Goal: Task Accomplishment & Management: Manage account settings

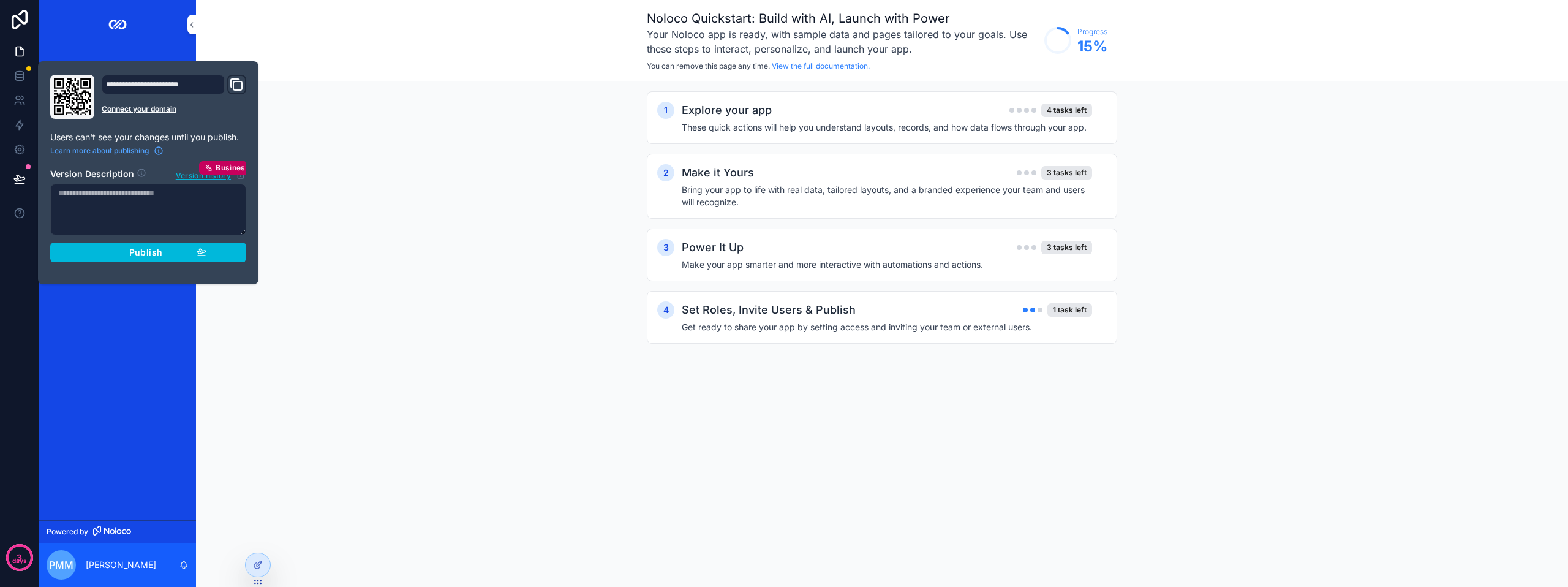
drag, startPoint x: 192, startPoint y: 259, endPoint x: 185, endPoint y: 259, distance: 7.0
click at [189, 259] on button "Publish" at bounding box center [148, 252] width 196 height 20
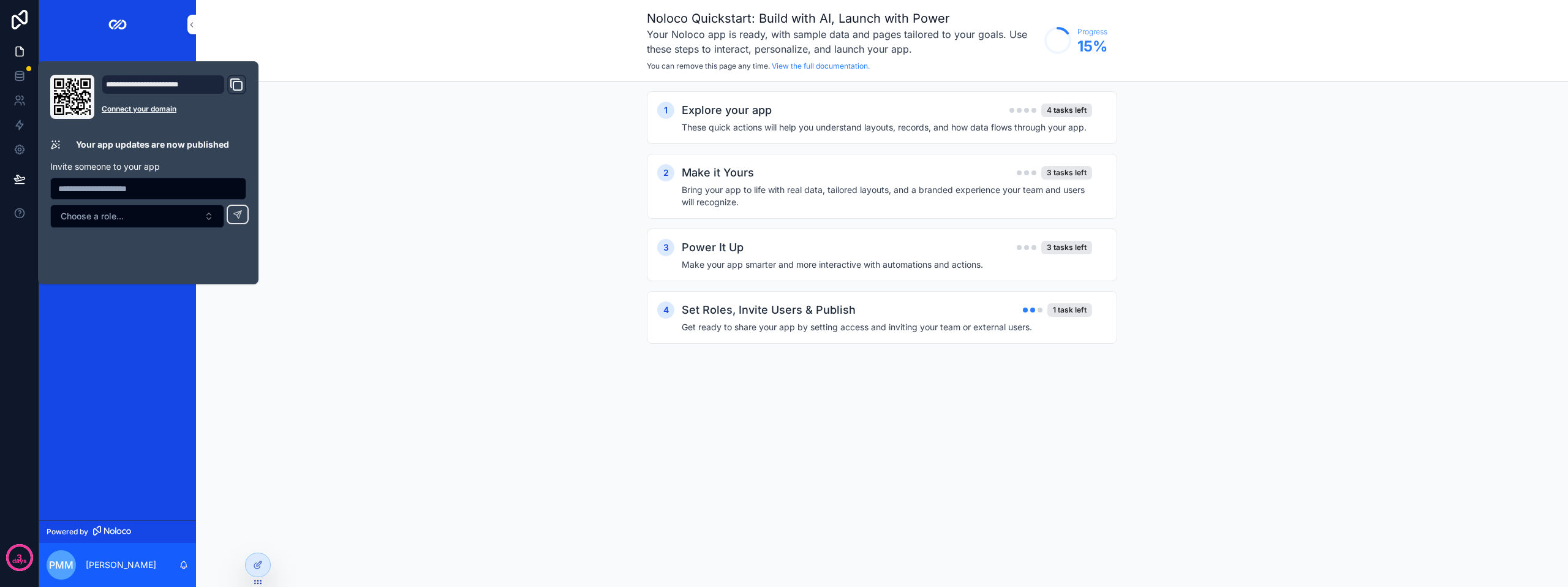
click at [101, 433] on div "App Setup Adviser Home All Tasks/Leads/Clients" at bounding box center [118, 284] width 157 height 471
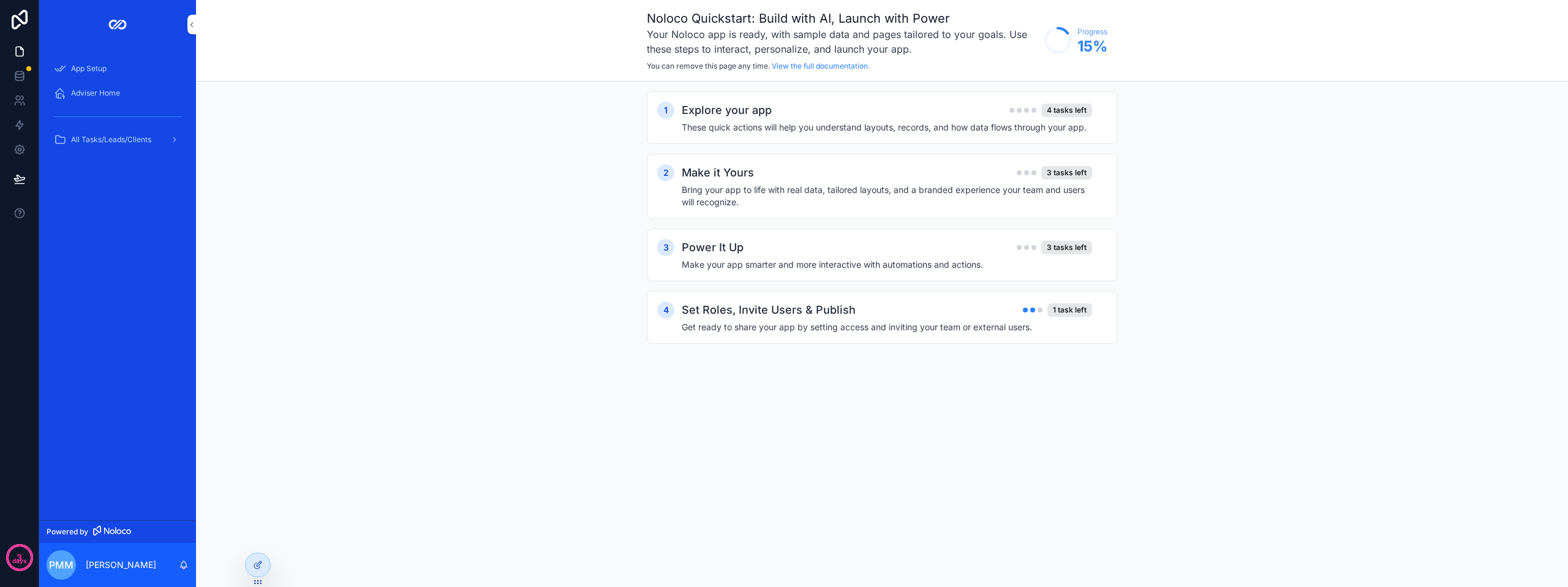
click at [119, 97] on span "Adviser Home" at bounding box center [95, 93] width 49 height 9
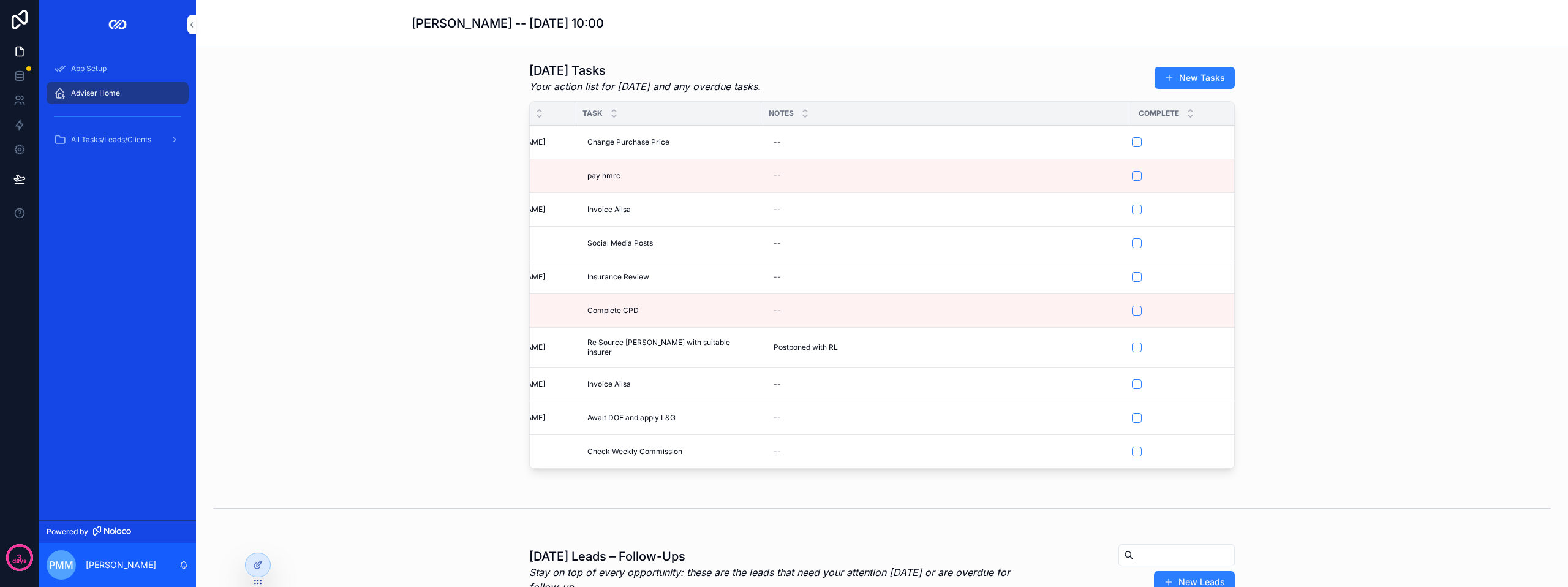
scroll to position [0, 240]
click at [260, 565] on icon at bounding box center [258, 564] width 9 height 9
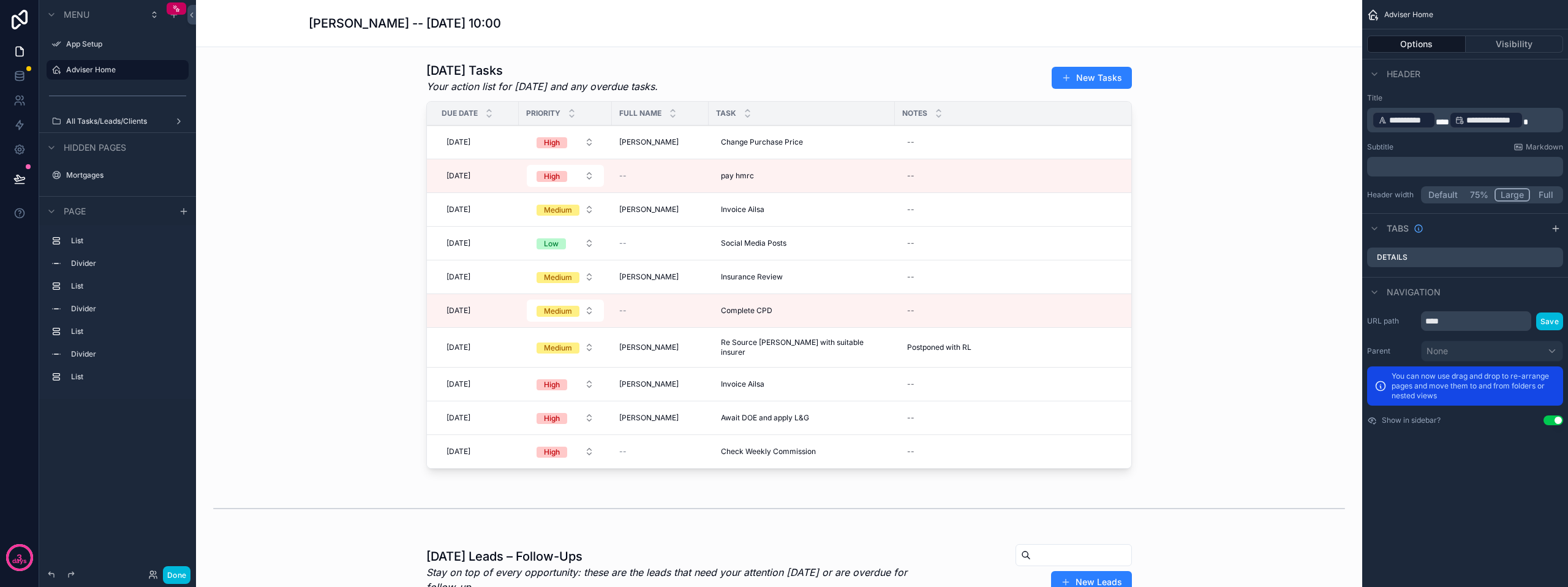
drag, startPoint x: 740, startPoint y: 467, endPoint x: 813, endPoint y: 462, distance: 73.2
click at [813, 462] on div "scrollable content" at bounding box center [779, 267] width 1146 height 421
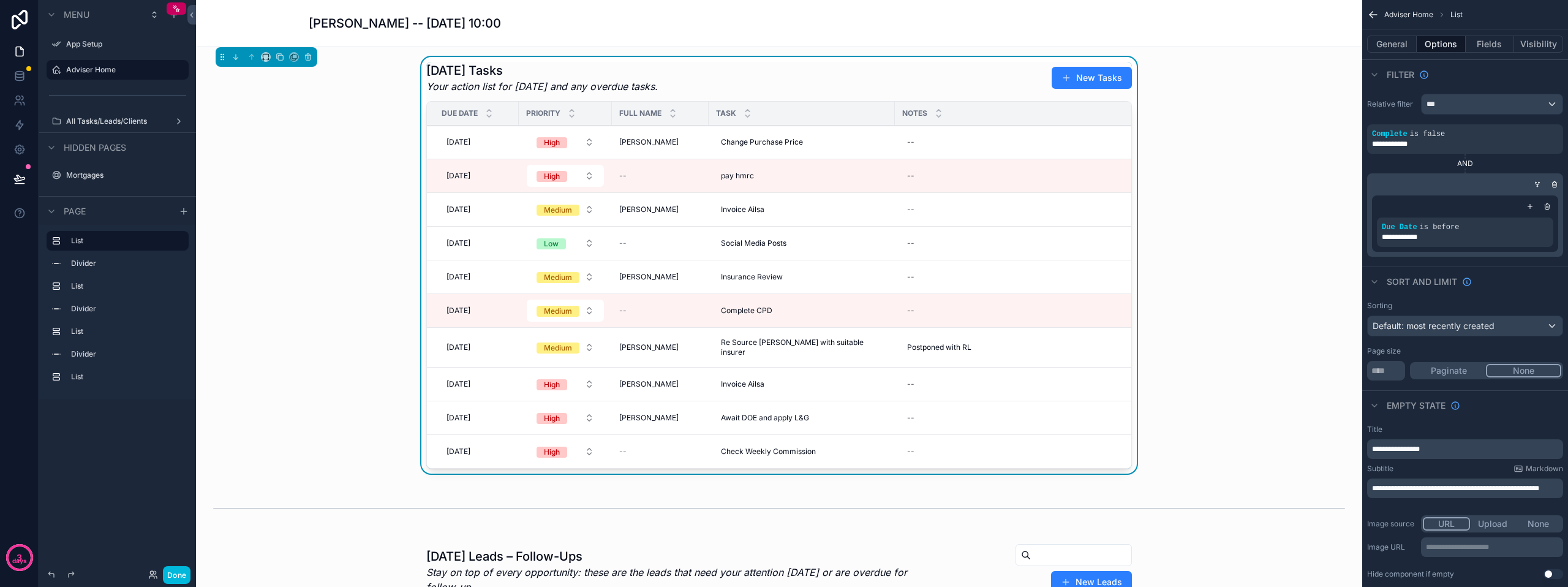
click at [962, 524] on div "scrollable content" at bounding box center [779, 508] width 1146 height 40
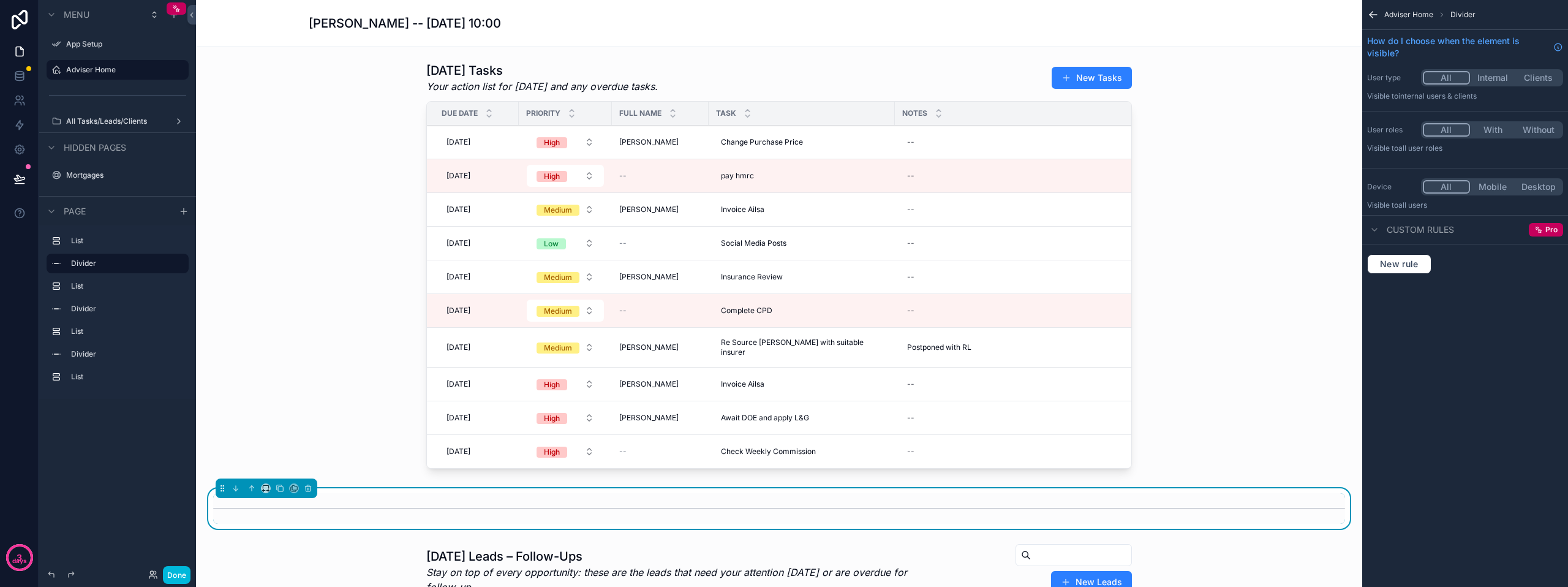
drag, startPoint x: 748, startPoint y: 463, endPoint x: 790, endPoint y: 466, distance: 42.1
click at [803, 466] on div "scrollable content" at bounding box center [779, 267] width 1146 height 421
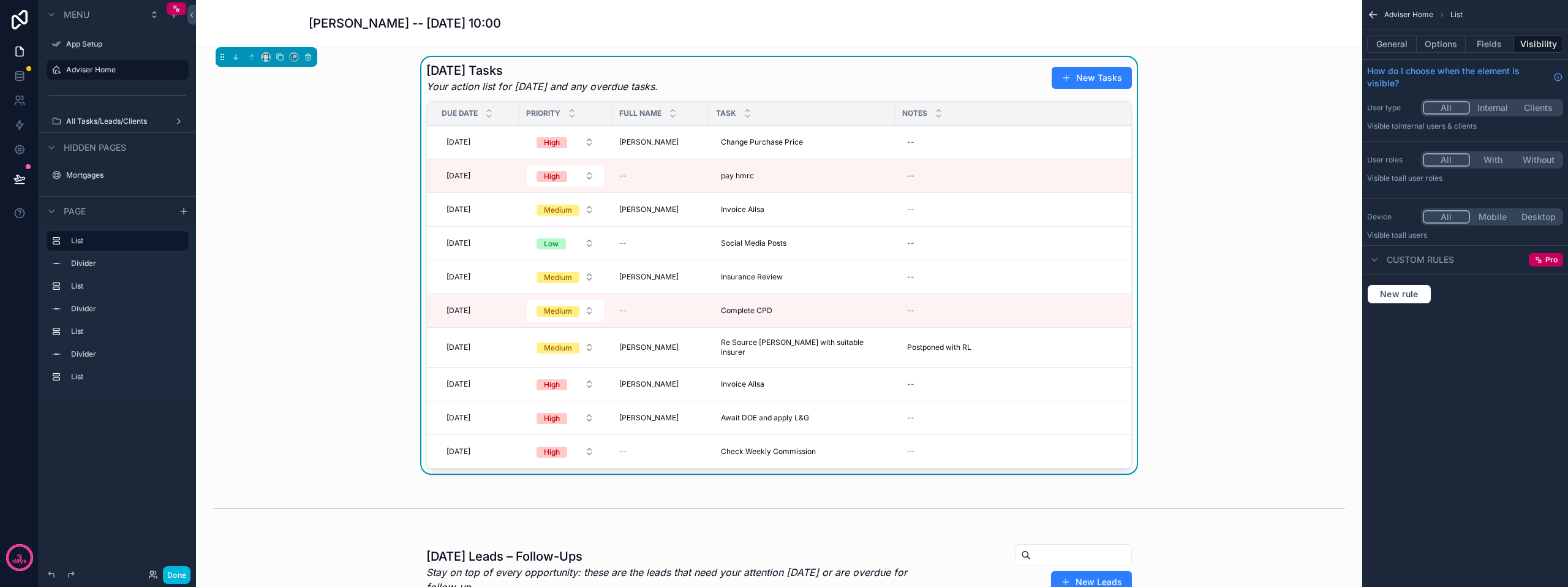
click at [895, 143] on td "--" at bounding box center [1079, 142] width 370 height 34
click at [183, 570] on button "Done" at bounding box center [176, 574] width 27 height 18
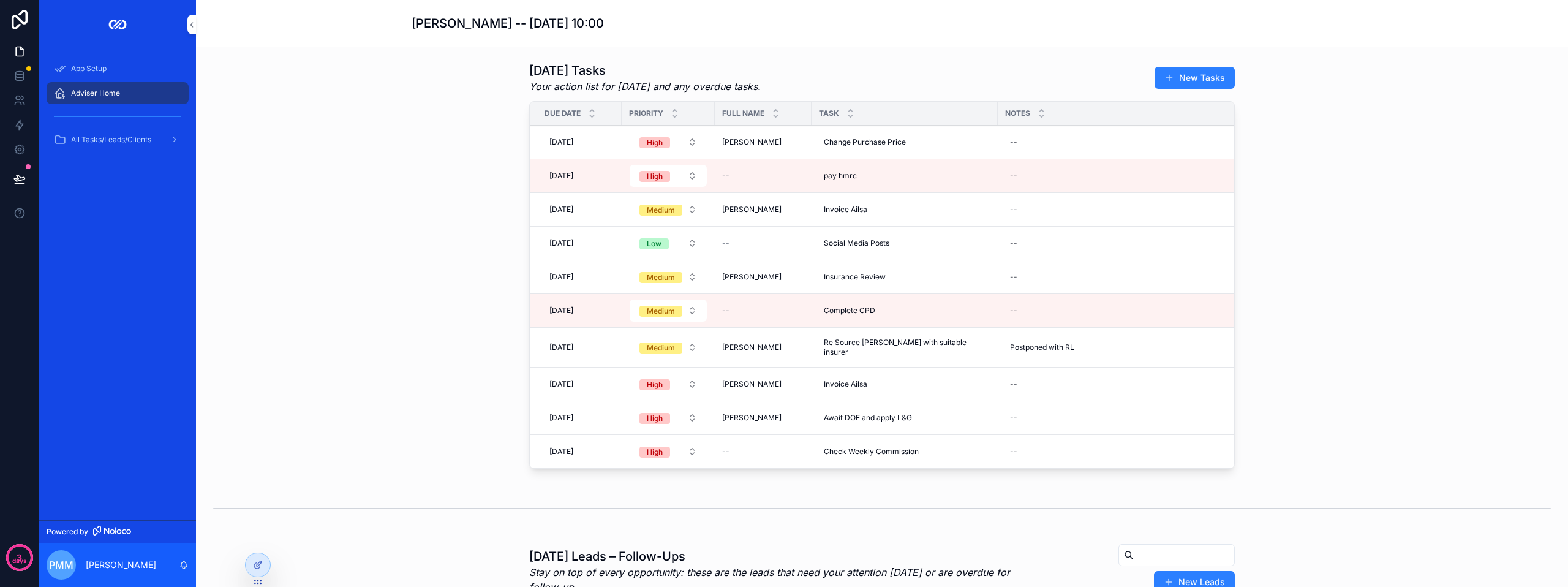
click at [1010, 146] on div "--" at bounding box center [1182, 141] width 355 height 20
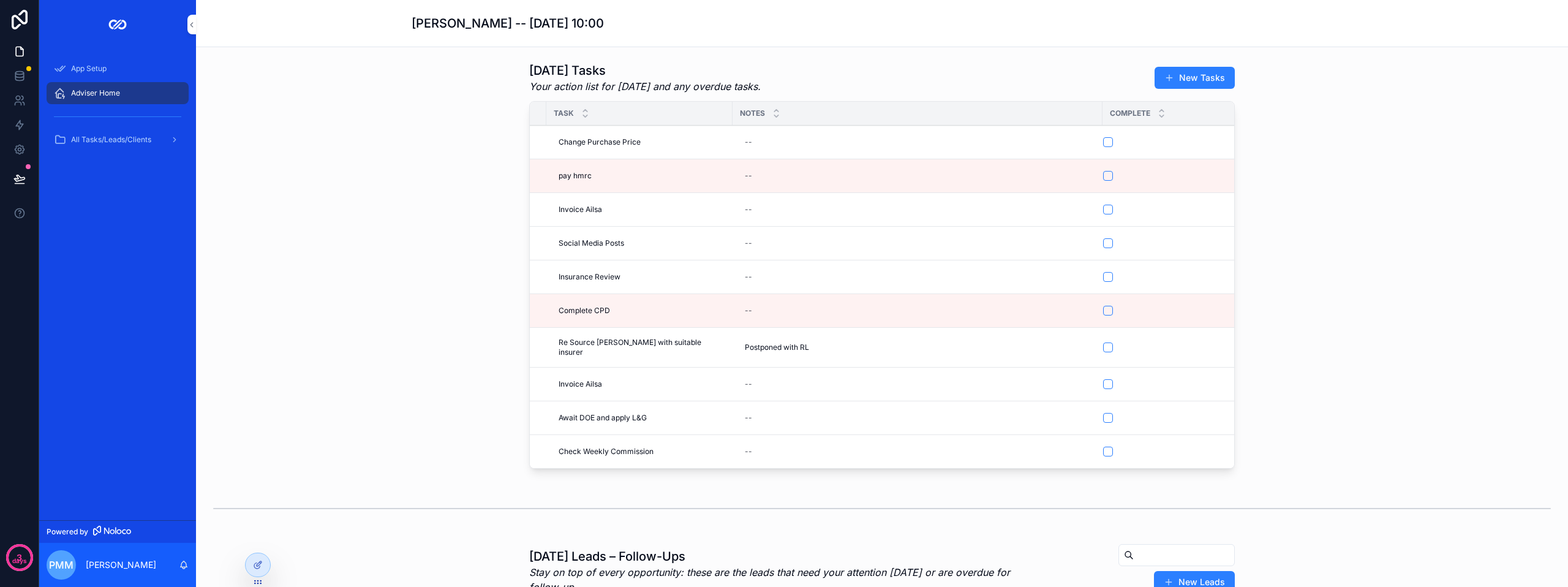
scroll to position [0, 269]
drag, startPoint x: 921, startPoint y: 497, endPoint x: 1094, endPoint y: 490, distance: 173.1
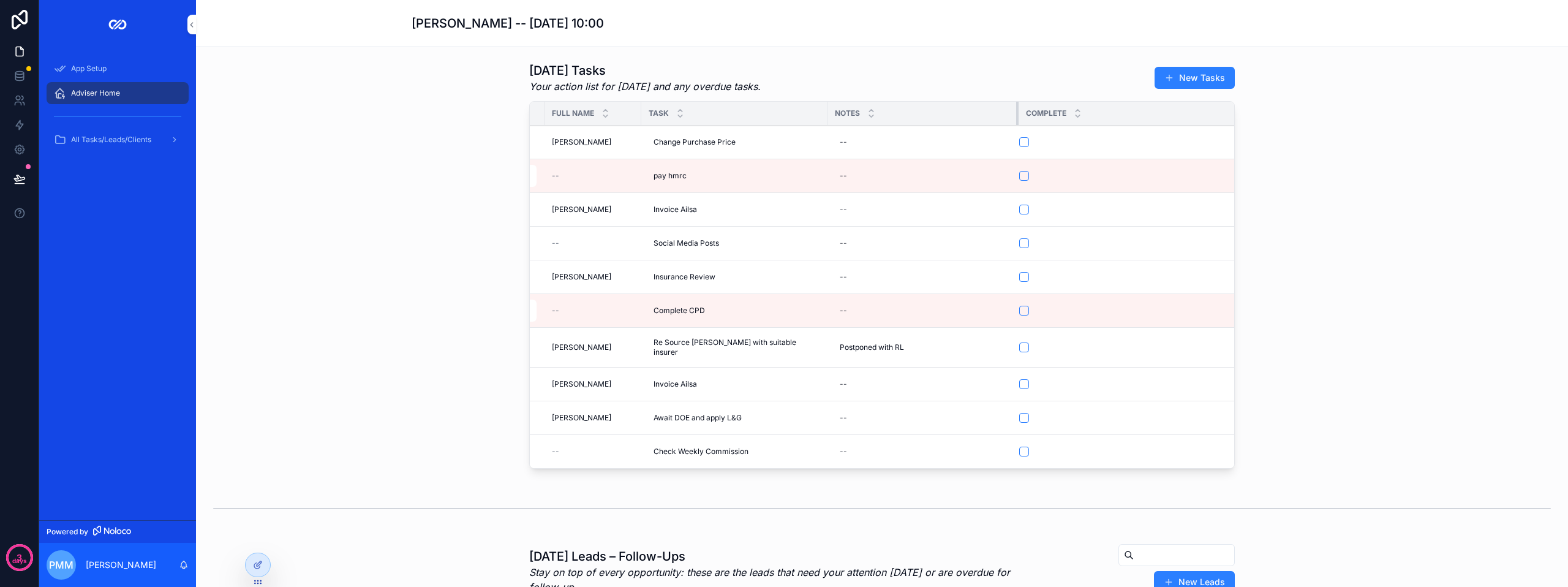
scroll to position [0, 167]
drag, startPoint x: 1087, startPoint y: 114, endPoint x: 909, endPoint y: 123, distance: 178.2
click at [909, 123] on th "Notes" at bounding box center [925, 113] width 191 height 24
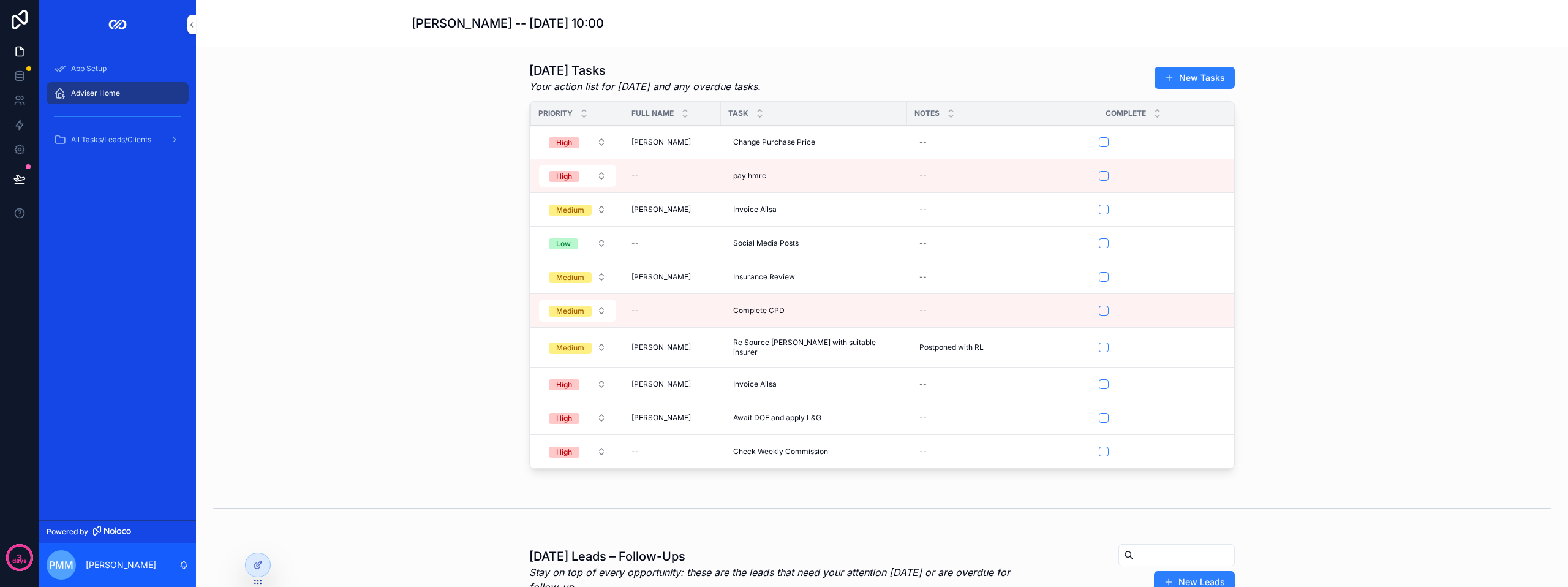
scroll to position [0, 0]
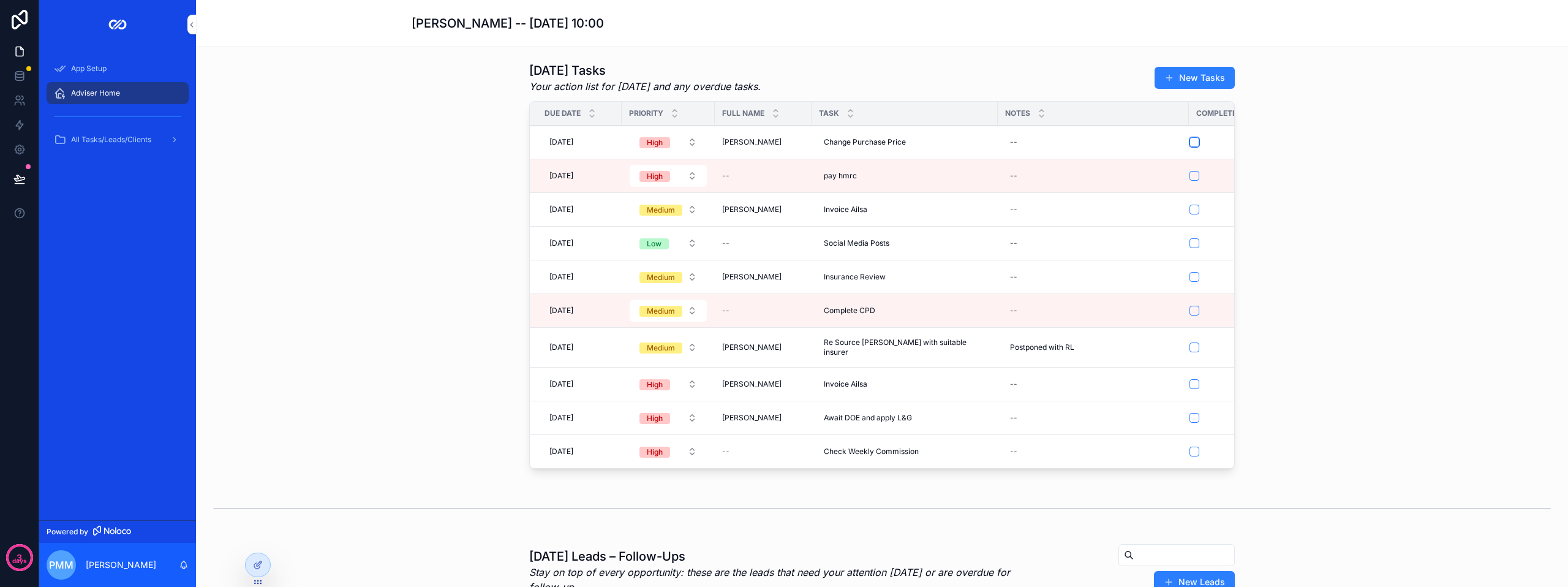
click at [1189, 141] on button "scrollable content" at bounding box center [1194, 142] width 9 height 9
click at [562, 205] on span "[DATE]" at bounding box center [561, 209] width 24 height 9
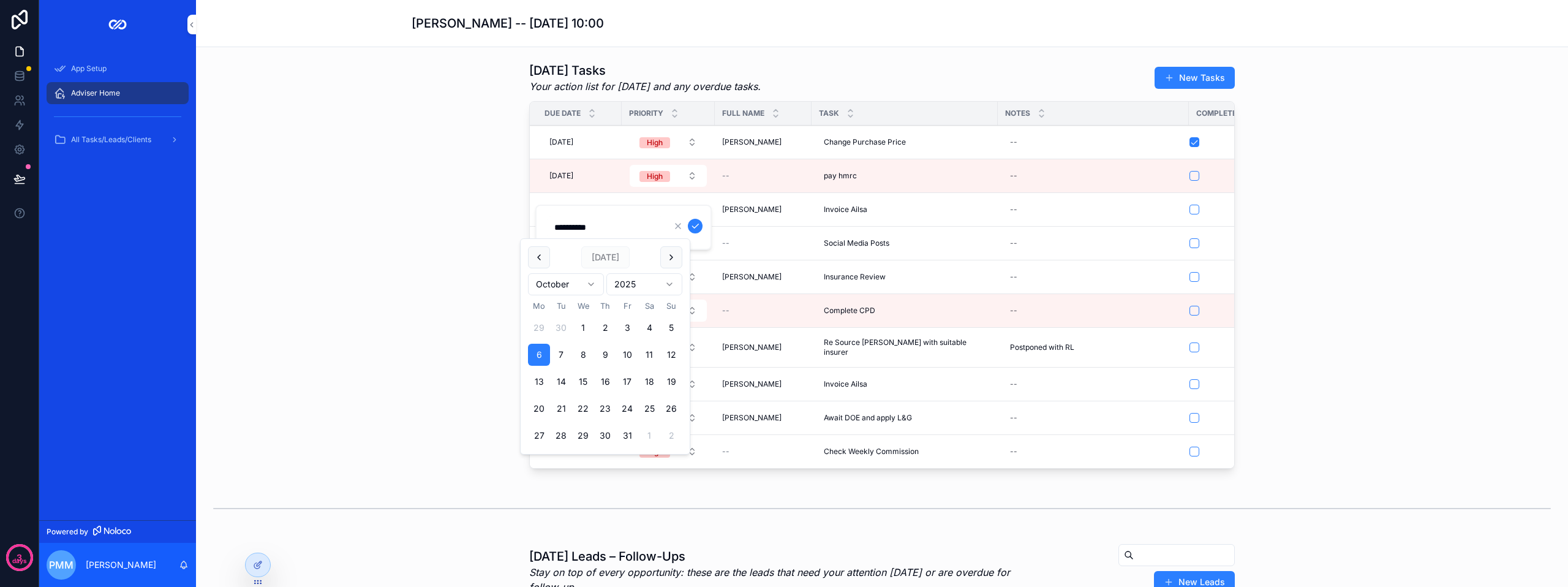
click at [672, 257] on button "scrollable content" at bounding box center [671, 257] width 22 height 22
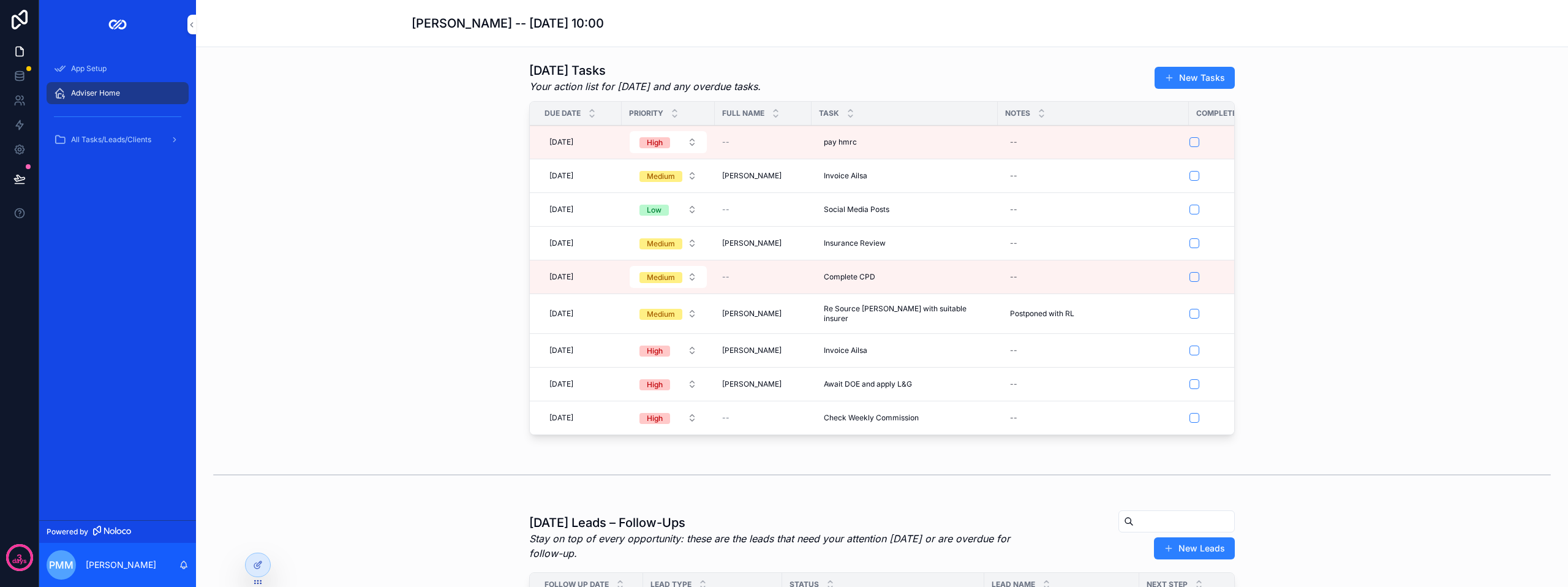
click at [593, 174] on div "[DATE] [DATE]" at bounding box center [579, 175] width 70 height 20
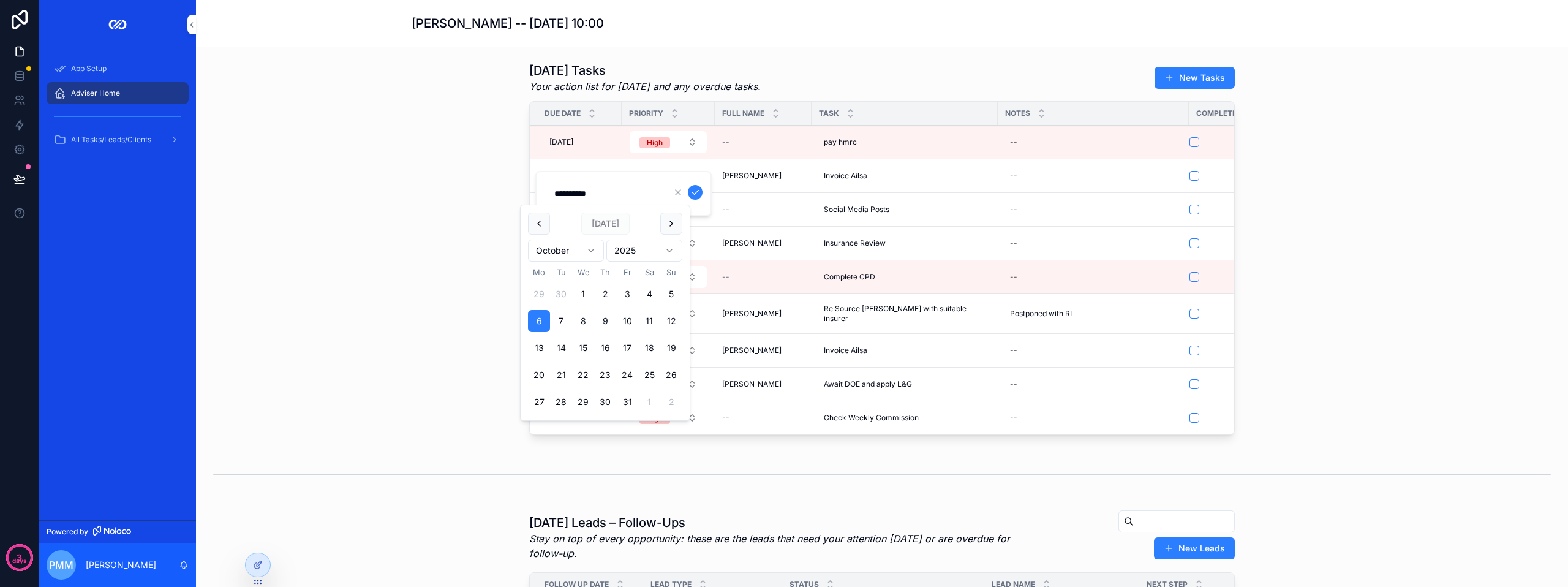
click at [671, 217] on button "scrollable content" at bounding box center [671, 223] width 22 height 22
click at [542, 322] on button "3" at bounding box center [539, 321] width 22 height 22
type input "**********"
click at [698, 189] on icon "scrollable content" at bounding box center [695, 193] width 9 height 9
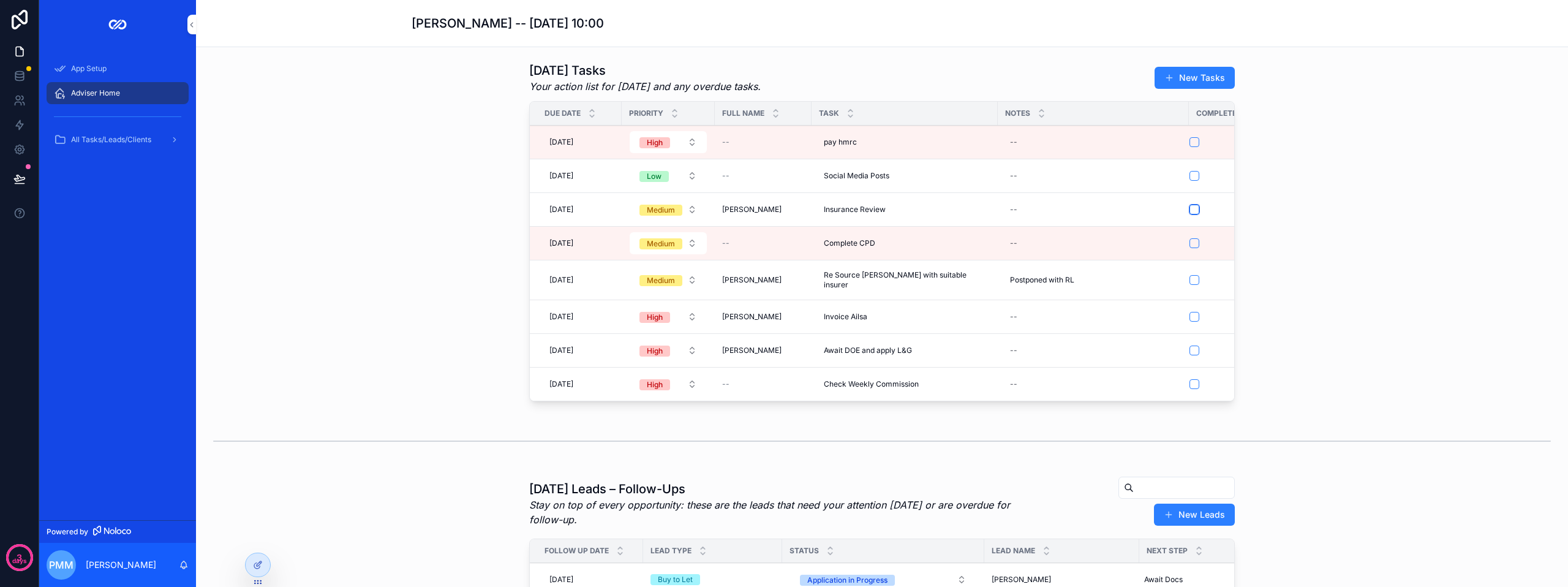
click at [1189, 208] on button "scrollable content" at bounding box center [1194, 209] width 9 height 9
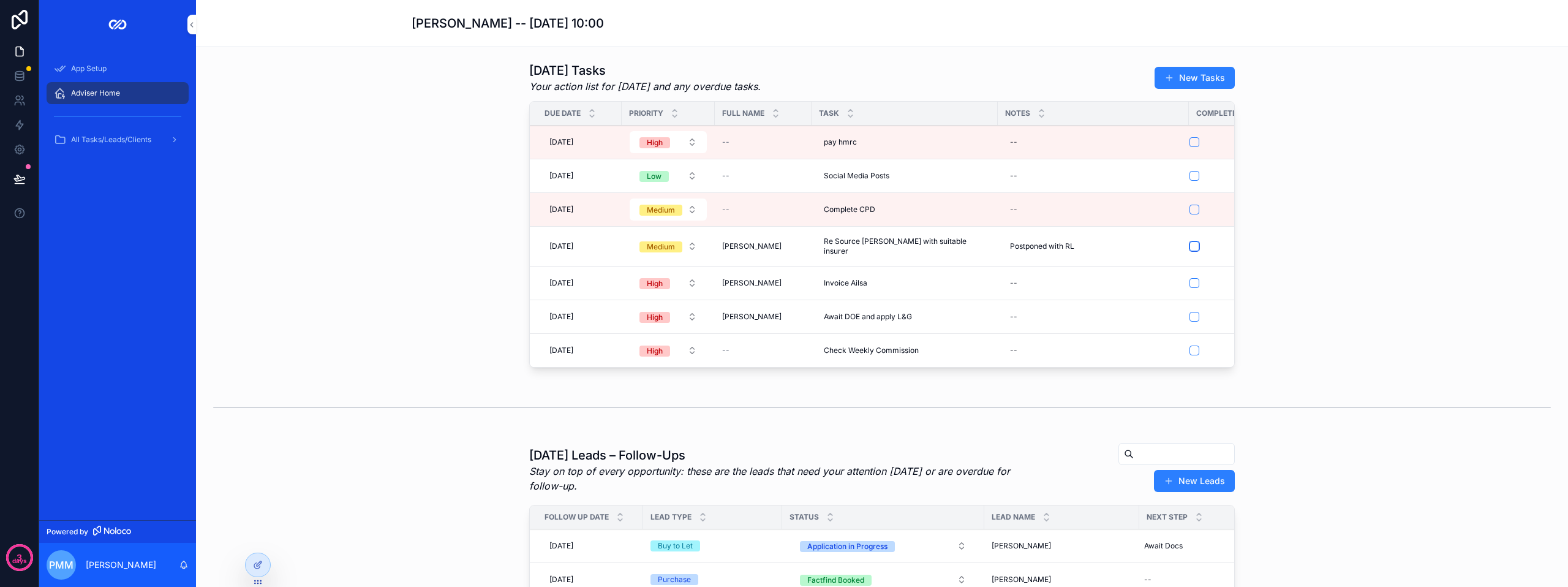
click at [1189, 241] on button "scrollable content" at bounding box center [1194, 246] width 9 height 9
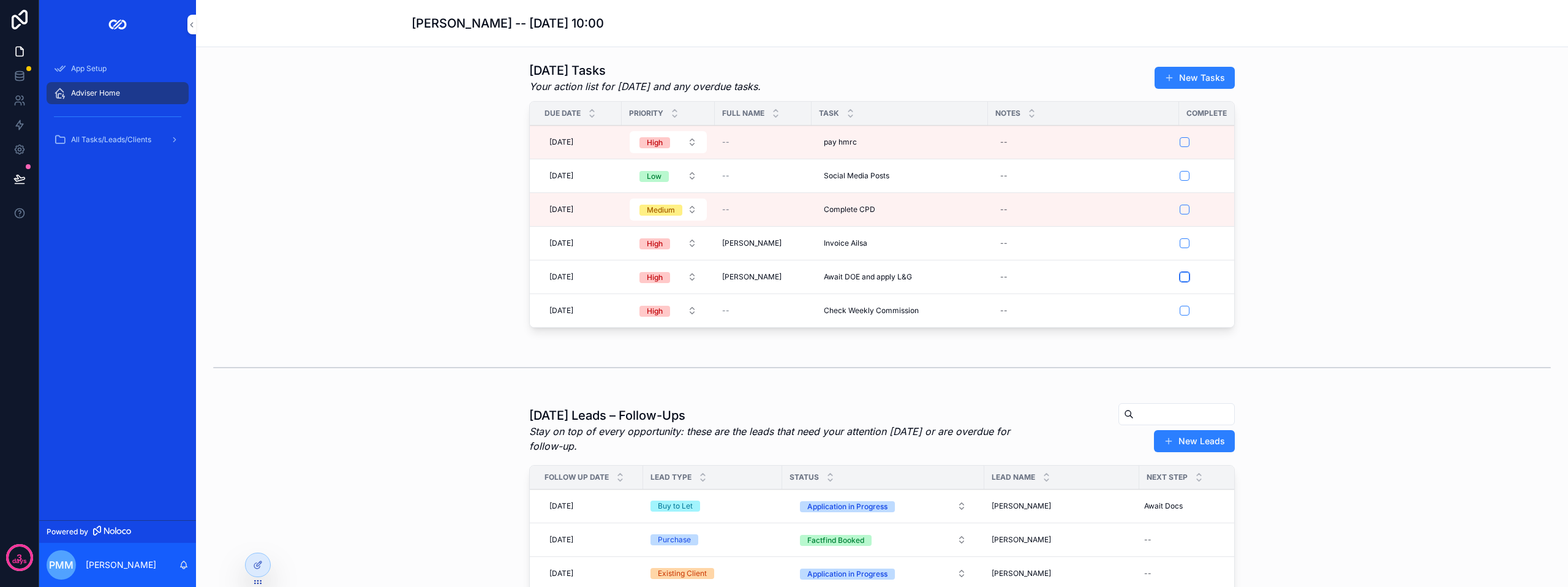
click at [1181, 277] on button "scrollable content" at bounding box center [1184, 277] width 9 height 9
click at [1346, 259] on div "[DATE] Tasks Your action list for [DATE] and any overdue tasks. New Tasks Due D…" at bounding box center [881, 196] width 1352 height 281
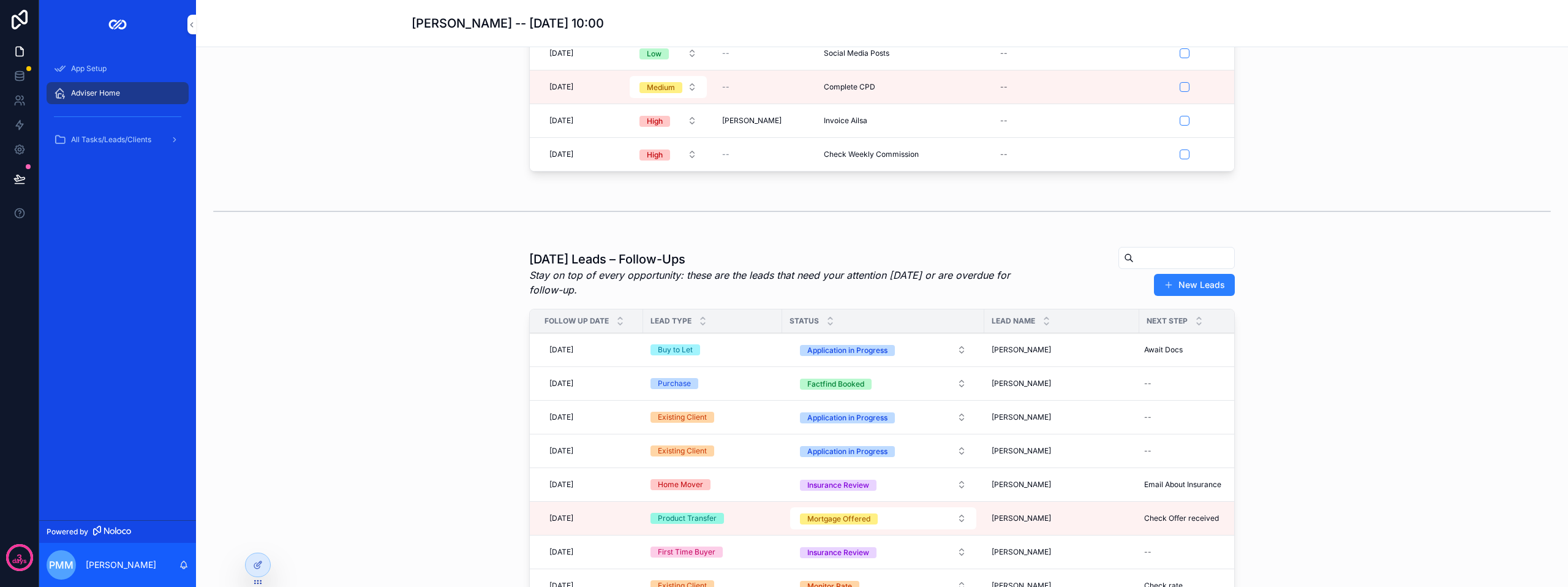
scroll to position [245, 0]
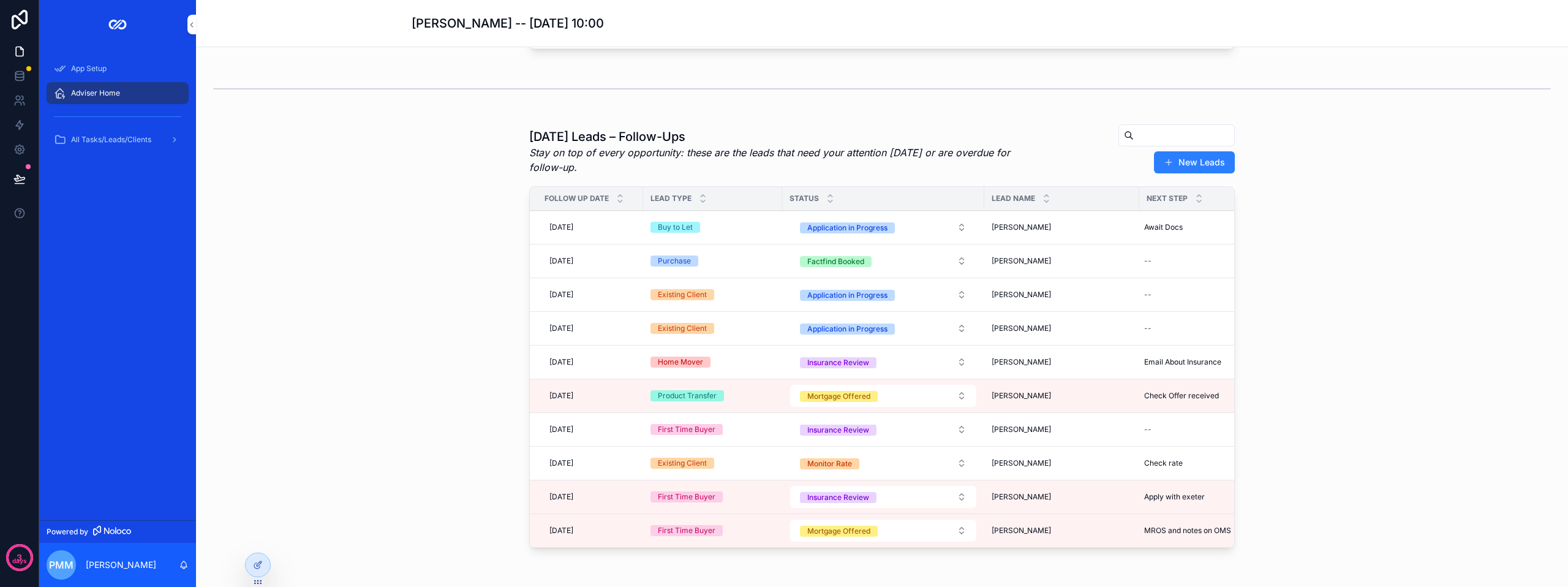
click at [614, 232] on div "[DATE] [DATE]" at bounding box center [590, 227] width 91 height 20
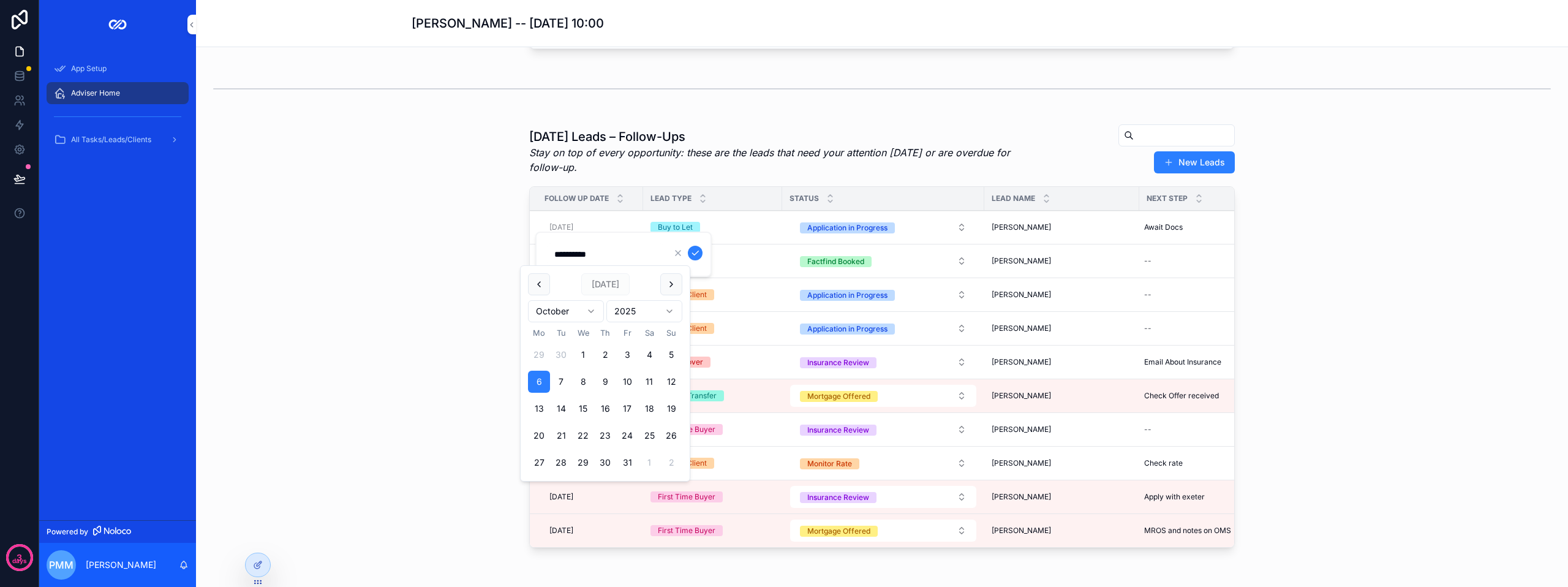
click at [565, 380] on button "7" at bounding box center [561, 382] width 22 height 22
type input "**********"
click at [697, 251] on icon "scrollable content" at bounding box center [695, 253] width 9 height 9
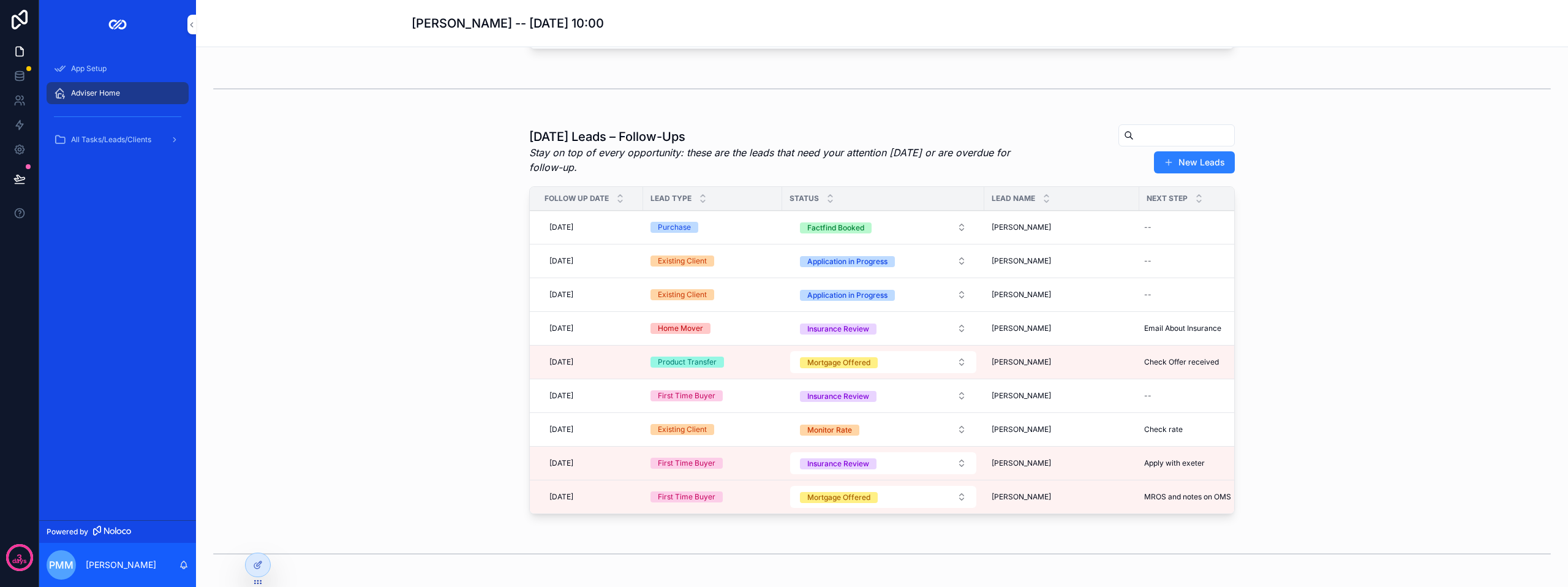
click at [491, 254] on div "[DATE] Leads – Follow-Ups Stay on top of every opportunity: these are the leads…" at bounding box center [881, 321] width 1352 height 405
click at [0, 0] on div "Change Status" at bounding box center [0, 0] width 0 height 0
click at [1160, 237] on div "--" at bounding box center [1224, 227] width 170 height 20
type input "**********"
click button "scrollable content" at bounding box center [1289, 253] width 15 height 15
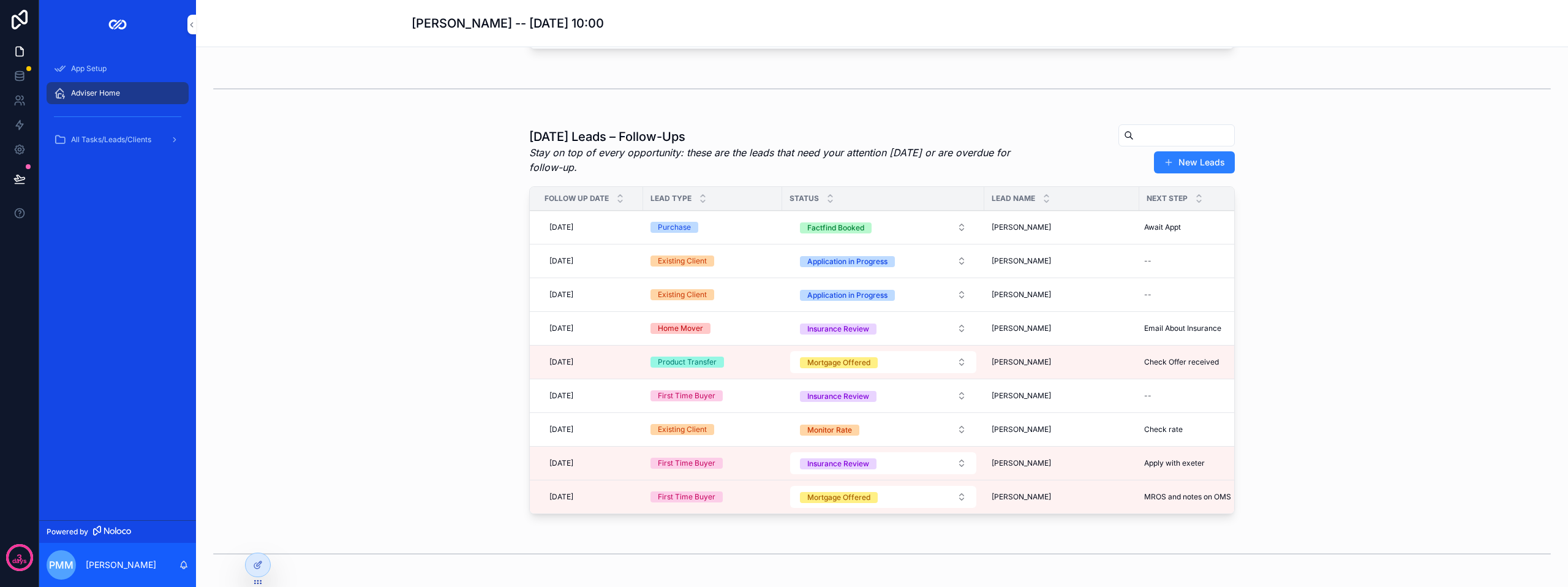
click at [573, 232] on span "[DATE]" at bounding box center [561, 227] width 24 height 9
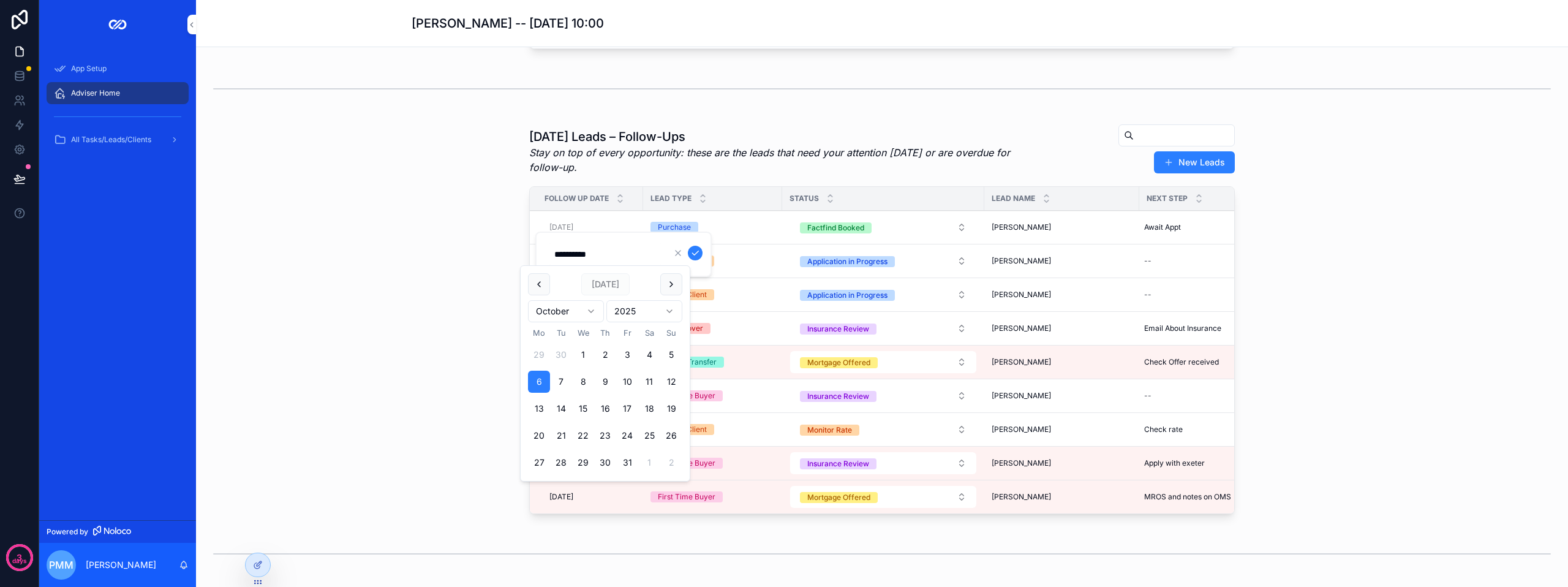
click at [558, 383] on button "7" at bounding box center [561, 382] width 22 height 22
type input "**********"
click at [694, 251] on icon "scrollable content" at bounding box center [695, 253] width 9 height 9
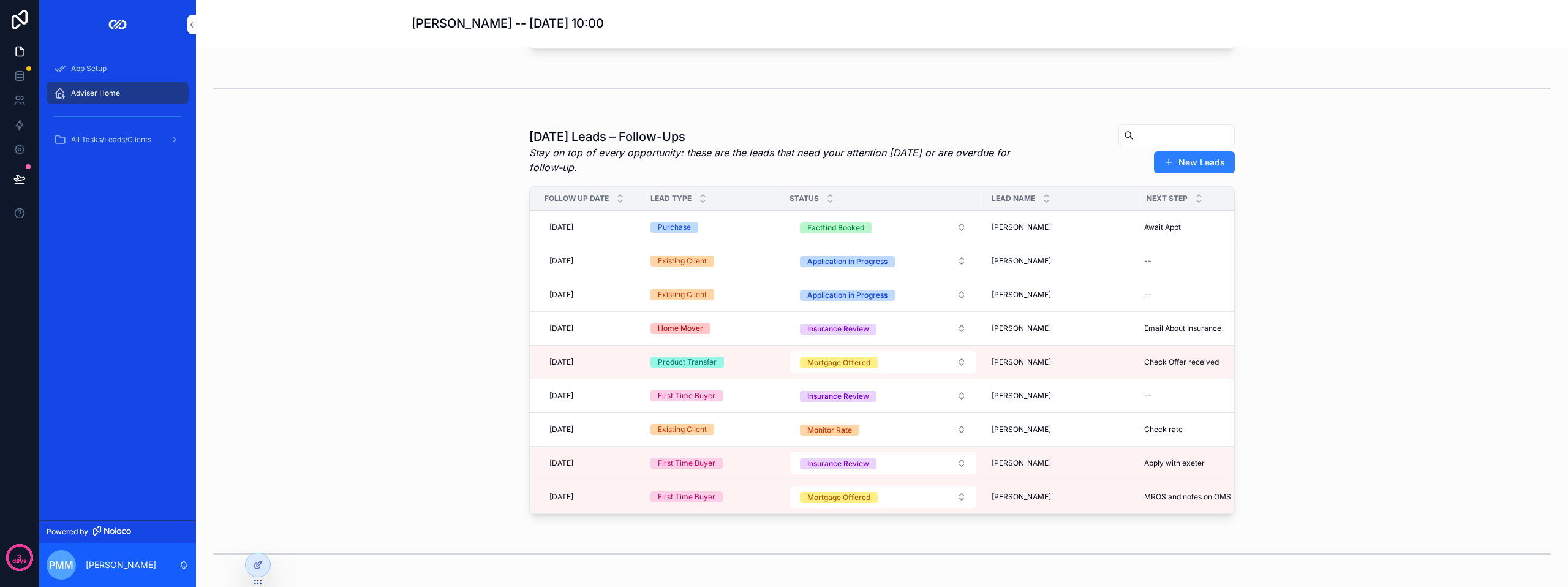
click at [1150, 271] on div "--" at bounding box center [1224, 261] width 170 height 20
type input "*****"
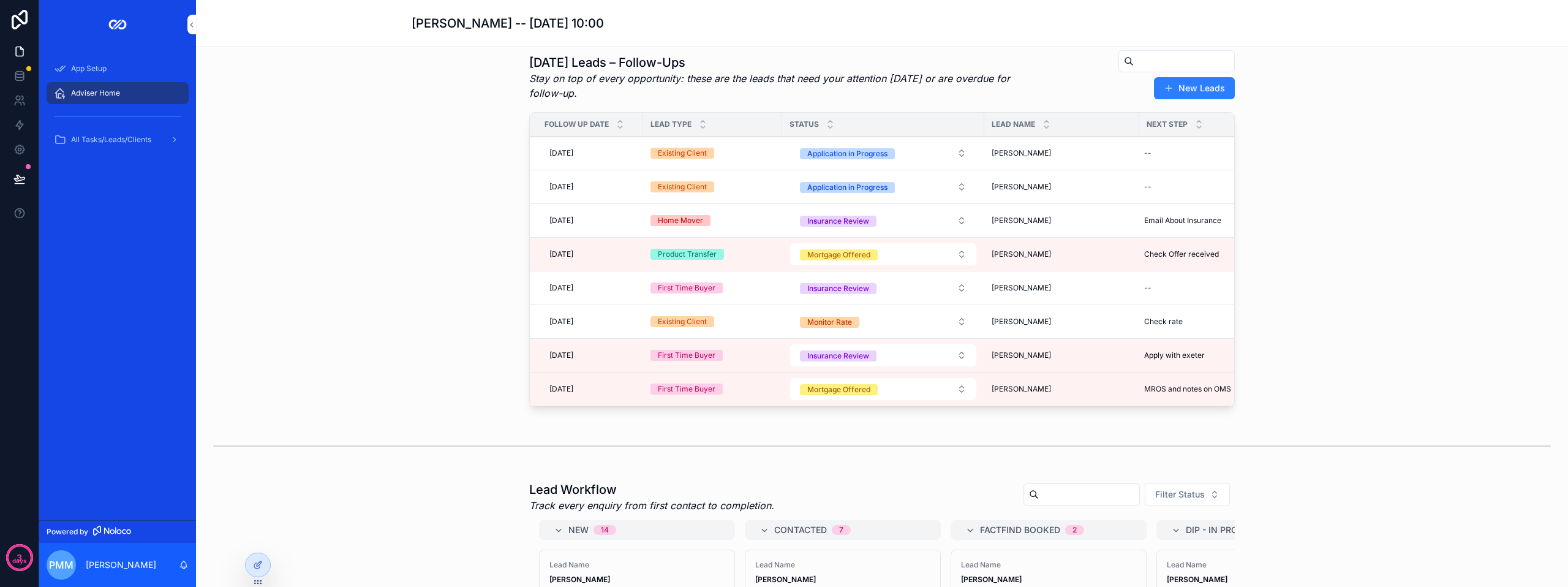
scroll to position [292, 0]
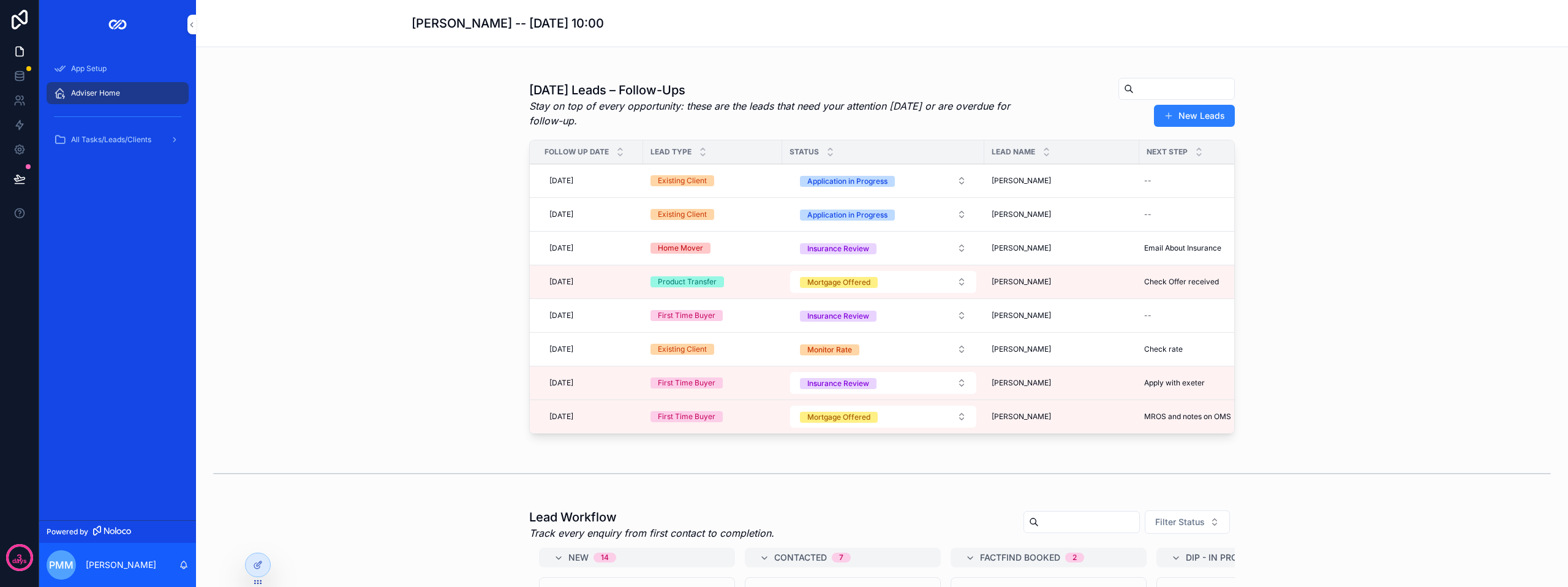
click at [1162, 190] on div "--" at bounding box center [1224, 180] width 170 height 20
type input "**********"
click at [1296, 205] on button "scrollable content" at bounding box center [1289, 206] width 15 height 15
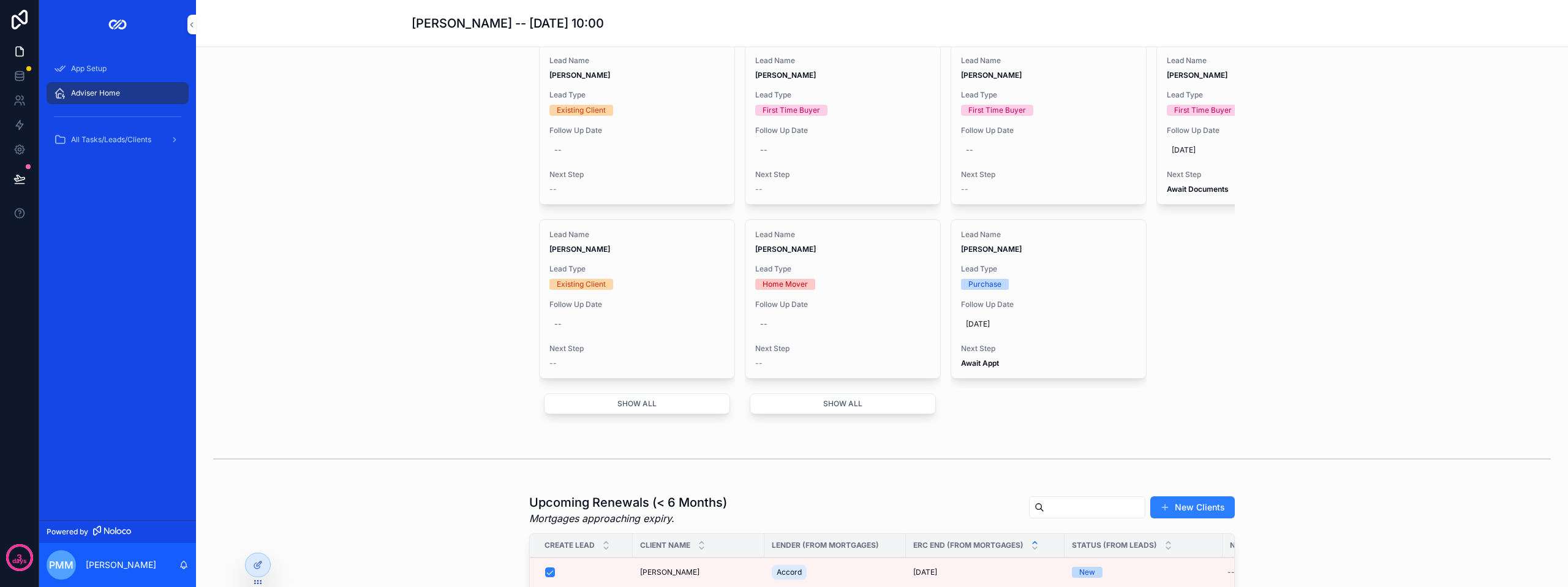
scroll to position [904, 0]
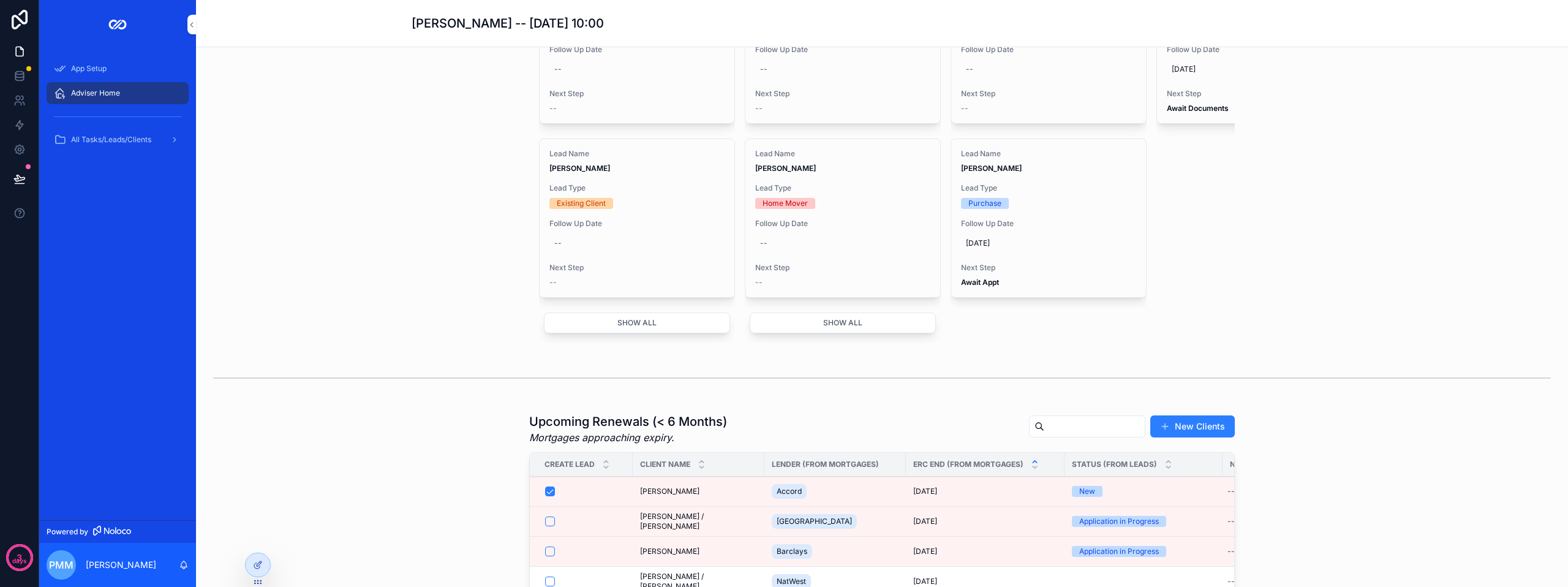
click at [636, 333] on button "Show all" at bounding box center [636, 323] width 186 height 21
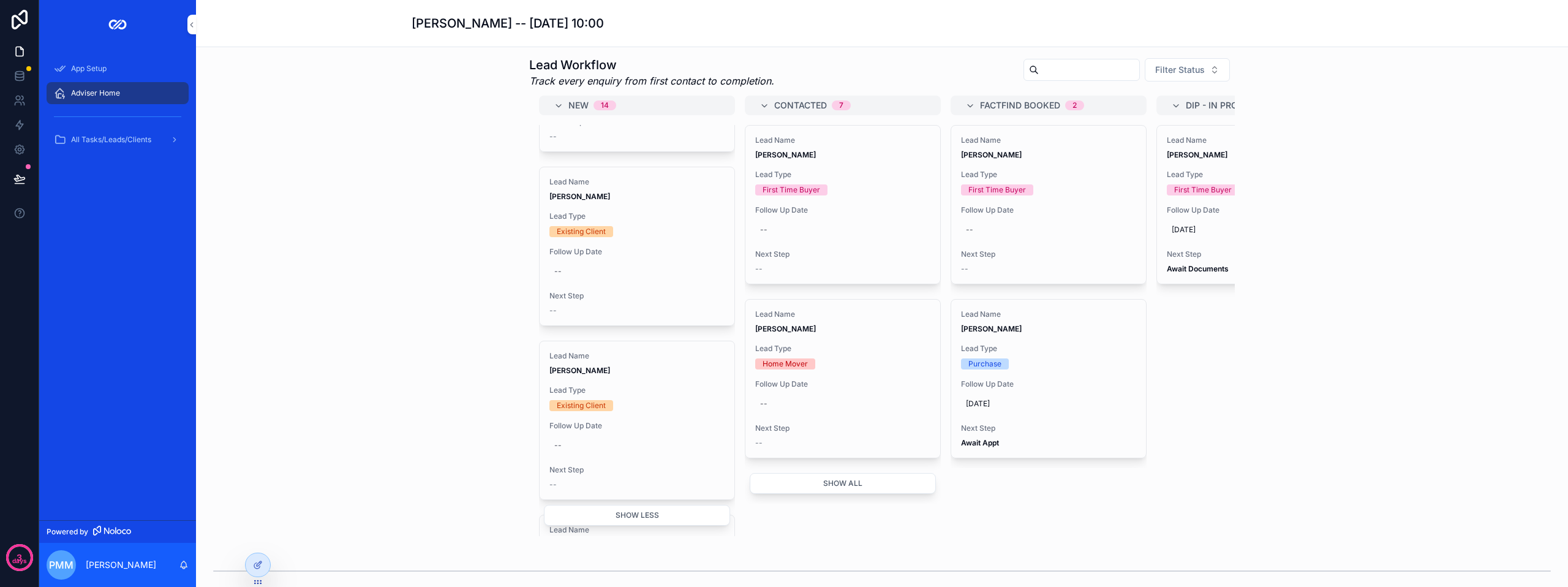
scroll to position [721, 0]
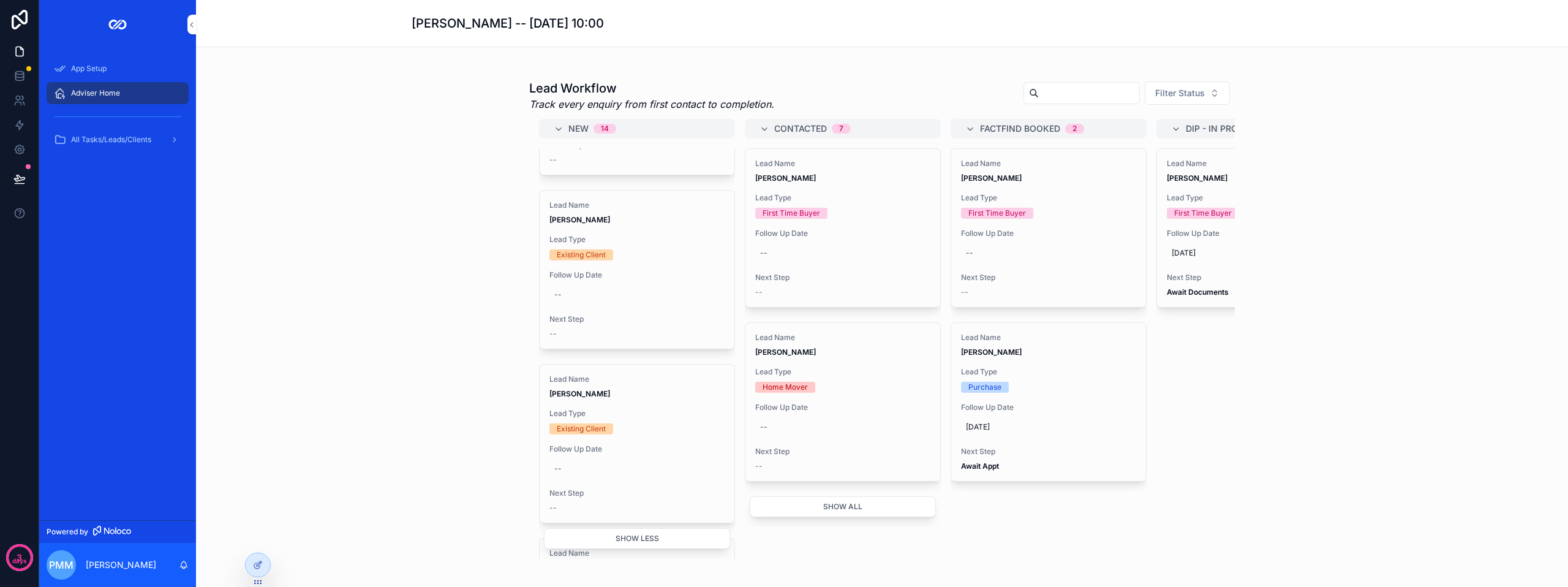
click at [682, 549] on button "Show less" at bounding box center [636, 539] width 186 height 21
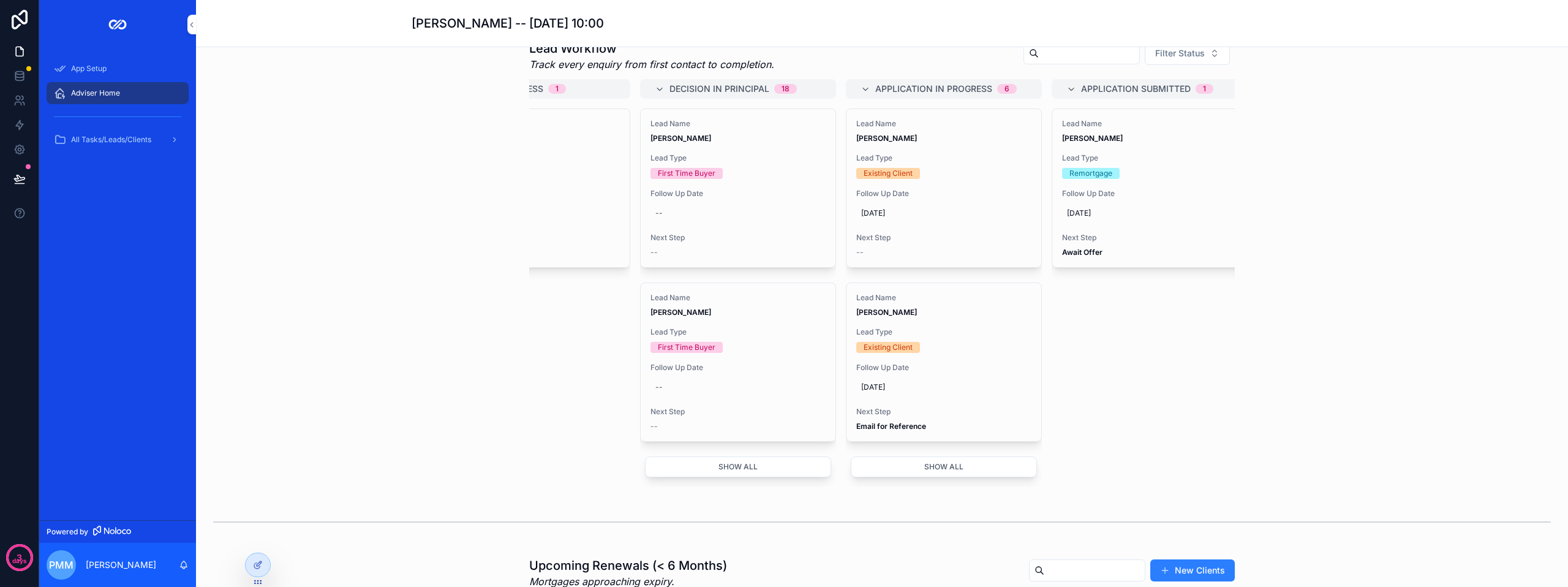
scroll to position [782, 0]
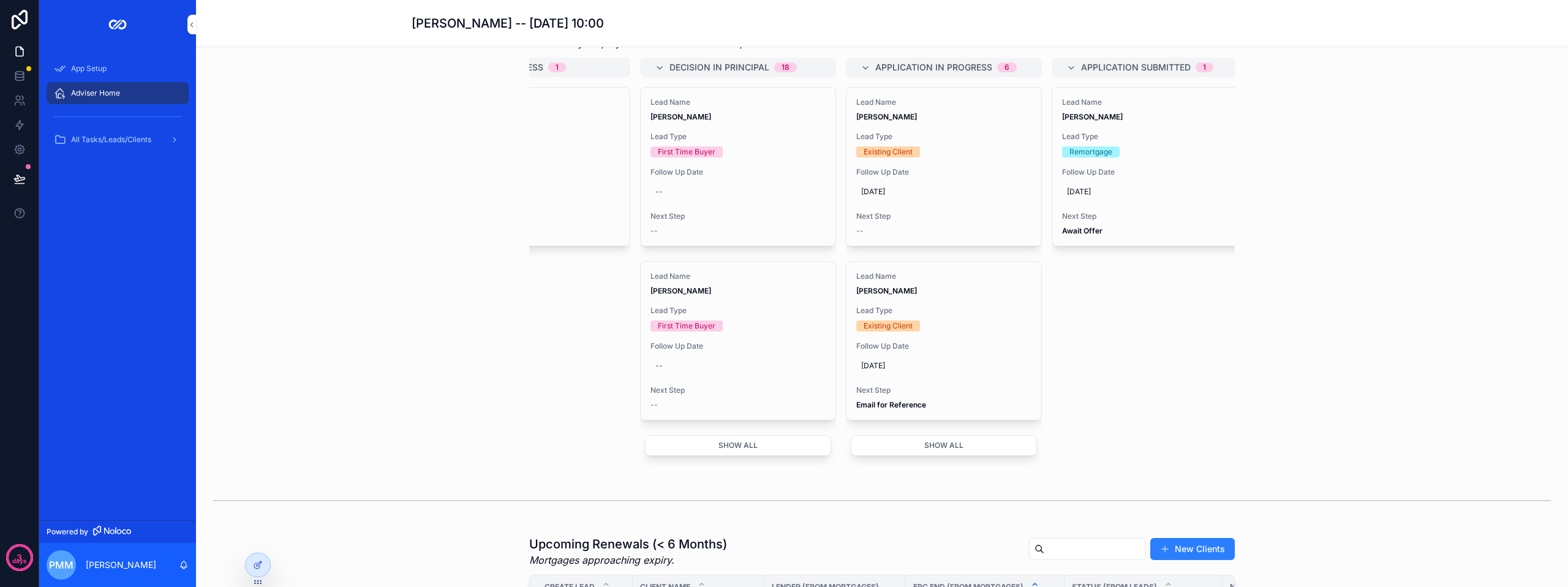
click at [934, 351] on span "Follow Up Date" at bounding box center [943, 346] width 175 height 9
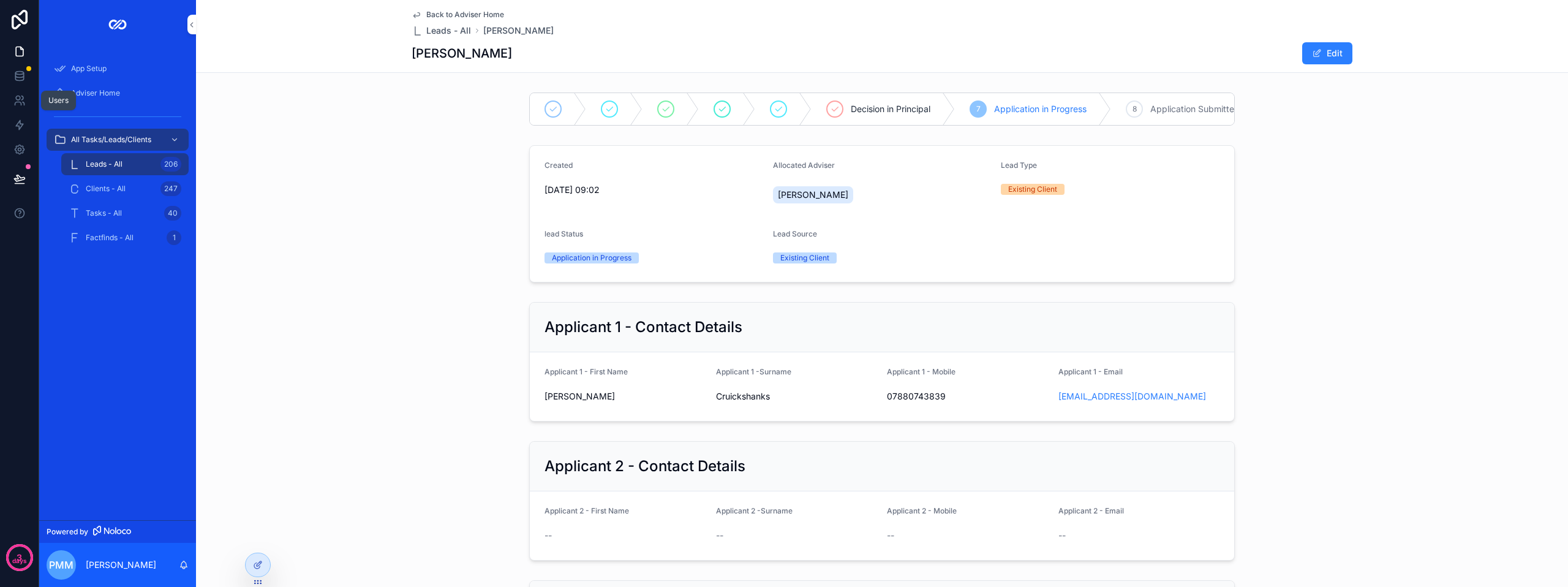
click at [9, 97] on link at bounding box center [19, 100] width 38 height 24
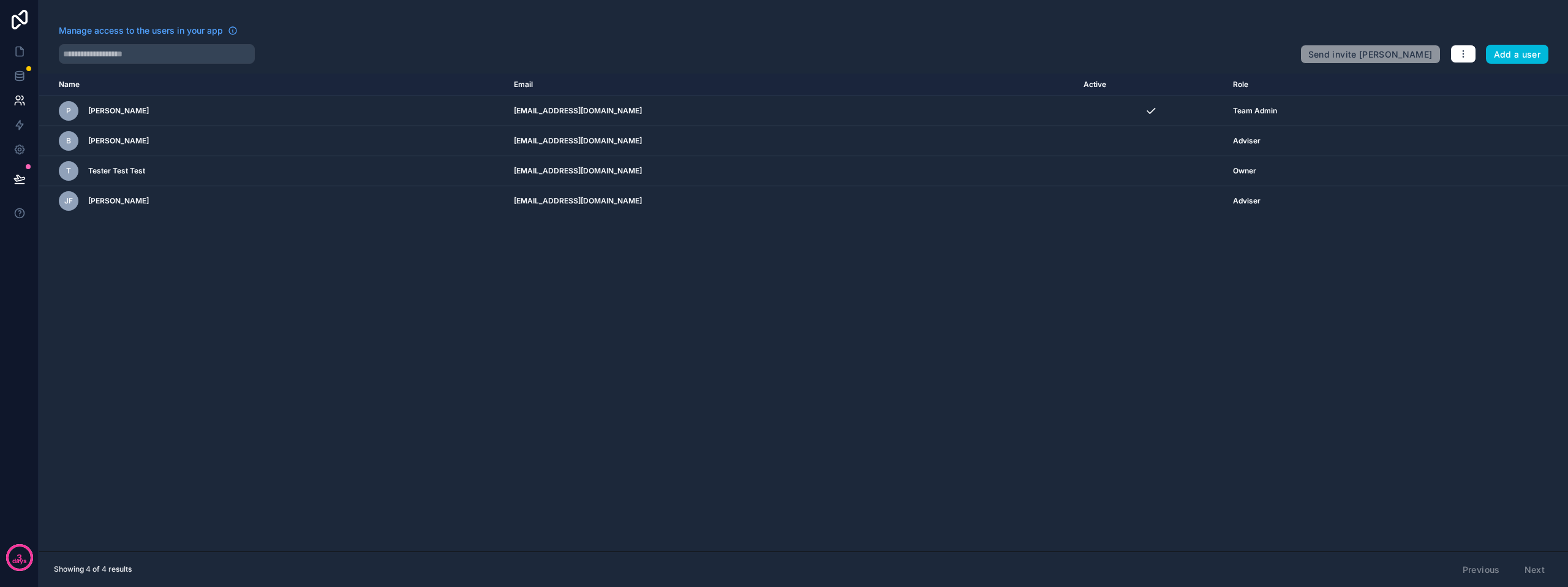
click at [0, 0] on icon "scrollable content" at bounding box center [0, 0] width 0 height 0
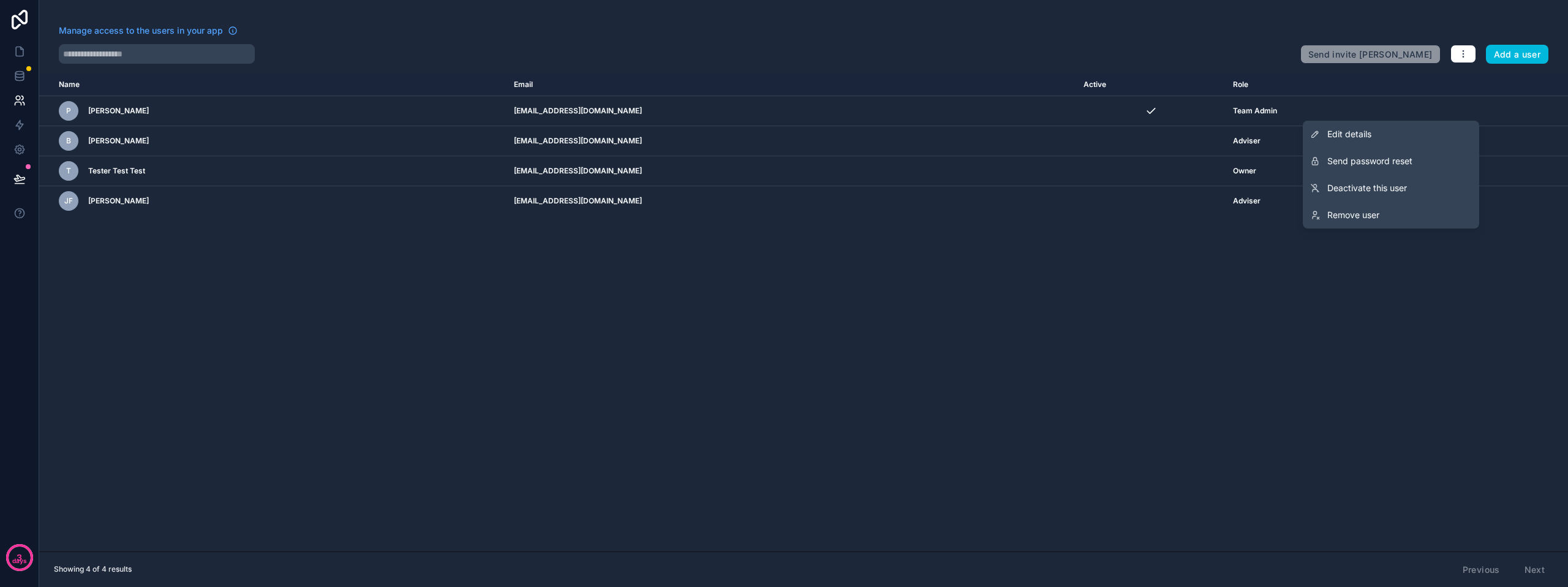
click at [1330, 134] on span "Edit details" at bounding box center [1349, 134] width 44 height 13
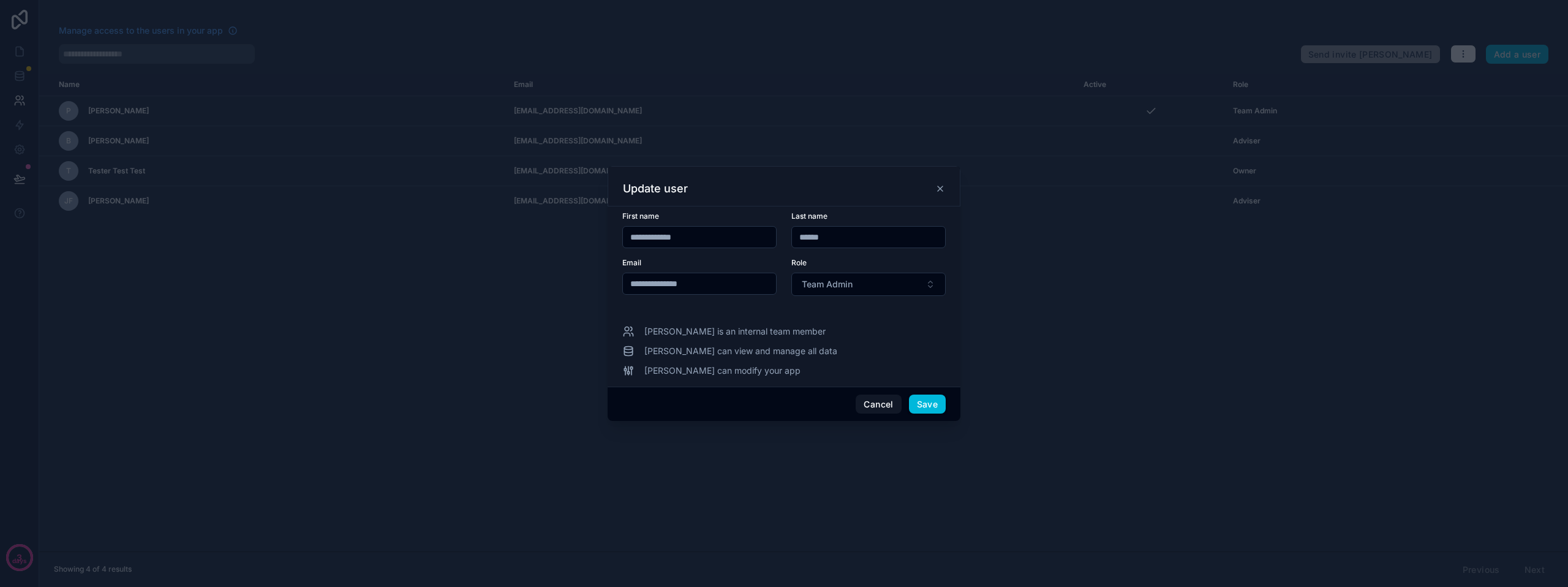
click at [809, 284] on span "Team Admin" at bounding box center [826, 284] width 51 height 13
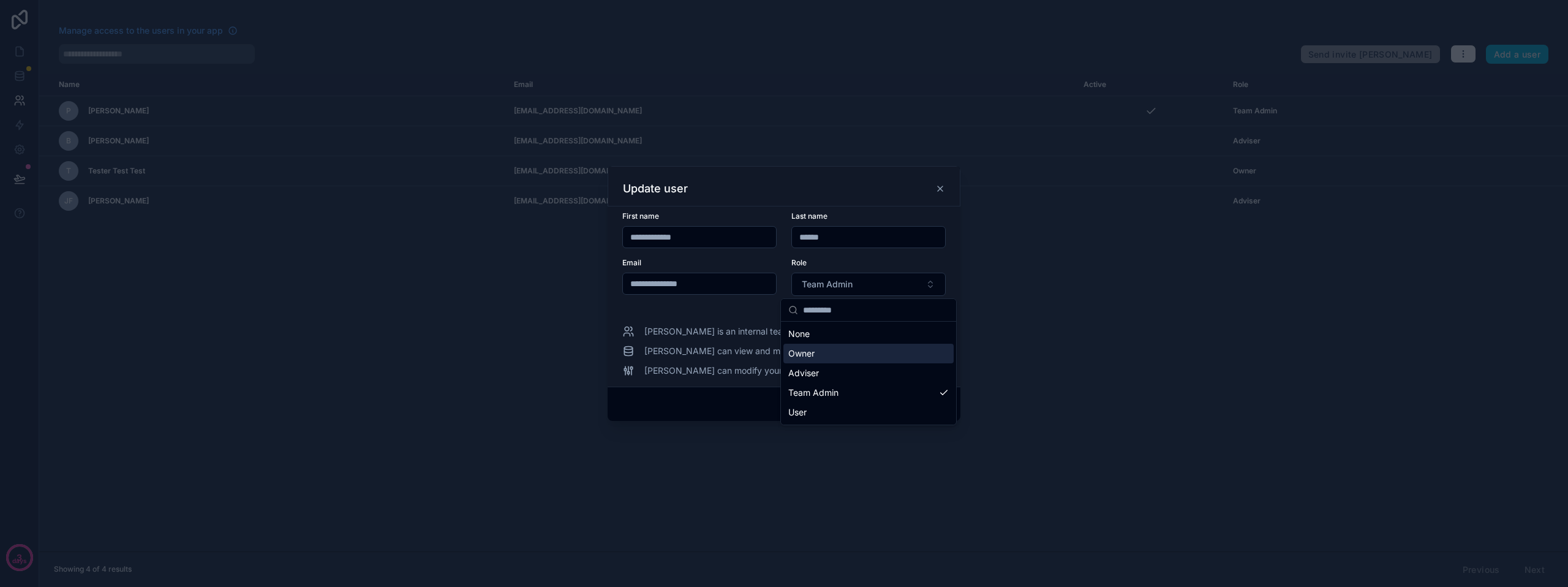
click at [815, 351] on div "Owner" at bounding box center [868, 353] width 170 height 20
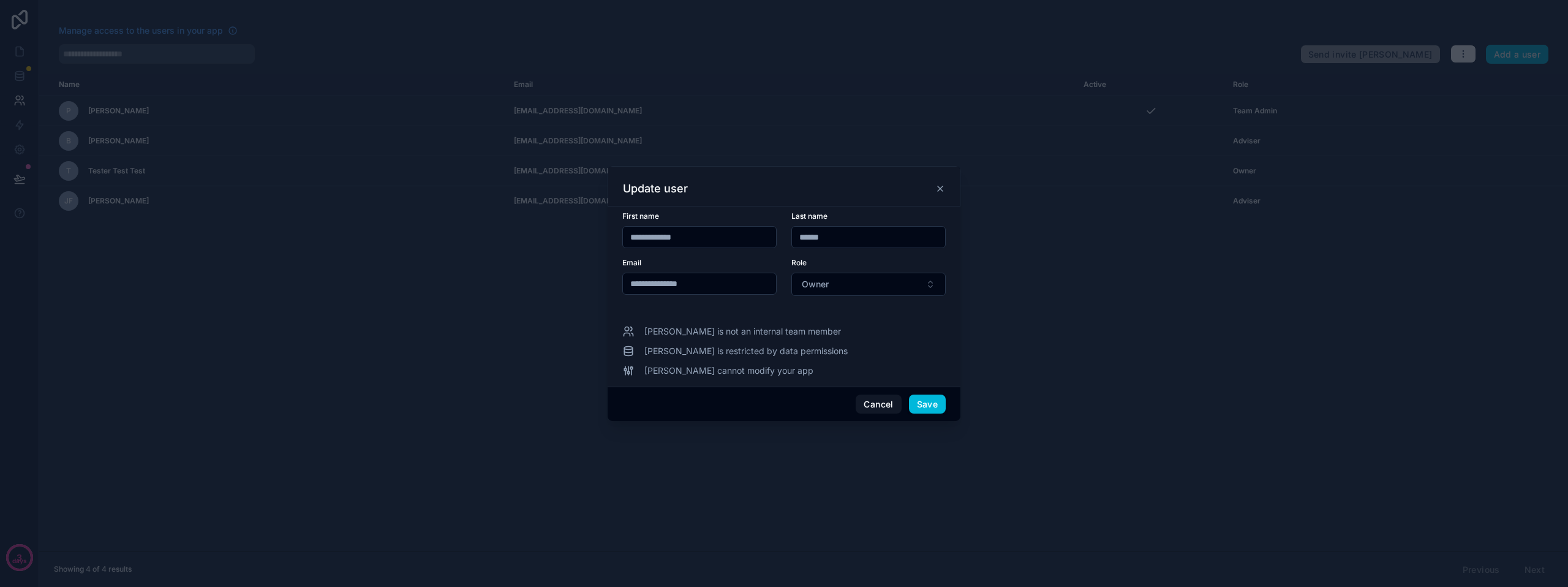
click at [945, 402] on button "Save" at bounding box center [927, 404] width 37 height 20
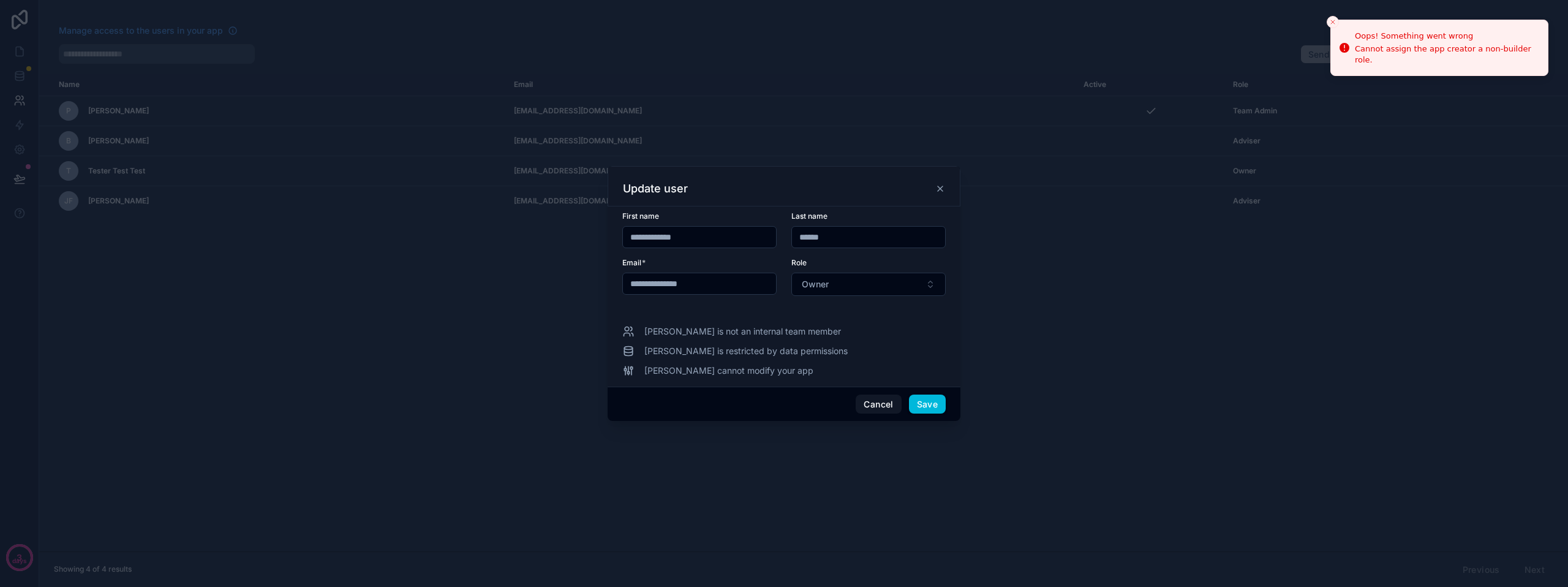
click at [1157, 280] on div at bounding box center [784, 293] width 1568 height 587
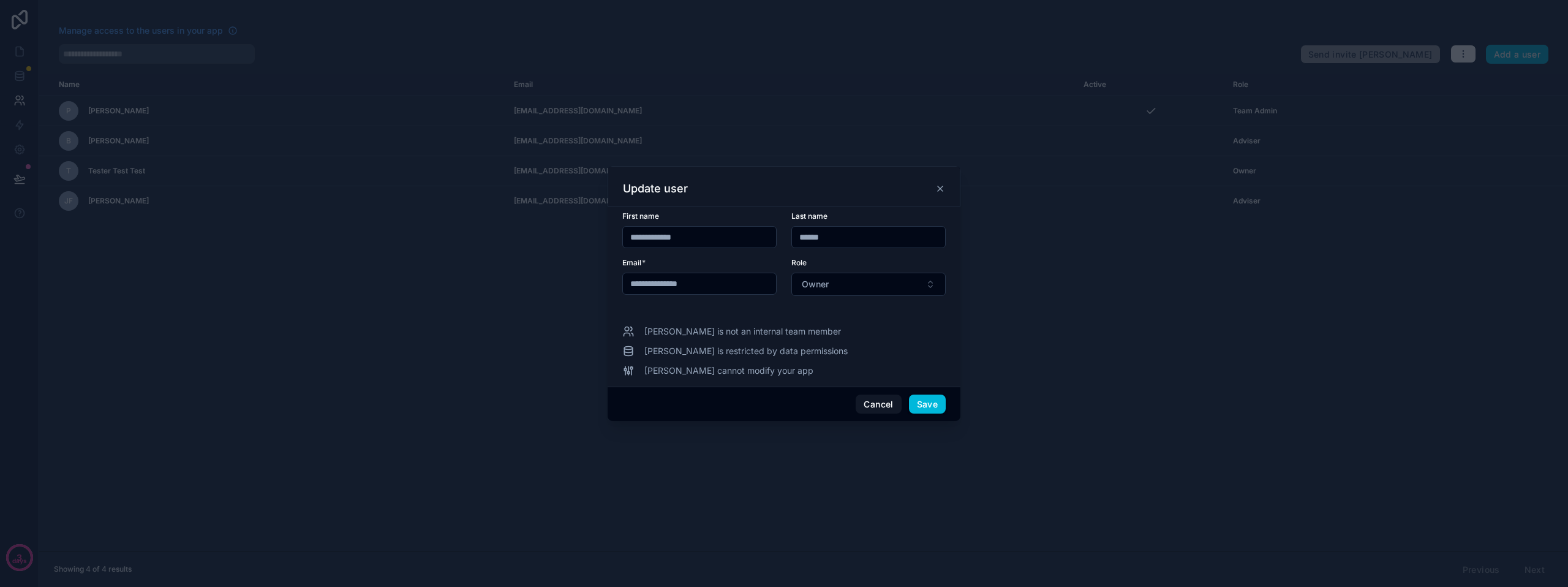
click at [942, 188] on icon at bounding box center [940, 189] width 9 height 9
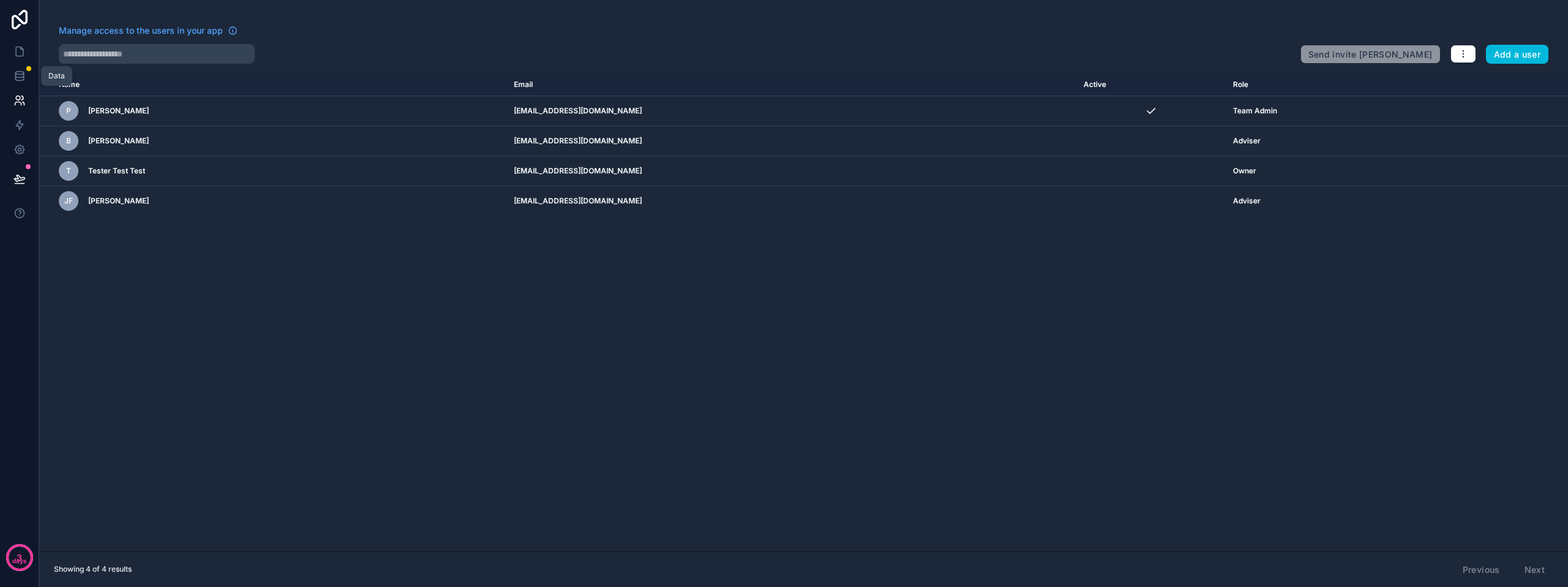
click at [19, 69] on link at bounding box center [19, 75] width 38 height 24
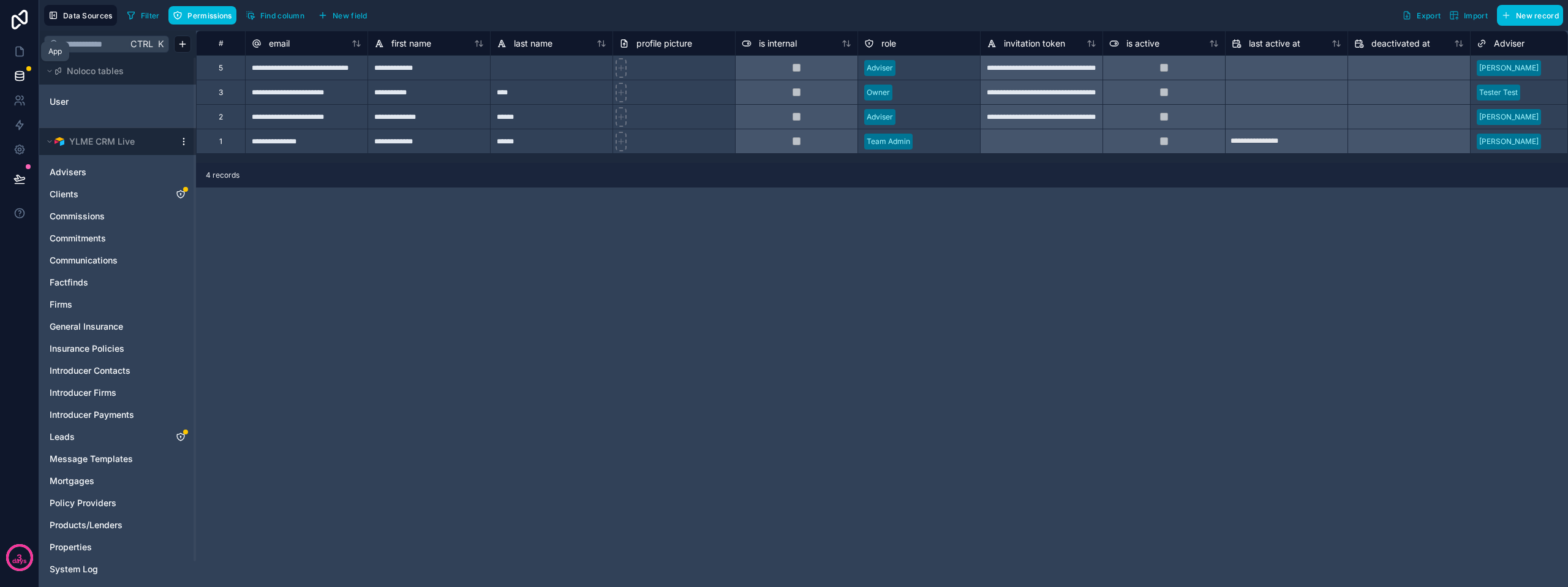
click at [16, 51] on icon at bounding box center [19, 52] width 7 height 9
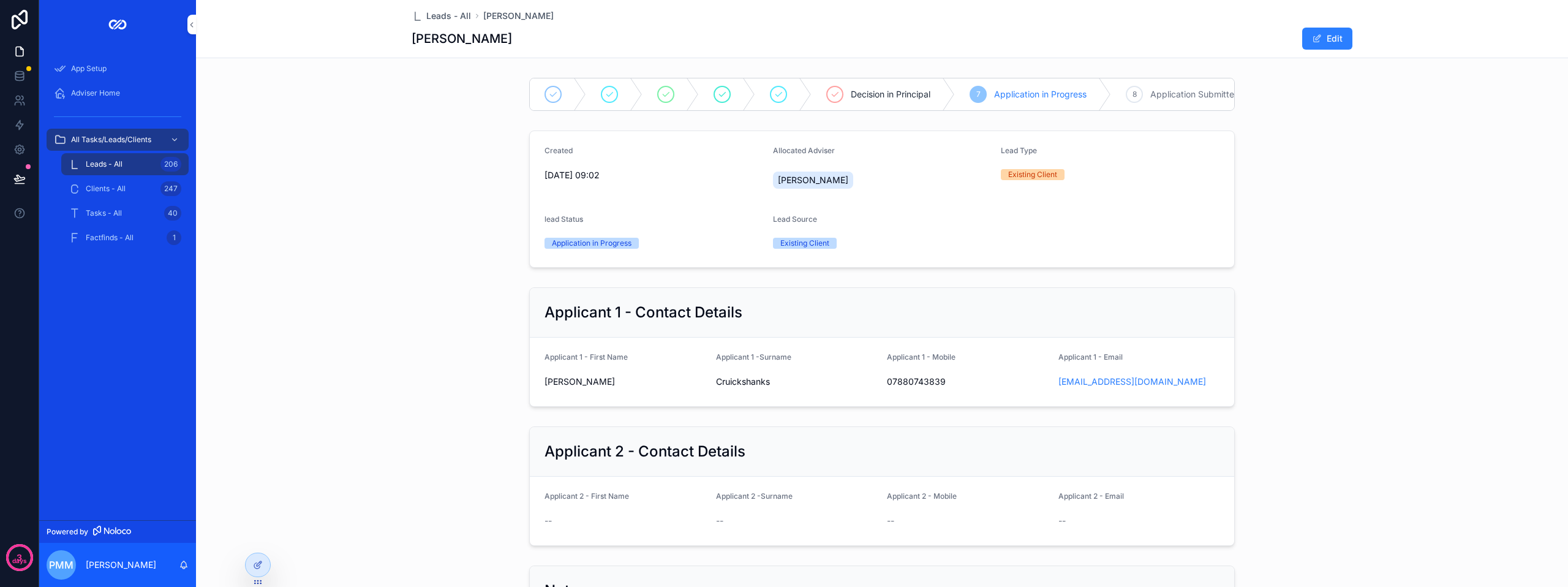
click at [262, 562] on icon at bounding box center [259, 563] width 5 height 5
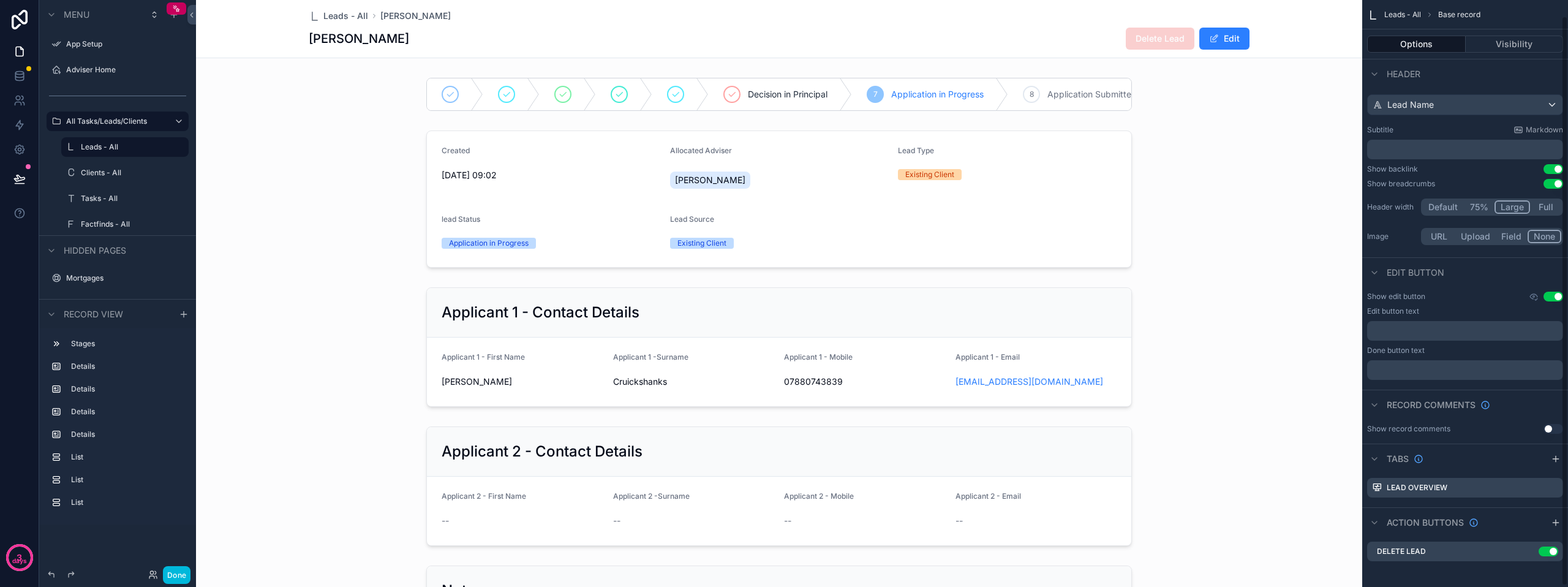
scroll to position [17, 0]
click at [1533, 545] on div "Use setting" at bounding box center [1545, 548] width 24 height 9
click at [0, 0] on icon "scrollable content" at bounding box center [0, 0] width 0 height 0
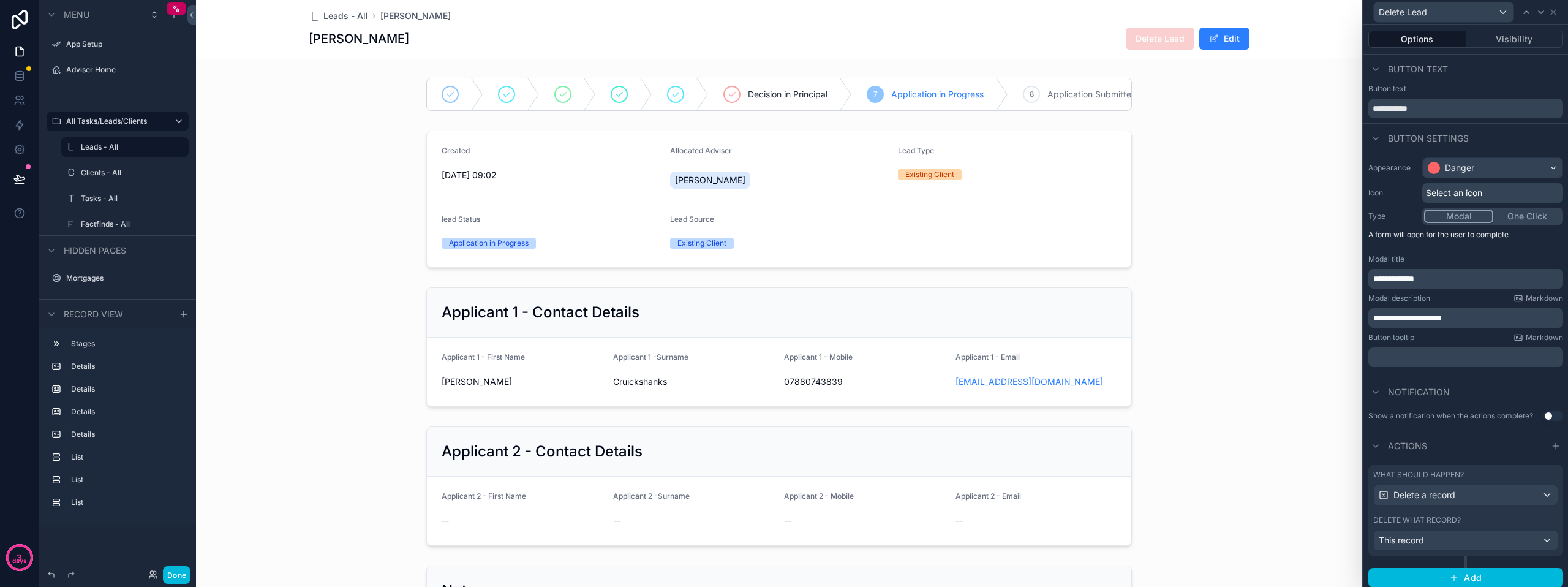
click at [1527, 30] on div "Options Visibility" at bounding box center [1465, 39] width 204 height 29
click at [1521, 42] on button "Visibility" at bounding box center [1515, 39] width 97 height 17
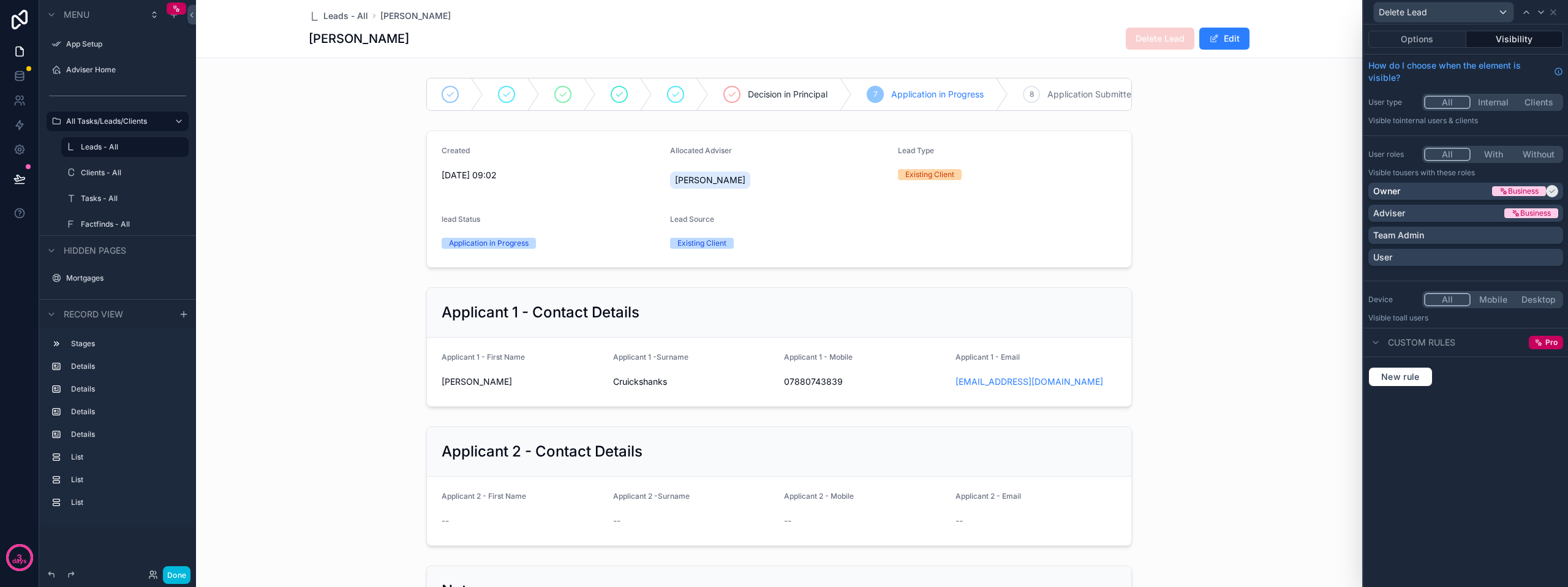
click at [1546, 189] on div at bounding box center [1552, 191] width 13 height 13
click at [1295, 396] on div "scrollable content" at bounding box center [779, 347] width 1166 height 129
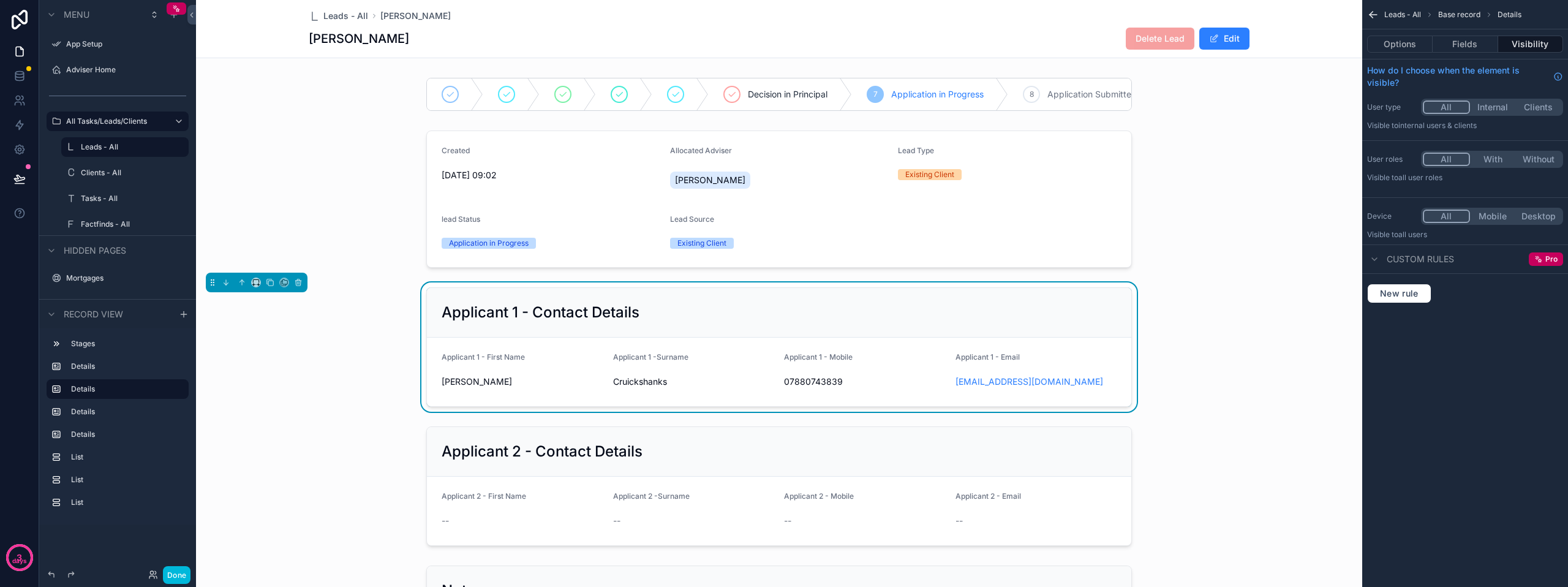
scroll to position [0, 0]
click at [1375, 12] on icon "scrollable content" at bounding box center [1373, 15] width 13 height 13
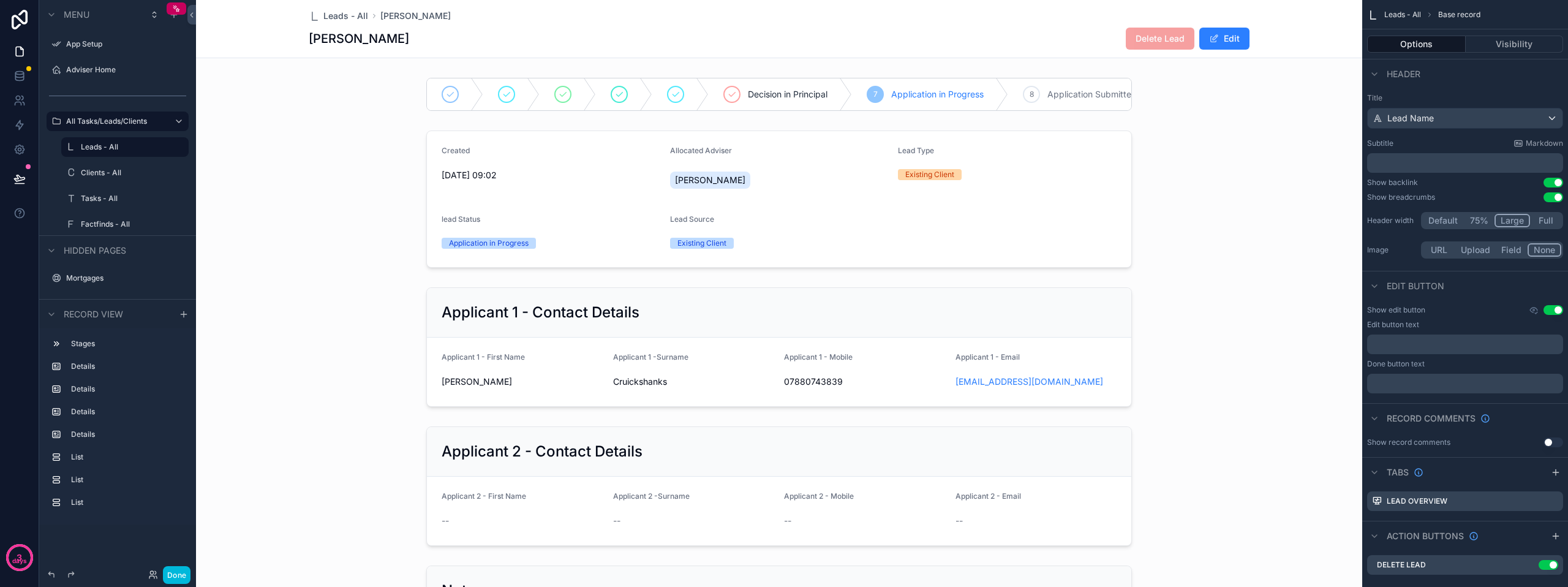
click at [178, 574] on button "Done" at bounding box center [176, 574] width 27 height 18
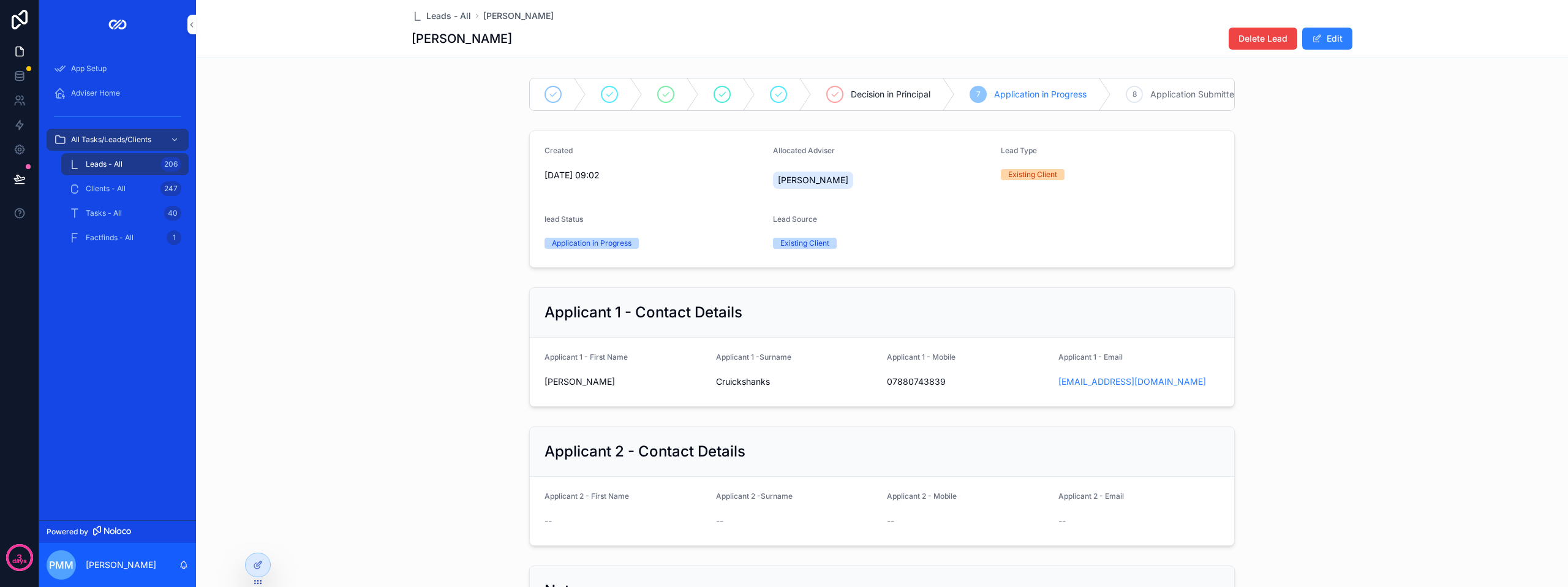
click at [1246, 37] on span "Delete Lead" at bounding box center [1262, 39] width 49 height 13
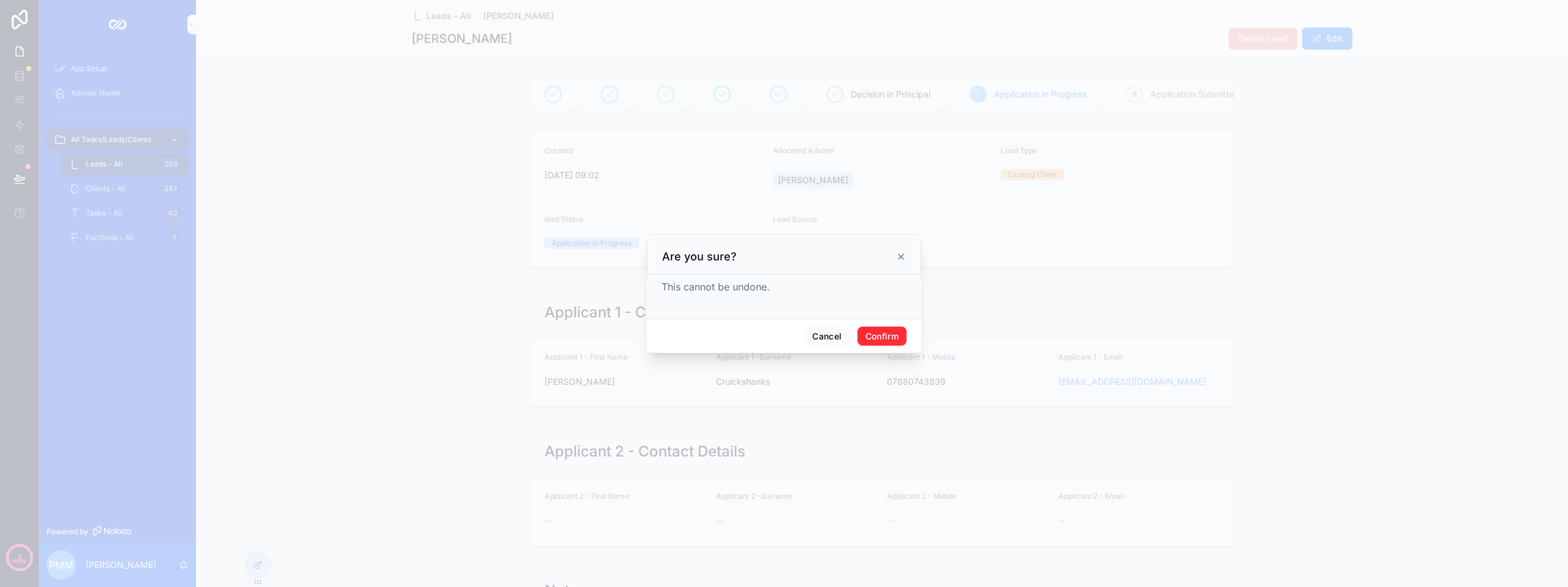
click at [888, 333] on button "Confirm" at bounding box center [881, 336] width 49 height 20
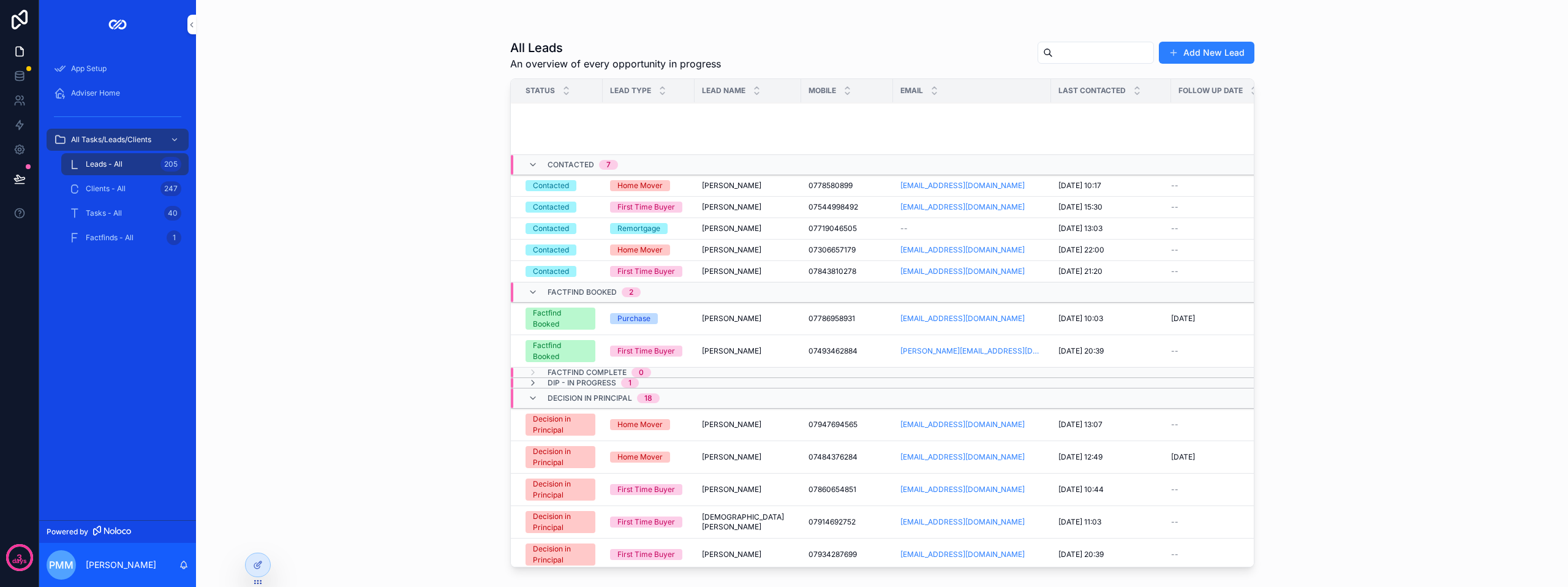
scroll to position [626, 0]
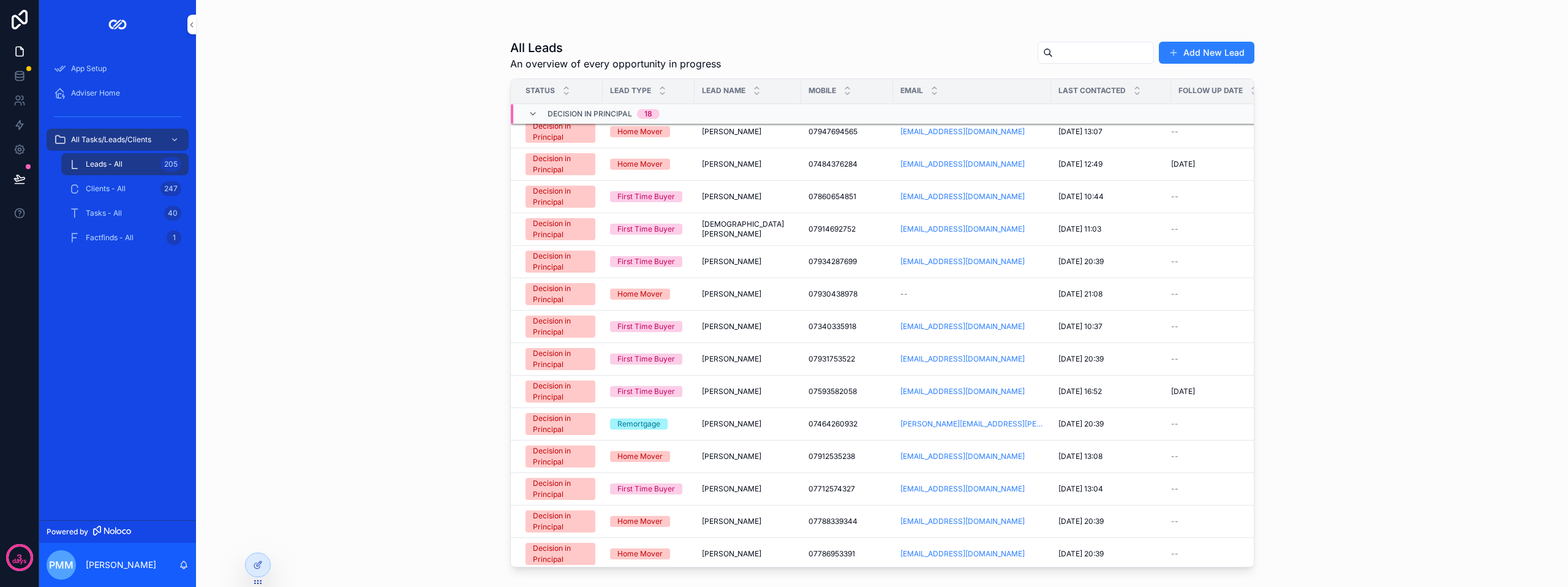
click at [86, 87] on div "Adviser Home" at bounding box center [118, 93] width 127 height 20
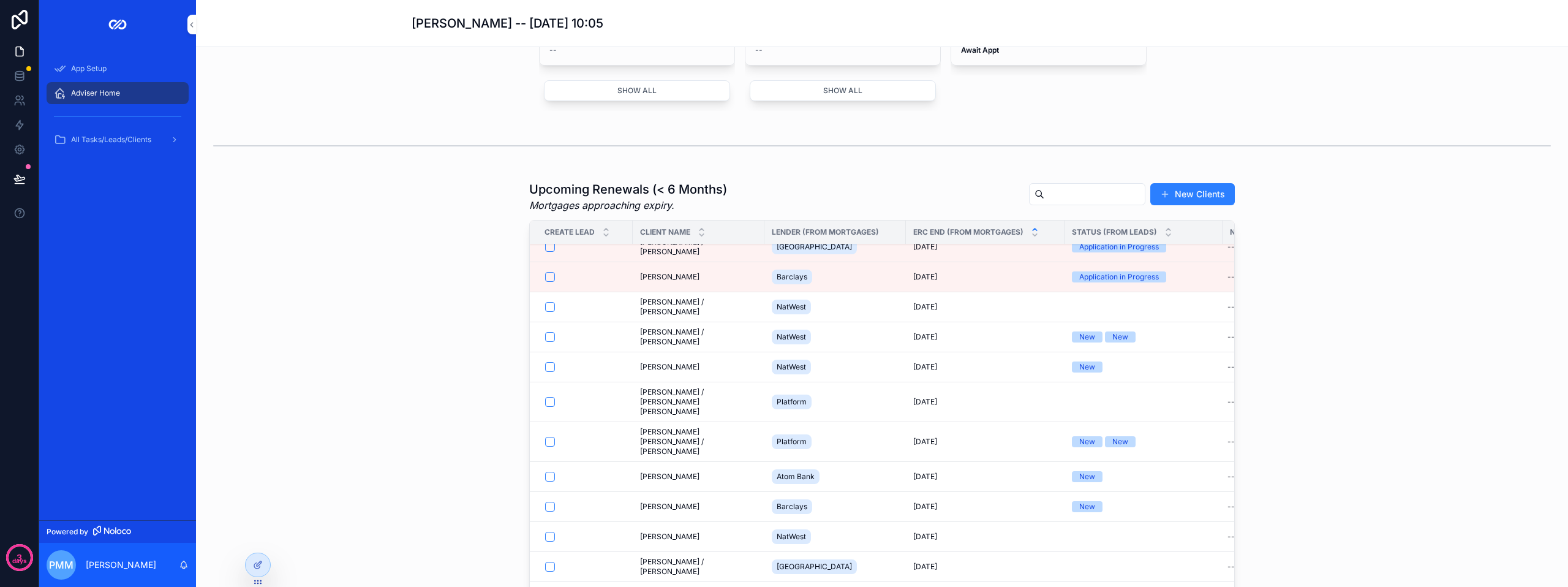
scroll to position [1164, 0]
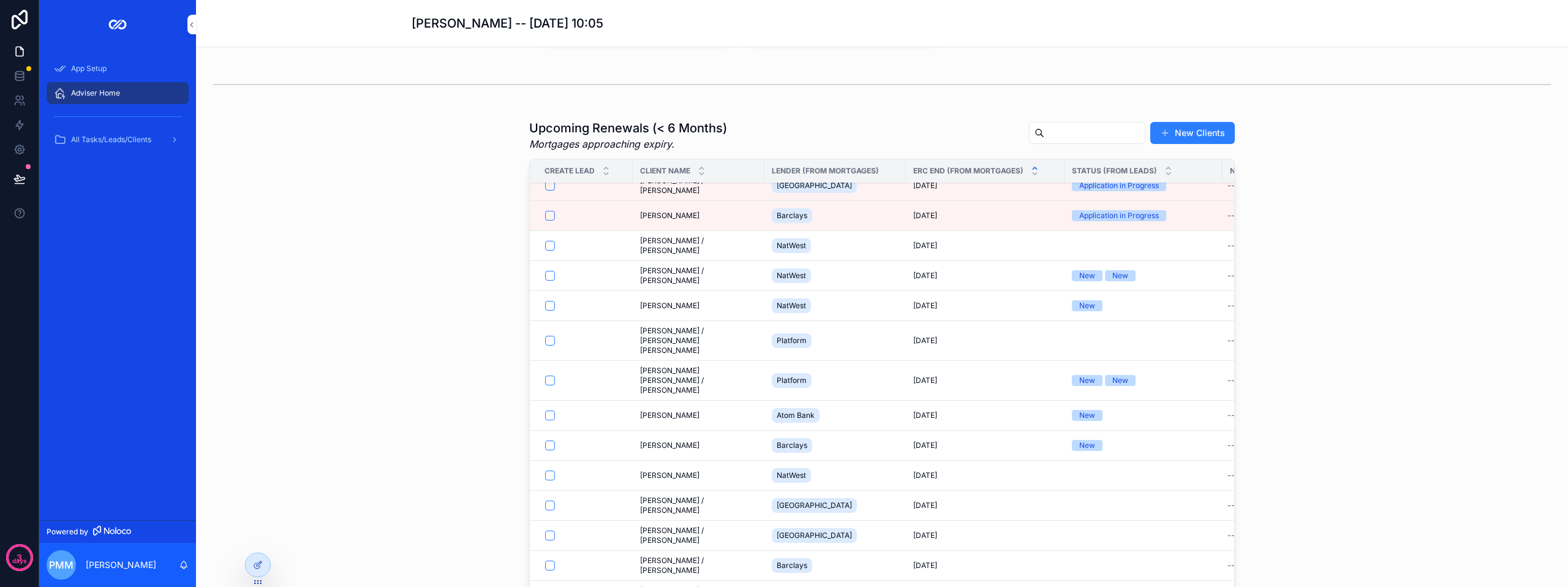
click at [679, 392] on span "[PERSON_NAME] [PERSON_NAME] / [PERSON_NAME]" at bounding box center [698, 380] width 117 height 29
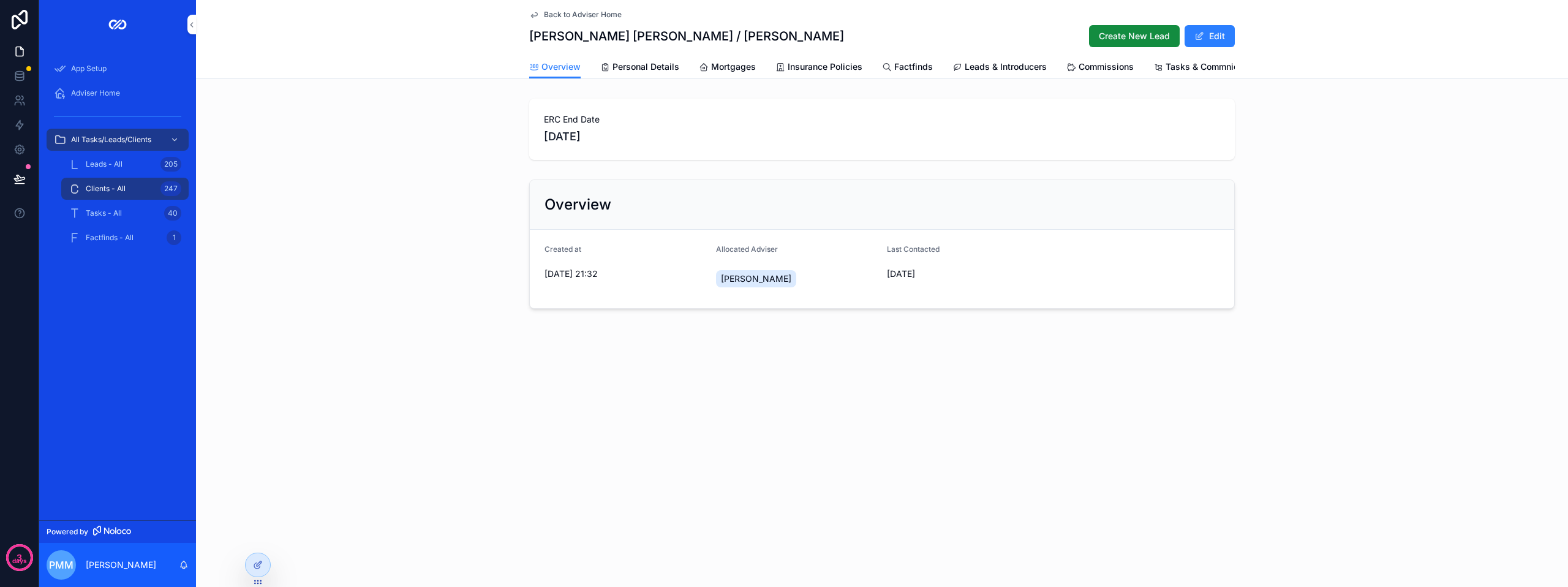
click at [1119, 31] on span "Create New Lead" at bounding box center [1134, 36] width 71 height 13
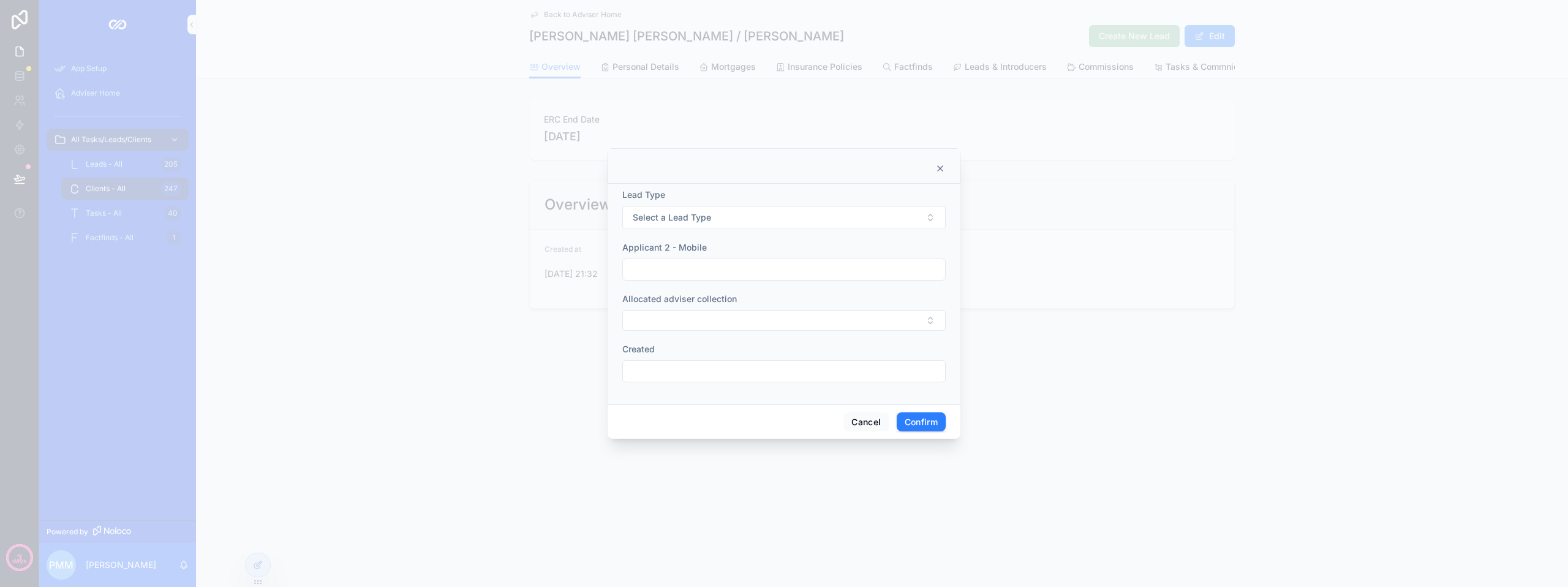
click at [776, 211] on button "Select a Lead Type" at bounding box center [784, 218] width 324 height 24
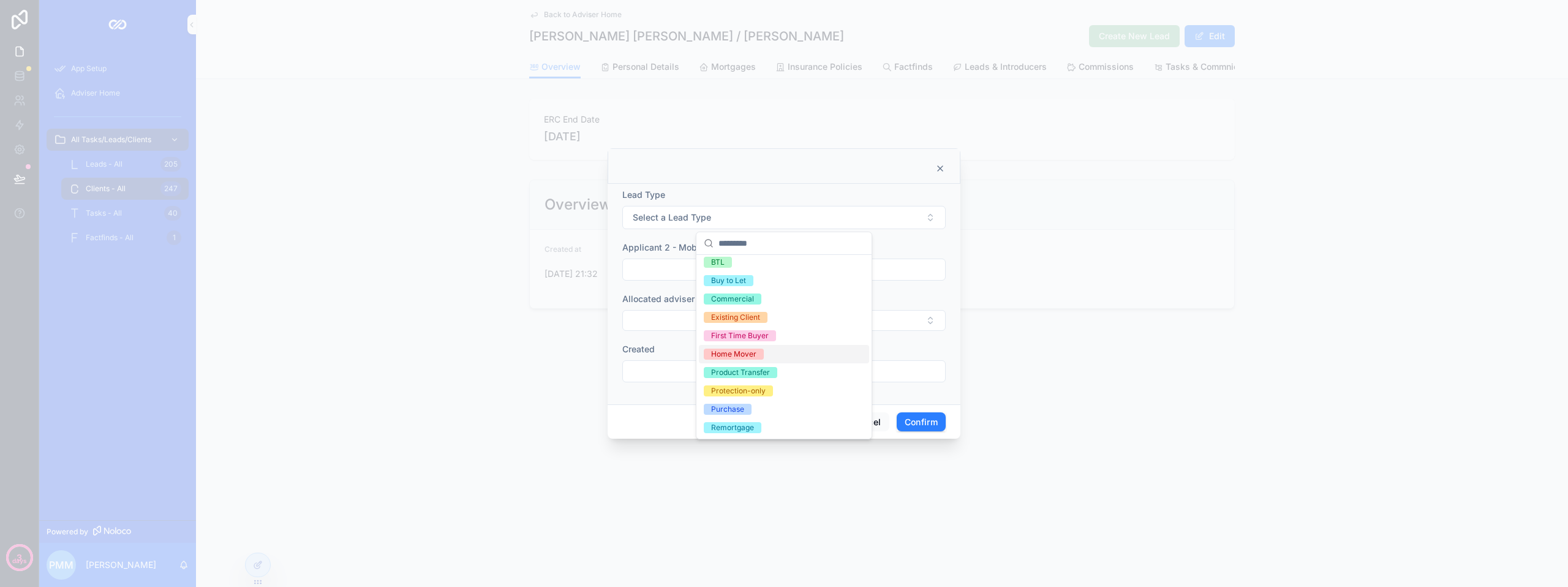
scroll to position [5, 0]
click at [735, 425] on div "Remortgage" at bounding box center [732, 427] width 43 height 11
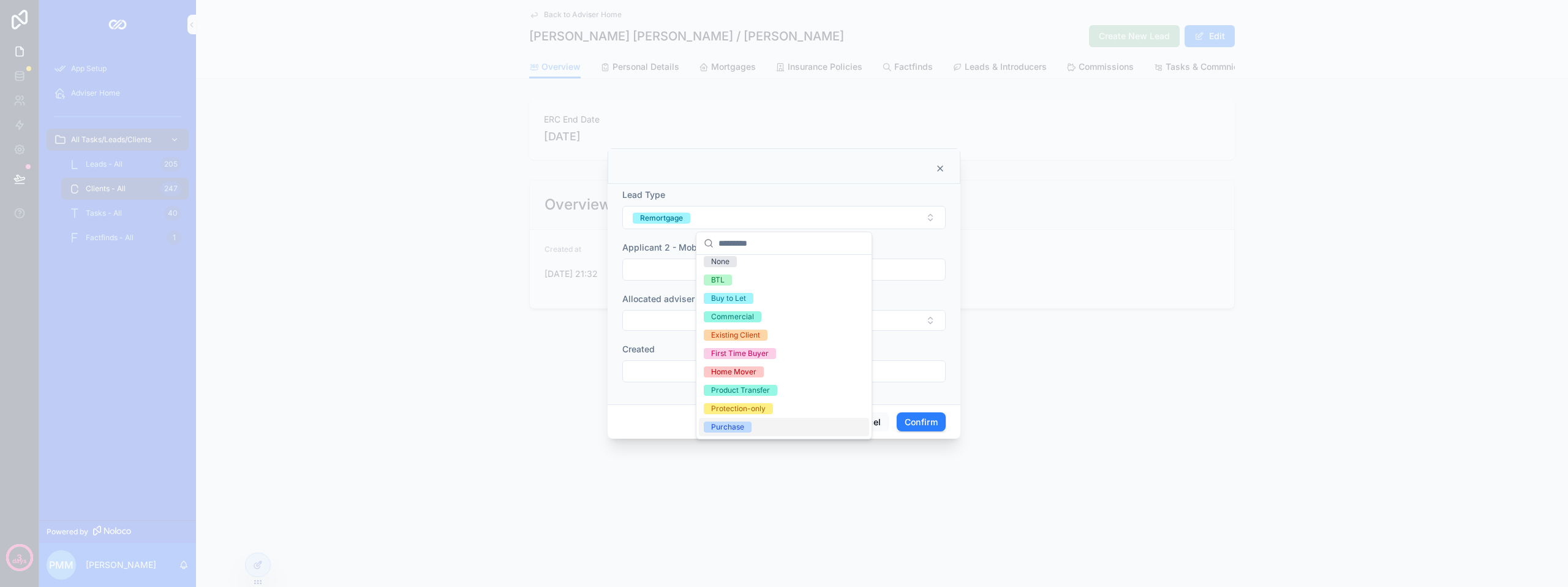
scroll to position [24, 0]
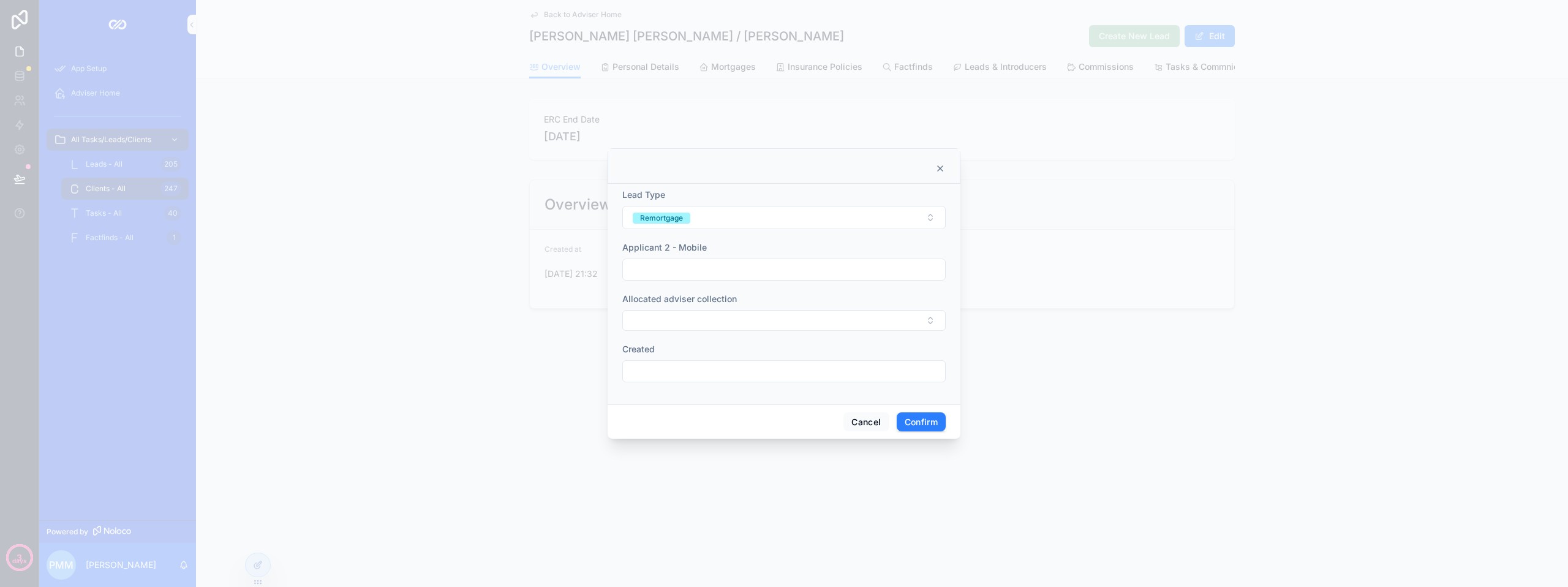
click at [691, 266] on input "text" at bounding box center [784, 270] width 322 height 17
click at [683, 318] on button "Select Button" at bounding box center [784, 320] width 324 height 21
click at [712, 325] on button "Select Button" at bounding box center [784, 320] width 324 height 21
click at [693, 324] on button "Select Button" at bounding box center [784, 320] width 324 height 21
click at [724, 374] on span "[PERSON_NAME]" at bounding box center [739, 369] width 71 height 13
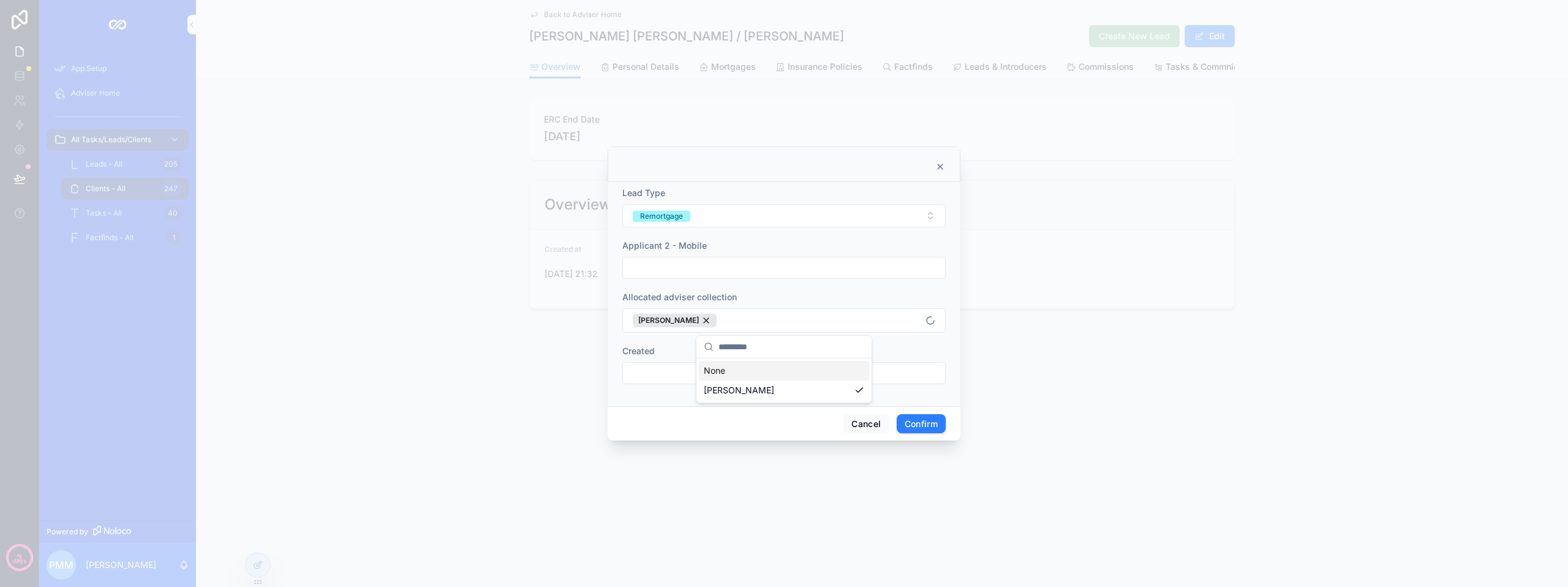
click at [652, 377] on input "text" at bounding box center [784, 373] width 322 height 17
click at [780, 127] on button "[DATE]" at bounding box center [784, 127] width 49 height 22
type input "**********"
click at [922, 427] on button "Confirm" at bounding box center [921, 424] width 49 height 20
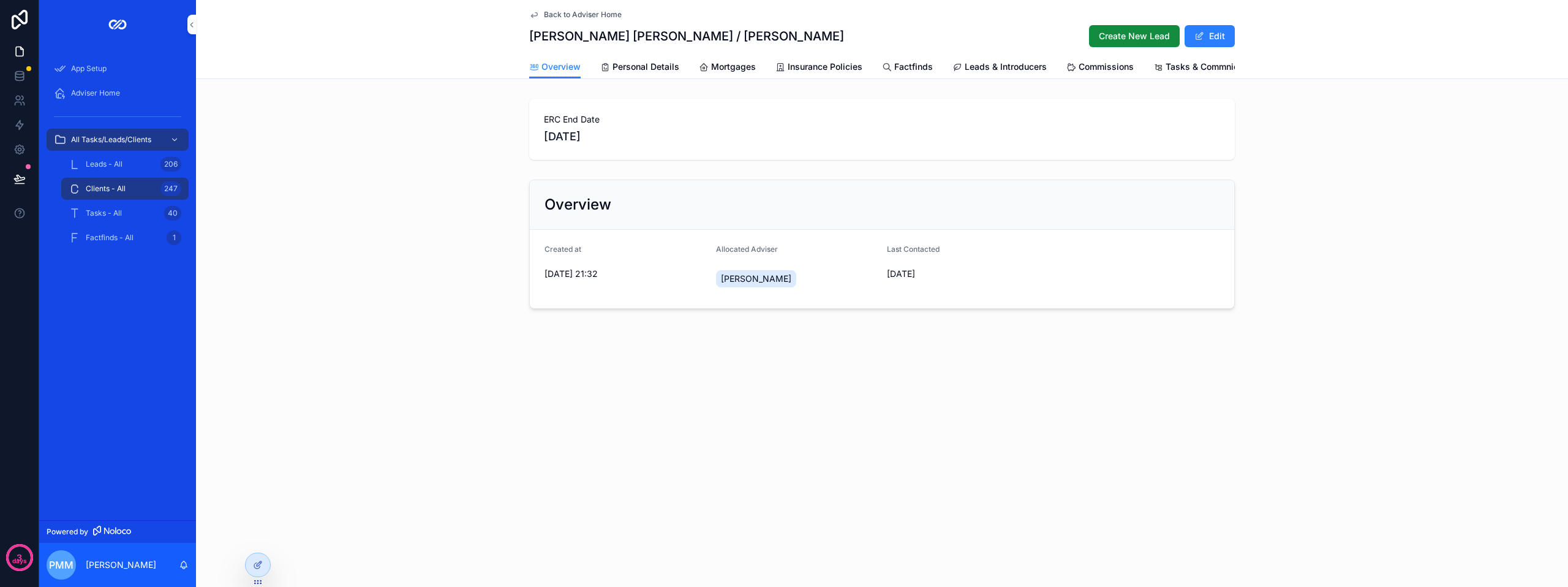
click at [537, 16] on icon "scrollable content" at bounding box center [534, 15] width 6 height 5
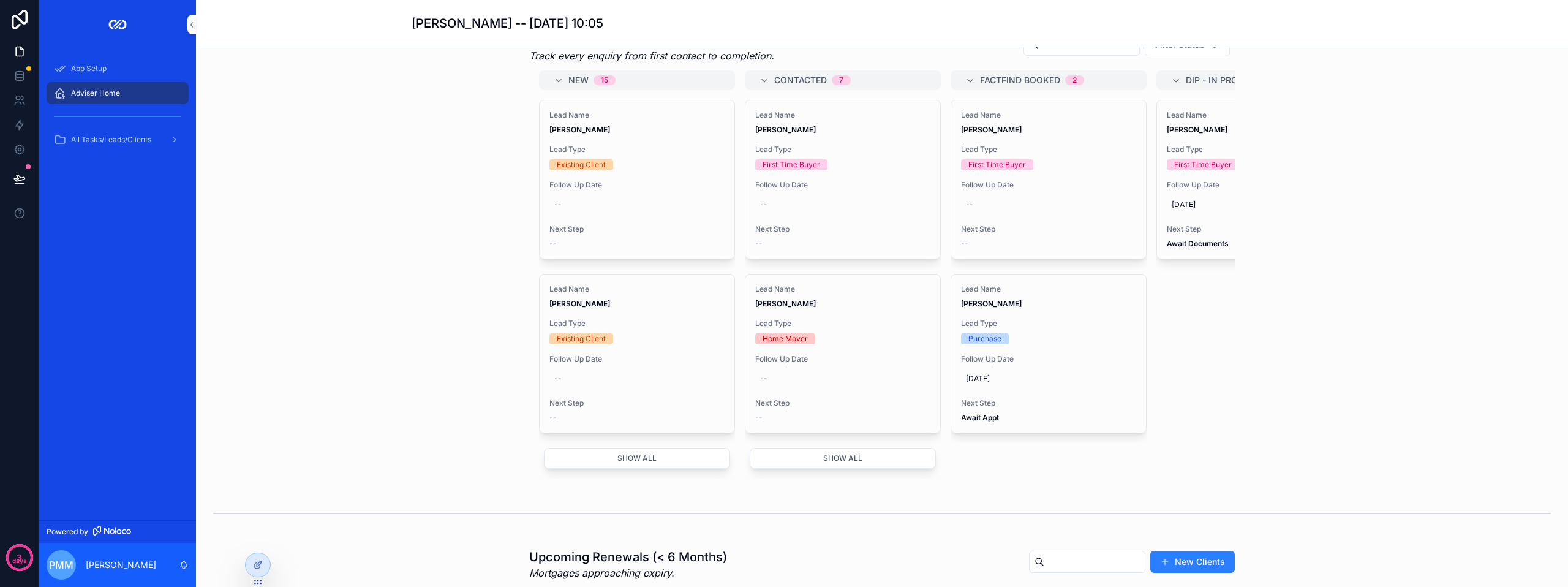
scroll to position [796, 0]
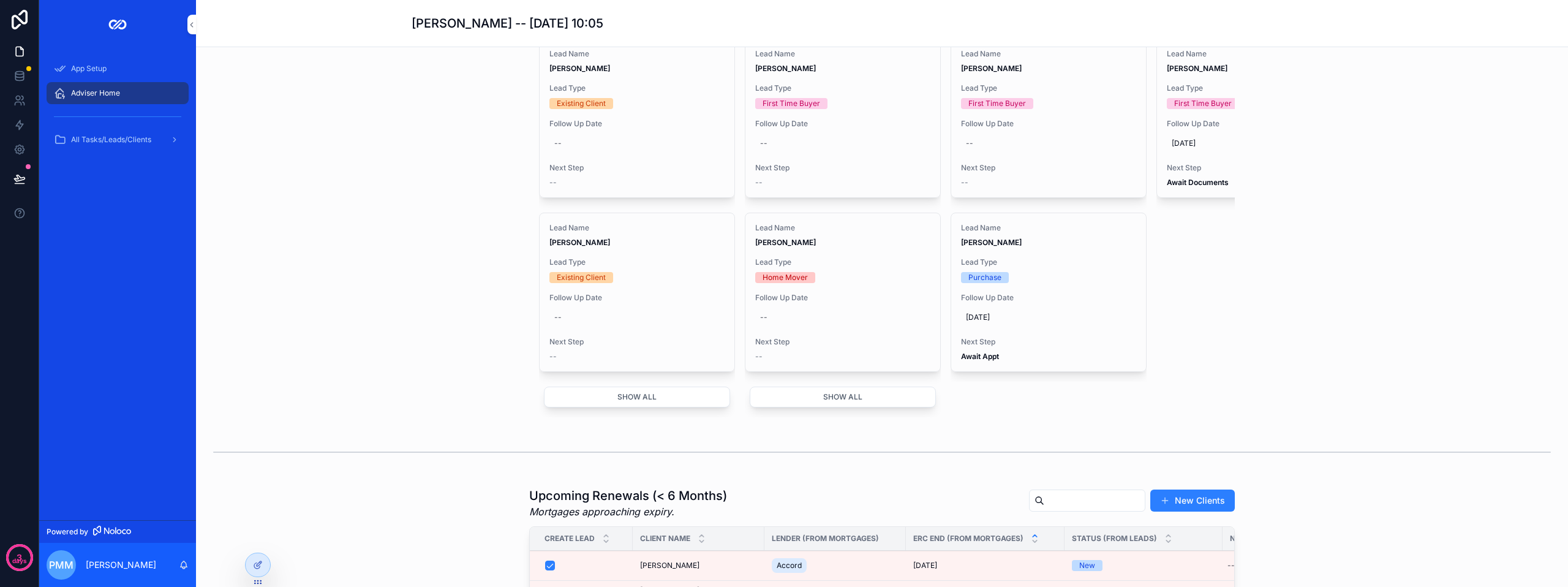
click at [621, 407] on button "Show all" at bounding box center [636, 397] width 186 height 21
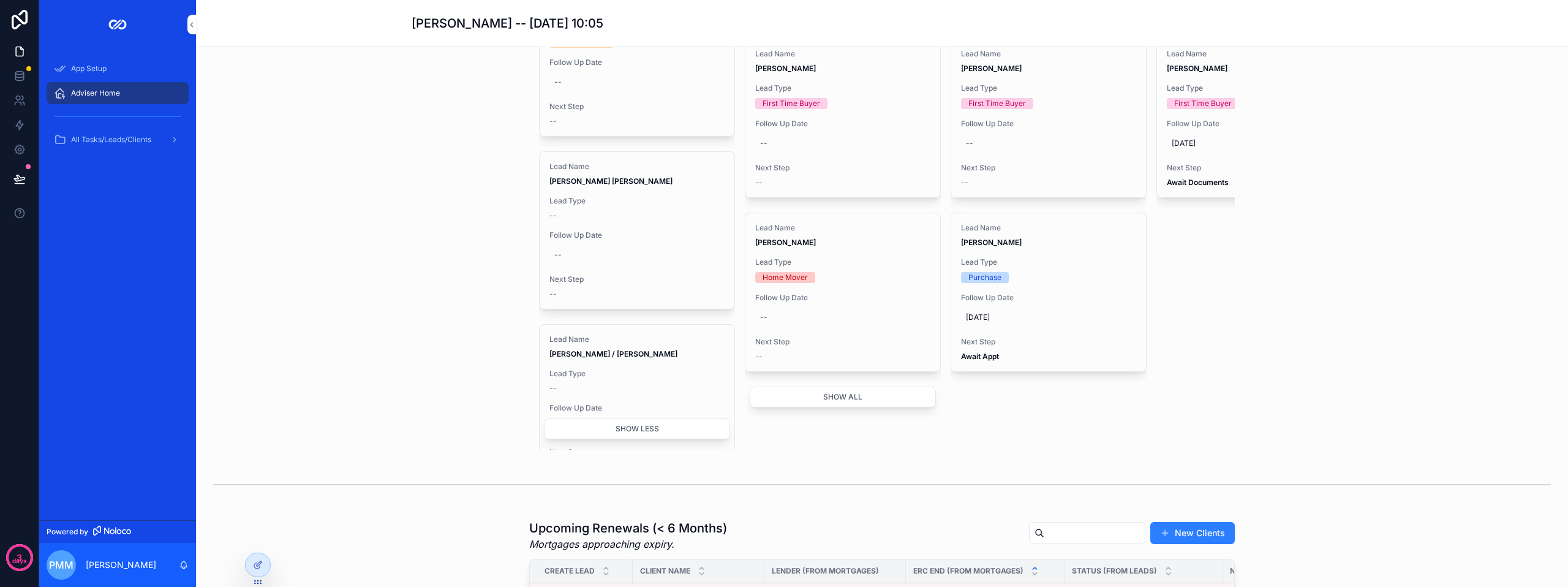
scroll to position [1102, 0]
click at [646, 267] on div "--" at bounding box center [636, 257] width 175 height 20
click at [650, 223] on div "Lead Type --" at bounding box center [636, 211] width 175 height 24
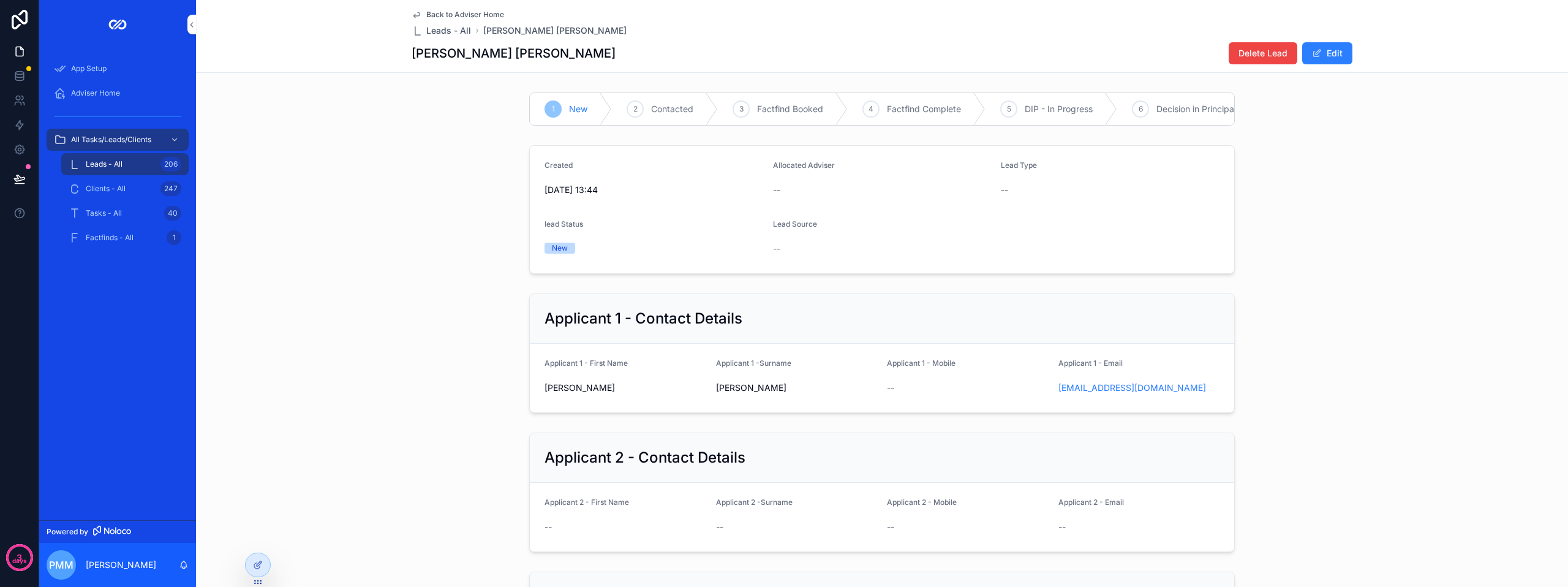
click at [1262, 47] on span "Delete Lead" at bounding box center [1262, 53] width 49 height 13
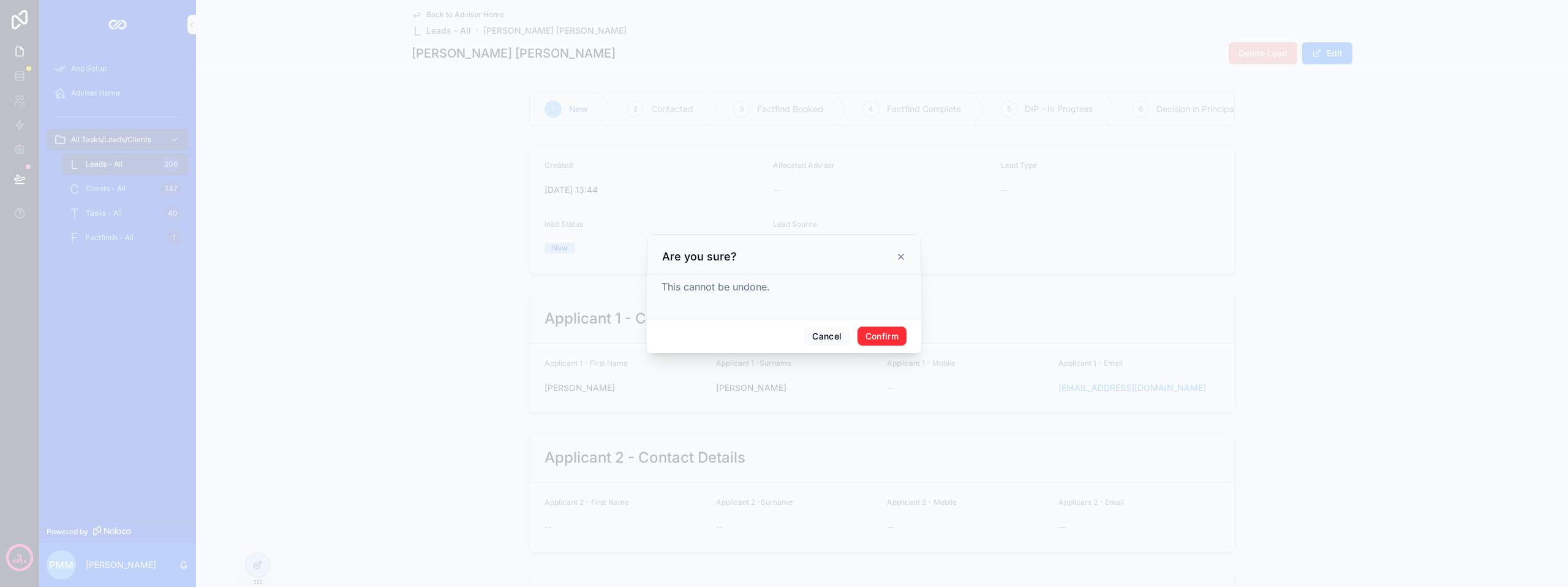
click at [893, 333] on button "Confirm" at bounding box center [881, 336] width 49 height 20
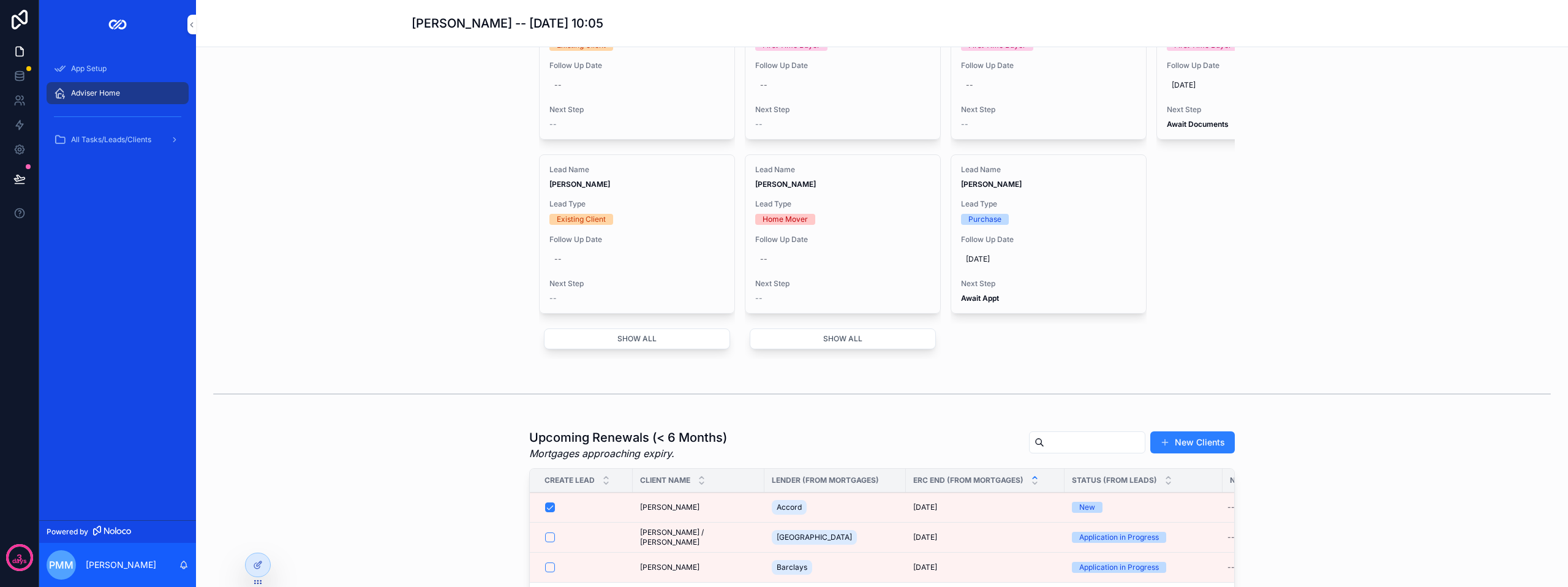
scroll to position [857, 0]
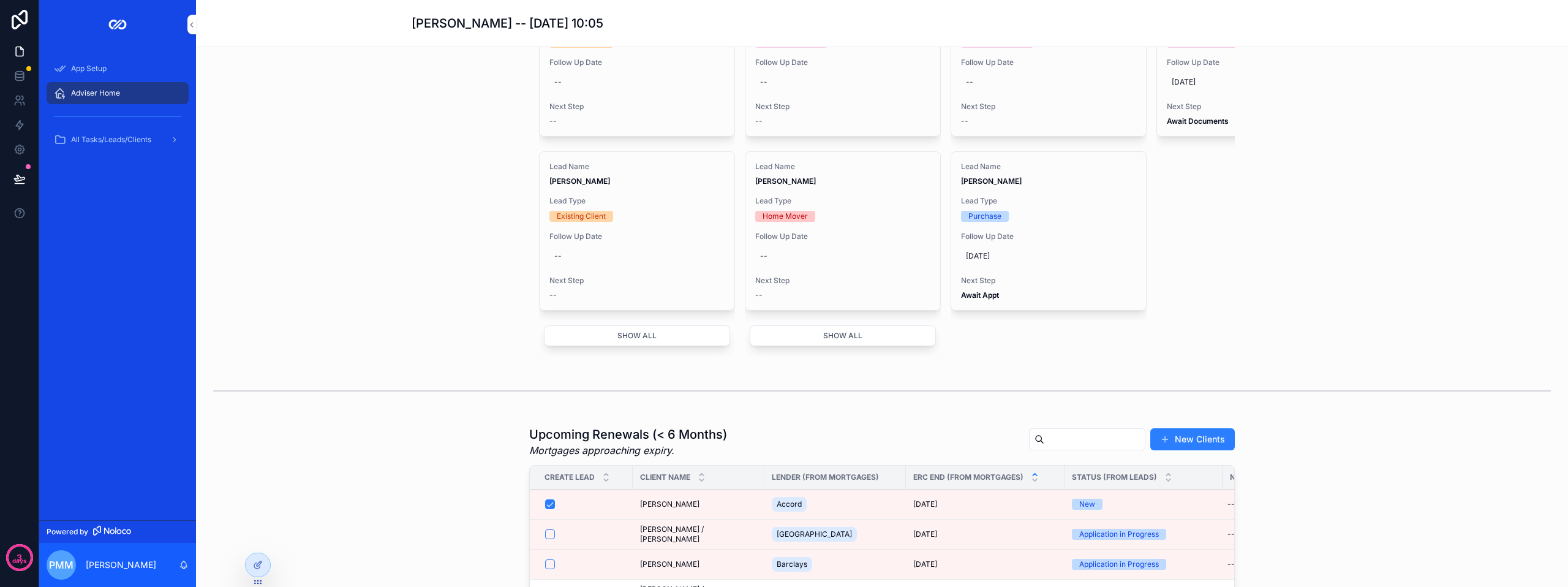
click at [588, 346] on button "Show all" at bounding box center [636, 336] width 186 height 21
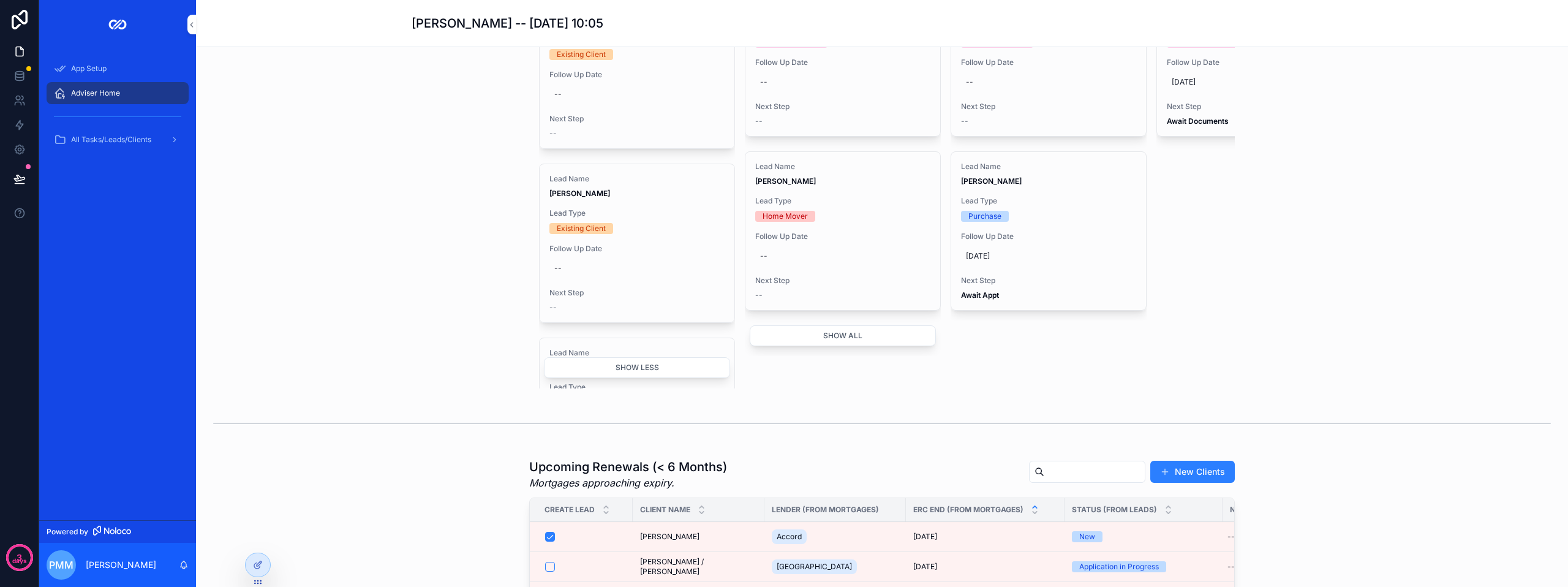
click at [629, 254] on span "Follow Up Date" at bounding box center [636, 248] width 175 height 9
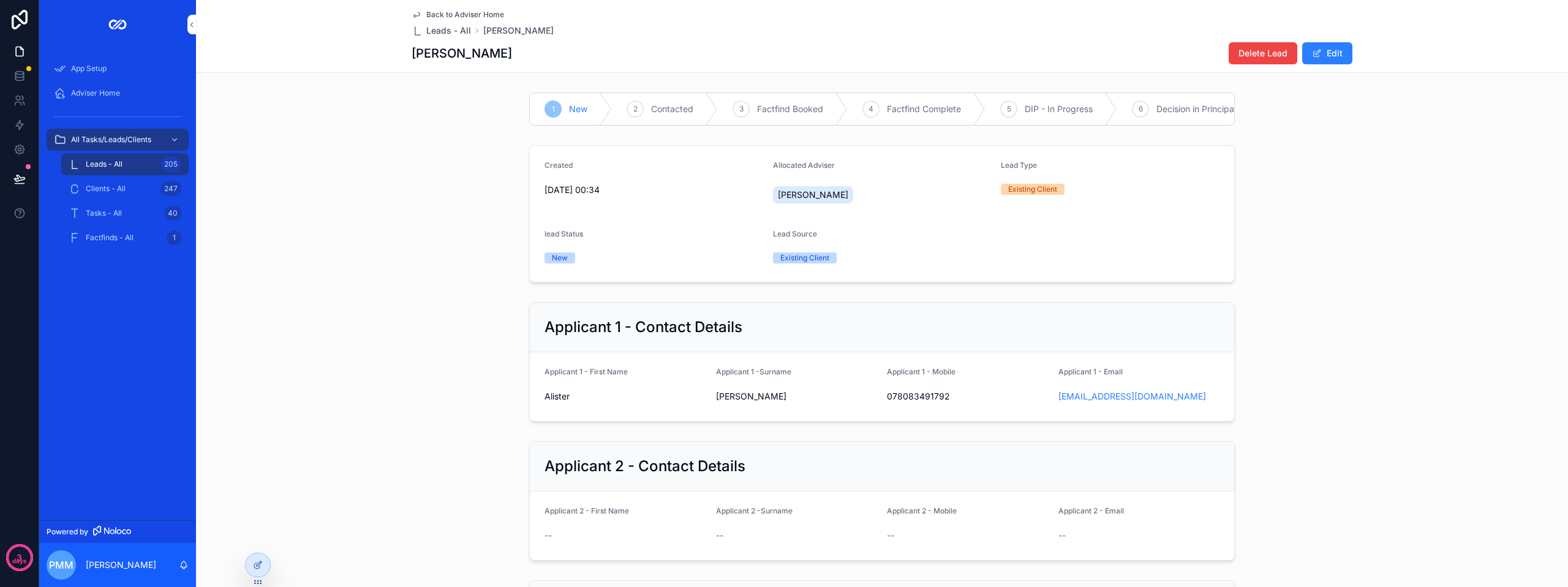
click at [445, 15] on span "Back to Adviser Home" at bounding box center [465, 14] width 78 height 9
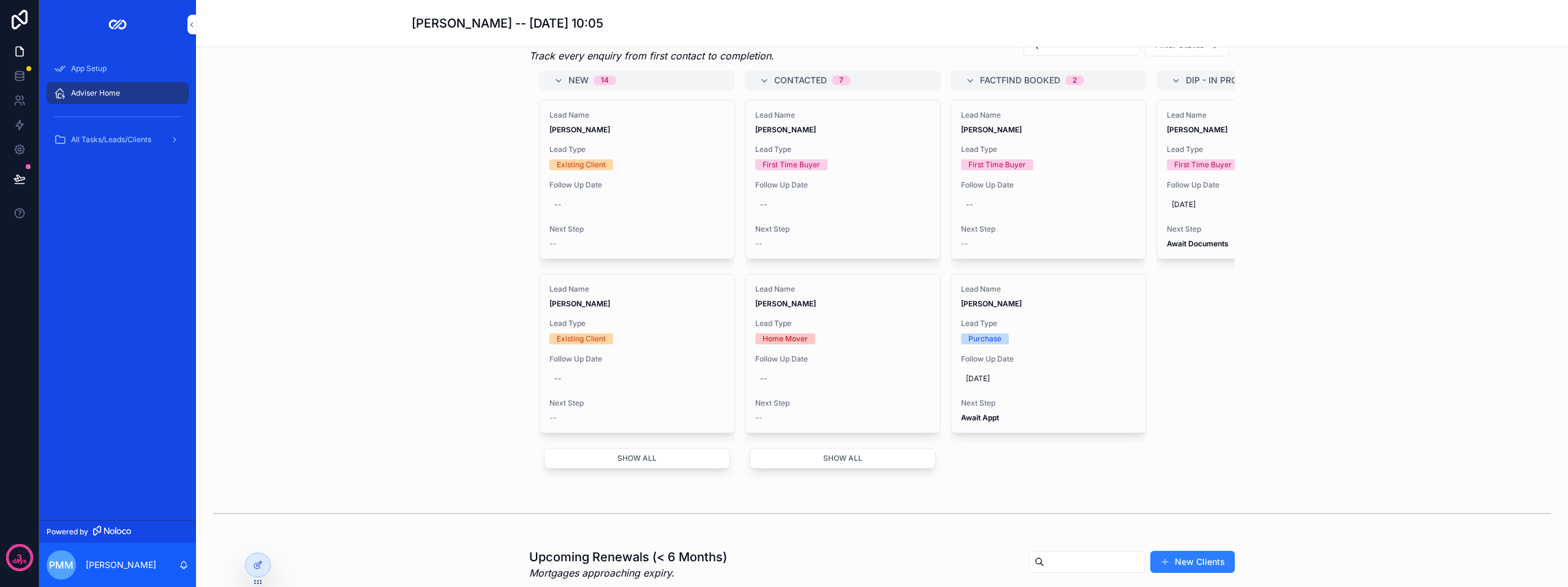
scroll to position [796, 0]
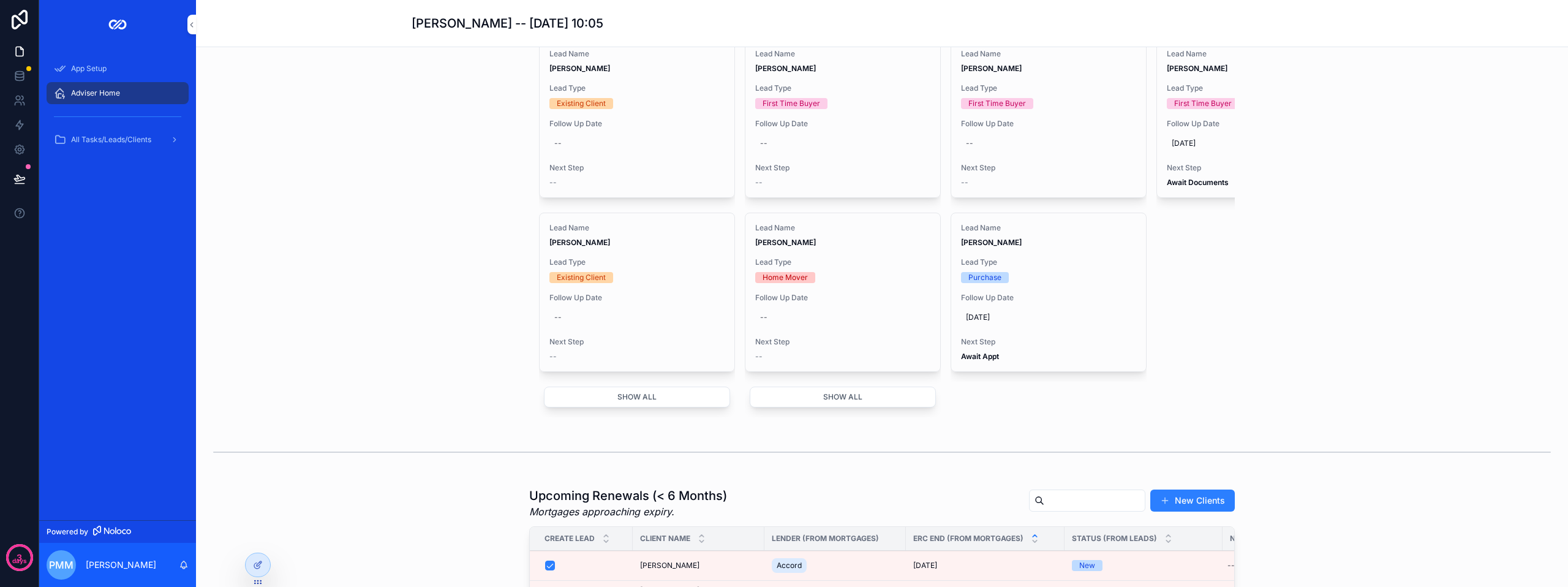
click at [598, 407] on button "Show all" at bounding box center [636, 397] width 186 height 21
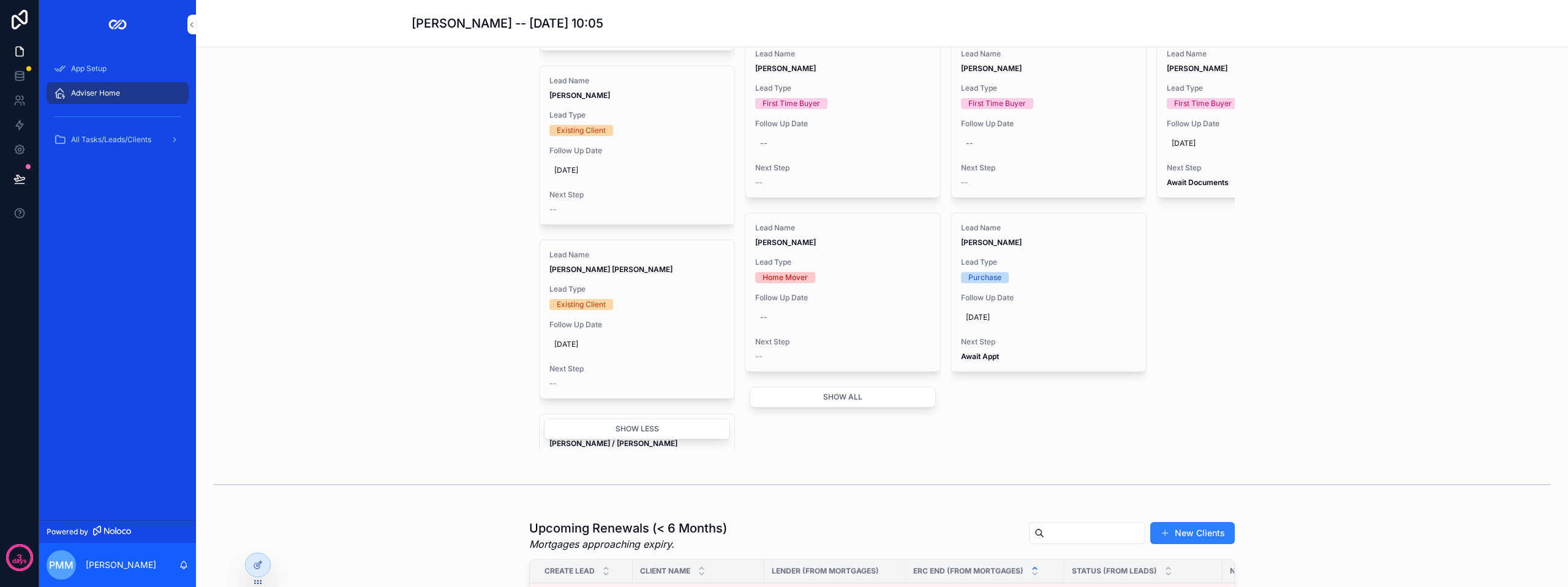
scroll to position [1899, 0]
click at [621, 321] on div "Lead Name [PERSON_NAME] [PERSON_NAME] Lead Type Existing Client Follow Up Date …" at bounding box center [637, 315] width 195 height 158
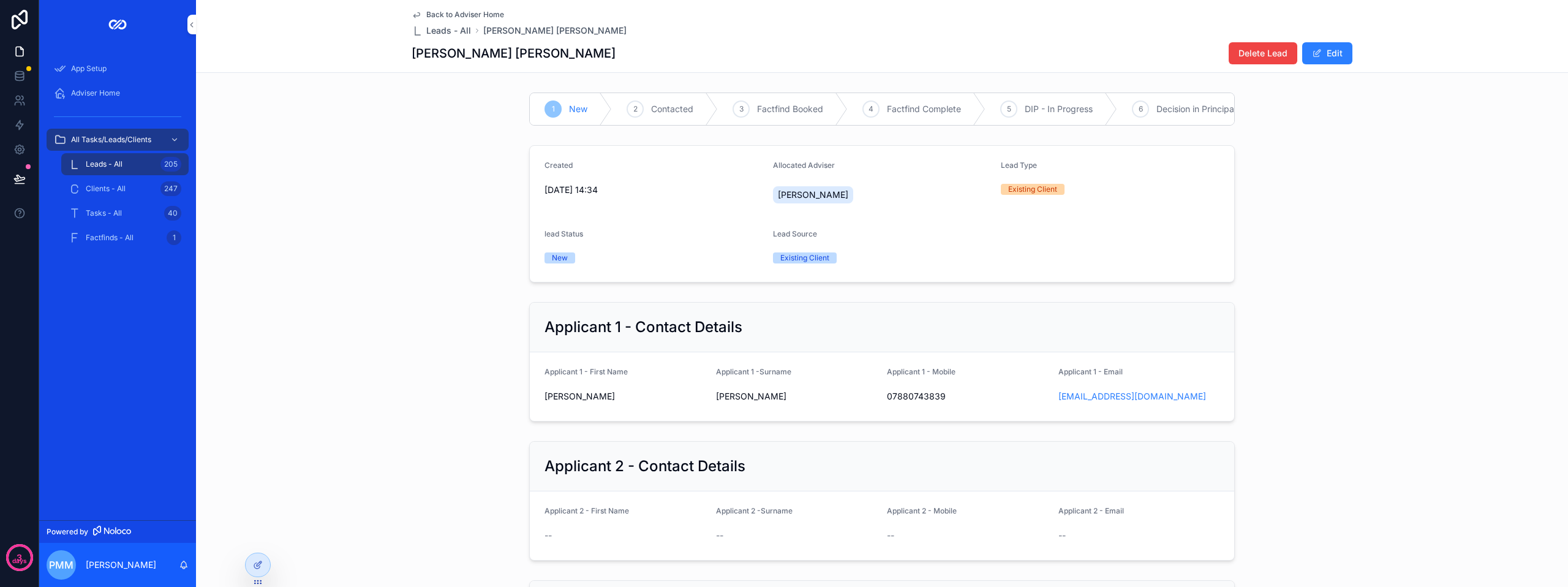
click at [1247, 50] on span "Delete Lead" at bounding box center [1262, 53] width 49 height 13
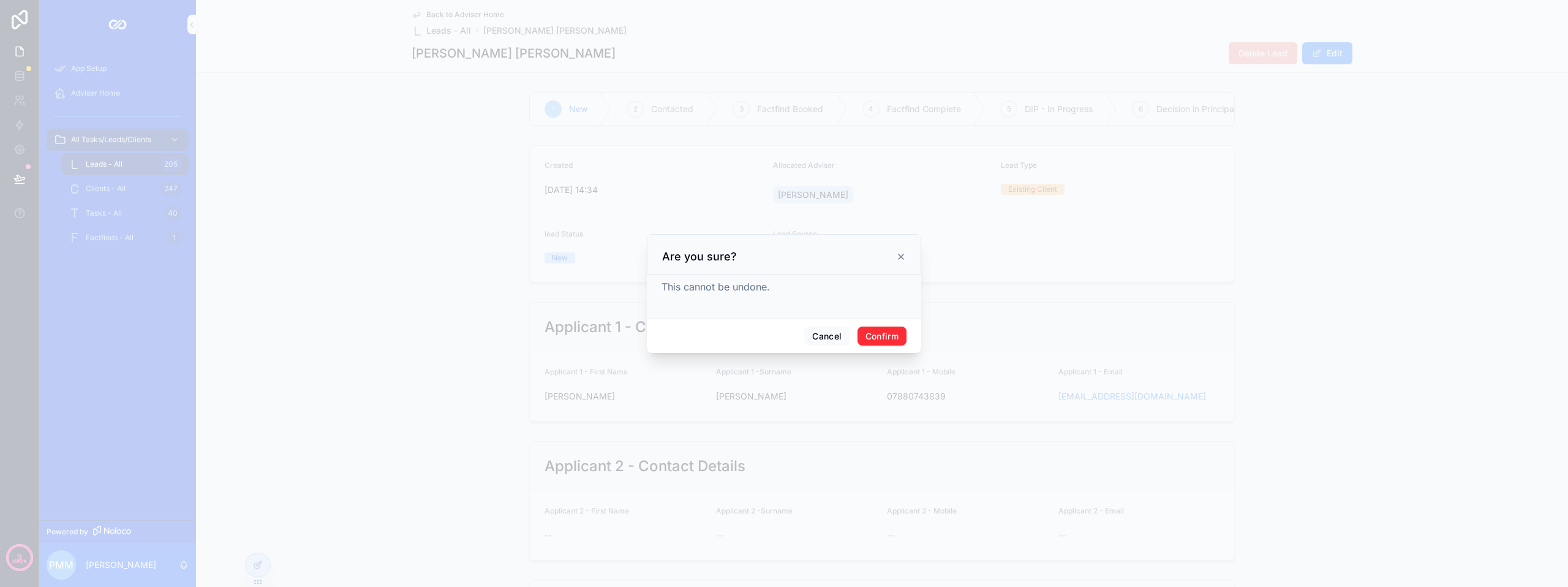
click at [882, 332] on button "Confirm" at bounding box center [881, 336] width 49 height 20
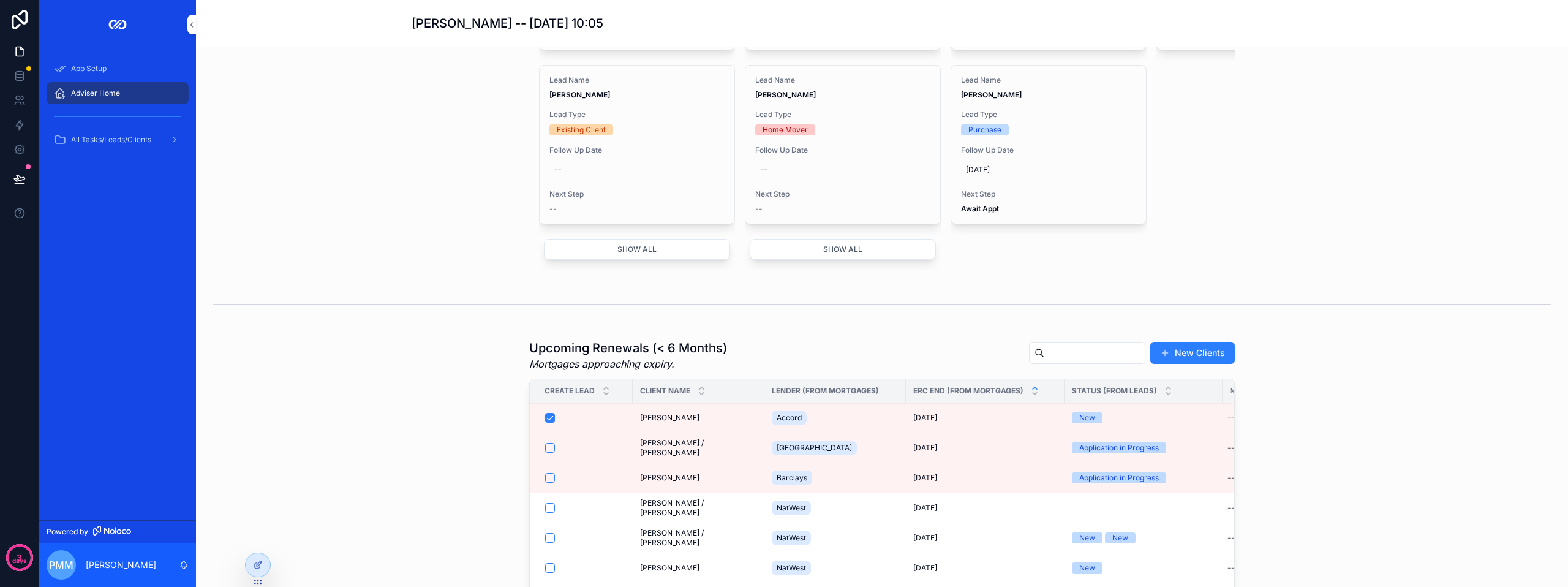
scroll to position [884, 0]
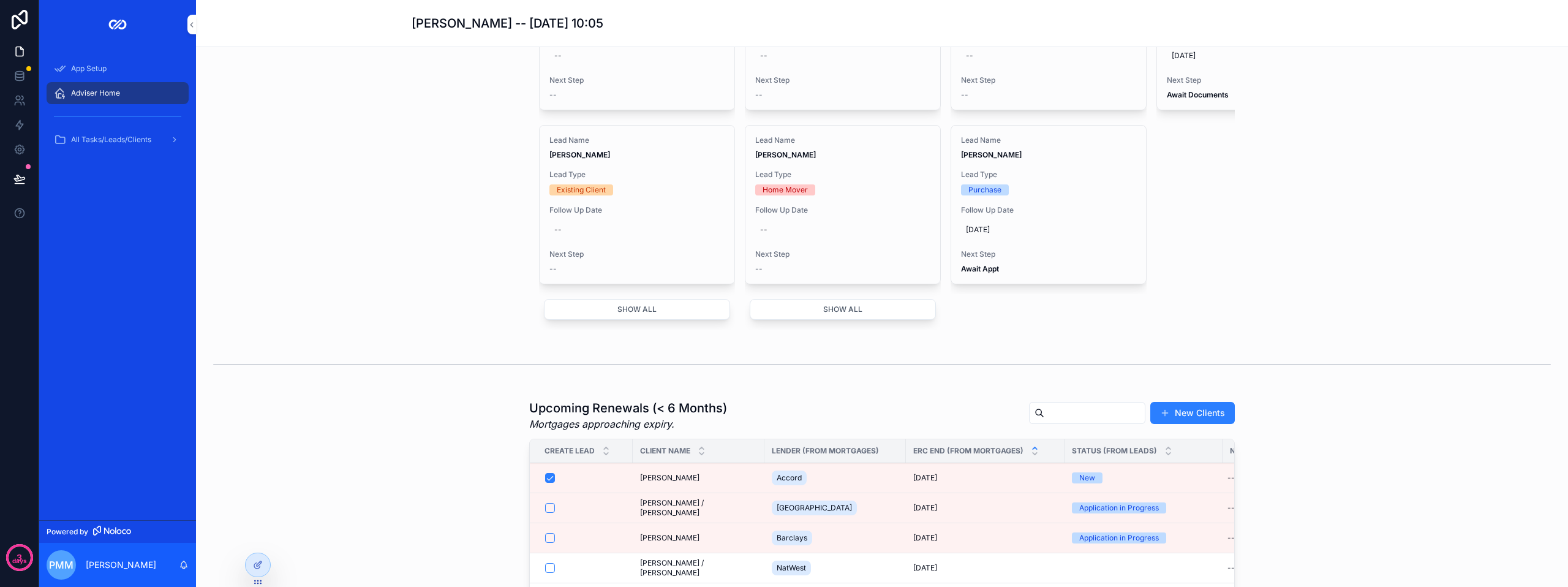
click at [628, 320] on button "Show all" at bounding box center [636, 309] width 186 height 21
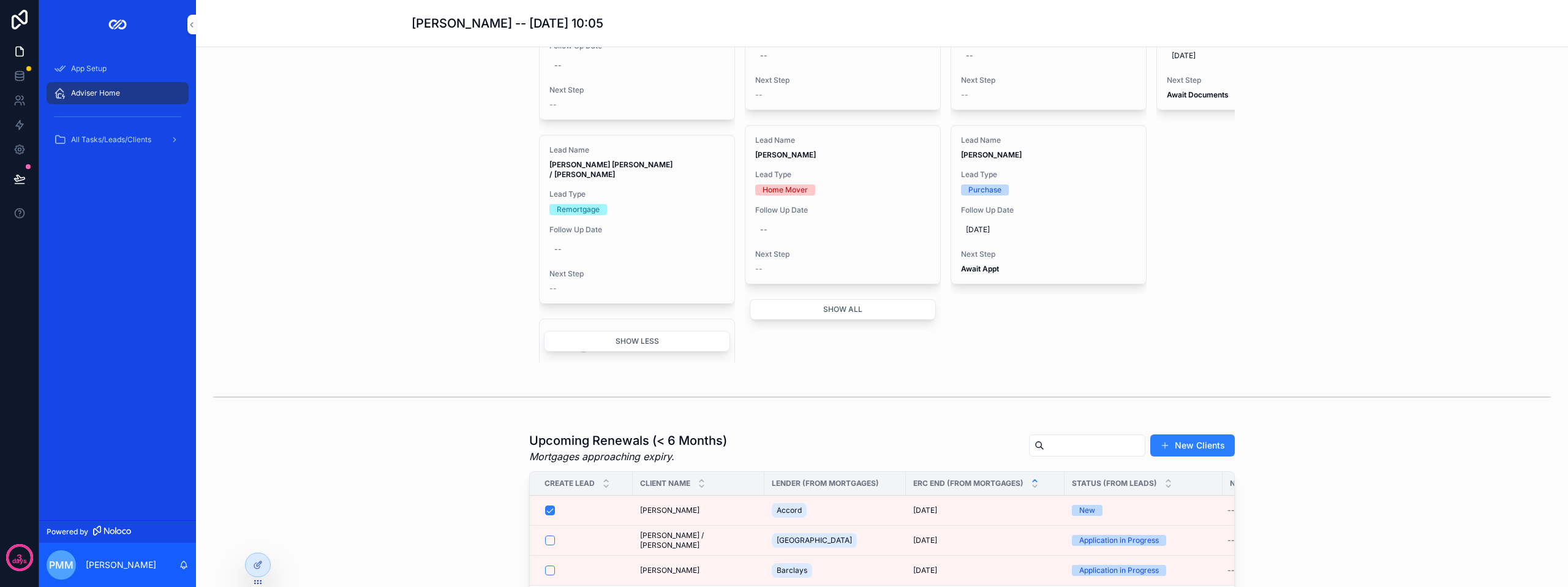
scroll to position [1206, 0]
click at [640, 229] on div "Lead Name [PERSON_NAME] [PERSON_NAME] / [PERSON_NAME] Lead Type Remortgage Foll…" at bounding box center [637, 220] width 195 height 168
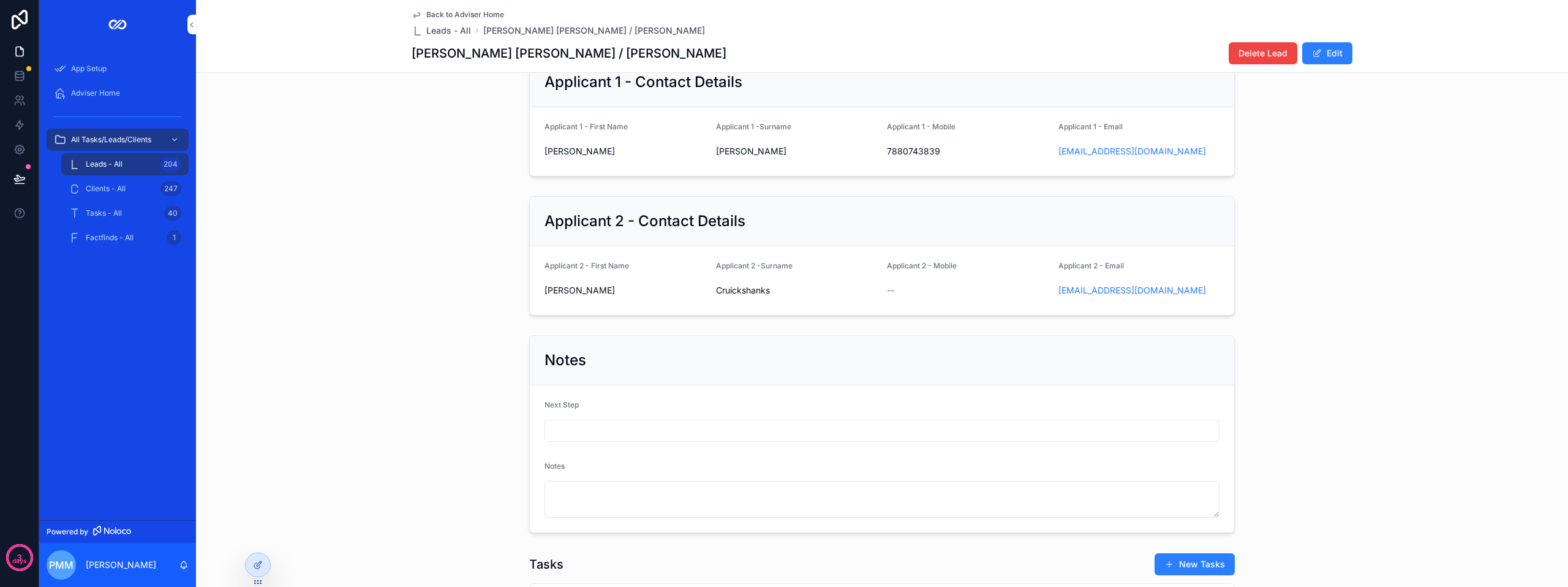
scroll to position [306, 0]
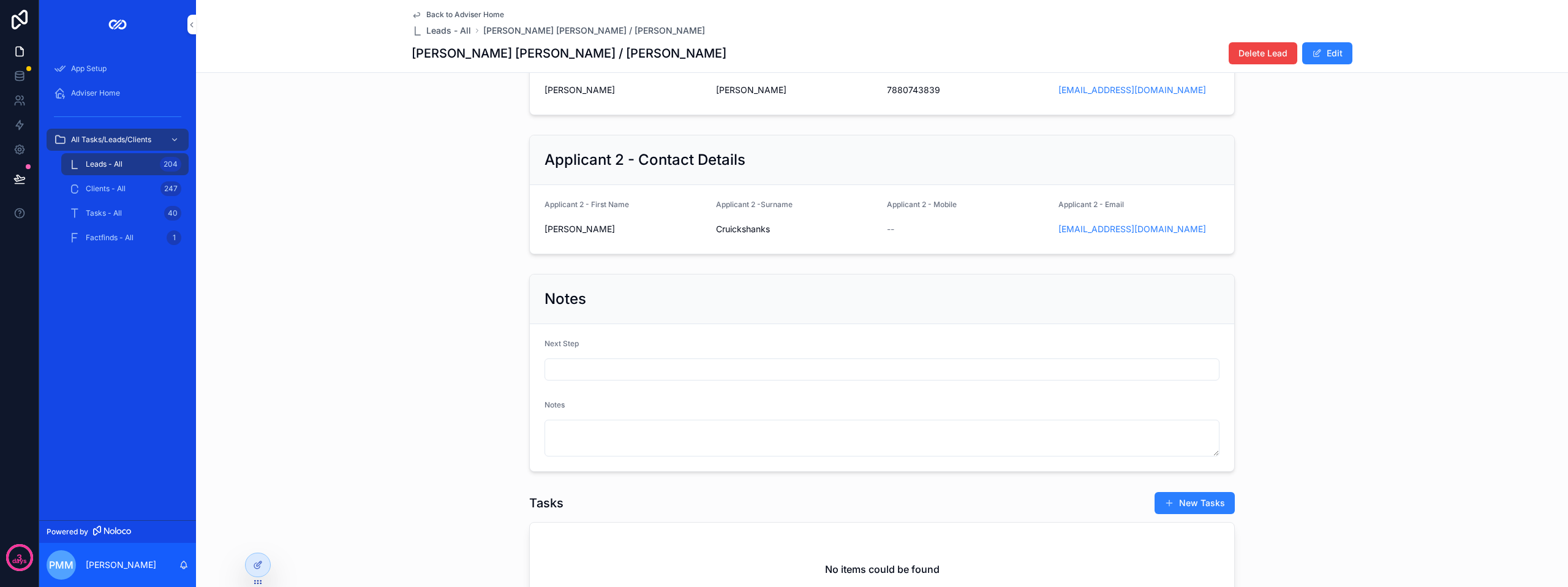
click at [632, 378] on input "scrollable content" at bounding box center [881, 369] width 673 height 17
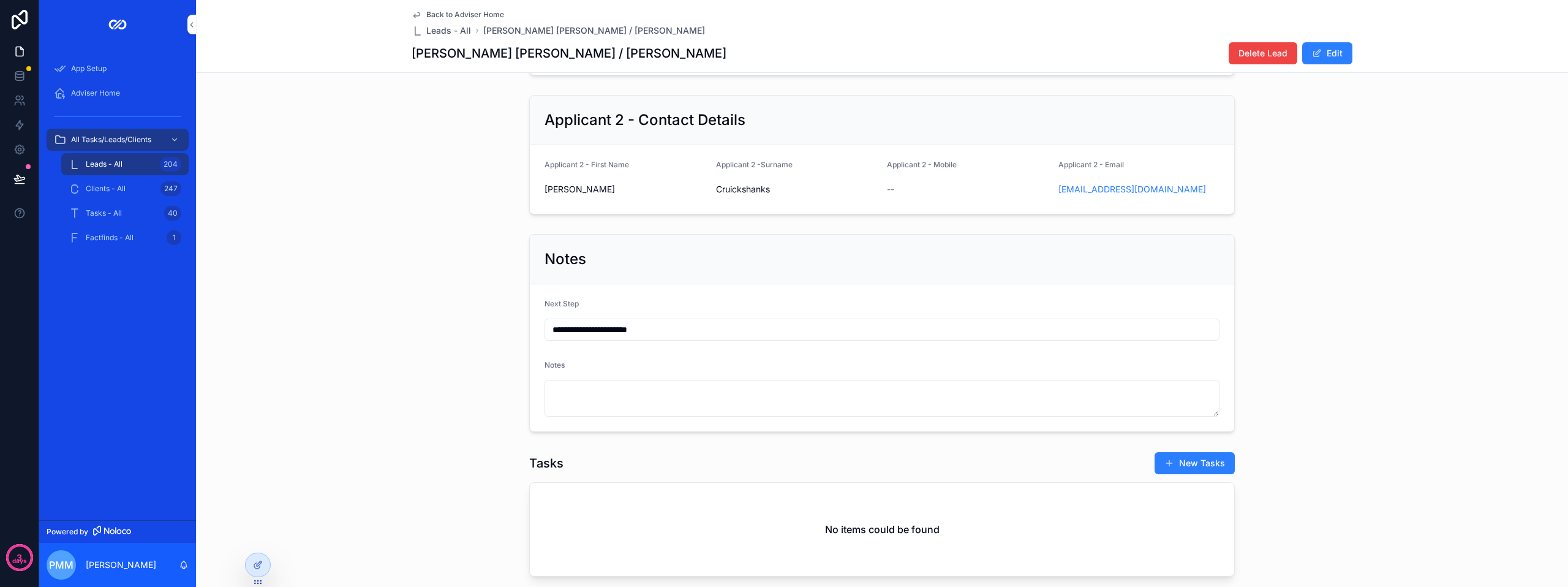
scroll to position [368, 0]
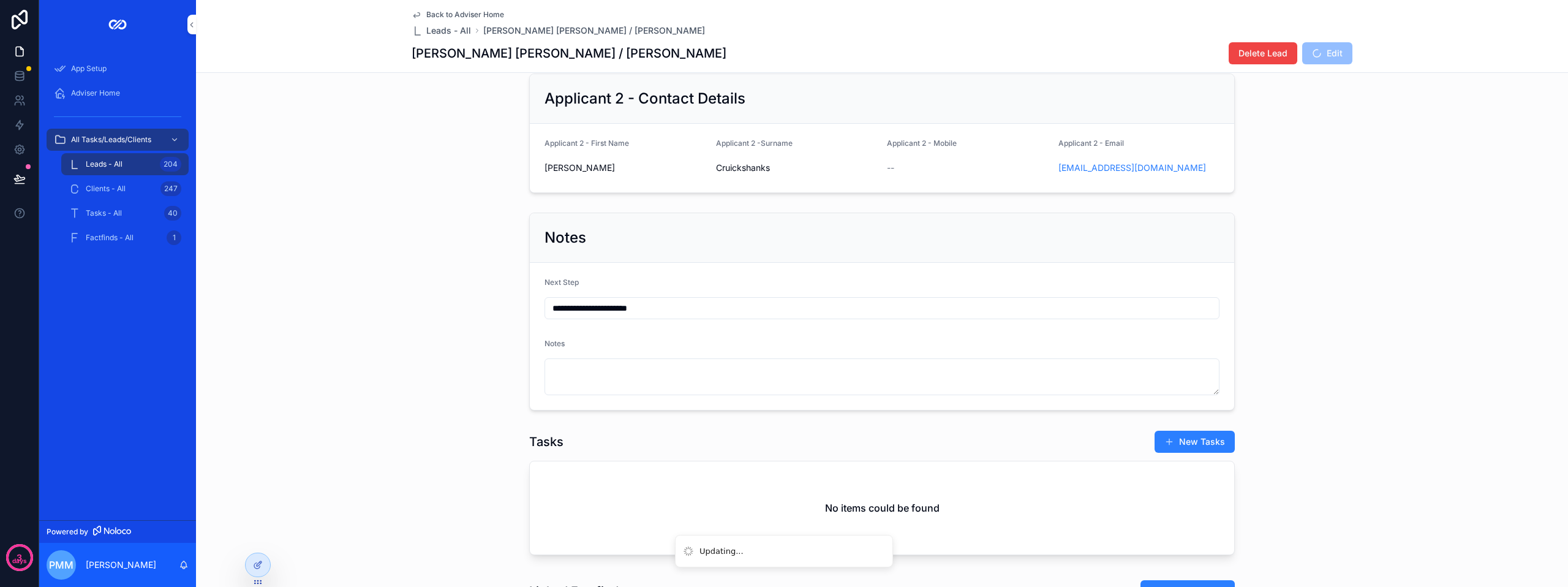
type input "**********"
click at [604, 380] on textarea "scrollable content" at bounding box center [881, 376] width 675 height 37
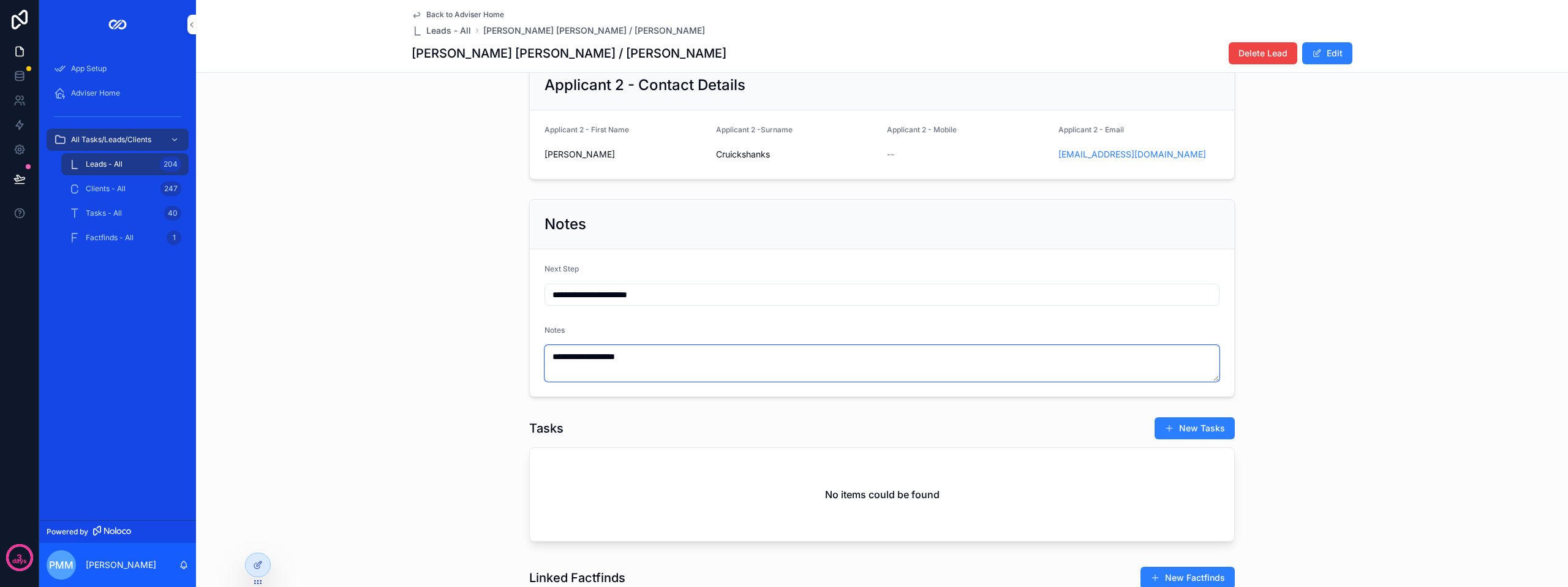
scroll to position [311, 0]
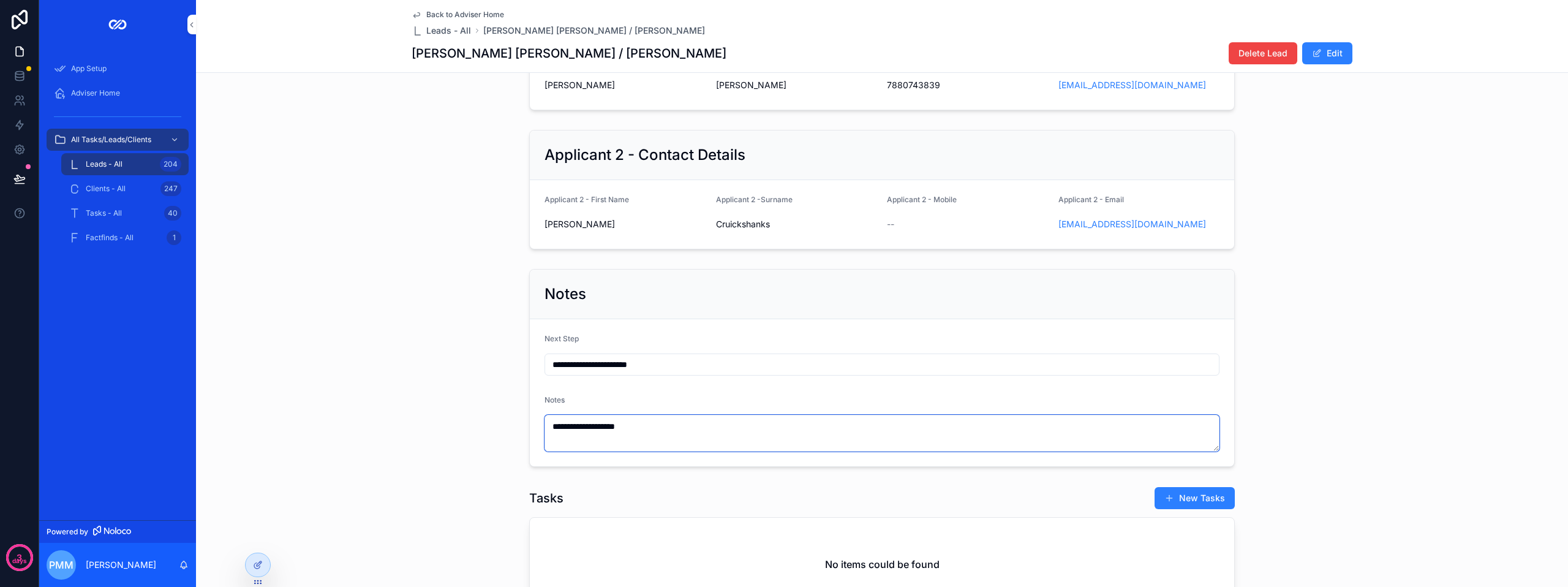
type textarea "**********"
click at [601, 372] on input "**********" at bounding box center [881, 365] width 673 height 17
click at [706, 373] on input "**********" at bounding box center [881, 365] width 673 height 17
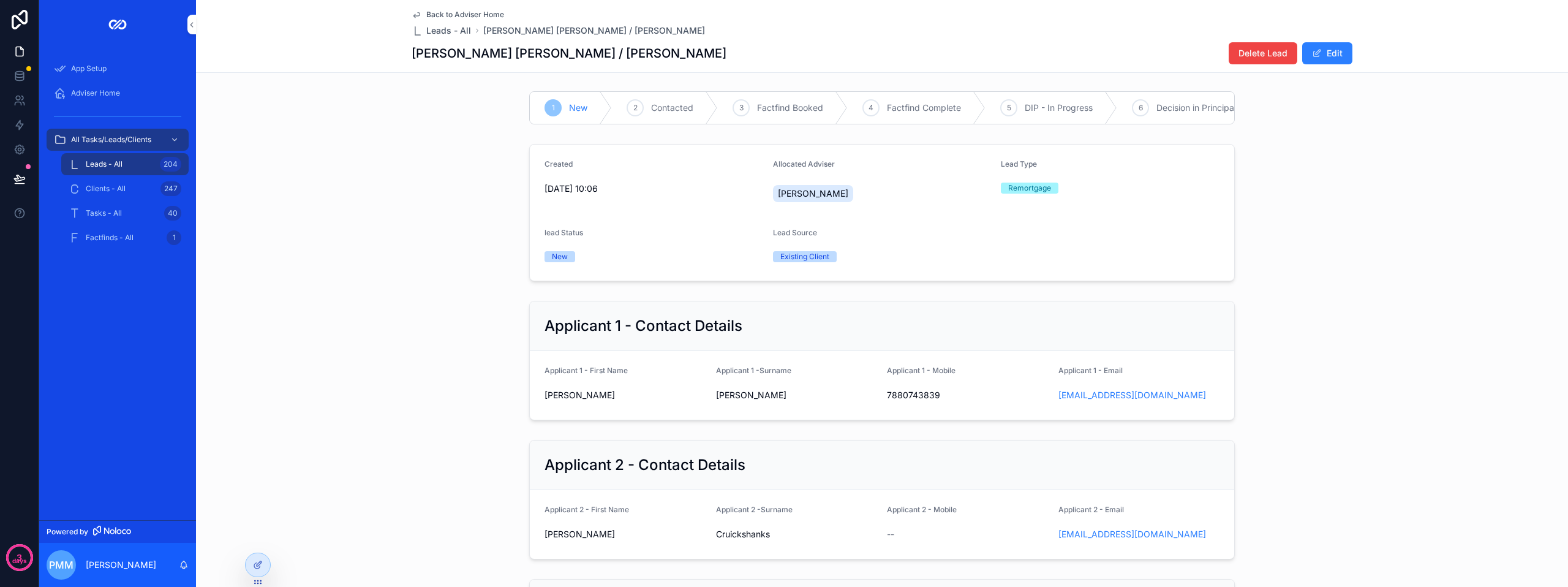
scroll to position [0, 0]
type input "**********"
drag, startPoint x: 701, startPoint y: 134, endPoint x: 750, endPoint y: 134, distance: 49.0
click at [750, 130] on div "1 New 2 Contacted 3 Factfind Booked 4 Factfind Complete 5 DIP - In Progress 6 D…" at bounding box center [881, 108] width 1372 height 43
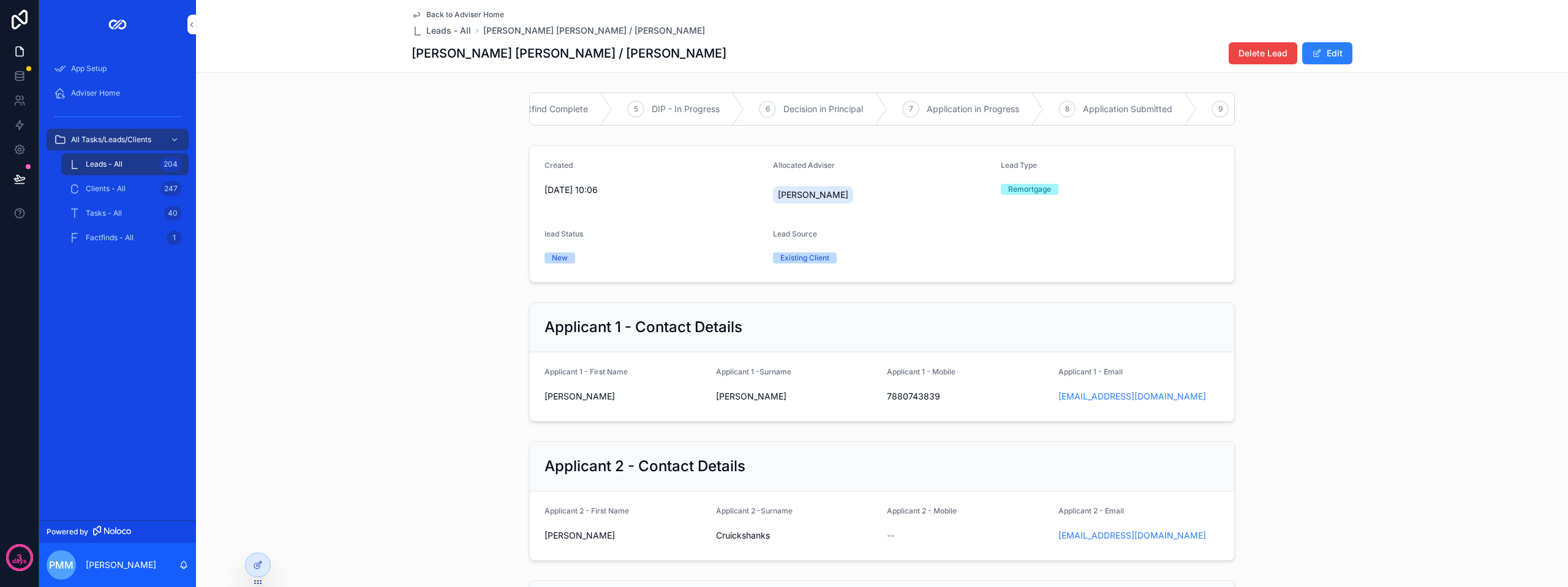
click at [940, 114] on span "Application in Progress" at bounding box center [973, 109] width 93 height 13
click at [379, 199] on div "Created [DATE] 10:06 Allocated Adviser [PERSON_NAME] Lead Type Remortgage lead …" at bounding box center [881, 214] width 1372 height 147
click at [101, 85] on div "Adviser Home" at bounding box center [118, 93] width 127 height 20
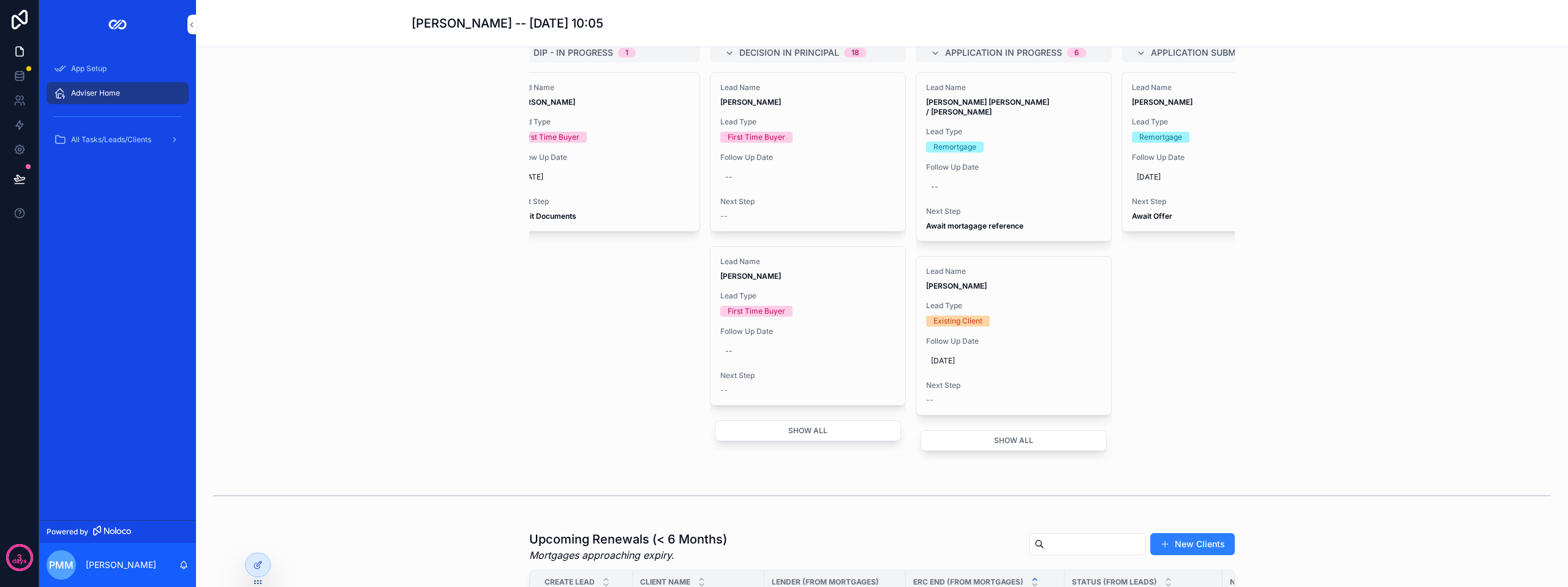
scroll to position [735, 0]
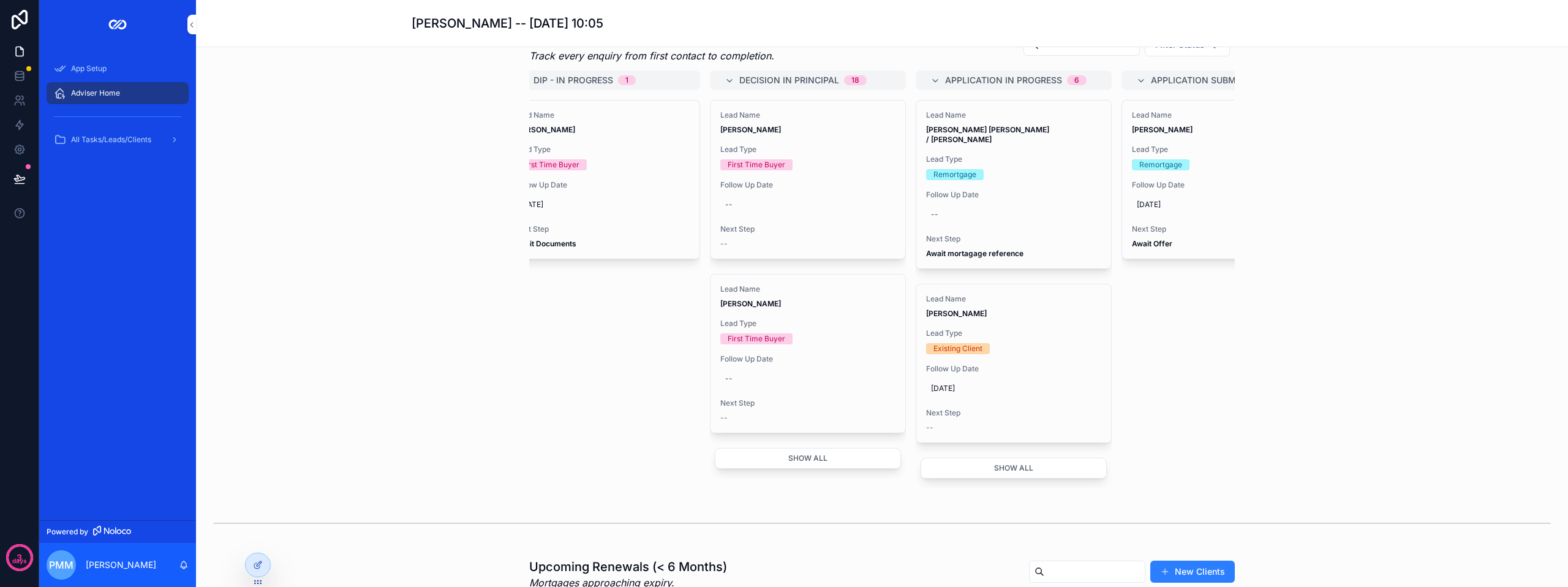
click at [967, 224] on div "--" at bounding box center [1013, 214] width 175 height 20
click at [962, 365] on button "8" at bounding box center [965, 368] width 22 height 22
type input "**********"
click at [1077, 243] on icon "scrollable content" at bounding box center [1076, 240] width 9 height 9
click at [459, 354] on div "Lead Workflow Track every enquiry from first contact to completion. Filter Stat…" at bounding box center [881, 260] width 1352 height 467
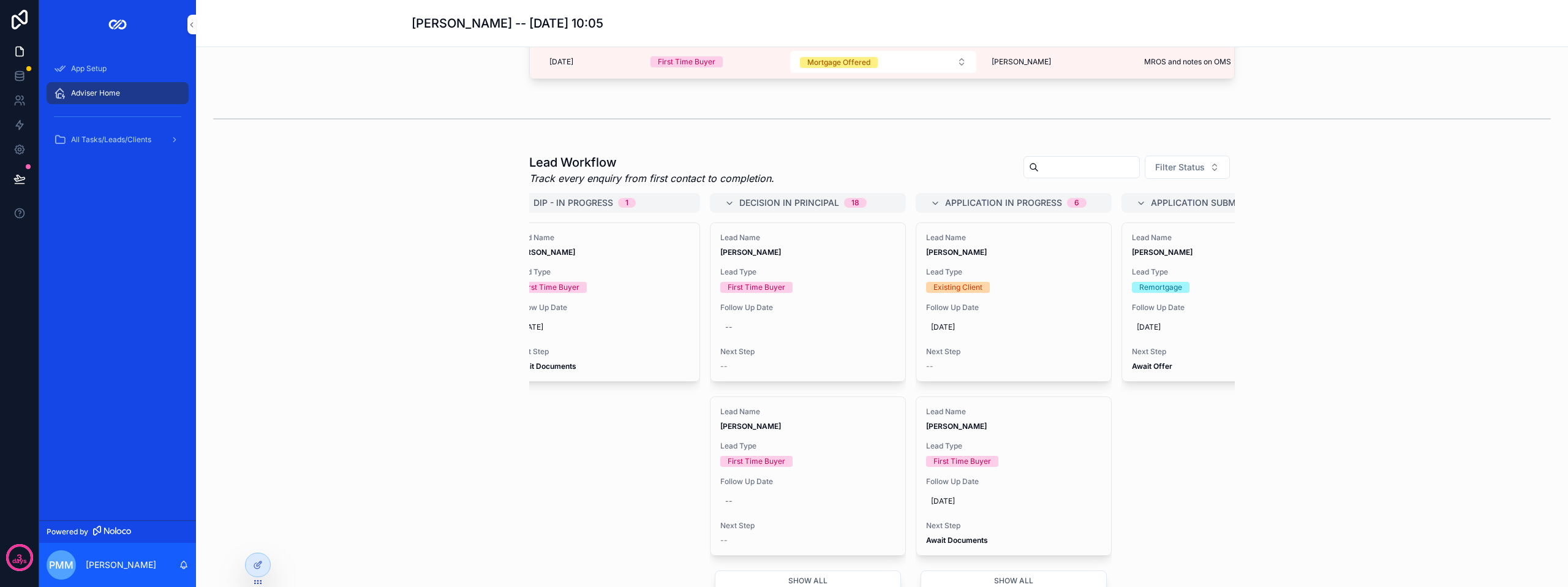
scroll to position [552, 0]
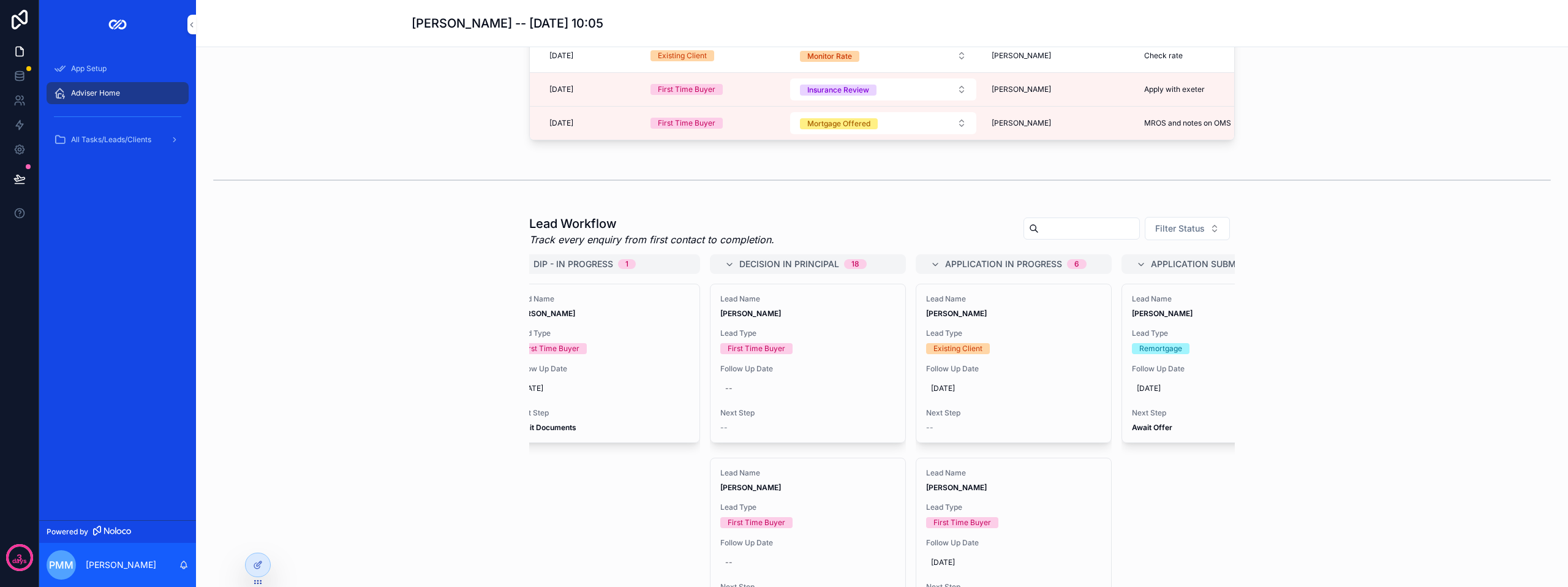
drag, startPoint x: 1383, startPoint y: 215, endPoint x: 1350, endPoint y: 218, distance: 33.1
click at [1383, 200] on div "scrollable content" at bounding box center [881, 179] width 1352 height 40
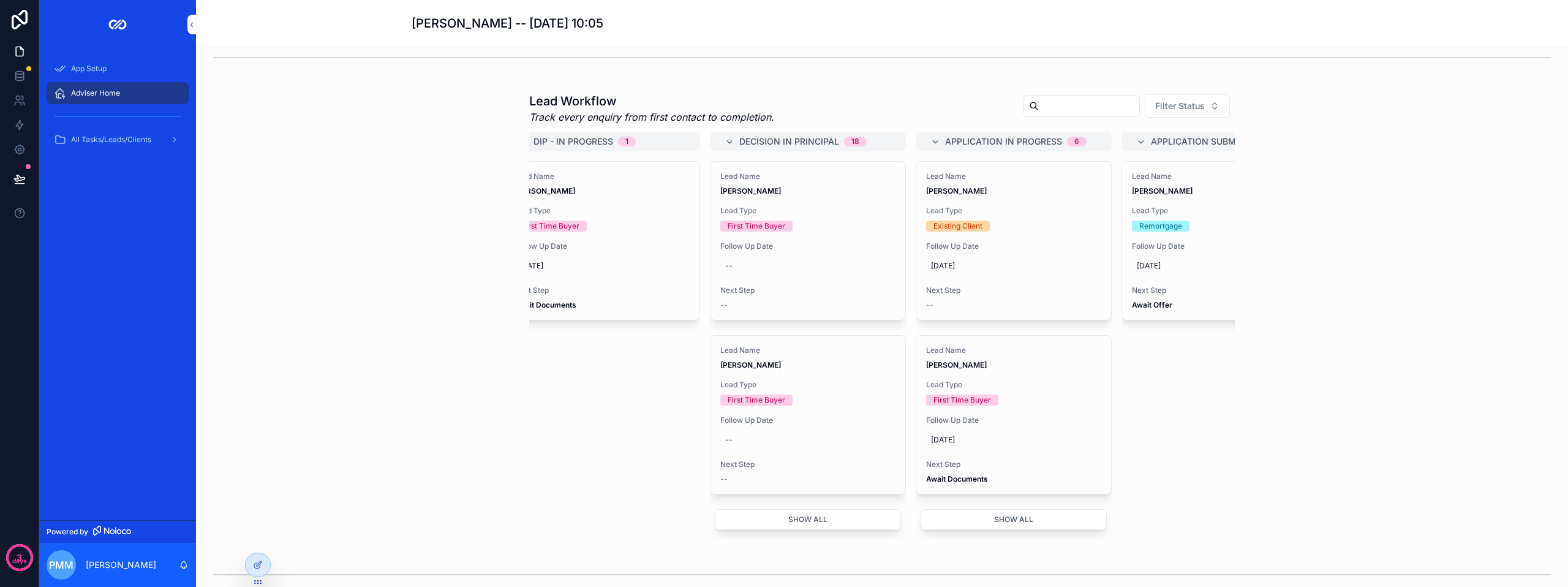
click at [991, 530] on button "Show all" at bounding box center [1013, 519] width 186 height 21
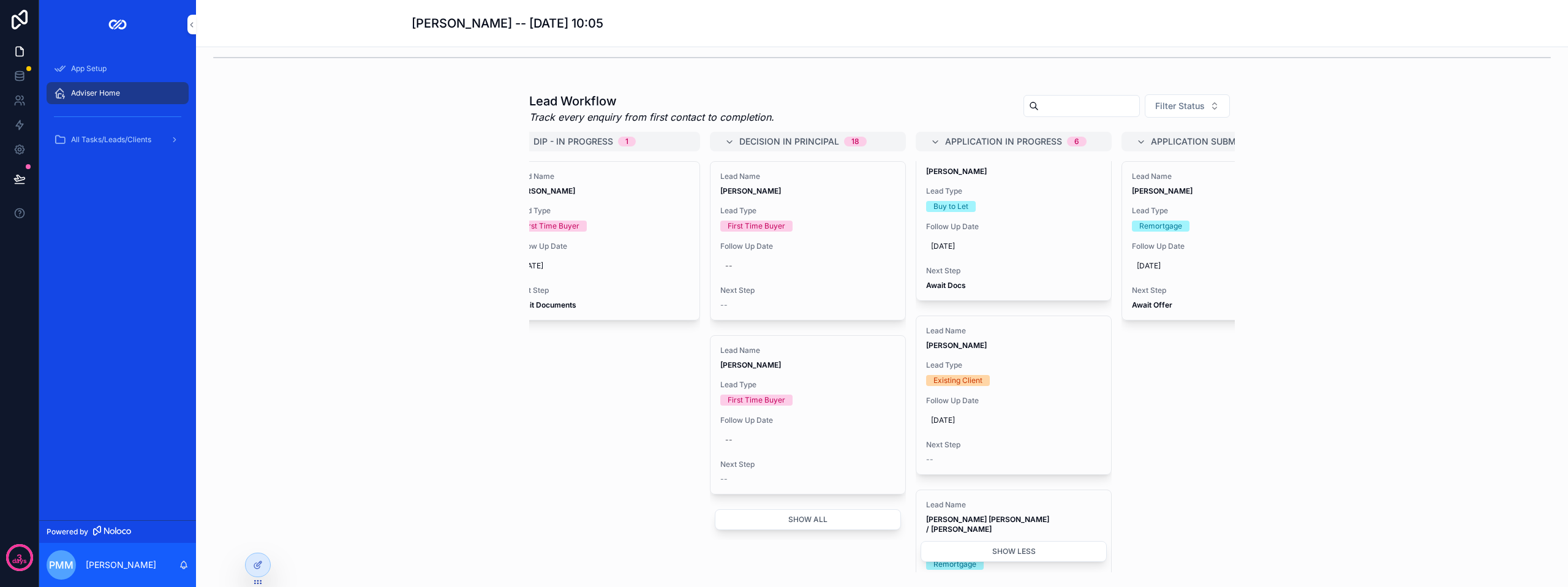
scroll to position [613, 0]
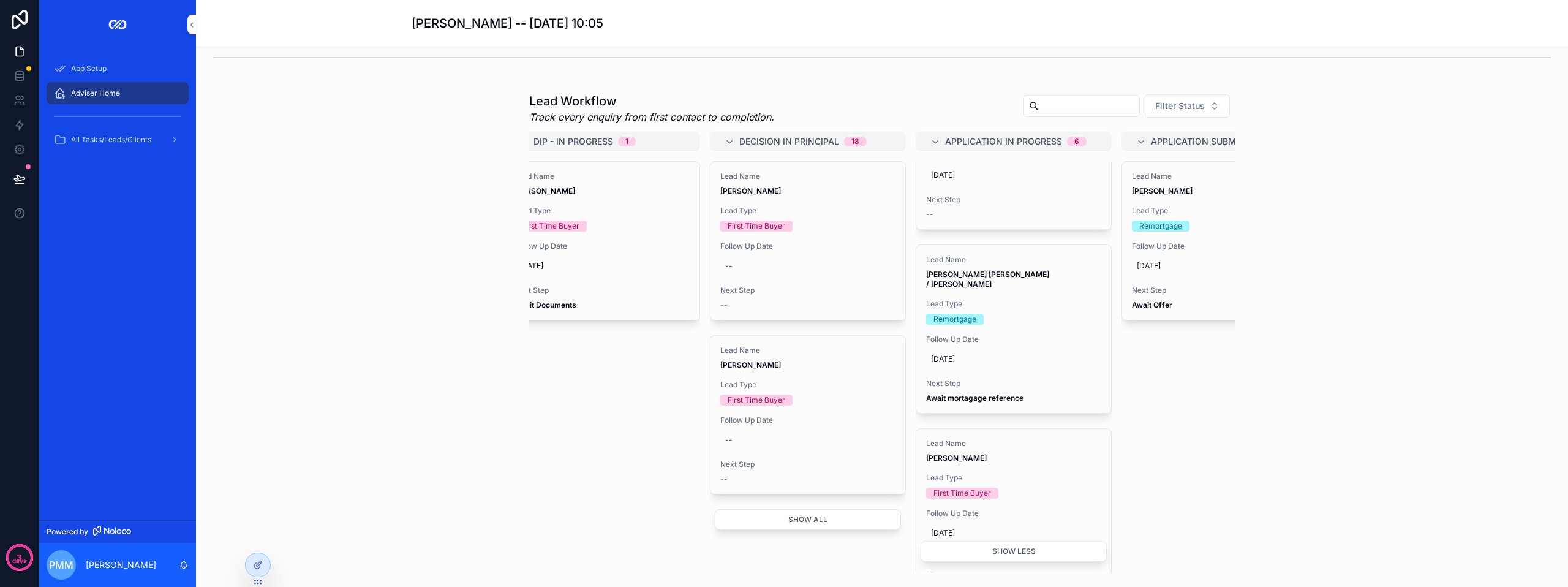
click at [991, 325] on div "Remortgage" at bounding box center [1013, 319] width 175 height 11
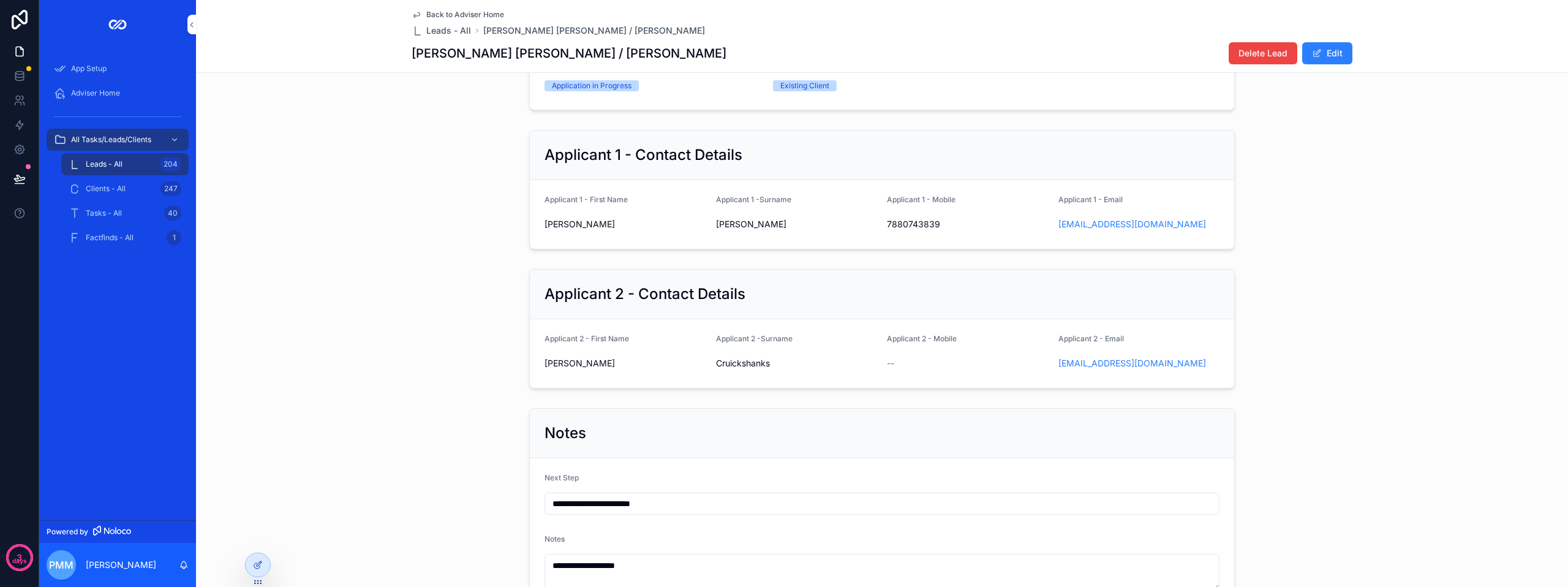
scroll to position [127, 0]
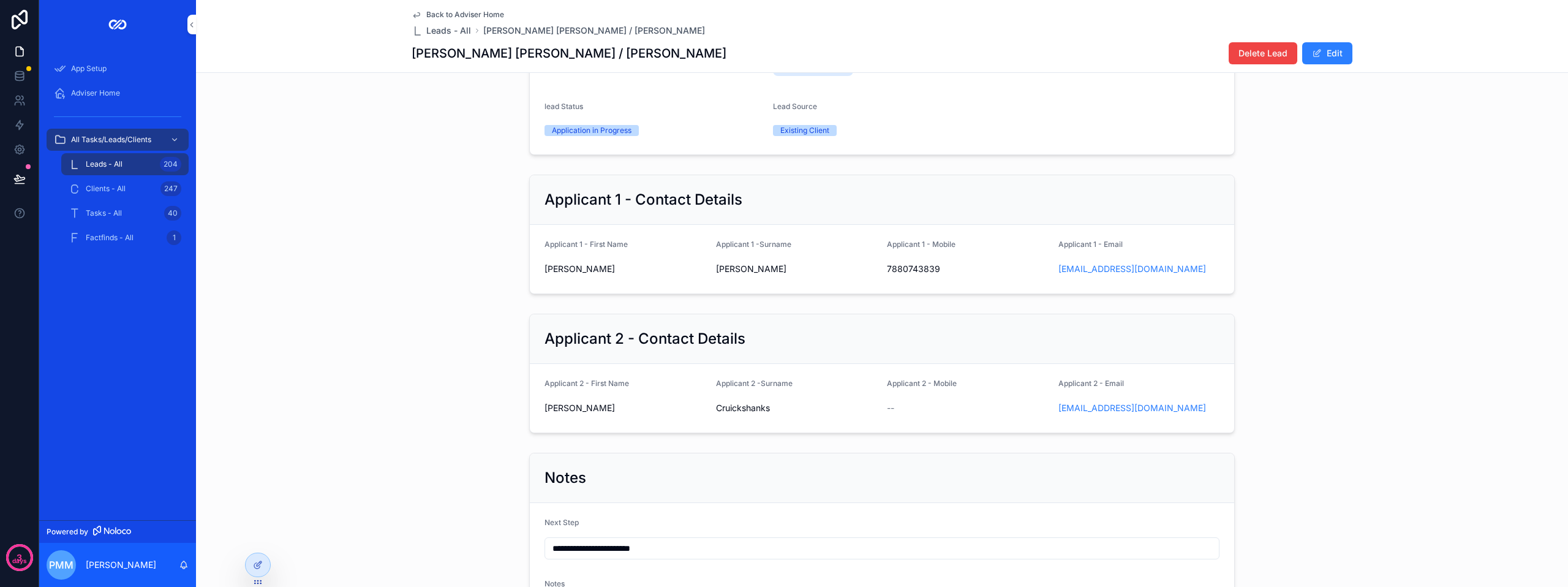
drag, startPoint x: 257, startPoint y: 563, endPoint x: 340, endPoint y: 531, distance: 89.0
click at [258, 565] on icon at bounding box center [258, 564] width 9 height 9
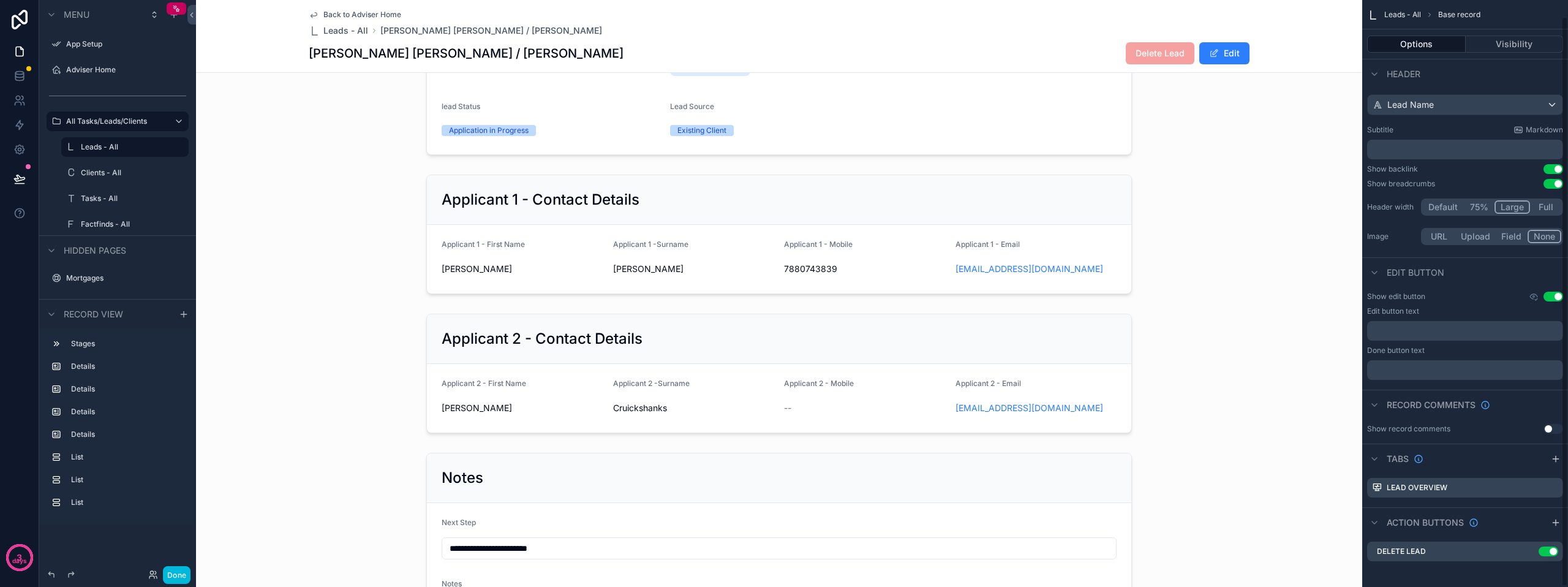
scroll to position [17, 0]
click at [1010, 334] on div "scrollable content" at bounding box center [779, 373] width 1166 height 129
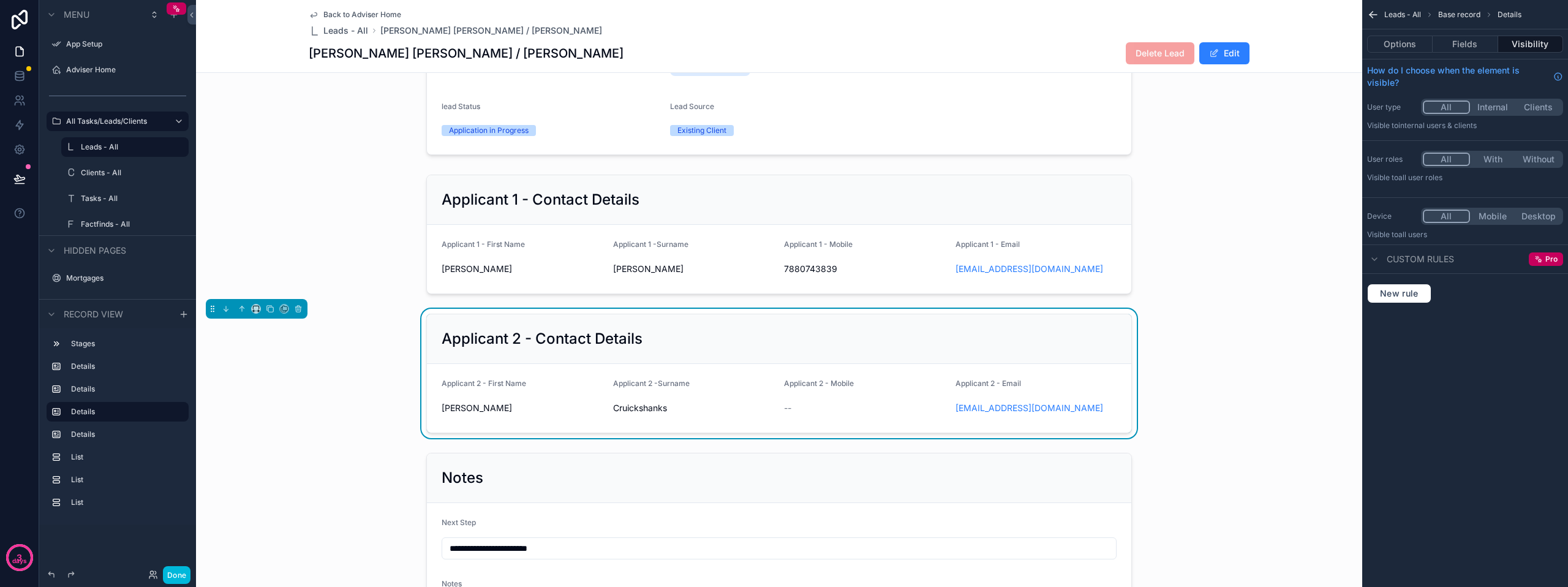
click at [1464, 46] on button "Fields" at bounding box center [1464, 44] width 65 height 17
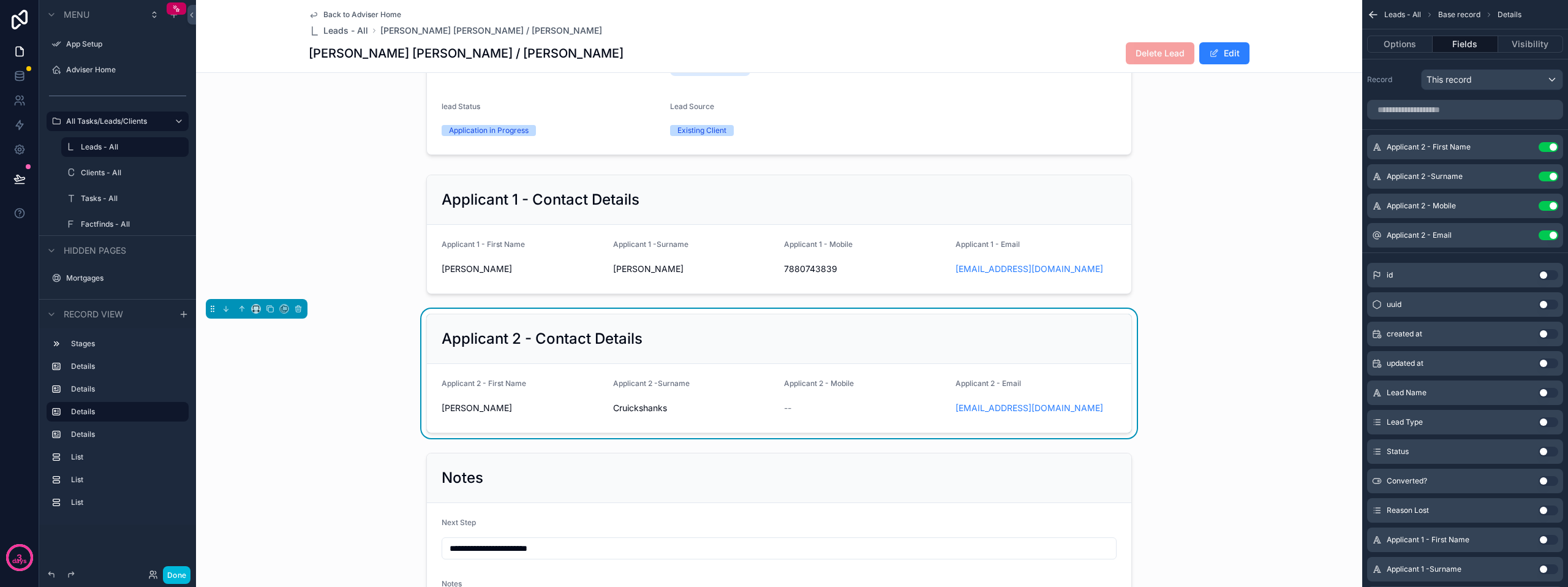
click at [0, 0] on icon "scrollable content" at bounding box center [0, 0] width 0 height 0
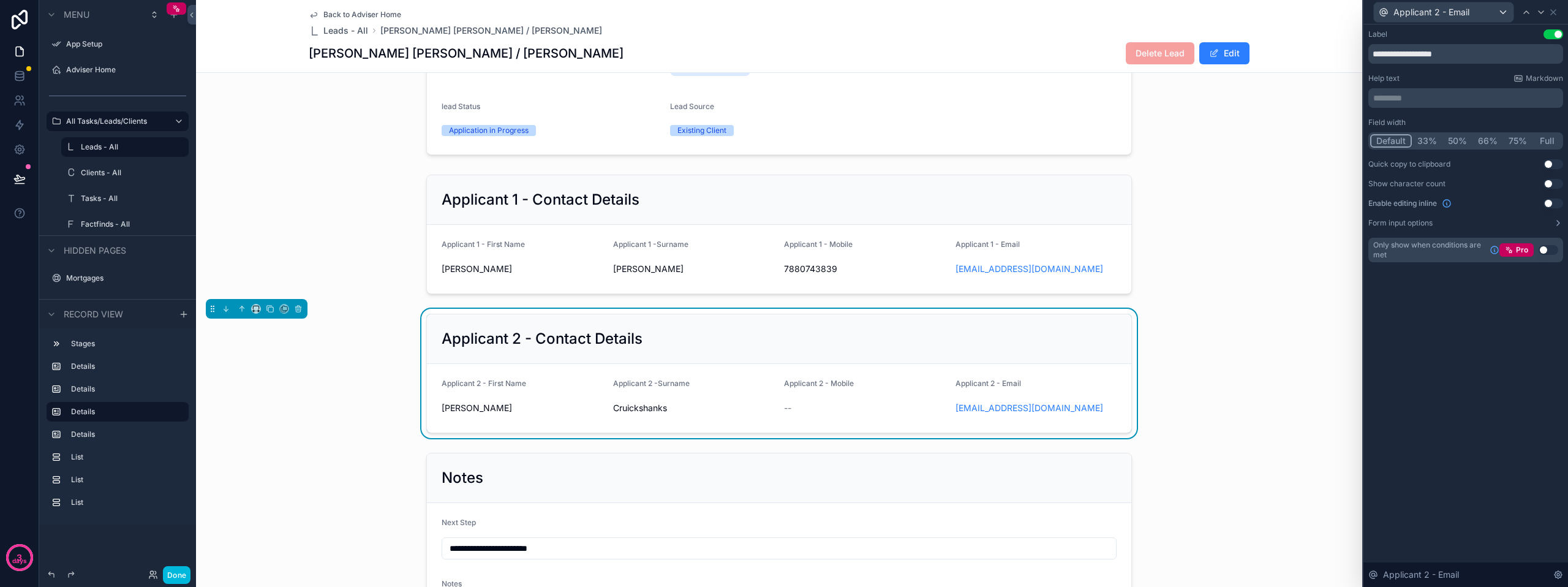
click at [1548, 163] on button "Use setting" at bounding box center [1552, 164] width 20 height 9
click at [1557, 13] on icon at bounding box center [1553, 12] width 9 height 9
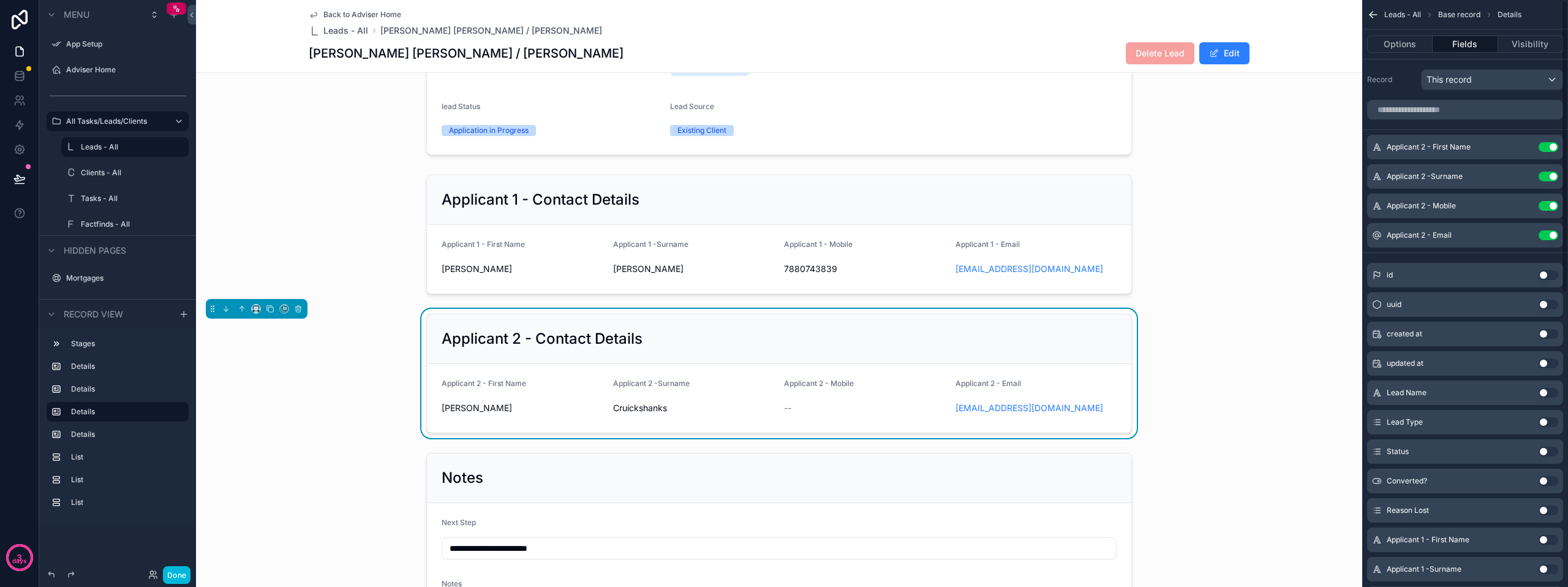
click at [183, 573] on button "Done" at bounding box center [176, 574] width 27 height 18
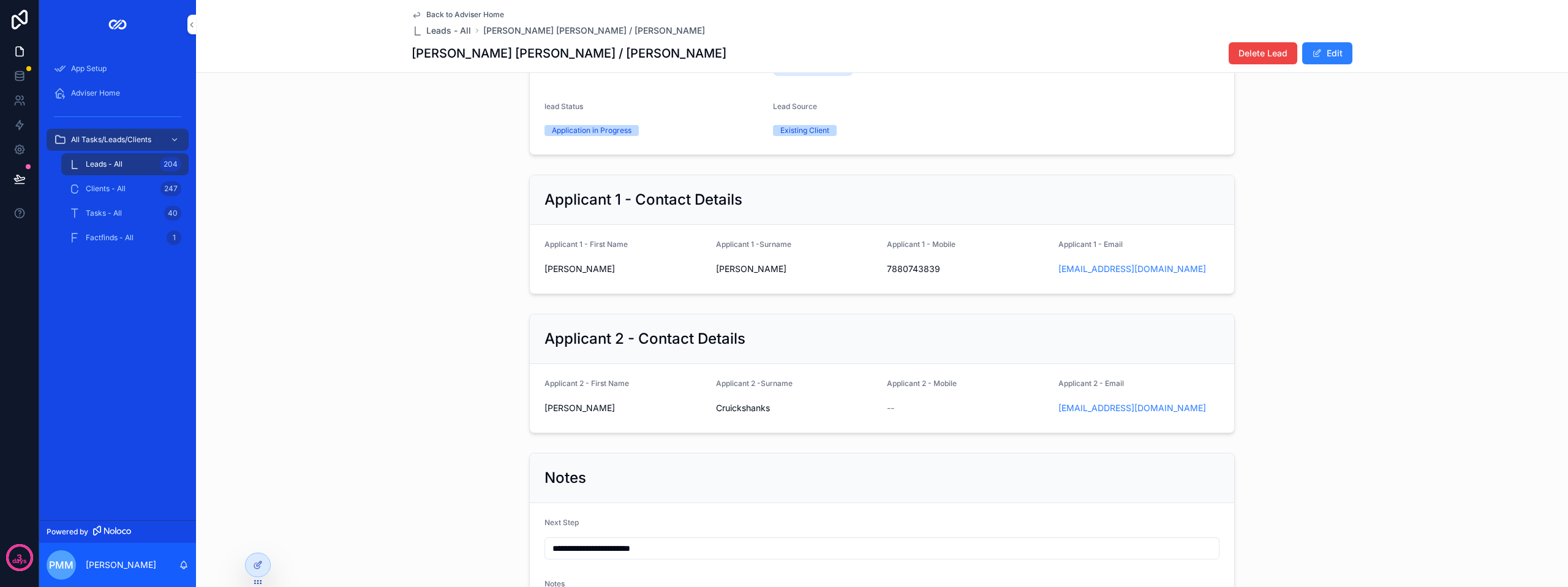
click at [964, 463] on div "**********" at bounding box center [882, 552] width 705 height 198
click at [1326, 54] on button "Edit" at bounding box center [1327, 53] width 50 height 22
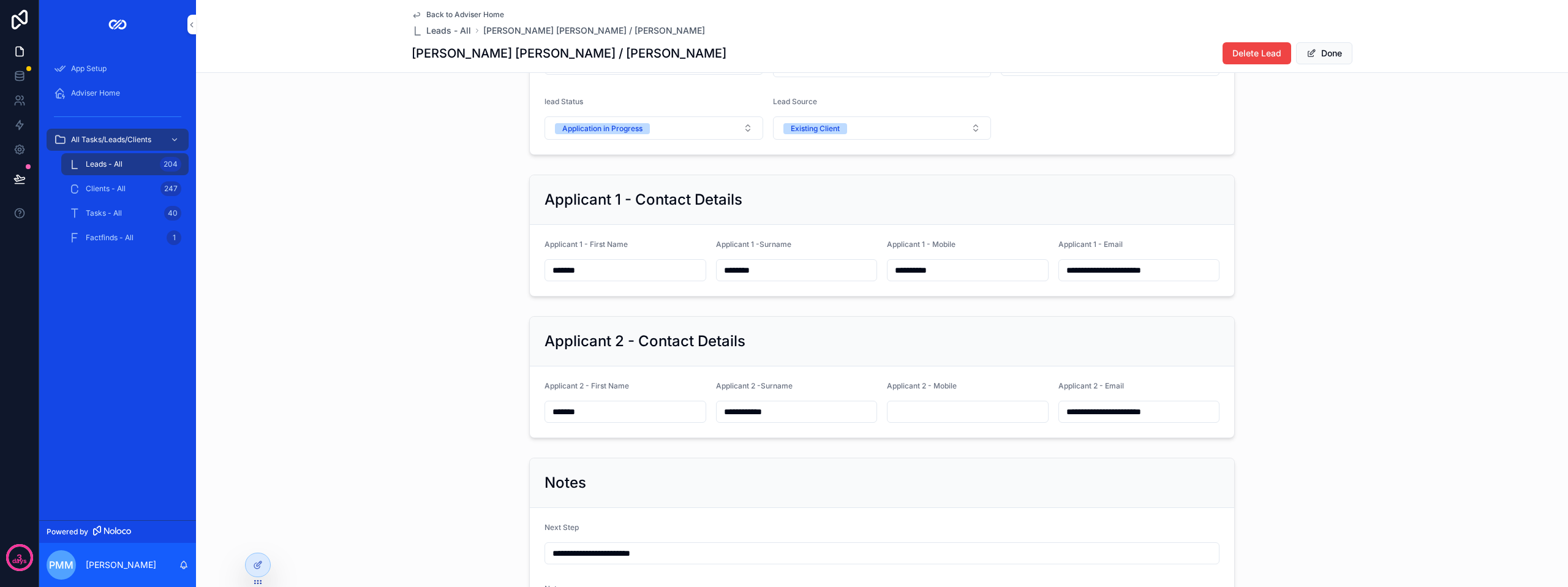
drag, startPoint x: 1185, startPoint y: 427, endPoint x: 1018, endPoint y: 422, distance: 167.1
click at [1042, 422] on form "**********" at bounding box center [881, 402] width 704 height 71
paste input "scrollable content"
type input "**********"
click at [1283, 336] on div "**********" at bounding box center [881, 377] width 1372 height 132
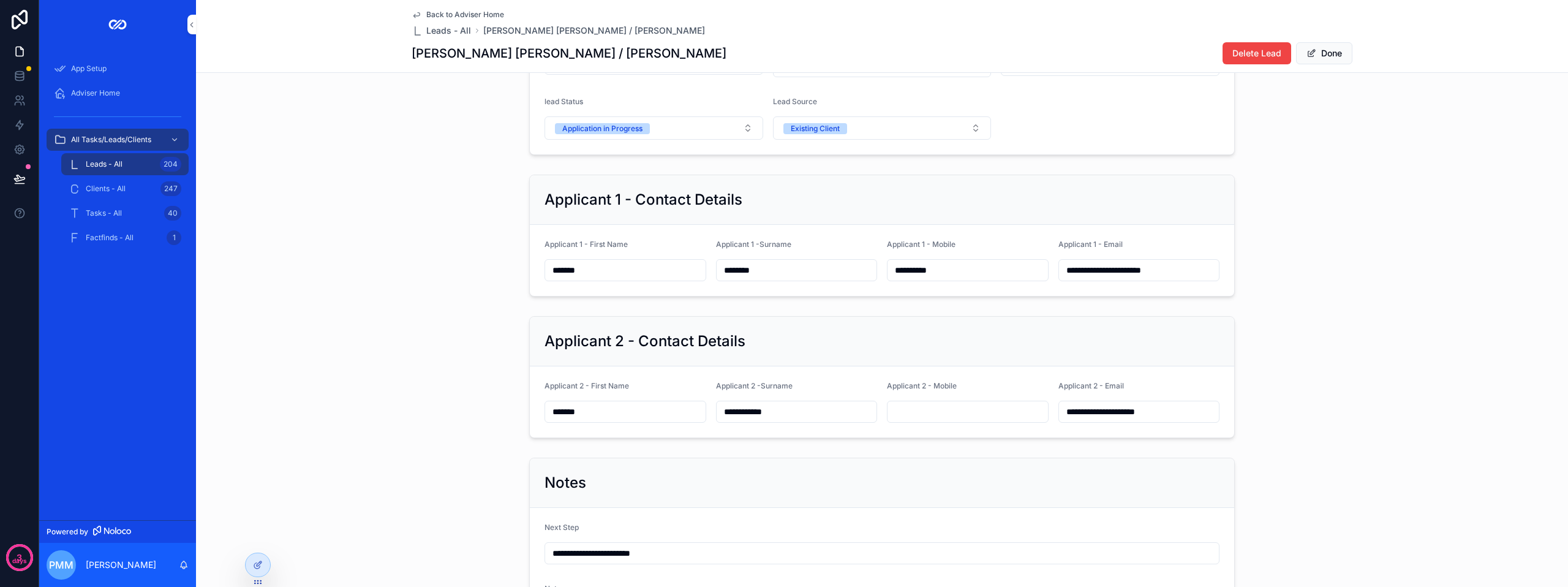
click at [1321, 54] on button "Done" at bounding box center [1324, 53] width 57 height 22
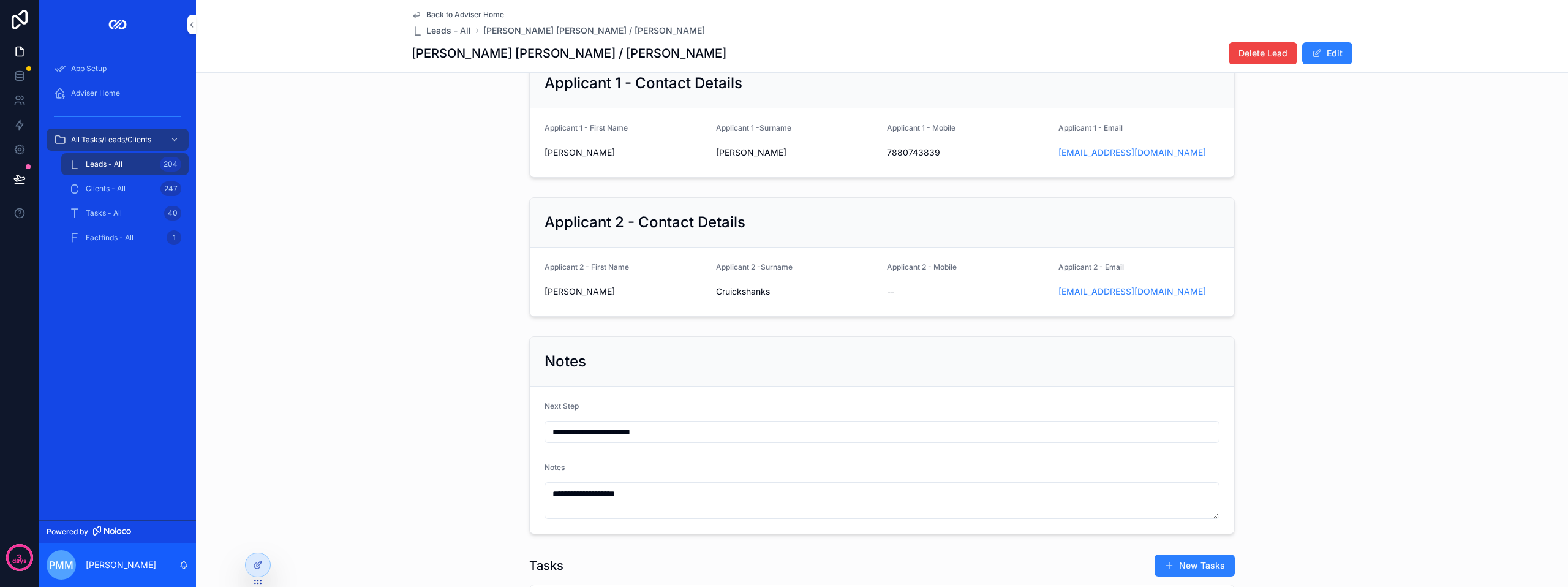
scroll to position [250, 0]
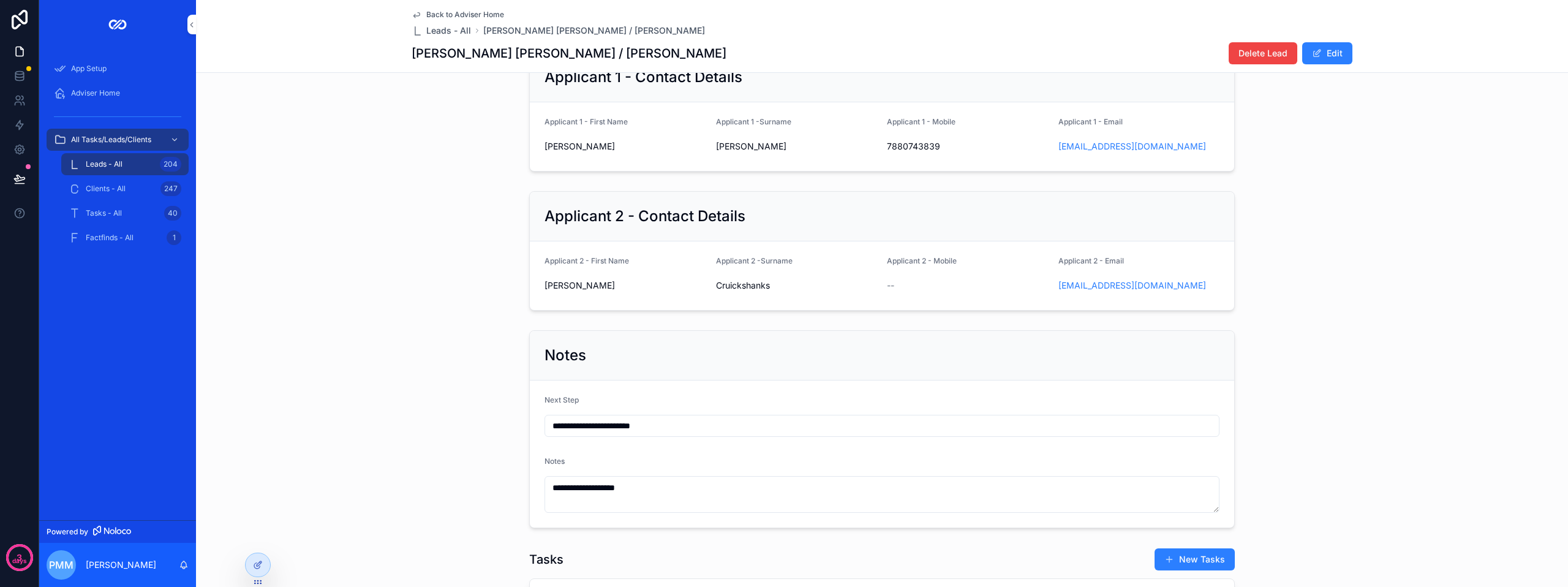
click at [0, 0] on icon "scrollable content" at bounding box center [0, 0] width 0 height 0
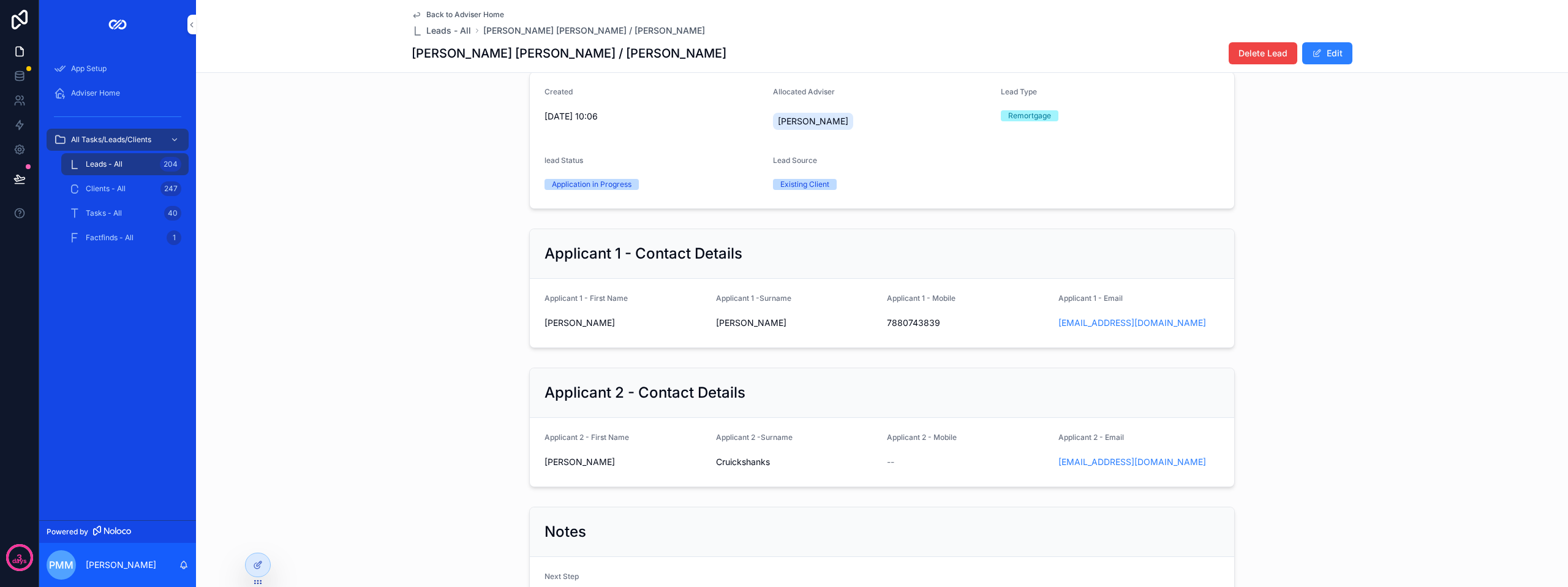
scroll to position [0, 0]
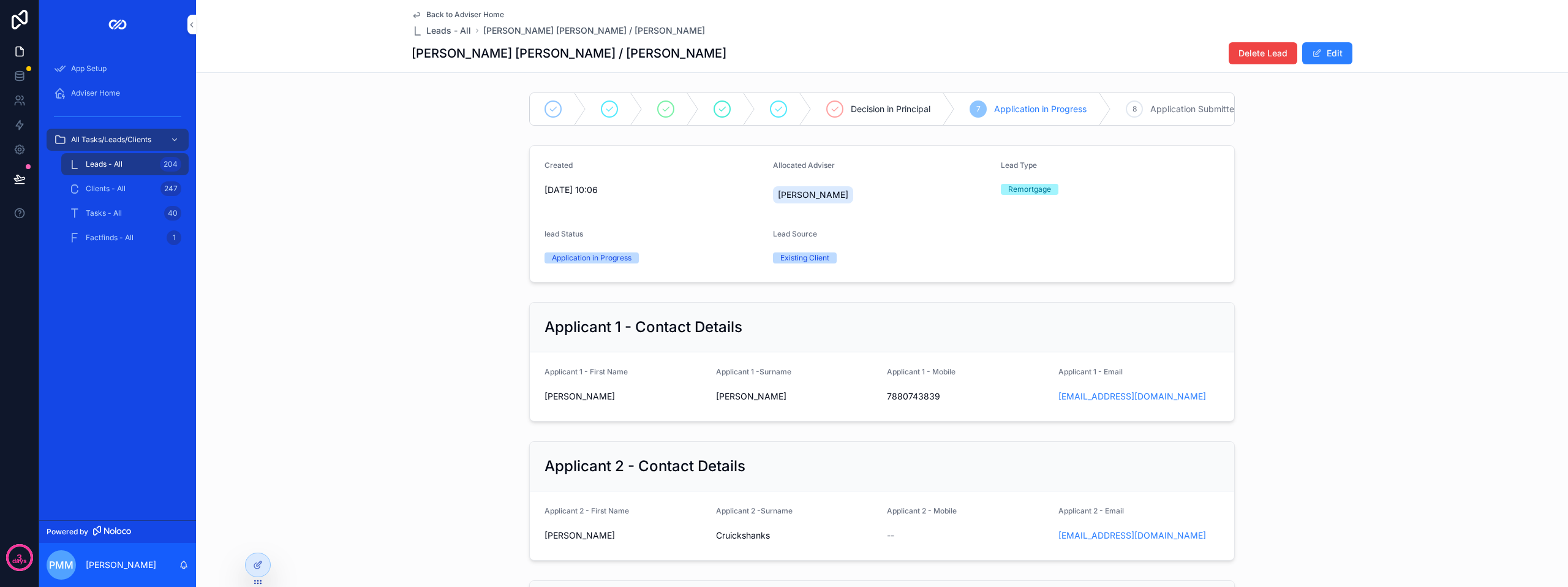
click at [79, 81] on div "Adviser Home" at bounding box center [118, 93] width 157 height 24
click at [79, 90] on span "Adviser Home" at bounding box center [95, 93] width 49 height 9
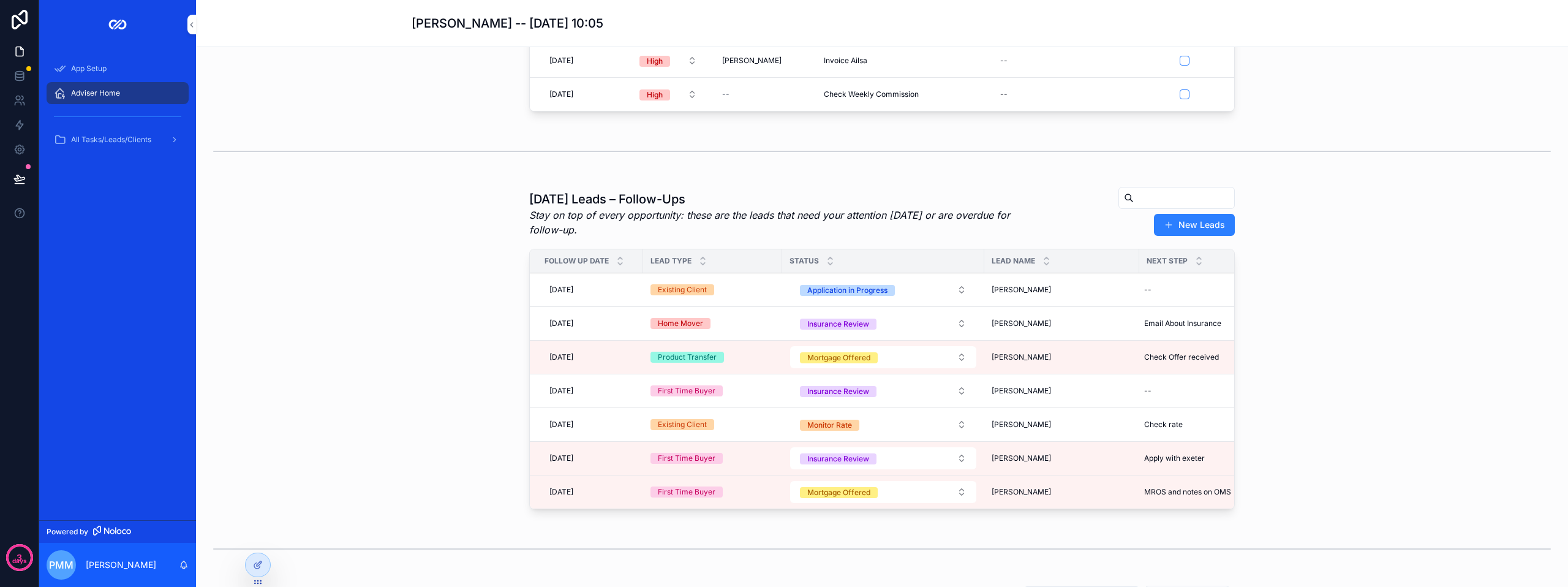
scroll to position [184, 0]
click at [1097, 293] on div "[PERSON_NAME] [PERSON_NAME]" at bounding box center [1061, 288] width 141 height 9
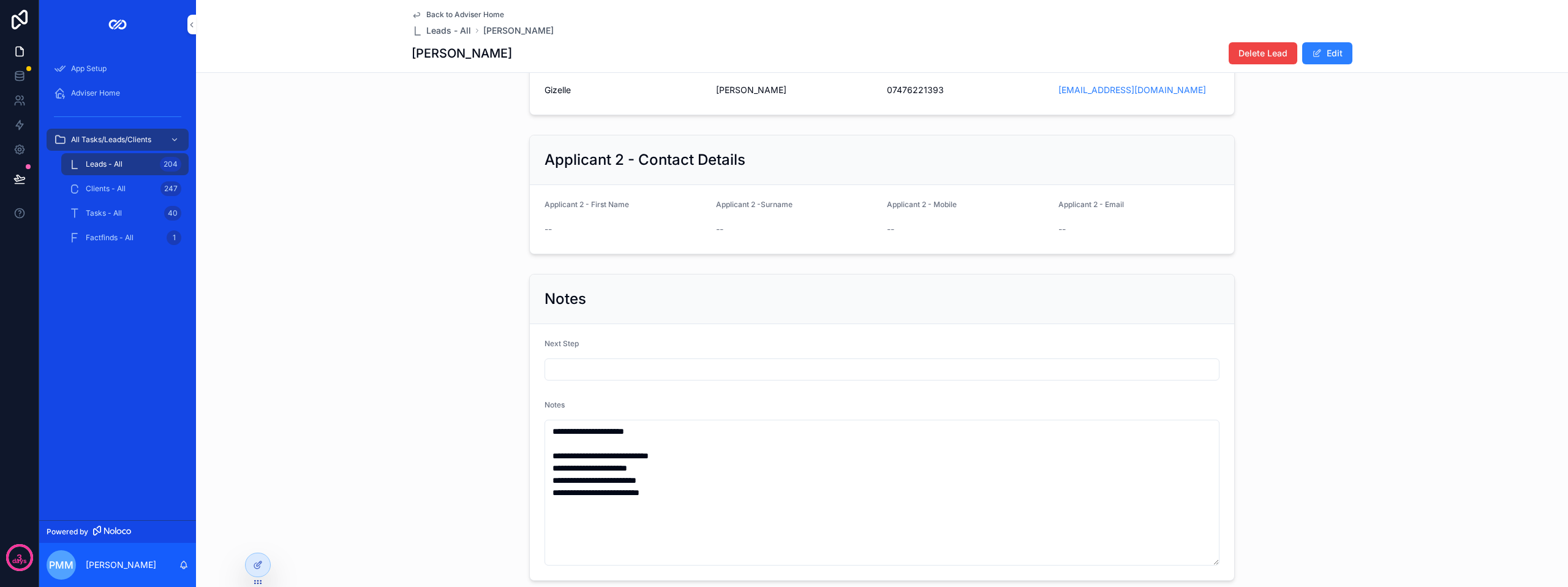
scroll to position [245, 0]
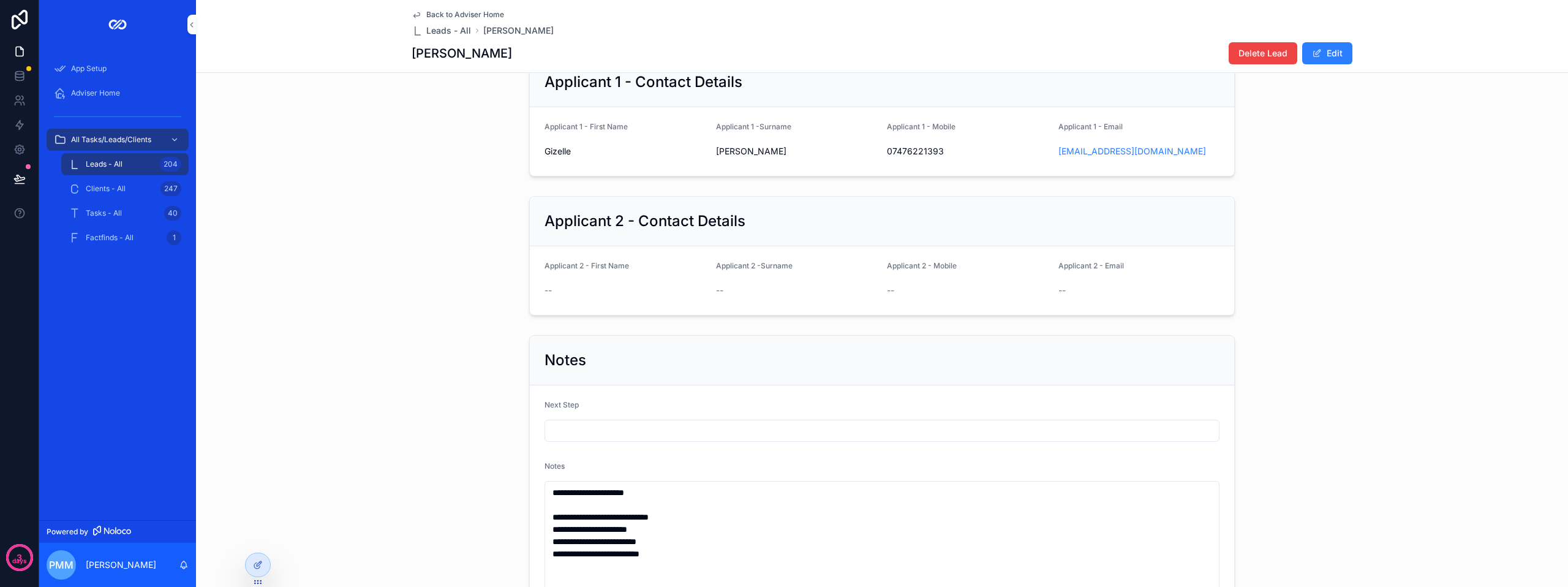
click at [583, 442] on div "scrollable content" at bounding box center [881, 431] width 675 height 22
click at [580, 439] on input "scrollable content" at bounding box center [881, 431] width 673 height 17
type input "**********"
click at [111, 89] on span "Adviser Home" at bounding box center [95, 93] width 49 height 9
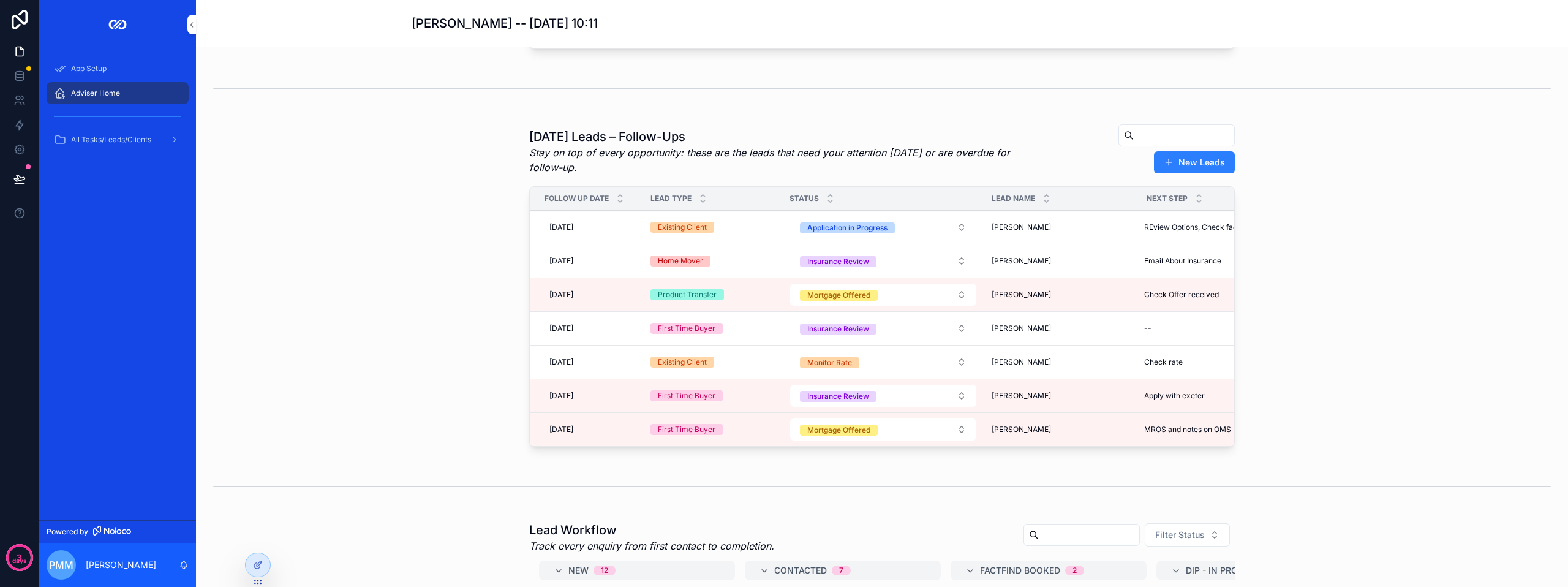
click at [258, 565] on icon at bounding box center [258, 564] width 9 height 9
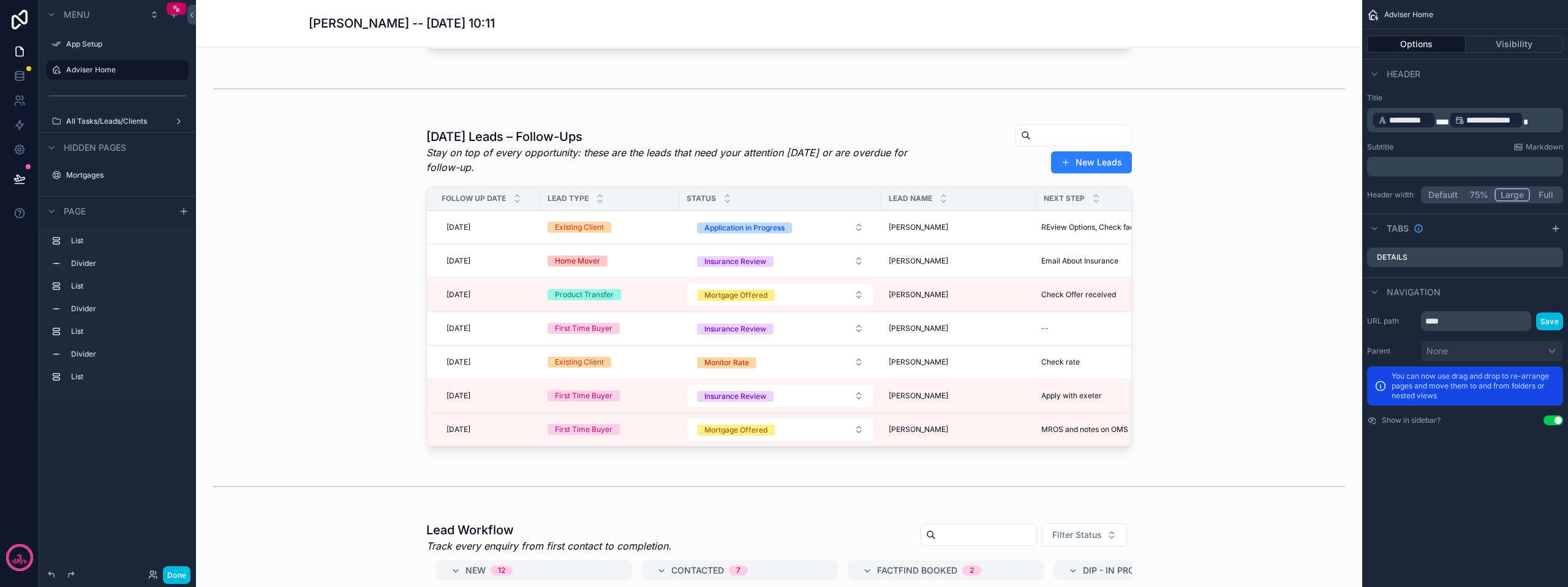
click at [937, 185] on div "scrollable content" at bounding box center [779, 288] width 1146 height 338
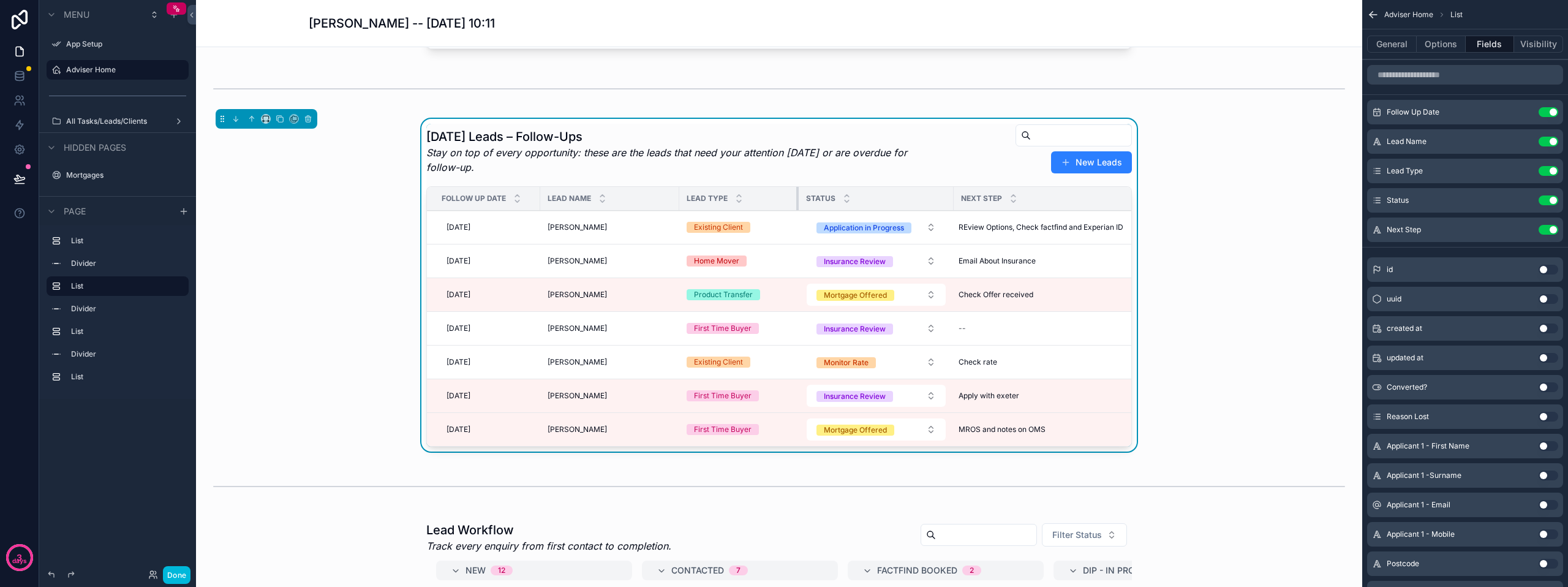
drag, startPoint x: 874, startPoint y: 209, endPoint x: 791, endPoint y: 215, distance: 83.2
click at [796, 210] on div "scrollable content" at bounding box center [798, 199] width 5 height 24
drag, startPoint x: 947, startPoint y: 207, endPoint x: 940, endPoint y: 208, distance: 7.1
click at [944, 208] on div "scrollable content" at bounding box center [947, 199] width 5 height 24
click at [169, 581] on button "Done" at bounding box center [176, 574] width 27 height 18
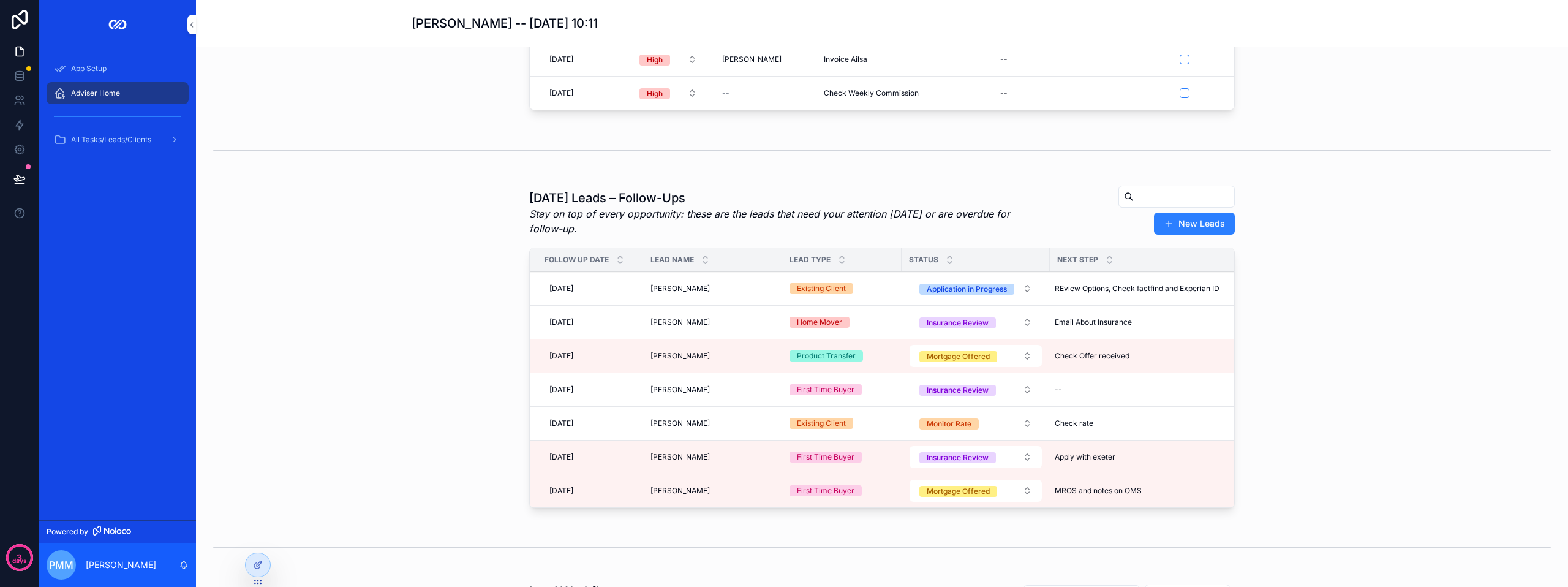
scroll to position [123, 0]
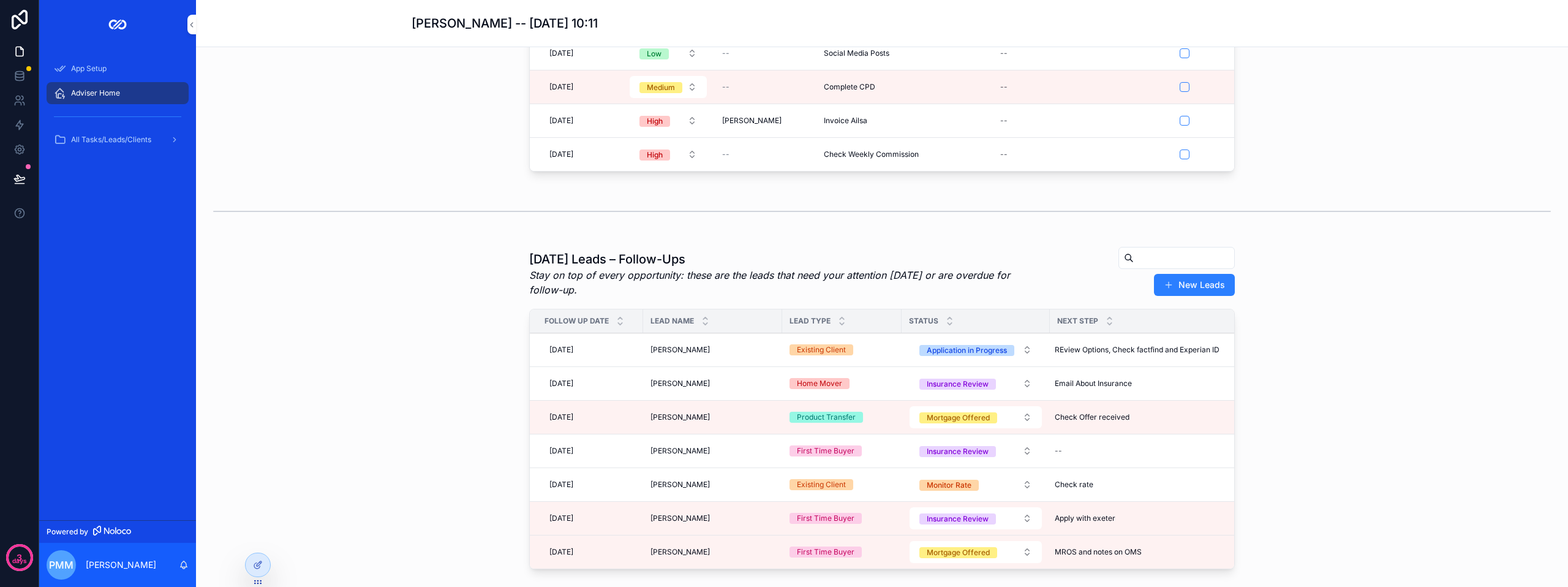
click at [1131, 391] on div "Email About Insurance Email About Insurance" at bounding box center [1137, 383] width 174 height 20
drag, startPoint x: 1154, startPoint y: 407, endPoint x: 1024, endPoint y: 402, distance: 130.1
click at [1024, 402] on div "App Setup Adviser Home All Tasks/Leads/Clients Powered by PMM [PERSON_NAME] [PE…" at bounding box center [804, 293] width 1529 height 587
drag, startPoint x: 1157, startPoint y: 409, endPoint x: 1055, endPoint y: 409, distance: 102.0
click at [1055, 409] on input "**********" at bounding box center [1110, 410] width 116 height 17
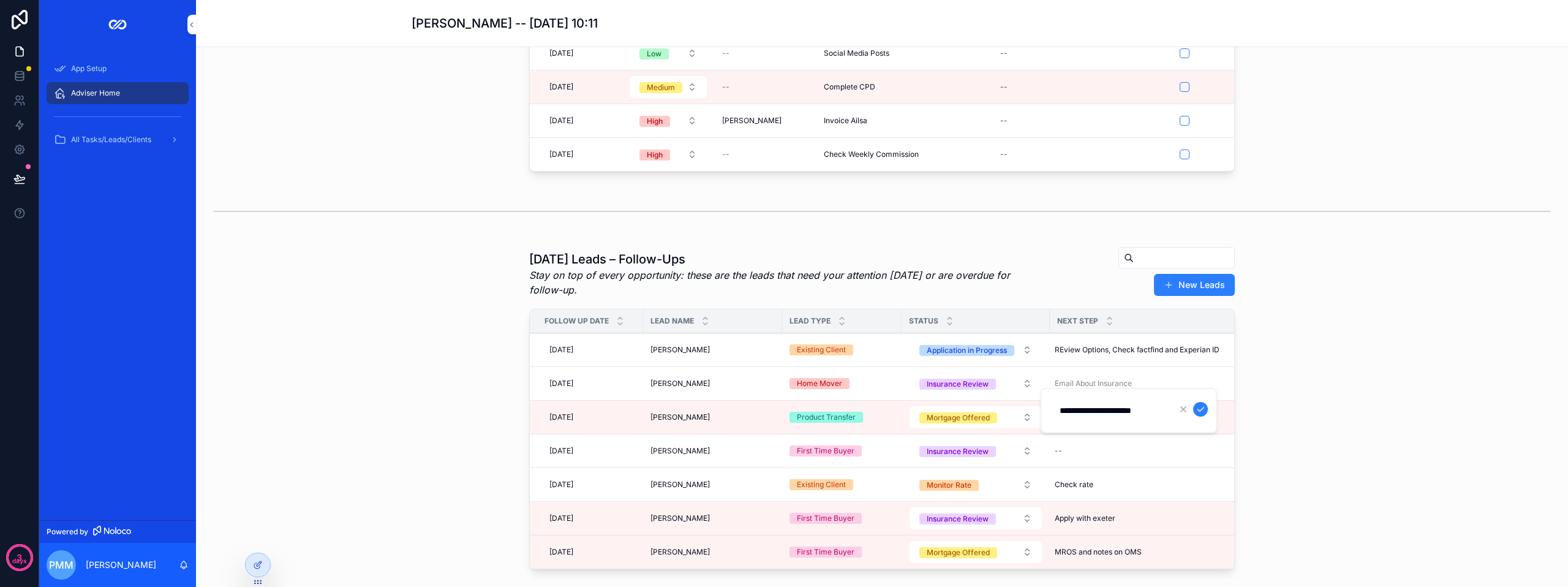
type input "**********"
click at [1204, 408] on icon "scrollable content" at bounding box center [1200, 409] width 9 height 9
click at [573, 388] on span "[DATE]" at bounding box center [561, 383] width 24 height 9
click at [597, 393] on div "[DATE] [DATE]" at bounding box center [590, 383] width 91 height 20
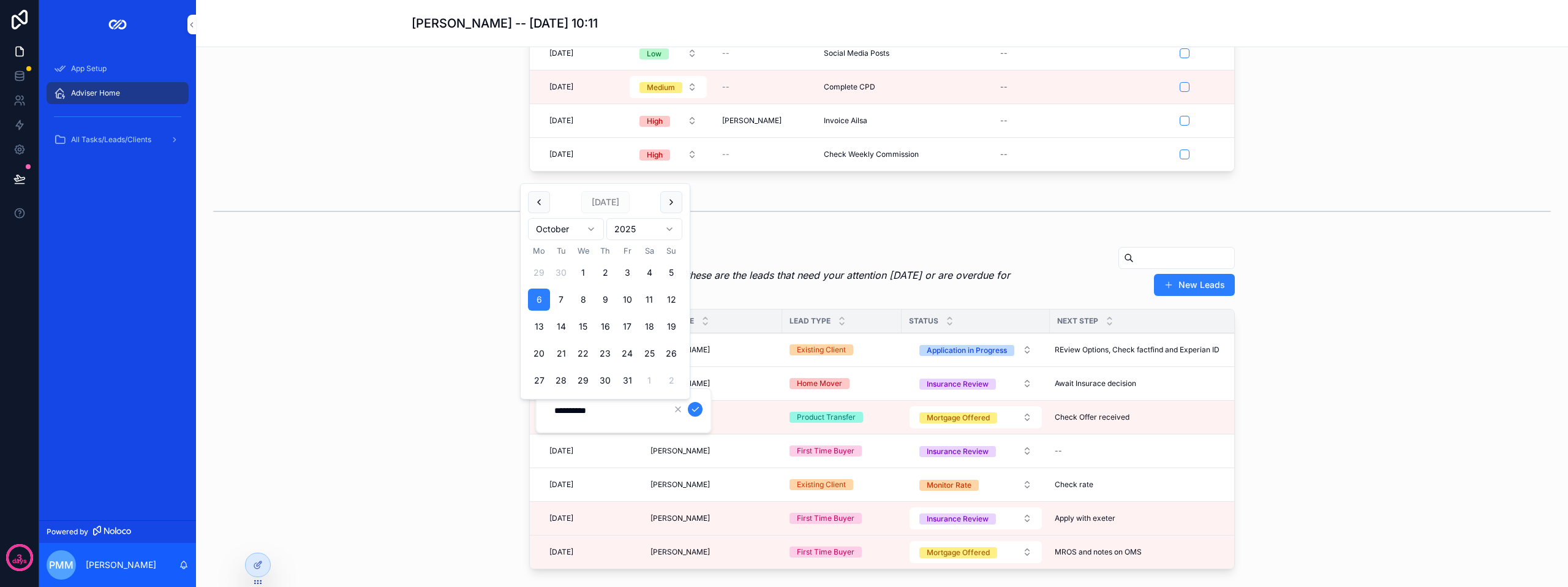
click at [624, 325] on button "17" at bounding box center [627, 326] width 22 height 22
type input "**********"
click at [697, 409] on icon "scrollable content" at bounding box center [695, 409] width 9 height 9
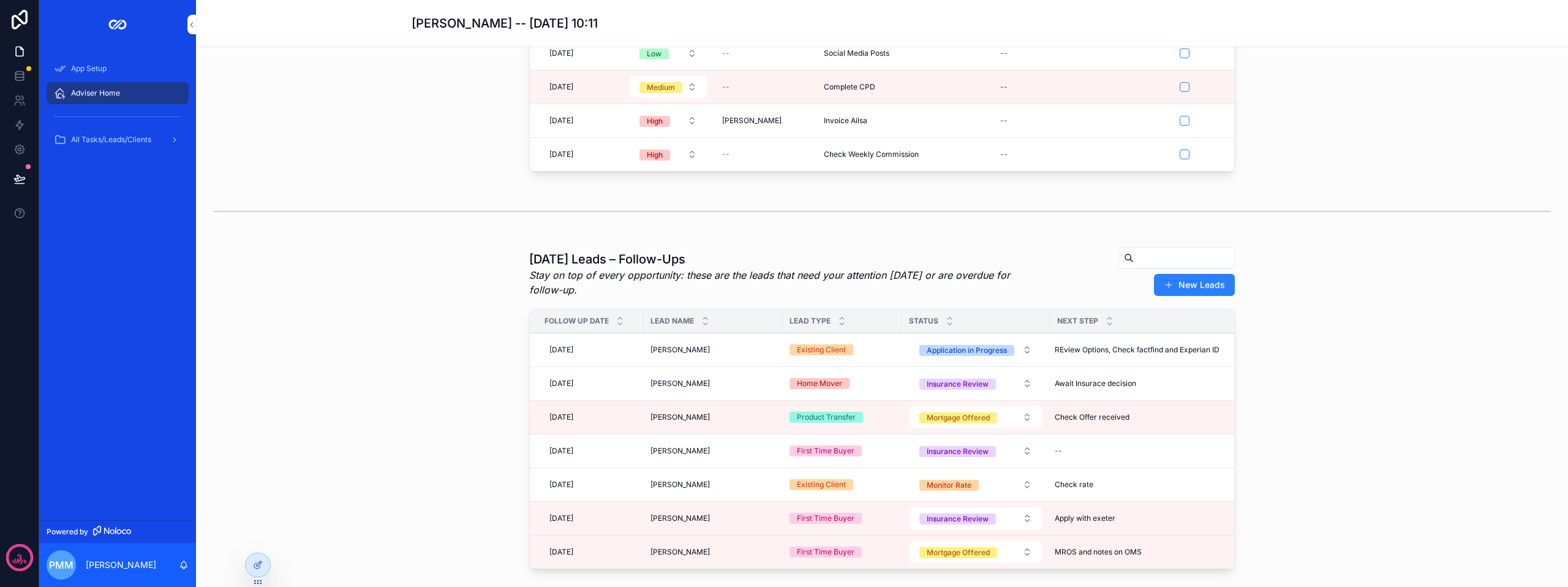
click at [1063, 460] on div "--" at bounding box center [1137, 450] width 174 height 20
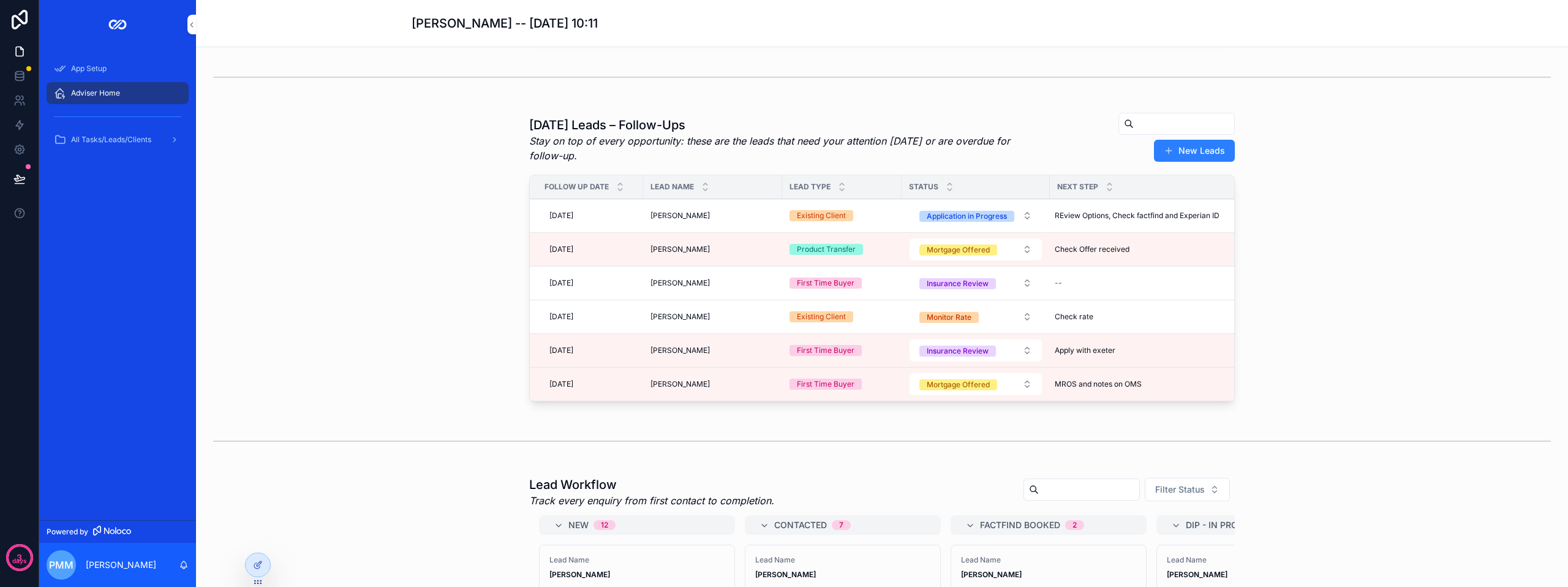
scroll to position [146, 0]
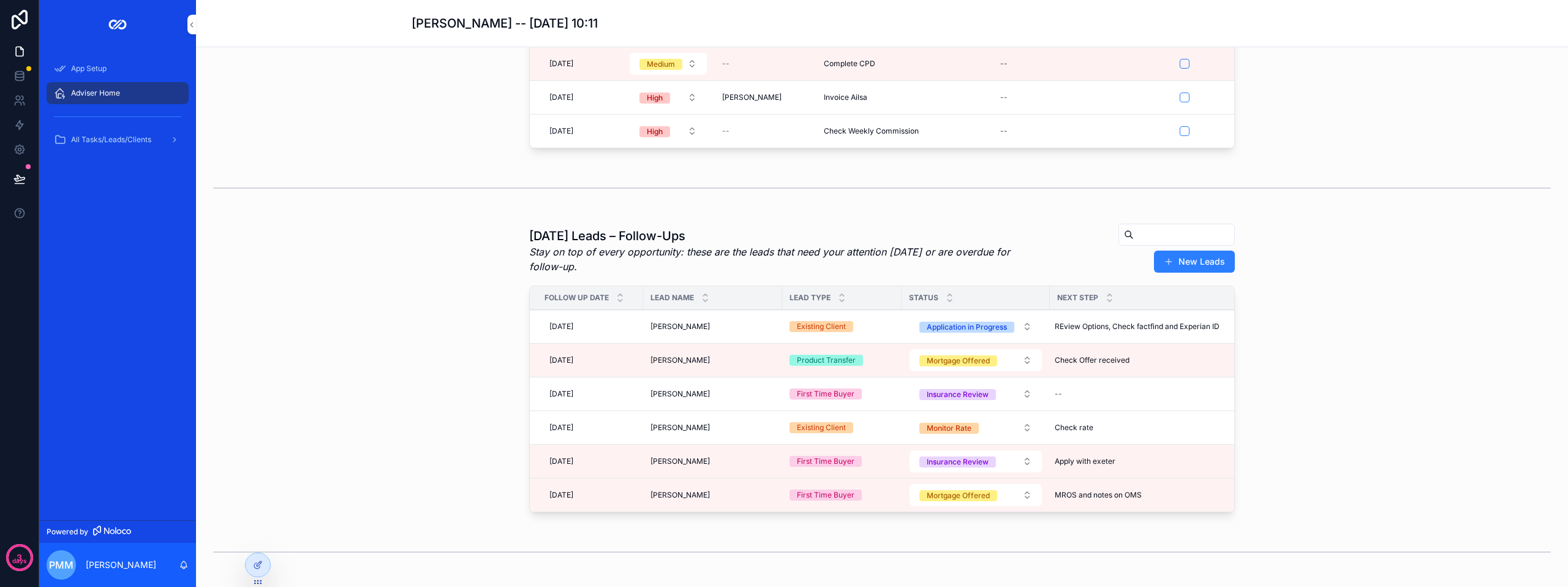
click at [1069, 402] on div "--" at bounding box center [1137, 394] width 174 height 20
type input "**********"
click at [1199, 418] on icon "scrollable content" at bounding box center [1200, 420] width 9 height 9
click at [573, 398] on span "[DATE]" at bounding box center [561, 394] width 24 height 9
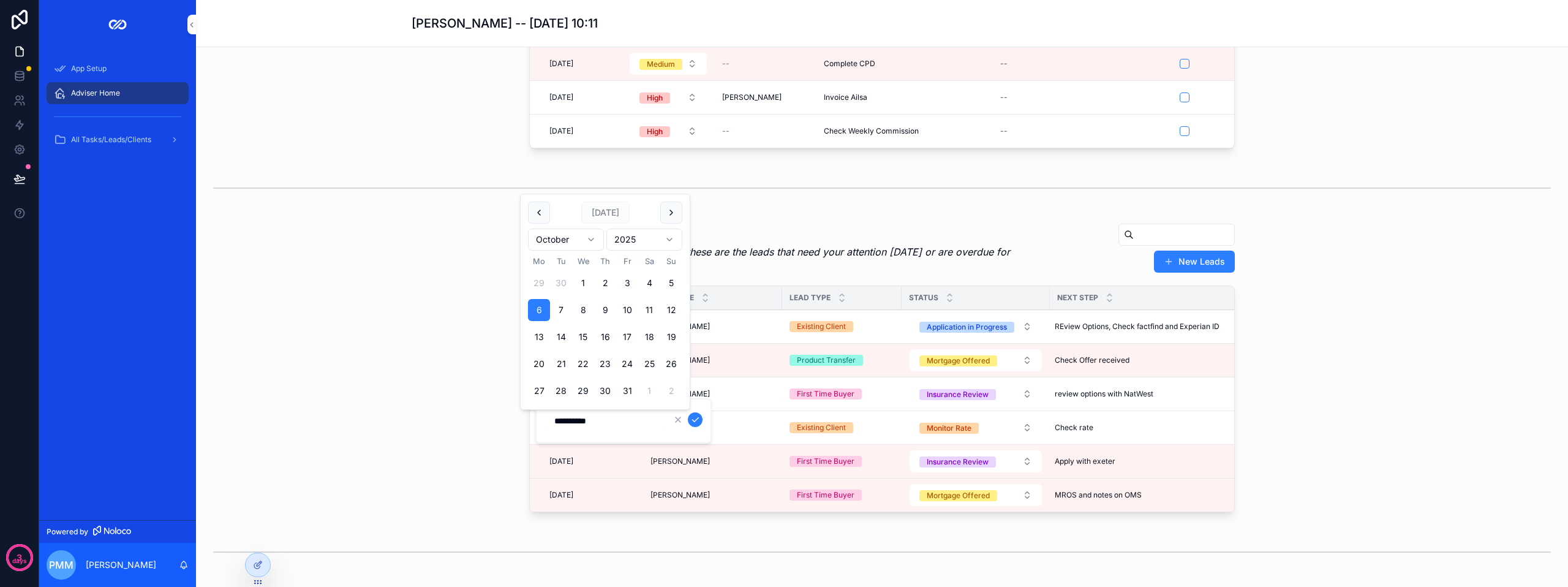
click at [560, 310] on button "7" at bounding box center [561, 310] width 22 height 22
type input "**********"
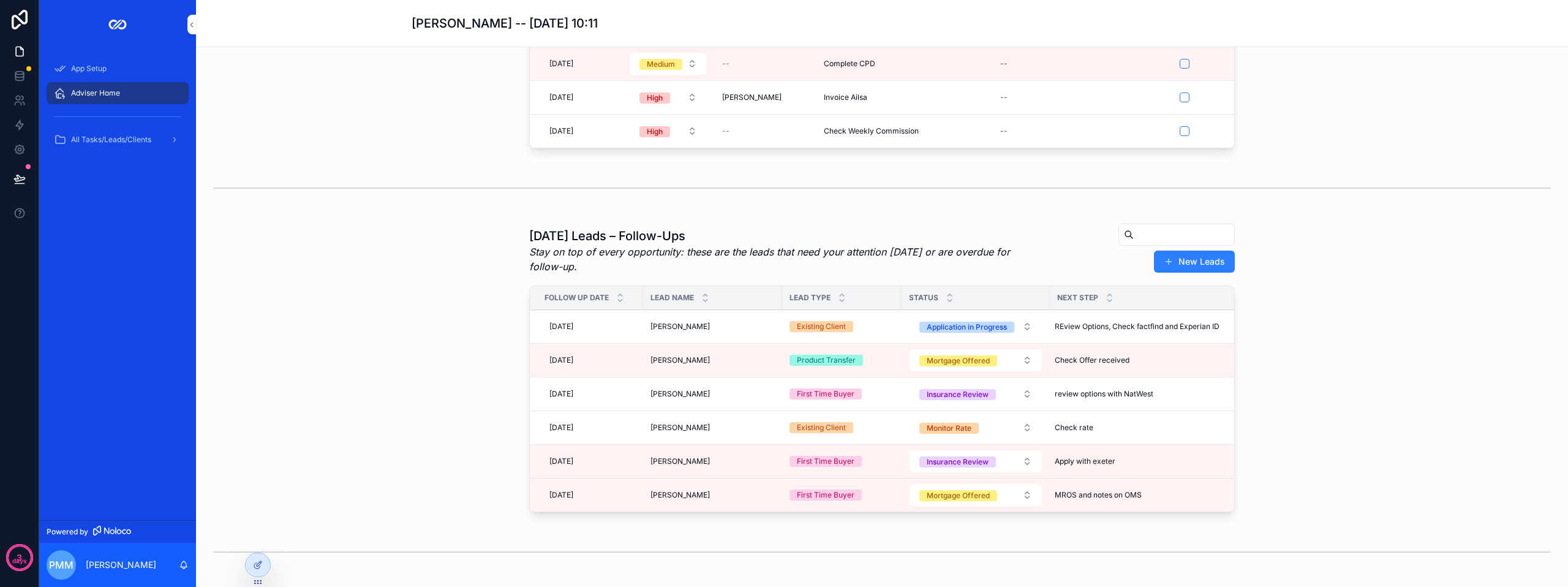
click at [445, 367] on div "[DATE] Leads – Follow-Ups Stay on top of every opportunity: these are the leads…" at bounding box center [881, 370] width 1352 height 304
click at [437, 468] on div "[DATE] Leads – Follow-Ups Stay on top of every opportunity: these are the leads…" at bounding box center [881, 370] width 1352 height 304
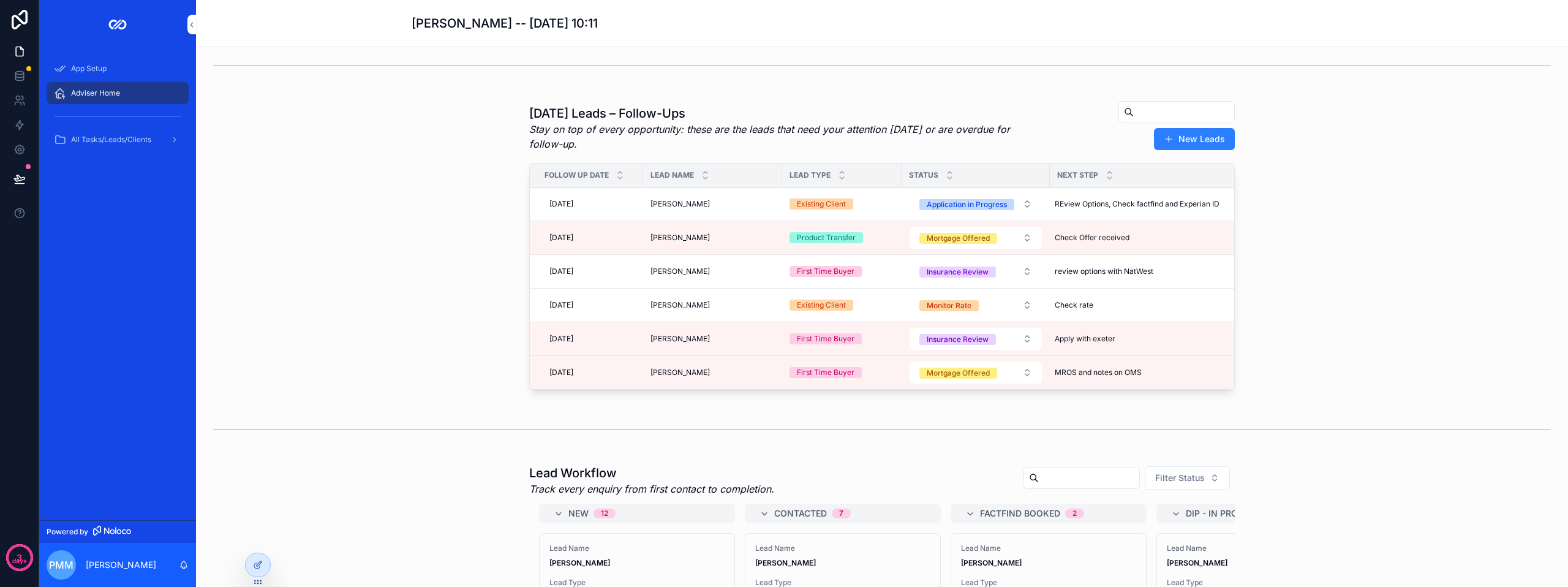
scroll to position [207, 0]
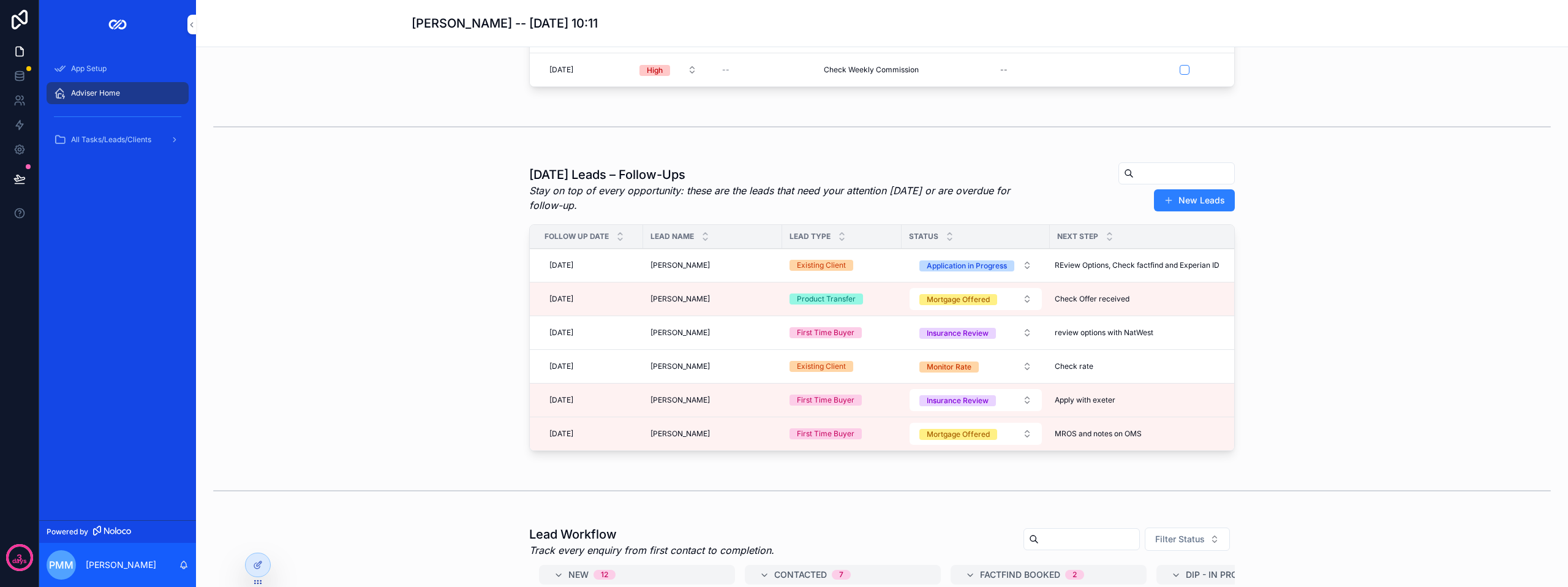
click at [591, 304] on div "[DATE] [DATE]" at bounding box center [590, 299] width 91 height 20
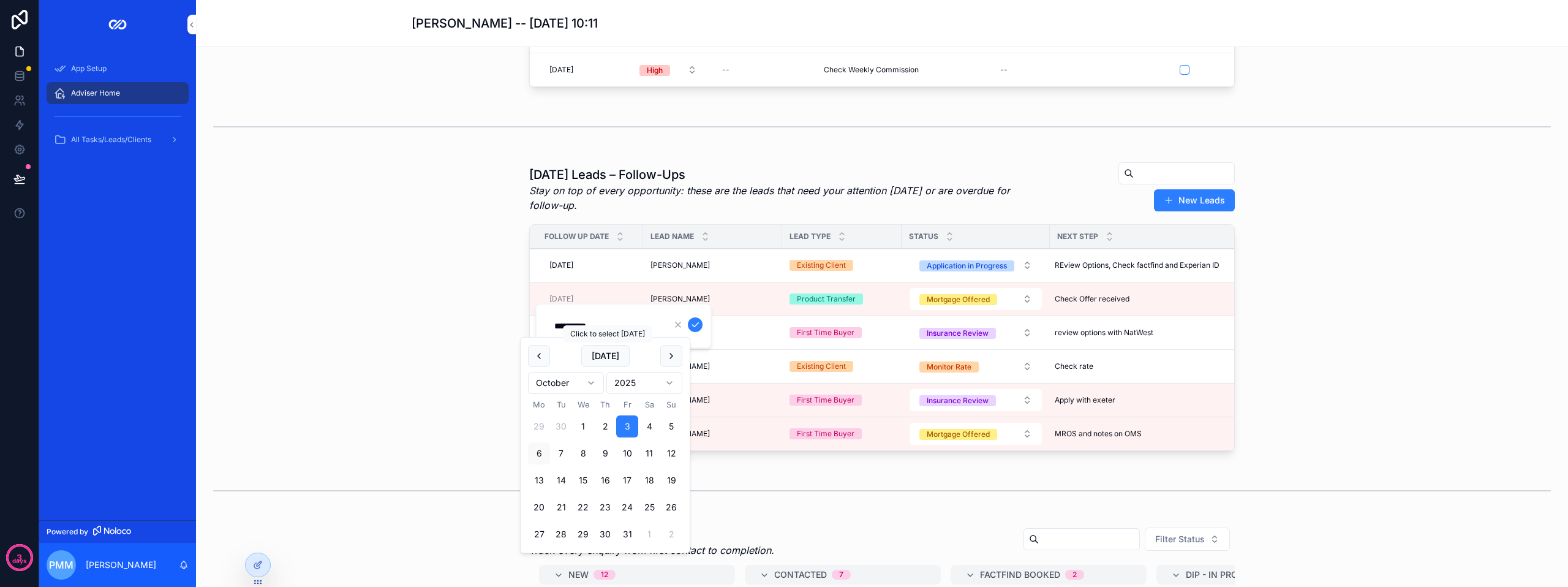
click at [610, 356] on button "[DATE]" at bounding box center [606, 356] width 49 height 22
click at [559, 452] on button "7" at bounding box center [561, 453] width 22 height 22
type input "**********"
click at [693, 323] on icon "scrollable content" at bounding box center [695, 325] width 9 height 9
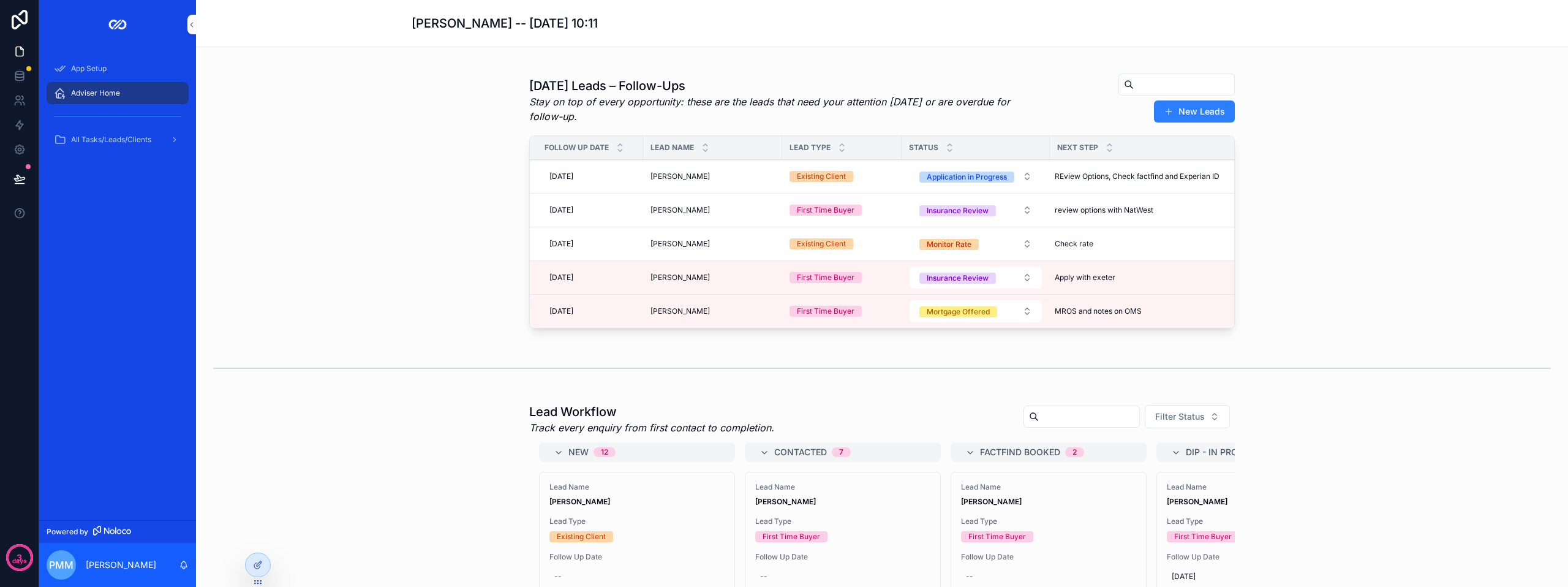
scroll to position [268, 0]
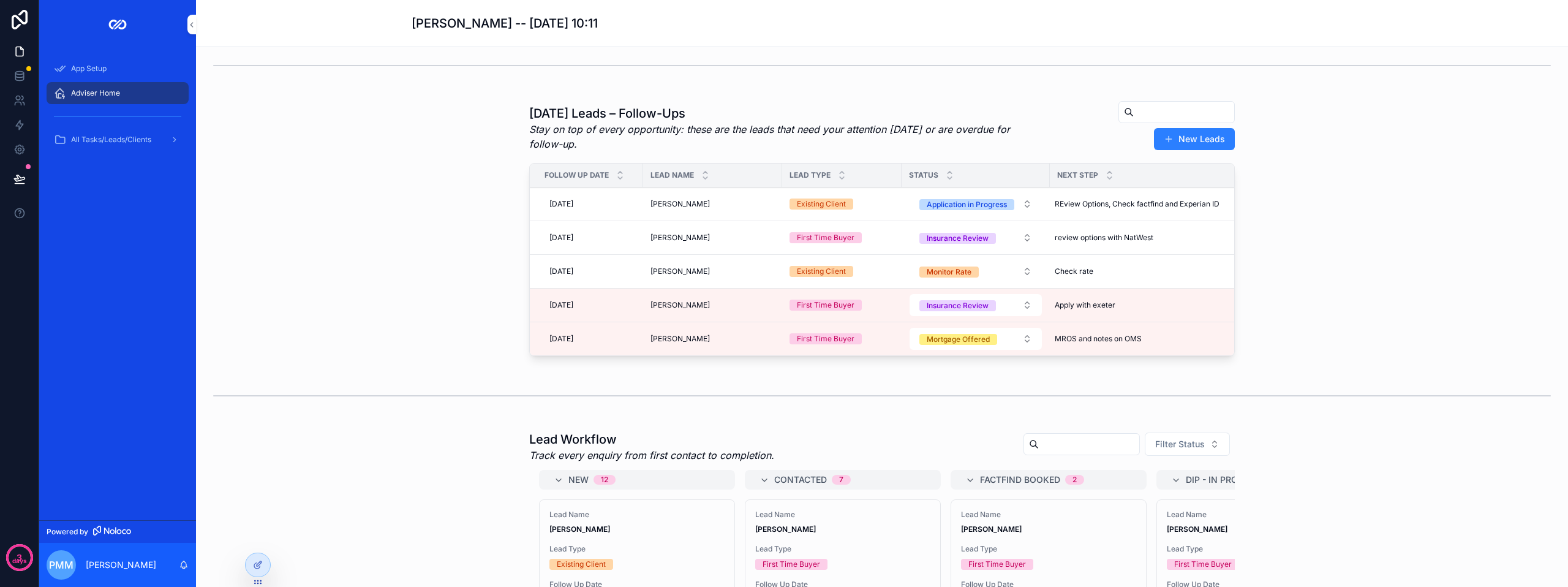
click at [599, 344] on div "[DATE] [DATE]" at bounding box center [590, 339] width 91 height 20
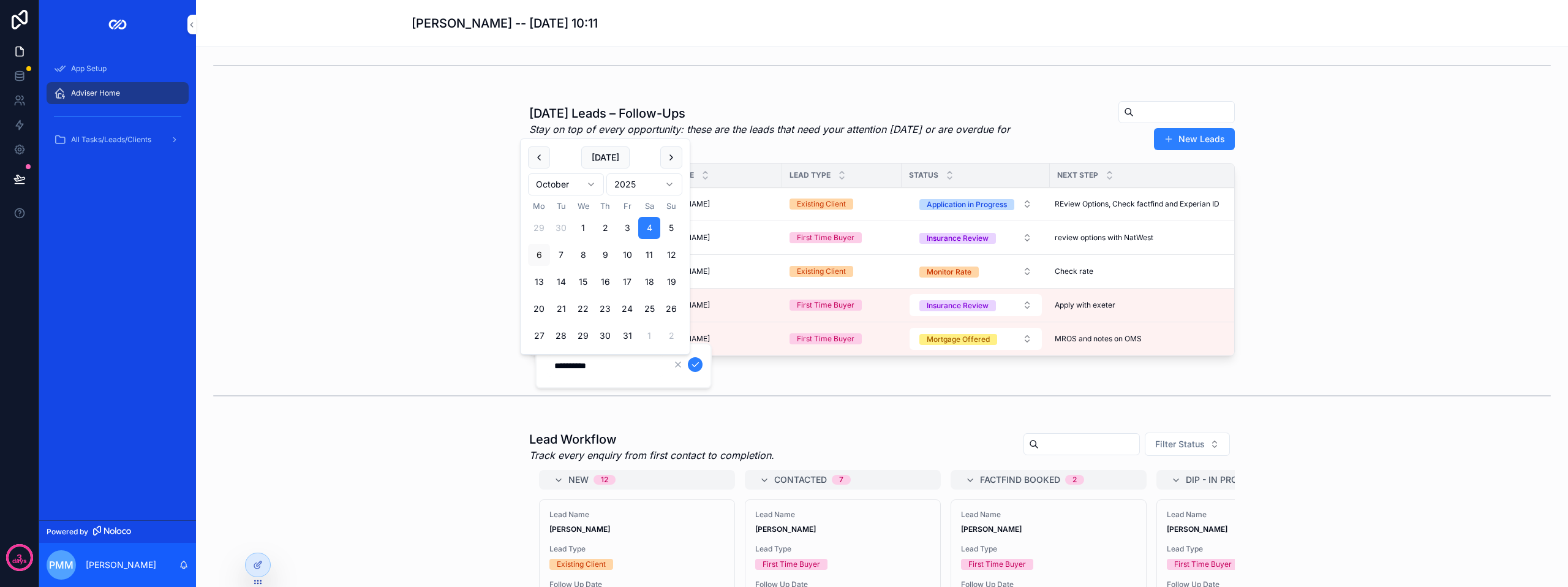
click at [445, 338] on div "[DATE] Leads – Follow-Ups Stay on top of every opportunity: these are the leads…" at bounding box center [881, 231] width 1352 height 270
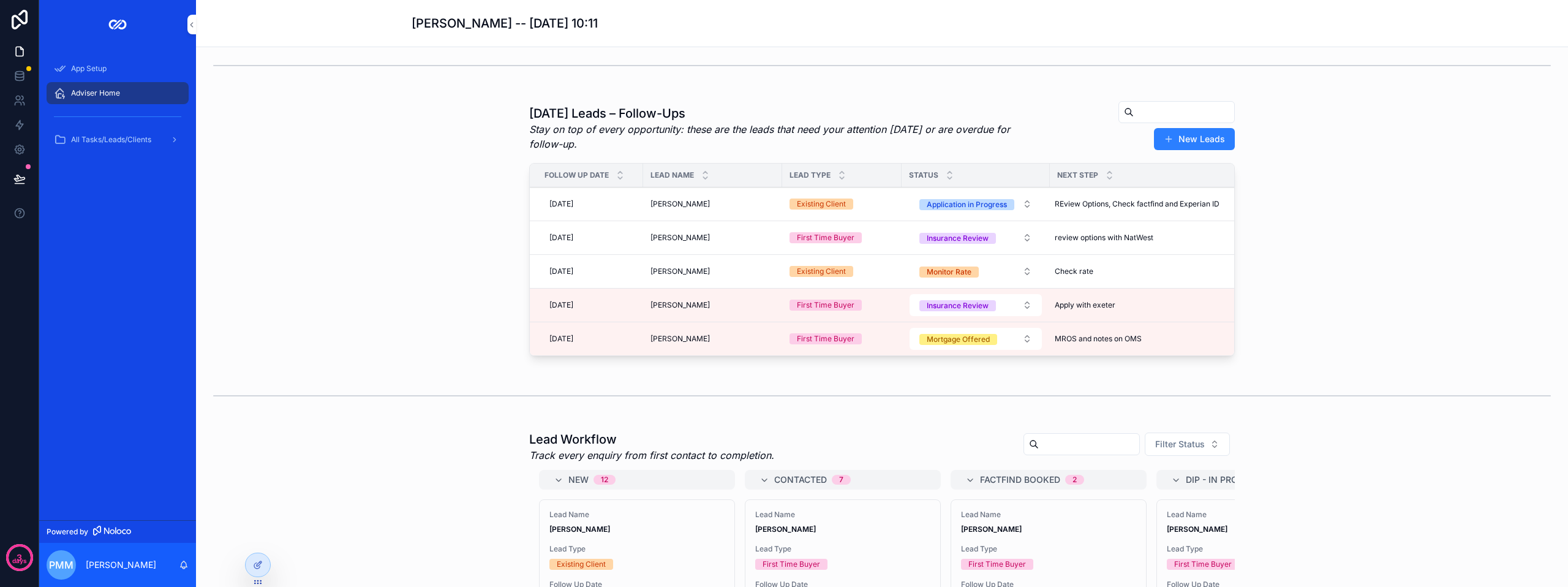
click at [926, 344] on div "Mortgage Offered" at bounding box center [958, 339] width 63 height 11
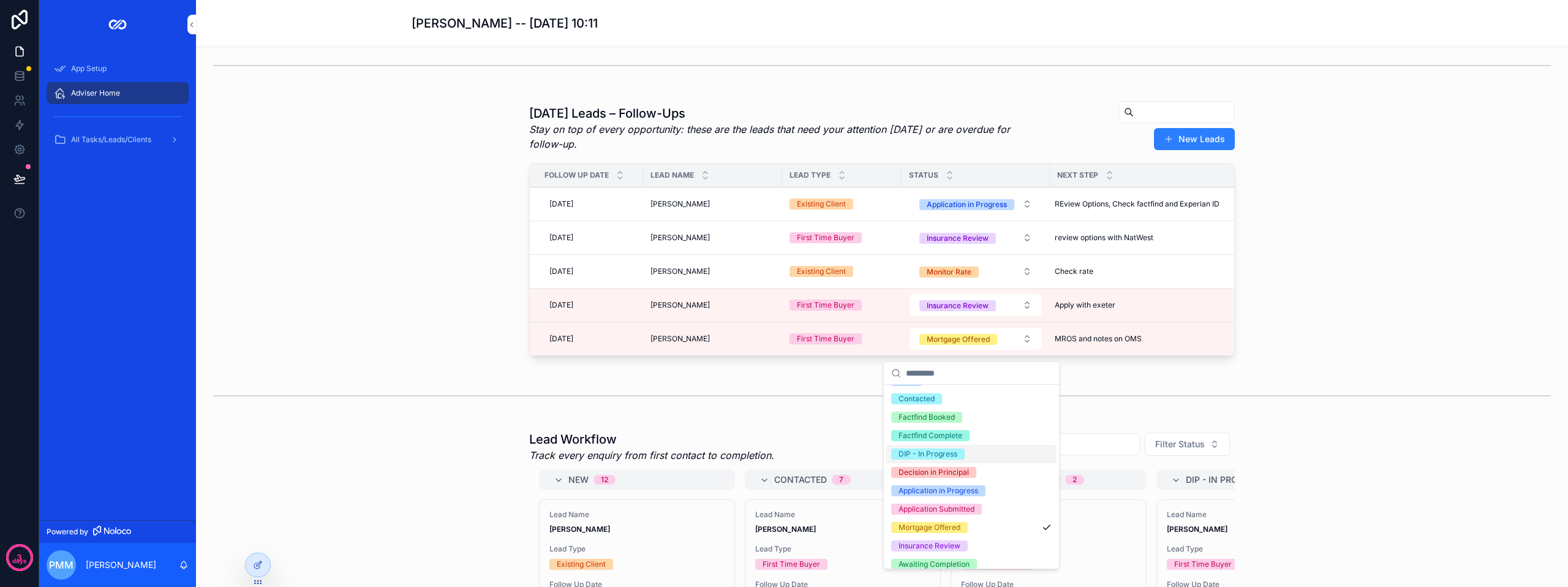
scroll to position [61, 0]
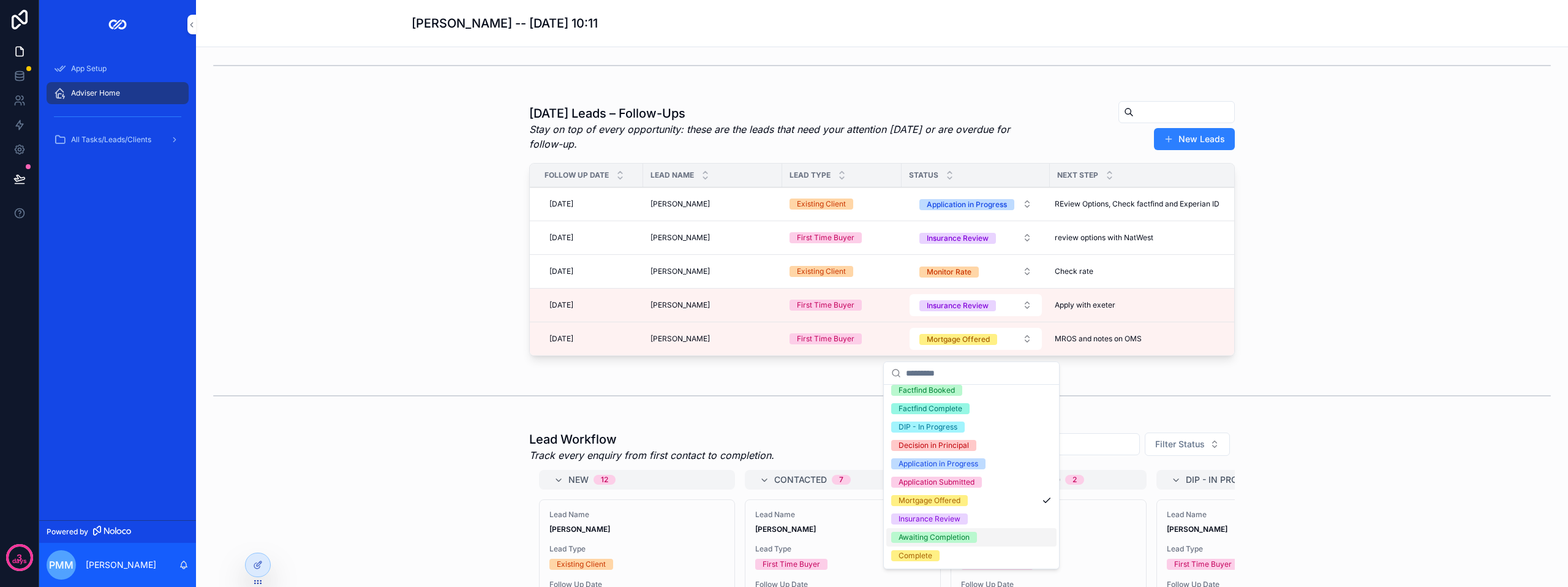
click at [947, 539] on div "Awaiting Completion" at bounding box center [934, 537] width 71 height 11
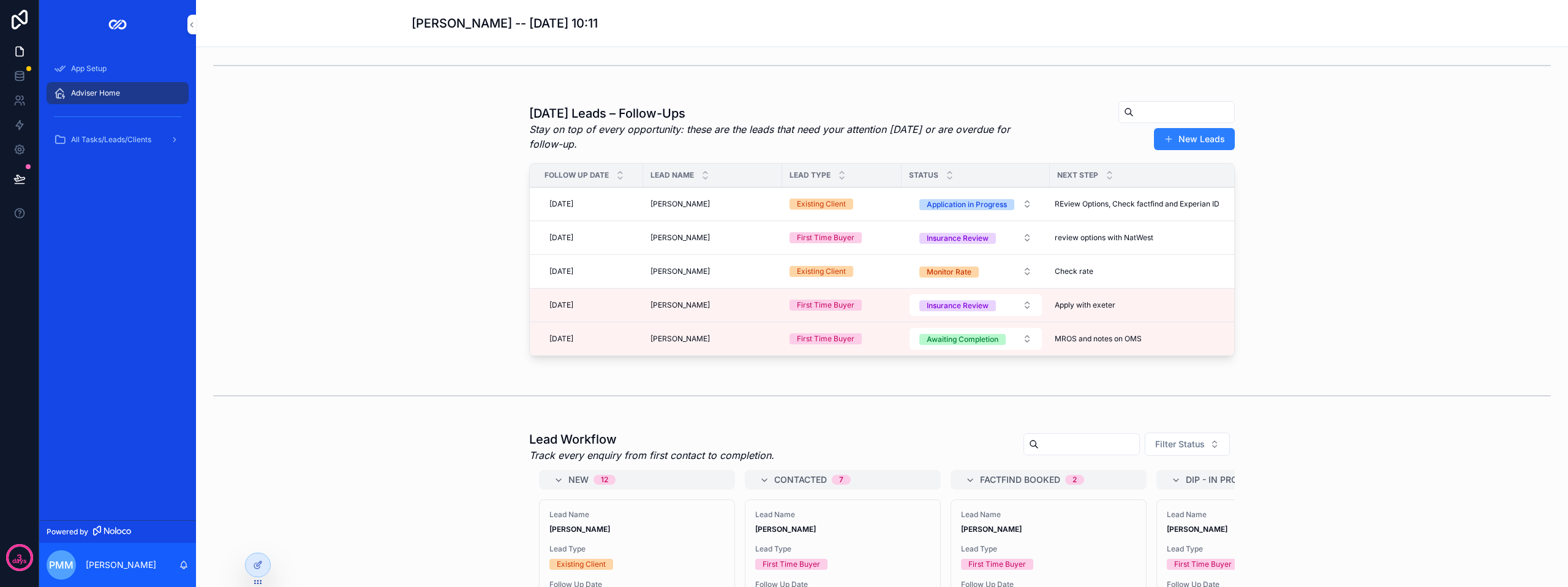
click at [1096, 343] on span "MROS and notes on OMS" at bounding box center [1097, 339] width 87 height 9
click at [1096, 346] on div "**********" at bounding box center [1128, 366] width 177 height 46
click at [1184, 368] on icon "scrollable content" at bounding box center [1183, 365] width 9 height 9
click at [1146, 349] on div "MROS and notes on OMS MROS and notes on OMS" at bounding box center [1137, 339] width 174 height 20
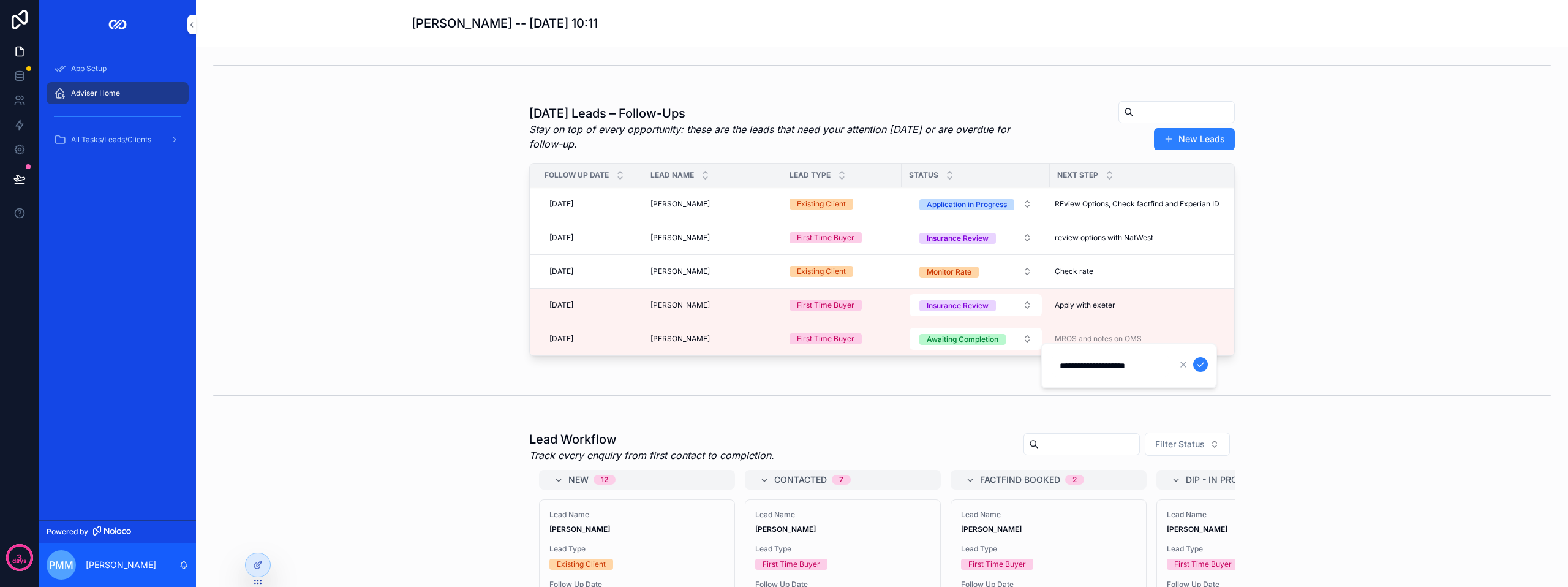
click at [1154, 365] on input "**********" at bounding box center [1110, 365] width 116 height 17
drag, startPoint x: 1163, startPoint y: 365, endPoint x: 1009, endPoint y: 357, distance: 154.2
click at [1011, 357] on div "App Setup Adviser Home All Tasks/Leads/Clients Powered by PMM [PERSON_NAME] [PE…" at bounding box center [804, 293] width 1529 height 587
click at [1115, 371] on input "**********" at bounding box center [1110, 365] width 116 height 17
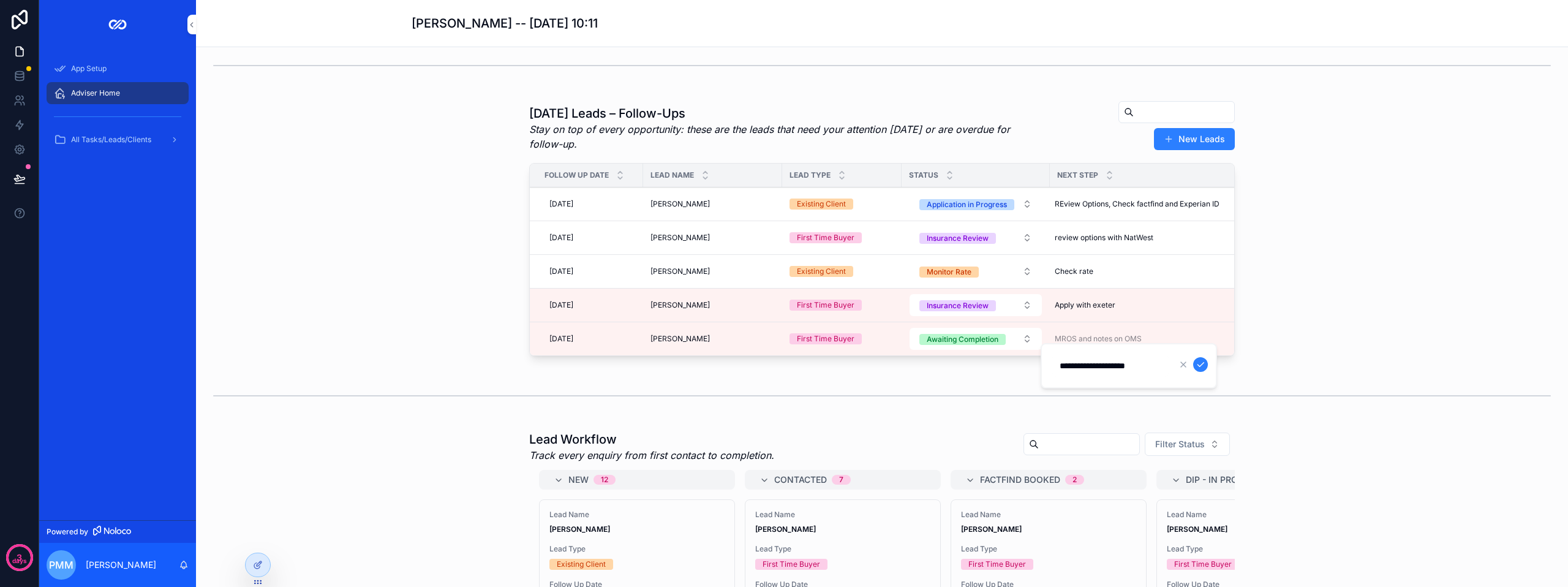
click at [1115, 371] on input "**********" at bounding box center [1110, 365] width 116 height 17
type input "**********"
click at [1206, 362] on button "scrollable content" at bounding box center [1200, 364] width 15 height 15
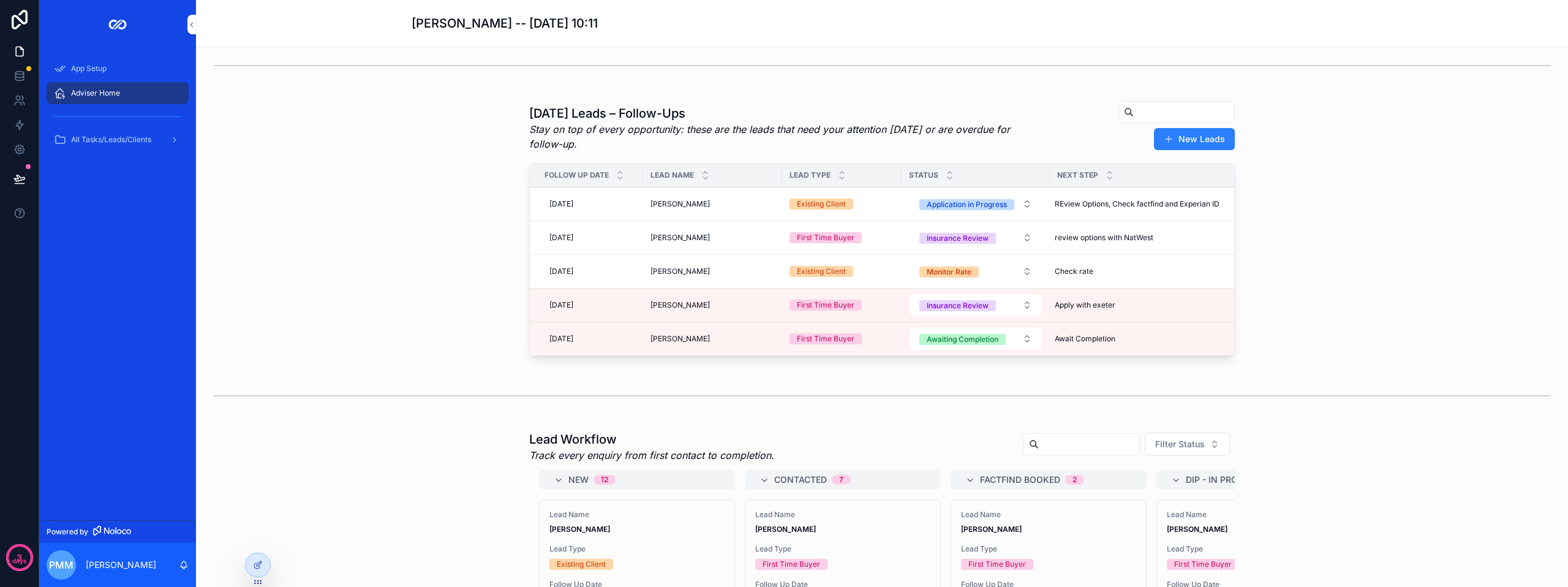
click at [573, 343] on span "[DATE]" at bounding box center [561, 339] width 24 height 9
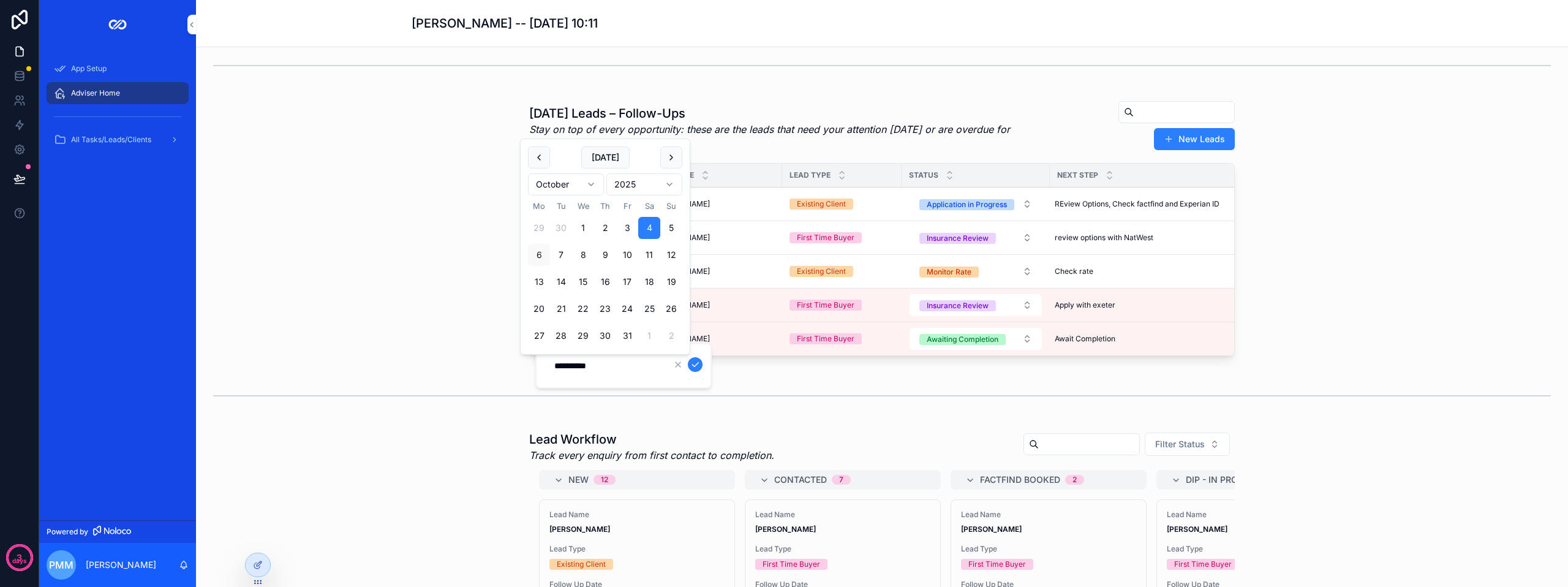
click at [671, 363] on button "scrollable content" at bounding box center [678, 364] width 15 height 15
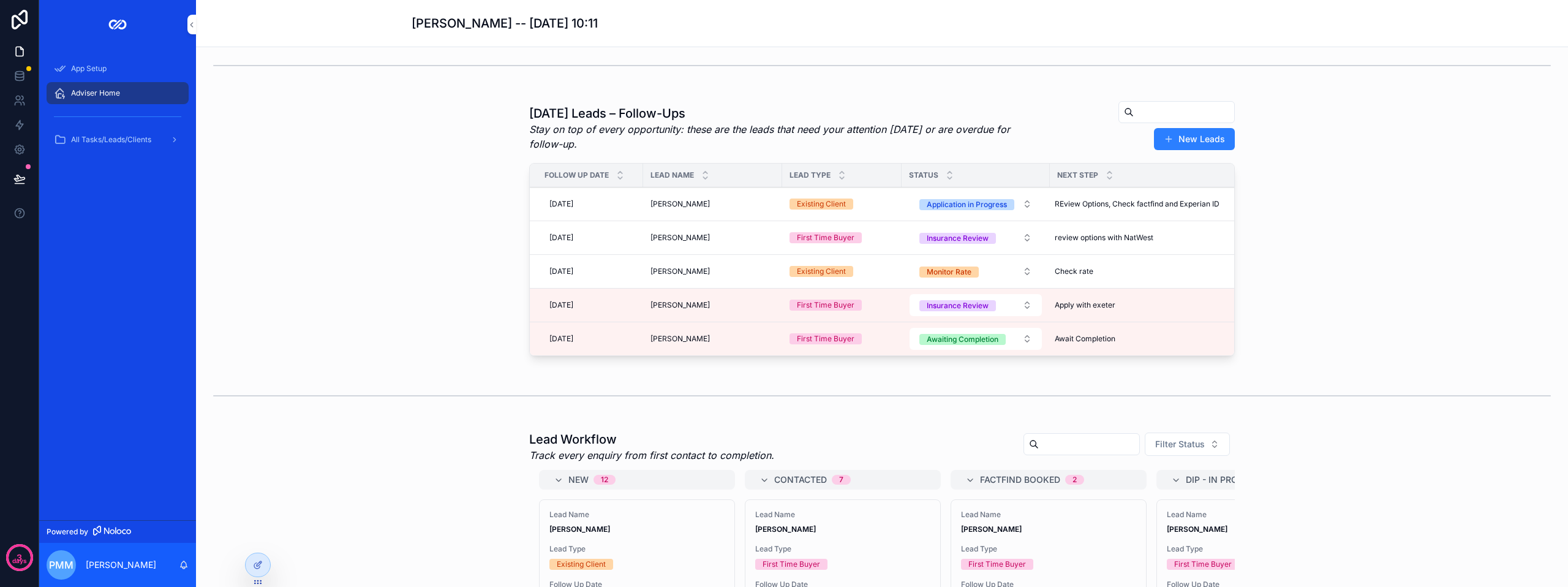
click at [573, 343] on span "[DATE]" at bounding box center [561, 339] width 24 height 9
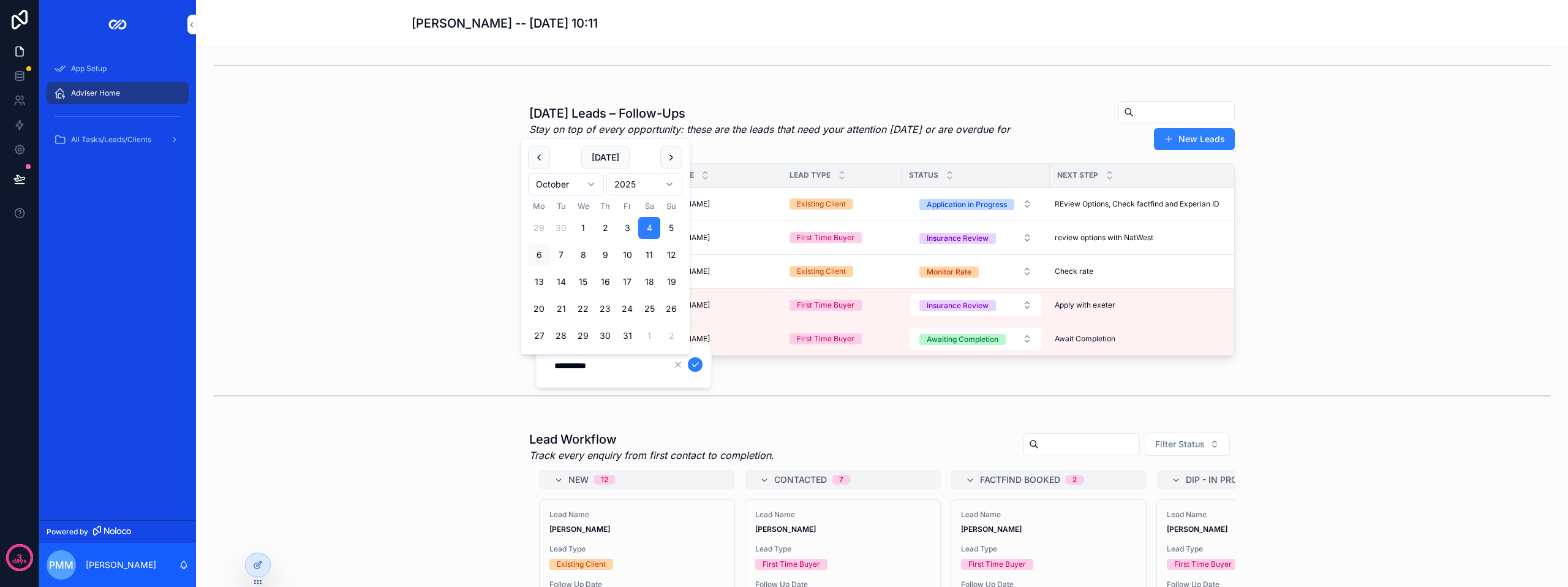
drag, startPoint x: 615, startPoint y: 367, endPoint x: 509, endPoint y: 356, distance: 106.6
click at [511, 356] on div "App Setup Adviser Home All Tasks/Leads/Clients Powered by PMM [PERSON_NAME] [PE…" at bounding box center [804, 293] width 1529 height 587
drag, startPoint x: 608, startPoint y: 368, endPoint x: 540, endPoint y: 361, distance: 68.4
click at [540, 361] on div "**********" at bounding box center [623, 366] width 177 height 46
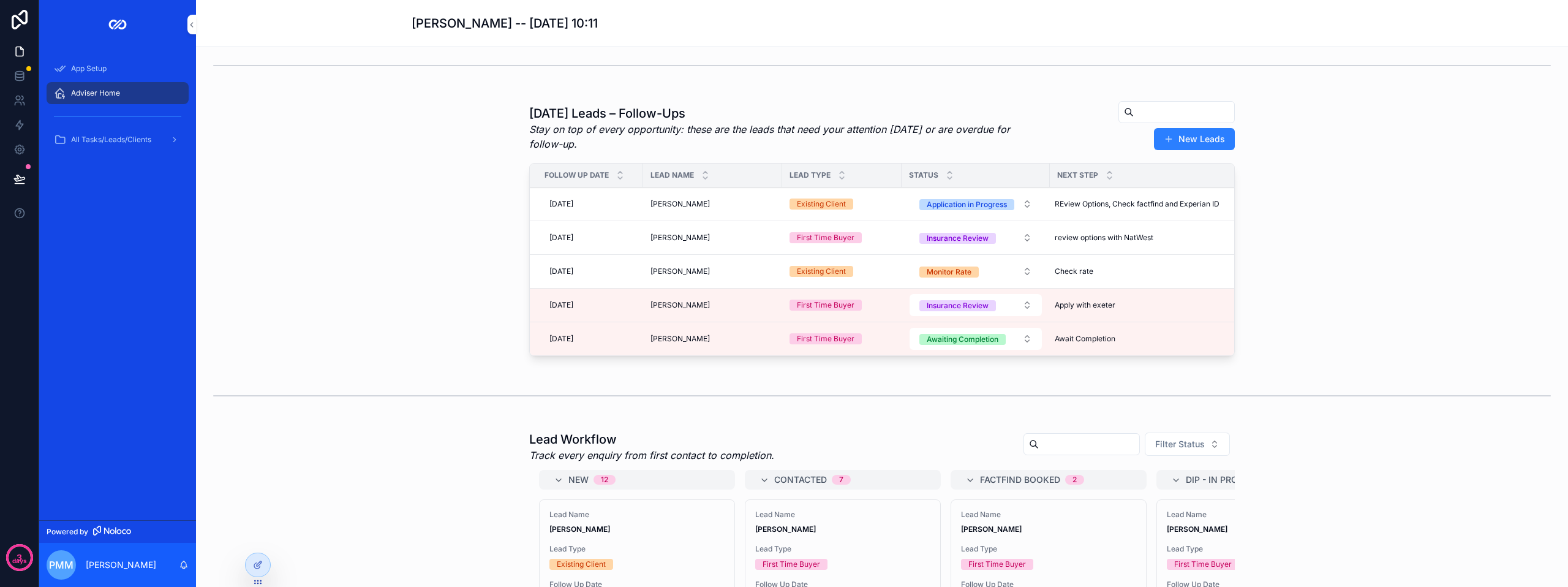
click at [589, 346] on div "[DATE] [DATE]" at bounding box center [590, 339] width 91 height 20
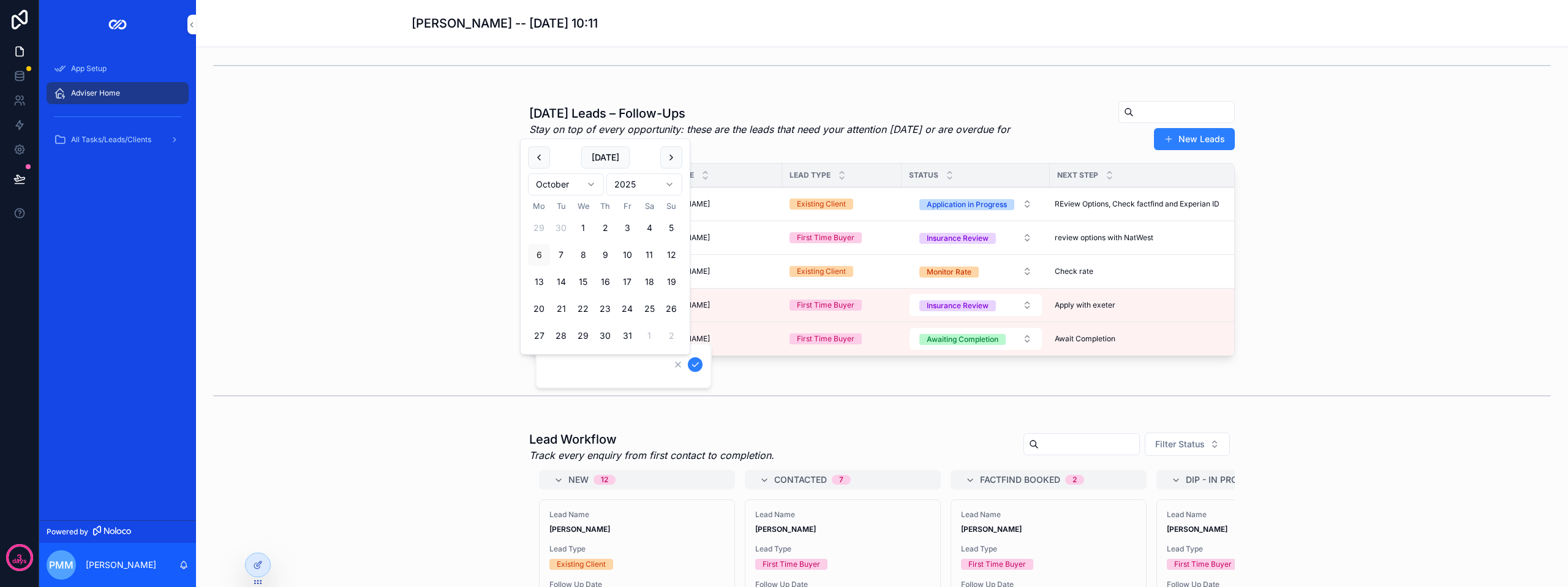
click at [460, 326] on div "[DATE] Leads – Follow-Ups Stay on top of every opportunity: these are the leads…" at bounding box center [881, 231] width 1352 height 270
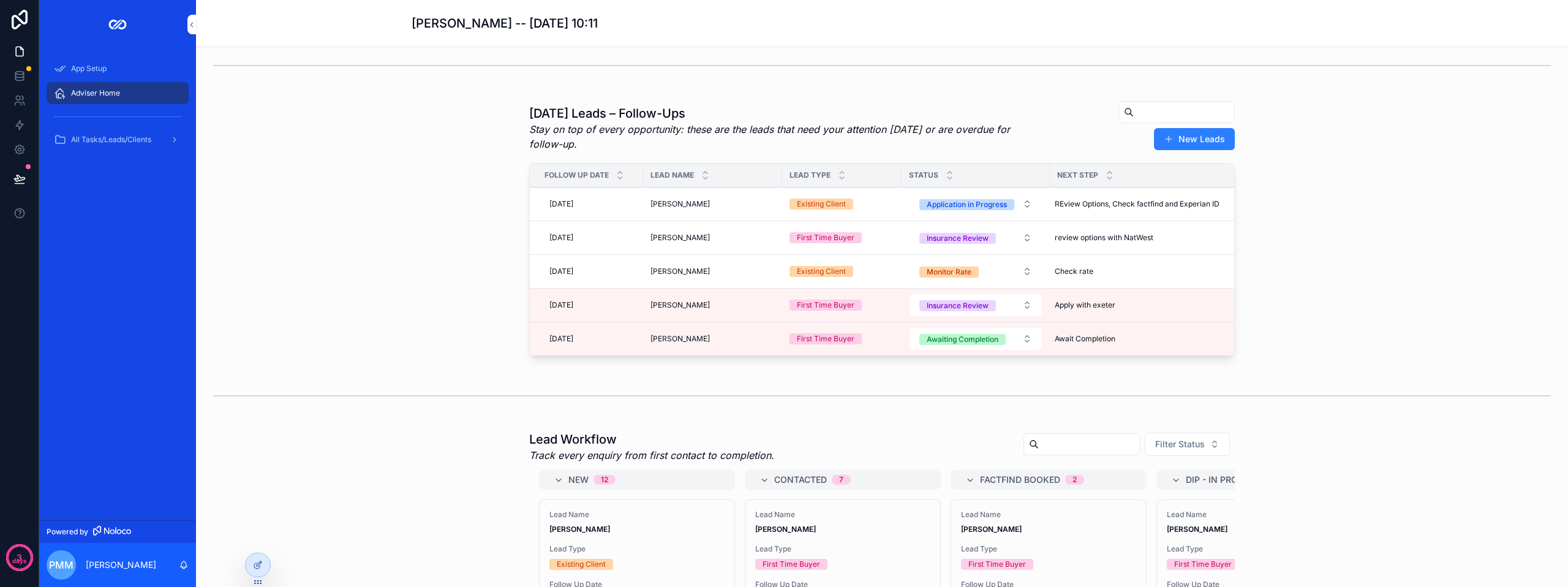
click at [588, 346] on div "[DATE] [DATE]" at bounding box center [590, 339] width 91 height 20
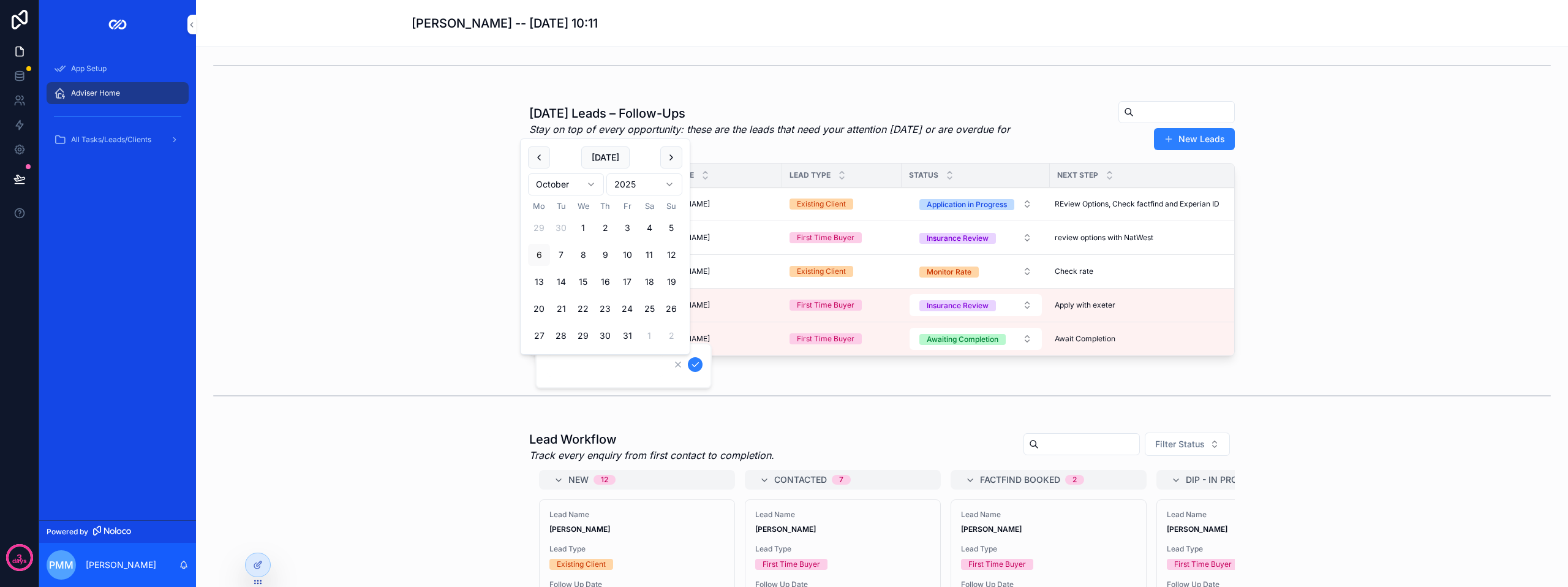
click at [668, 159] on button "scrollable content" at bounding box center [671, 157] width 22 height 22
click at [578, 251] on button "5" at bounding box center [583, 255] width 22 height 22
type input "**********"
click at [694, 358] on button "scrollable content" at bounding box center [694, 364] width 15 height 15
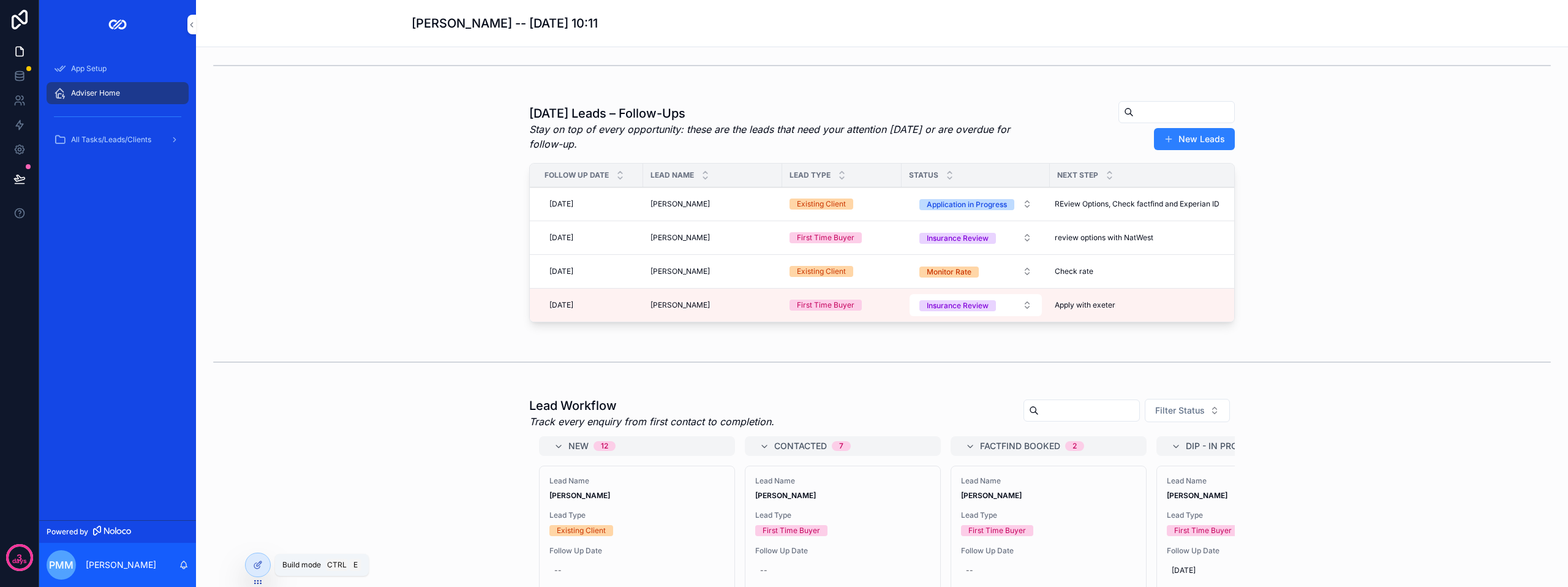
click at [255, 564] on icon at bounding box center [256, 565] width 5 height 6
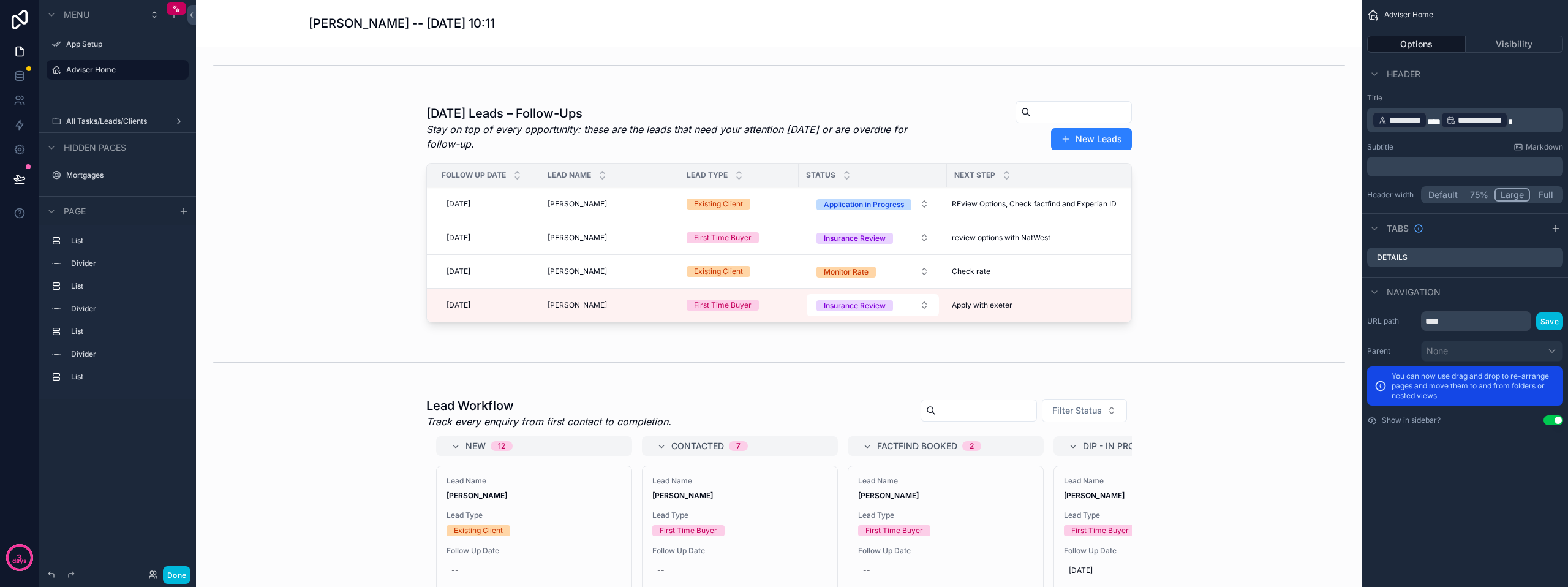
click at [638, 163] on div "scrollable content" at bounding box center [779, 214] width 1146 height 237
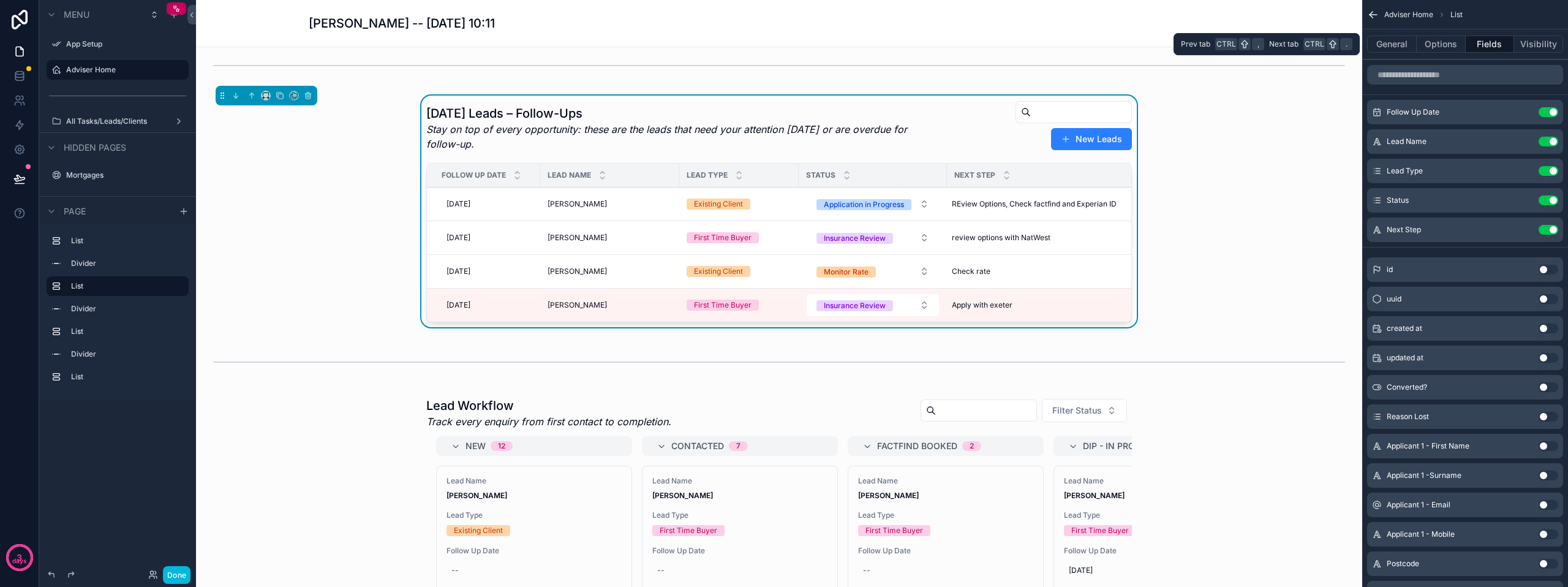
click at [1407, 43] on button "General" at bounding box center [1391, 44] width 49 height 17
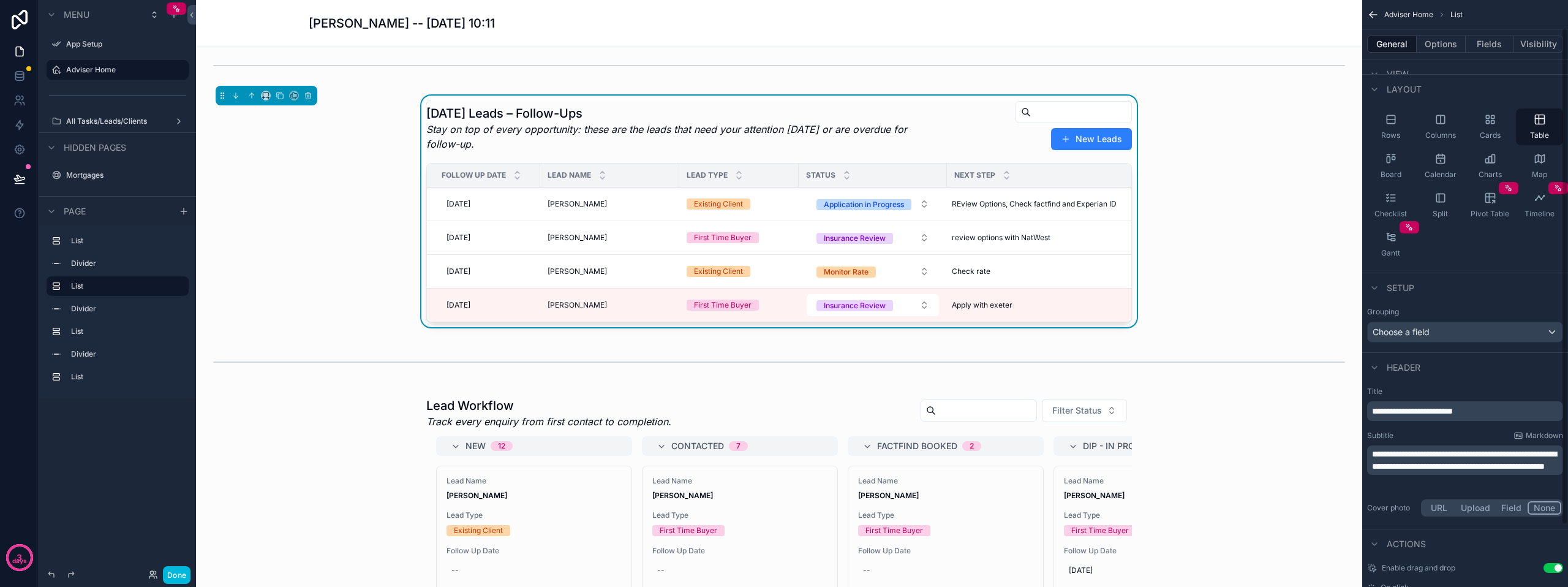
scroll to position [106, 0]
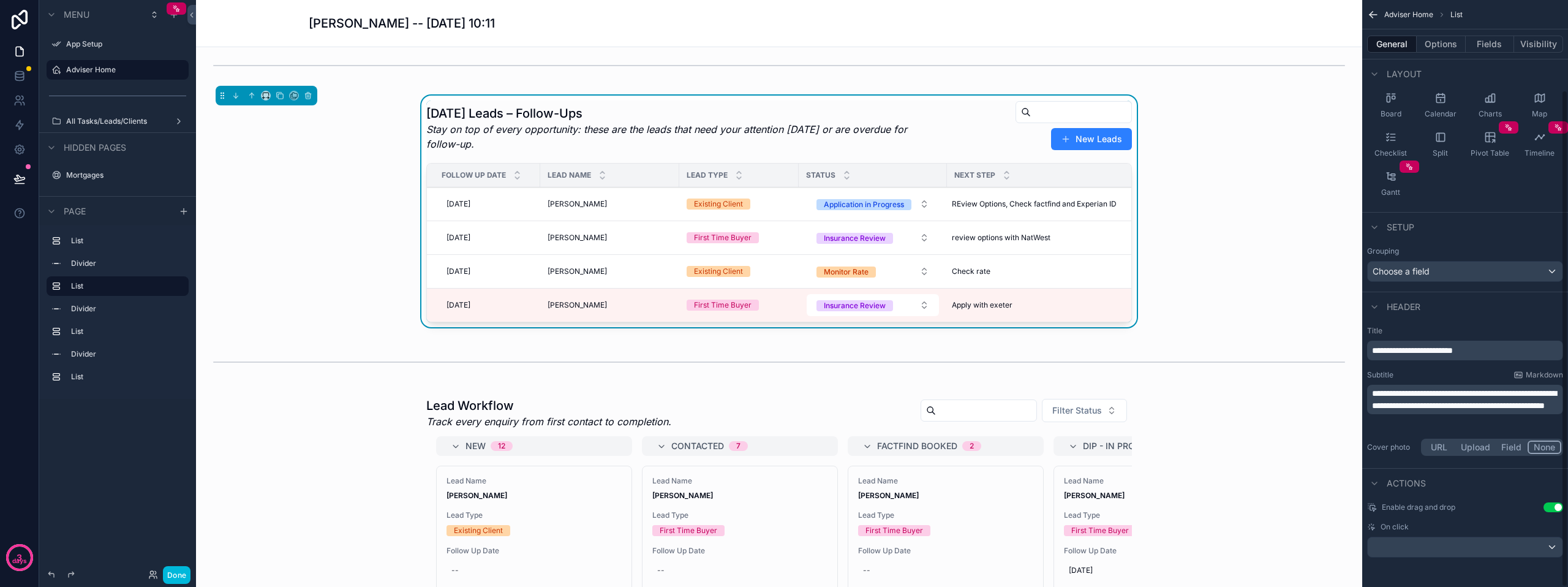
click at [1372, 307] on icon "scrollable content" at bounding box center [1374, 306] width 9 height 9
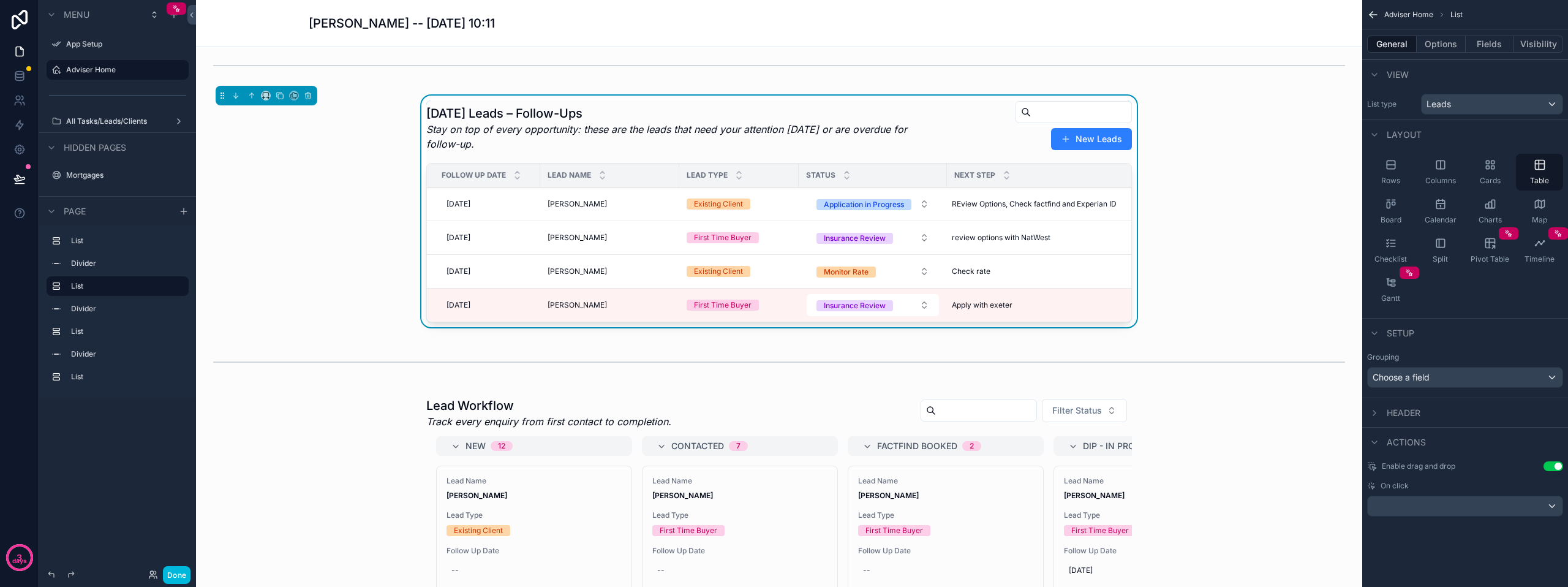
click at [1429, 43] on button "Options" at bounding box center [1441, 44] width 49 height 17
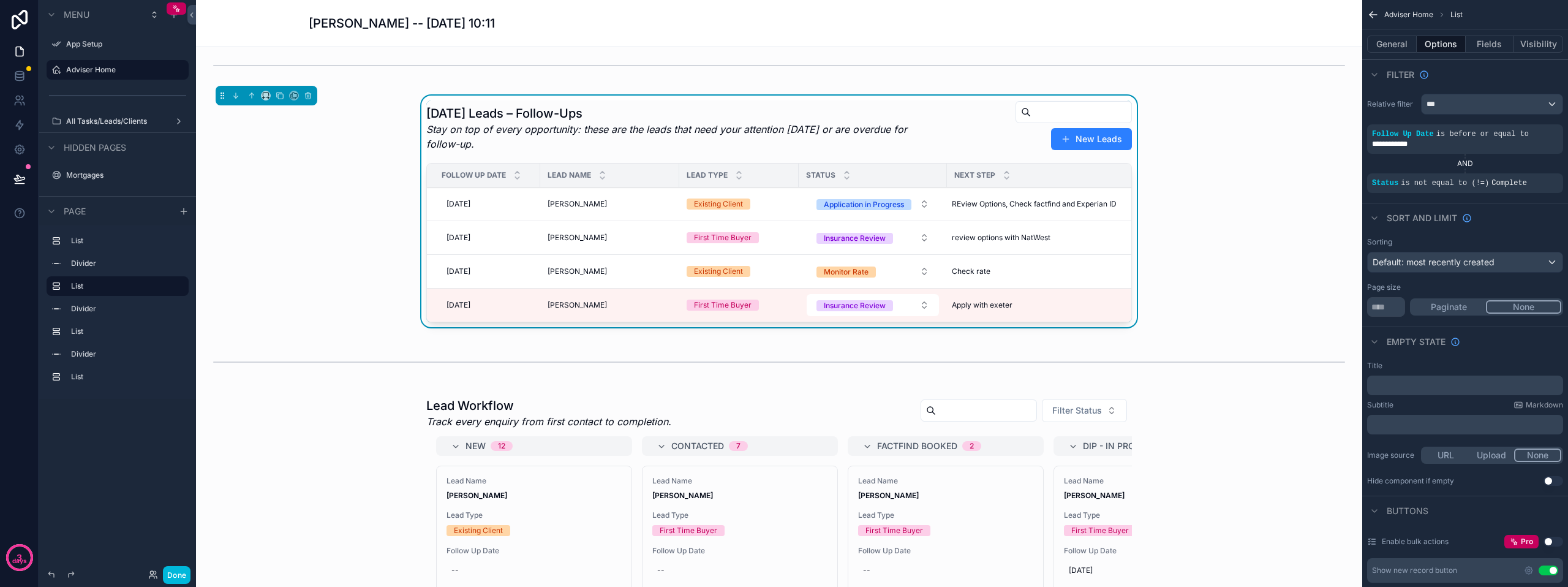
click at [0, 0] on icon "scrollable content" at bounding box center [0, 0] width 0 height 0
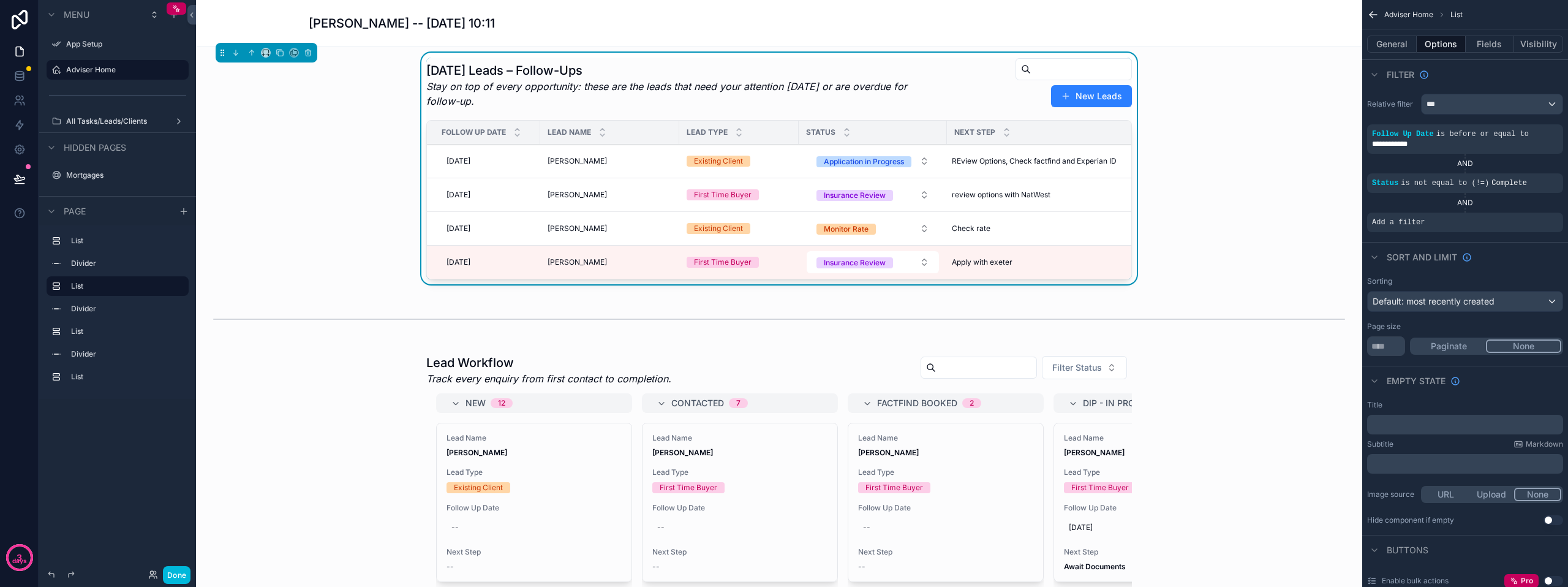
scroll to position [268, 0]
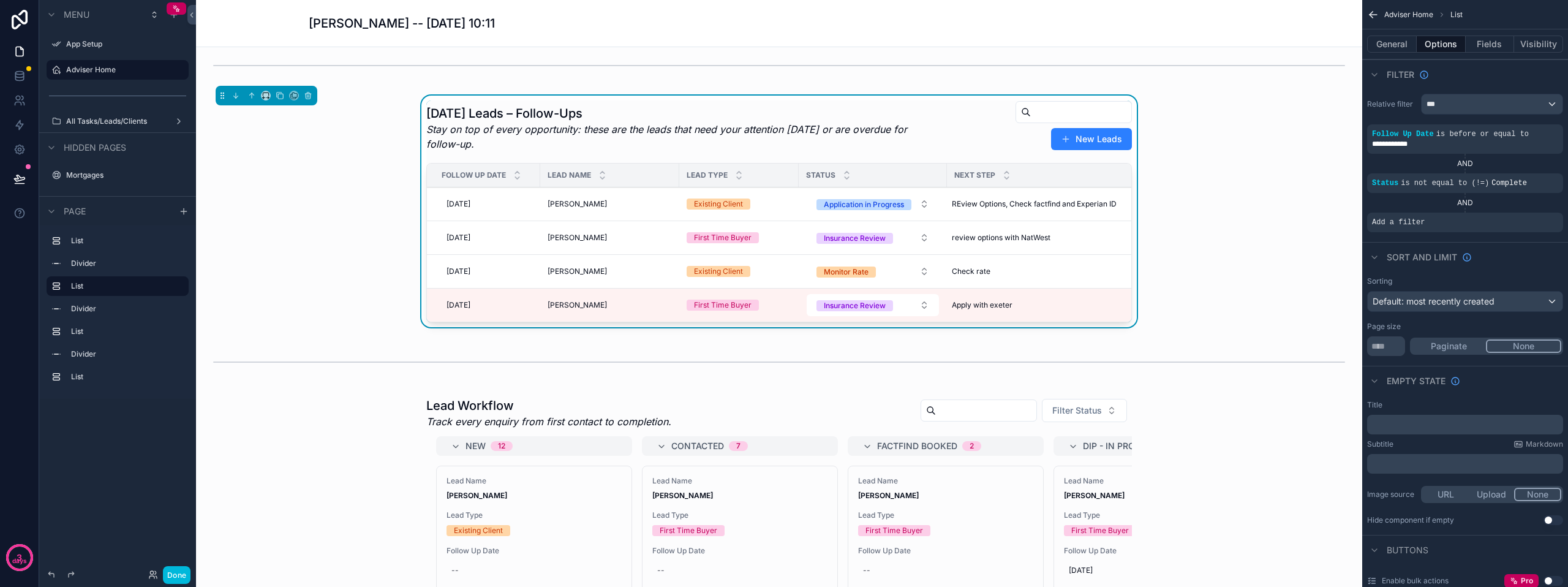
click at [1421, 221] on div "Add a filter" at bounding box center [1464, 222] width 196 height 20
click at [0, 0] on icon "scrollable content" at bounding box center [0, 0] width 0 height 0
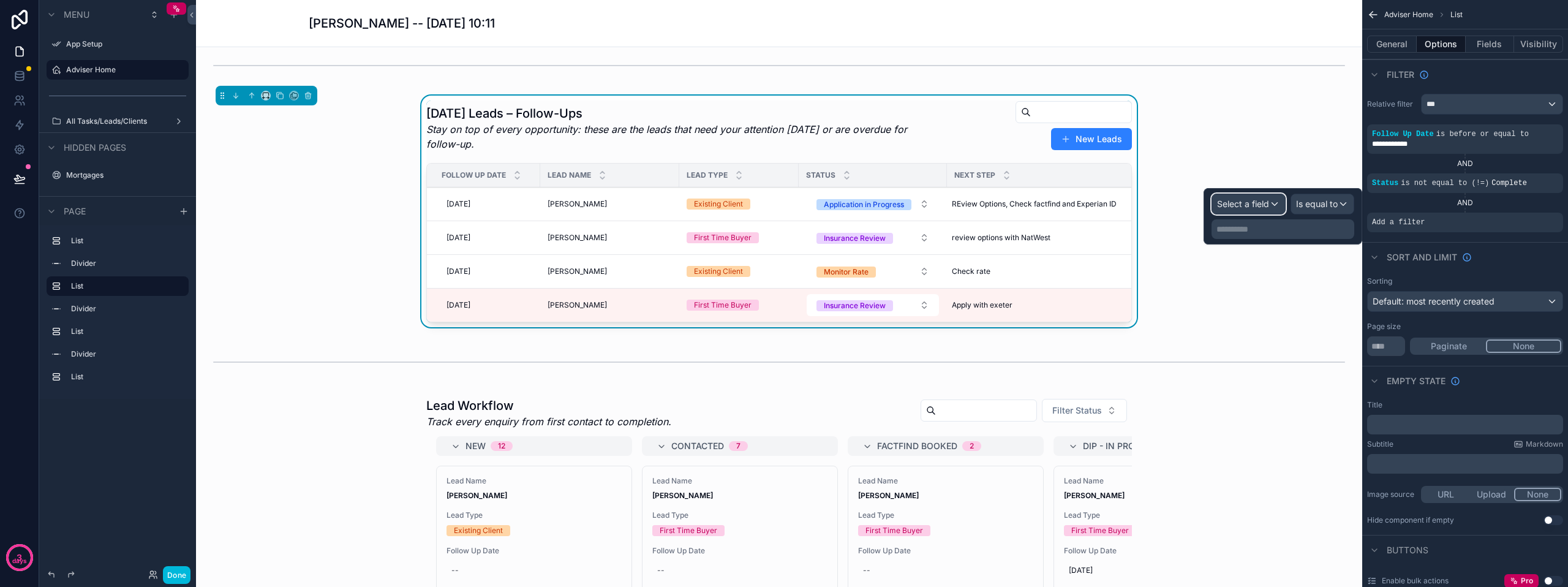
click at [1248, 207] on span "Select a field" at bounding box center [1243, 204] width 52 height 10
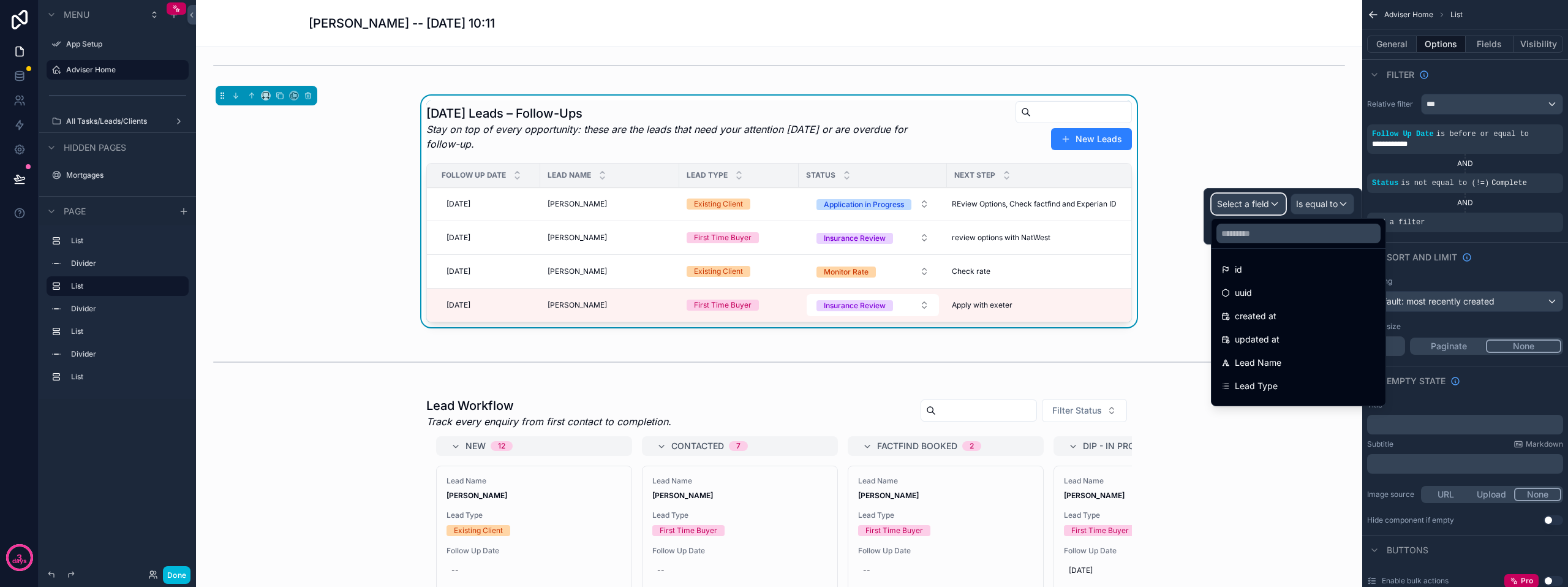
scroll to position [61, 0]
click at [1257, 340] on div "Status" at bounding box center [1298, 348] width 169 height 22
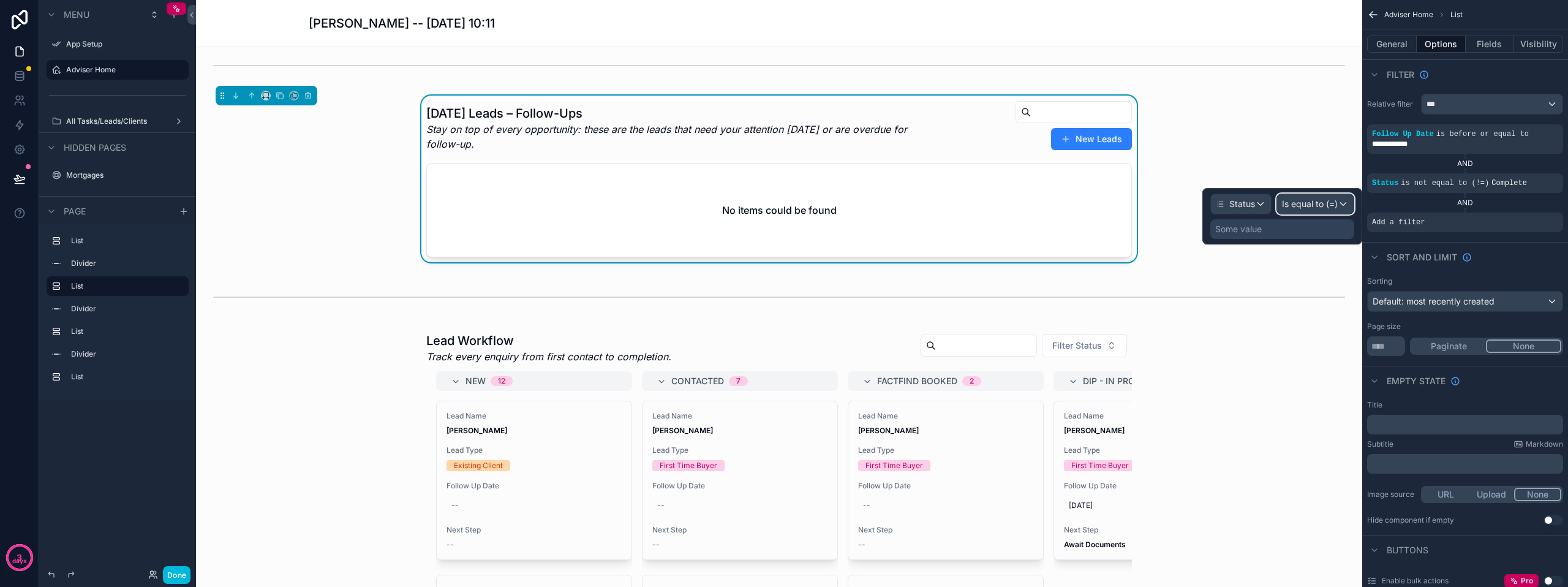
click at [1321, 200] on span "Is equal to (=)" at bounding box center [1310, 204] width 56 height 13
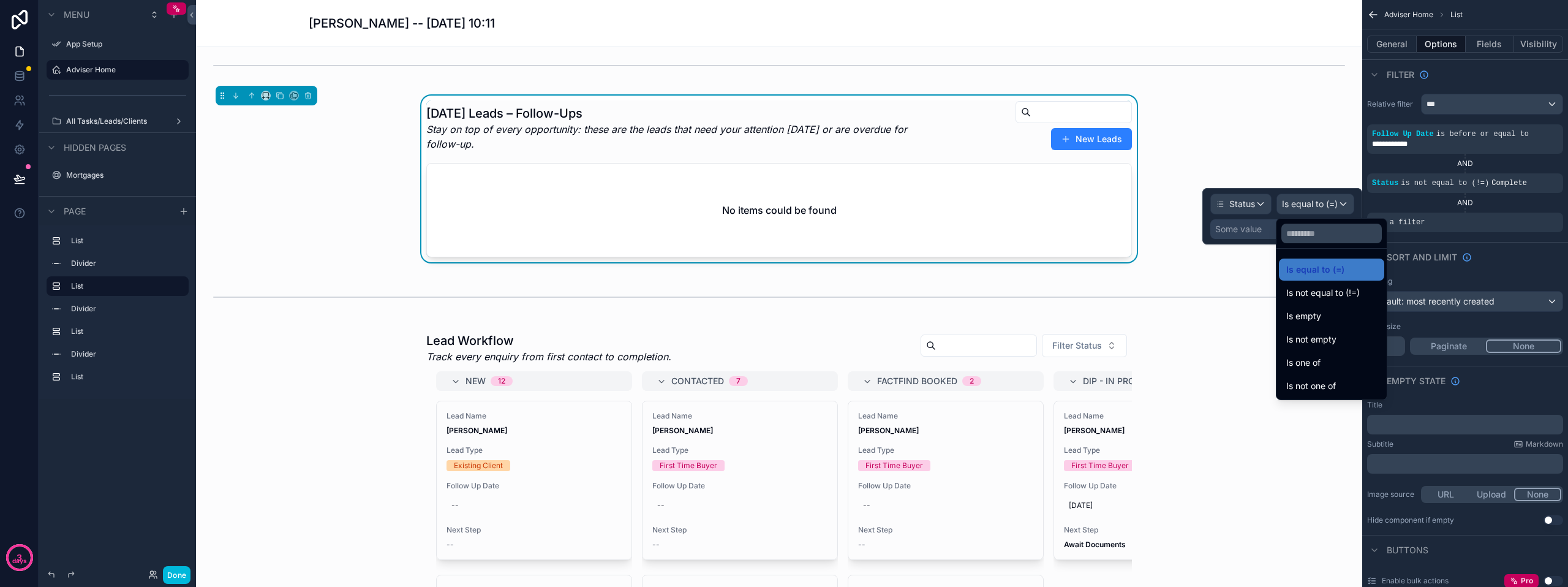
click at [1317, 379] on div "Is not one of" at bounding box center [1332, 386] width 105 height 22
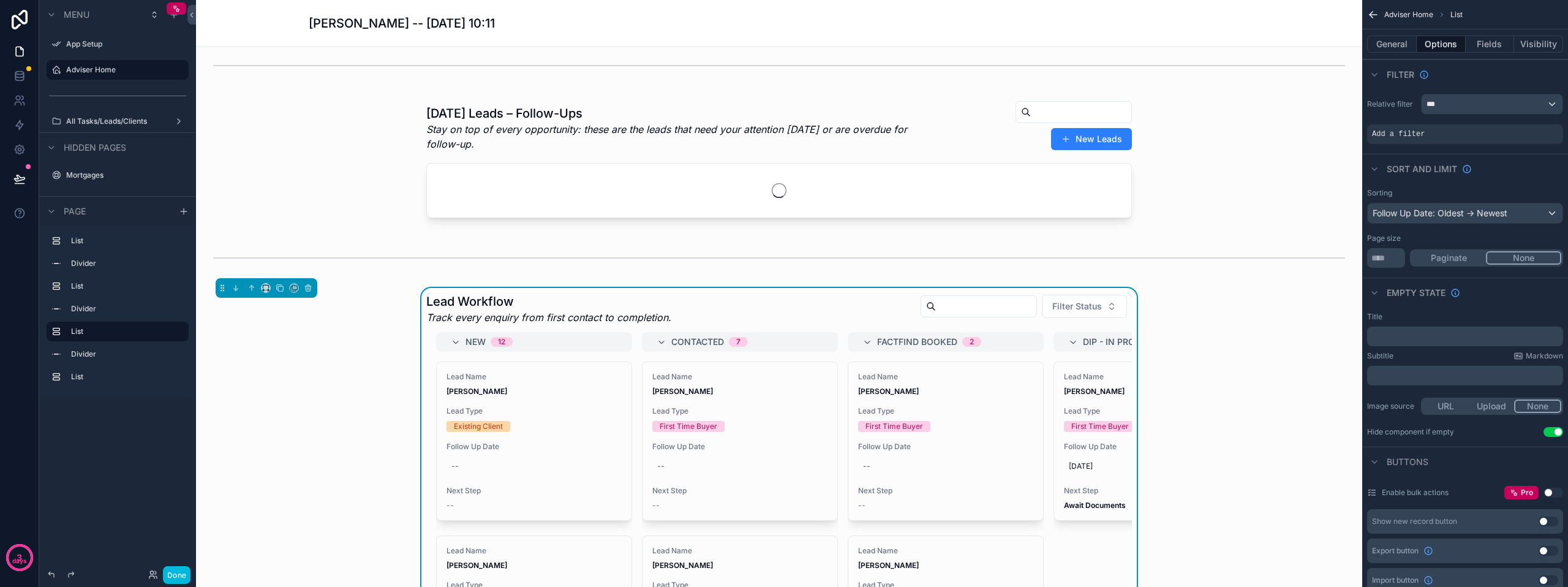
click at [1264, 228] on div "scrollable content" at bounding box center [779, 162] width 1146 height 132
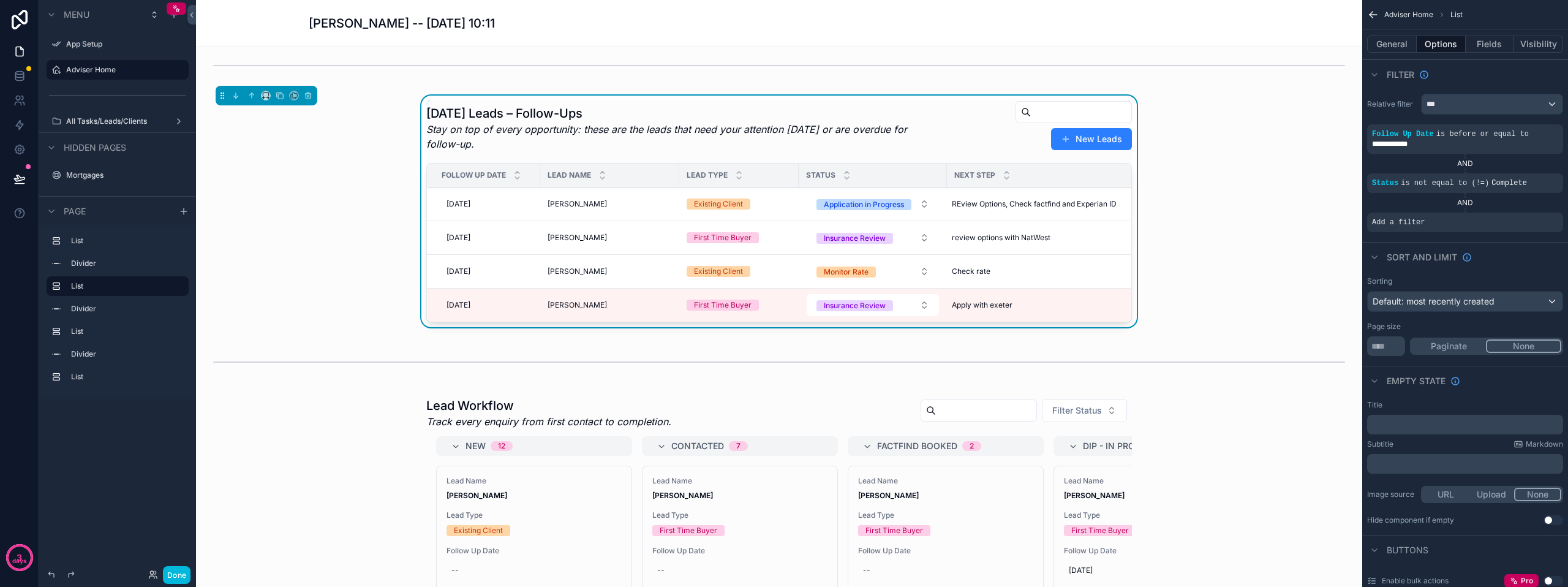
click at [0, 0] on icon "scrollable content" at bounding box center [0, 0] width 0 height 0
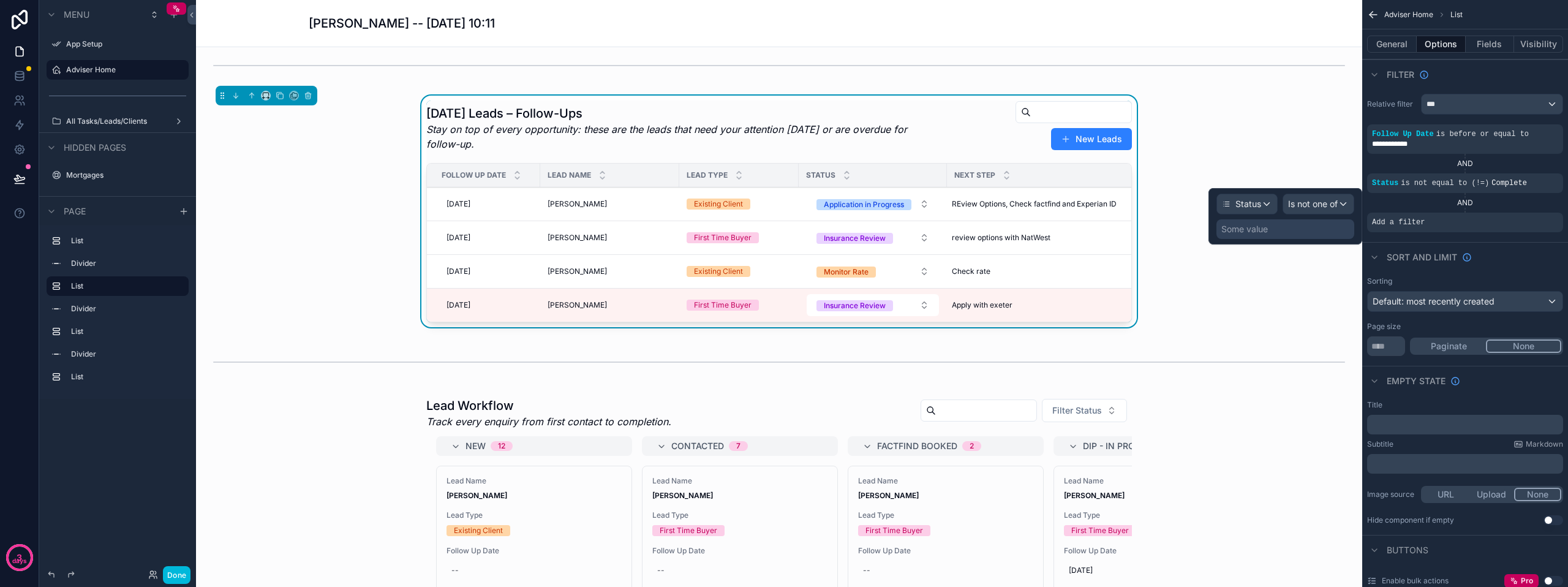
click at [1279, 229] on div "Some value" at bounding box center [1284, 229] width 137 height 20
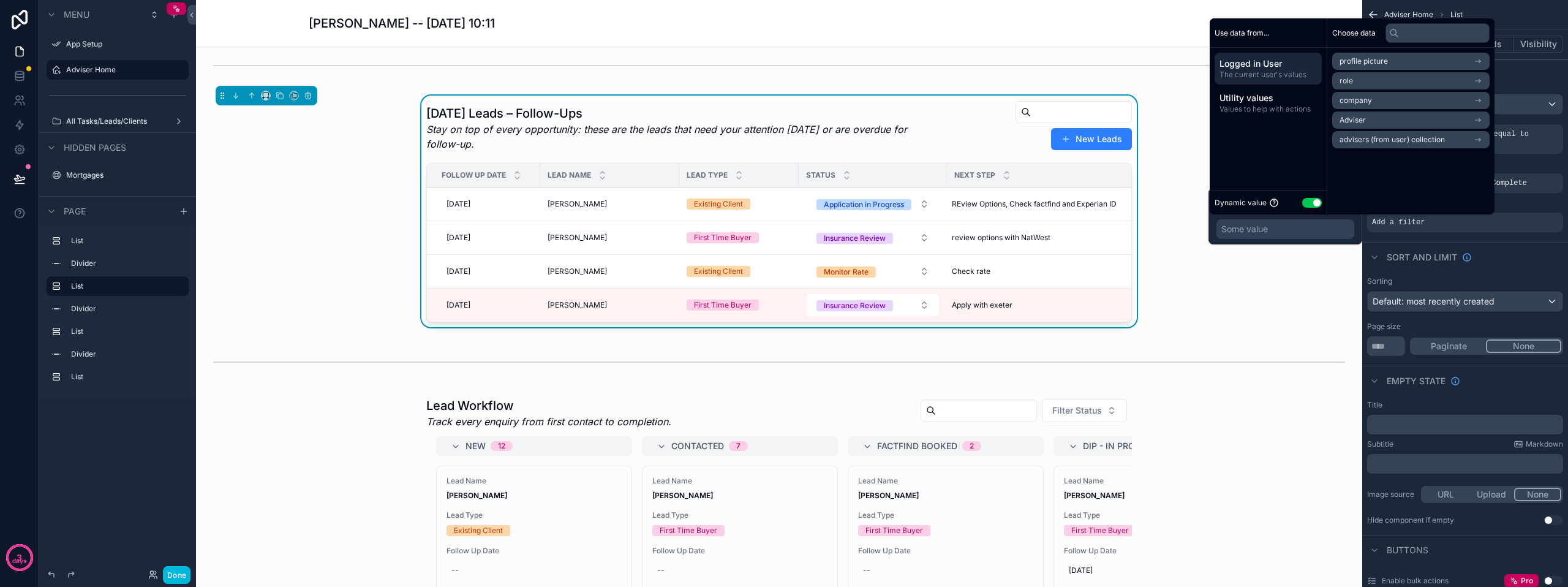
click at [1317, 200] on button "Use setting" at bounding box center [1311, 203] width 20 height 9
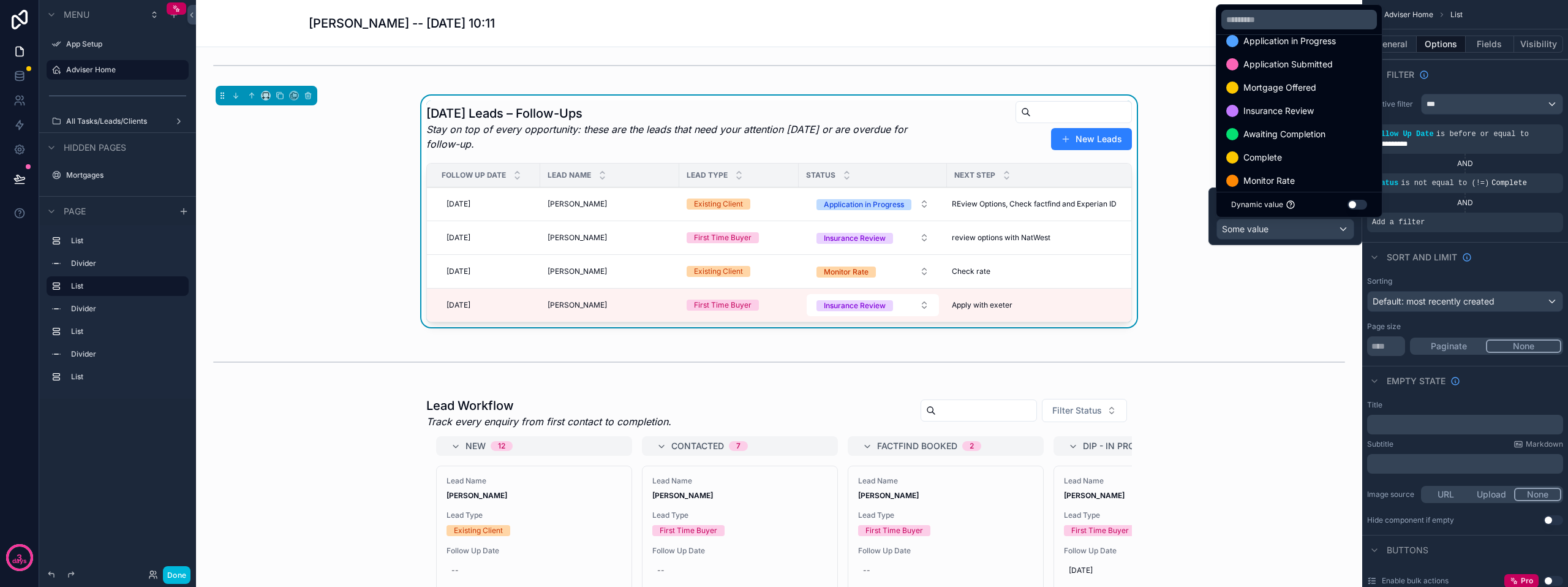
scroll to position [188, 0]
click at [1284, 167] on div "Lost" at bounding box center [1299, 171] width 146 height 15
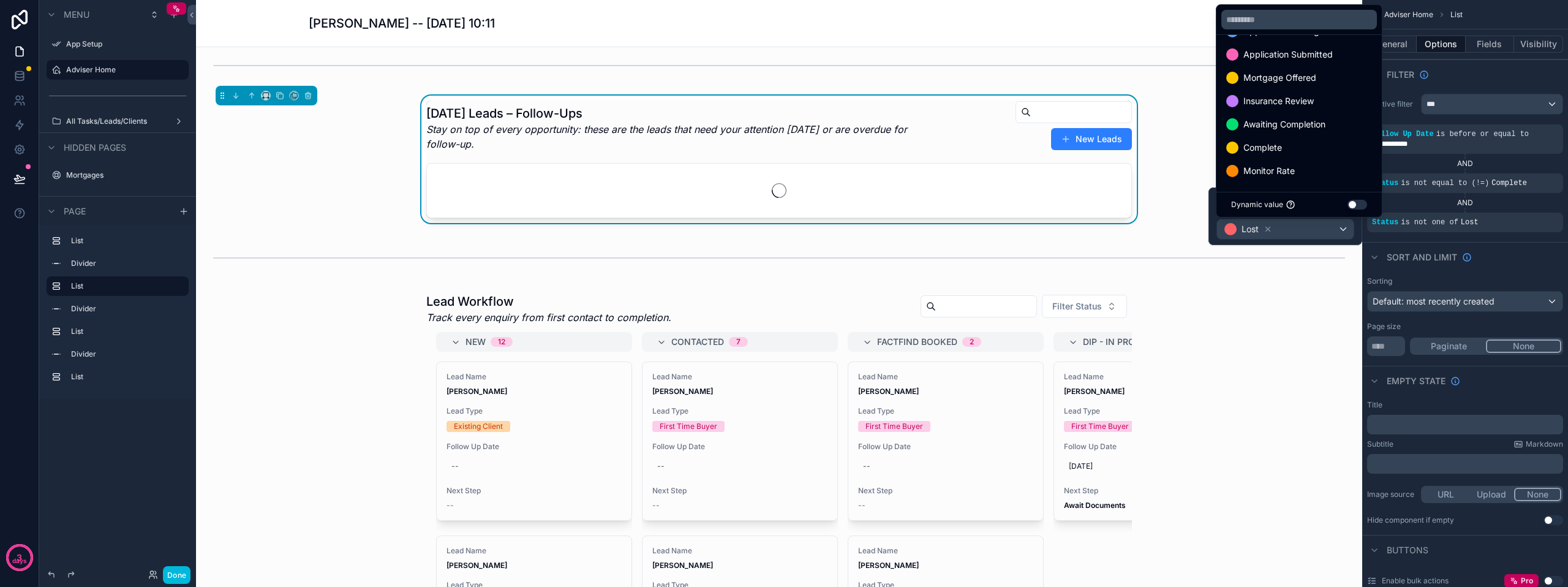
scroll to position [164, 0]
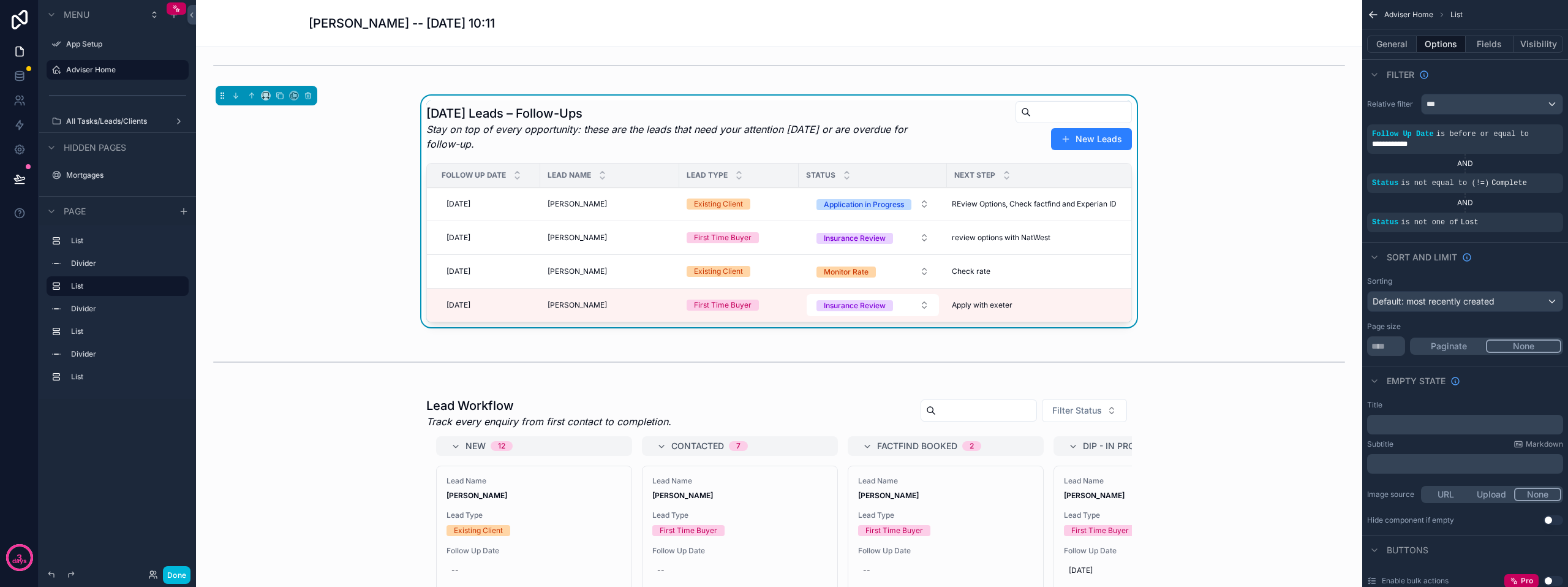
click at [1288, 290] on div "[DATE] Leads – Follow-Ups Stay on top of every opportunity: these are the leads…" at bounding box center [779, 214] width 1146 height 237
click at [185, 570] on button "Done" at bounding box center [176, 574] width 27 height 18
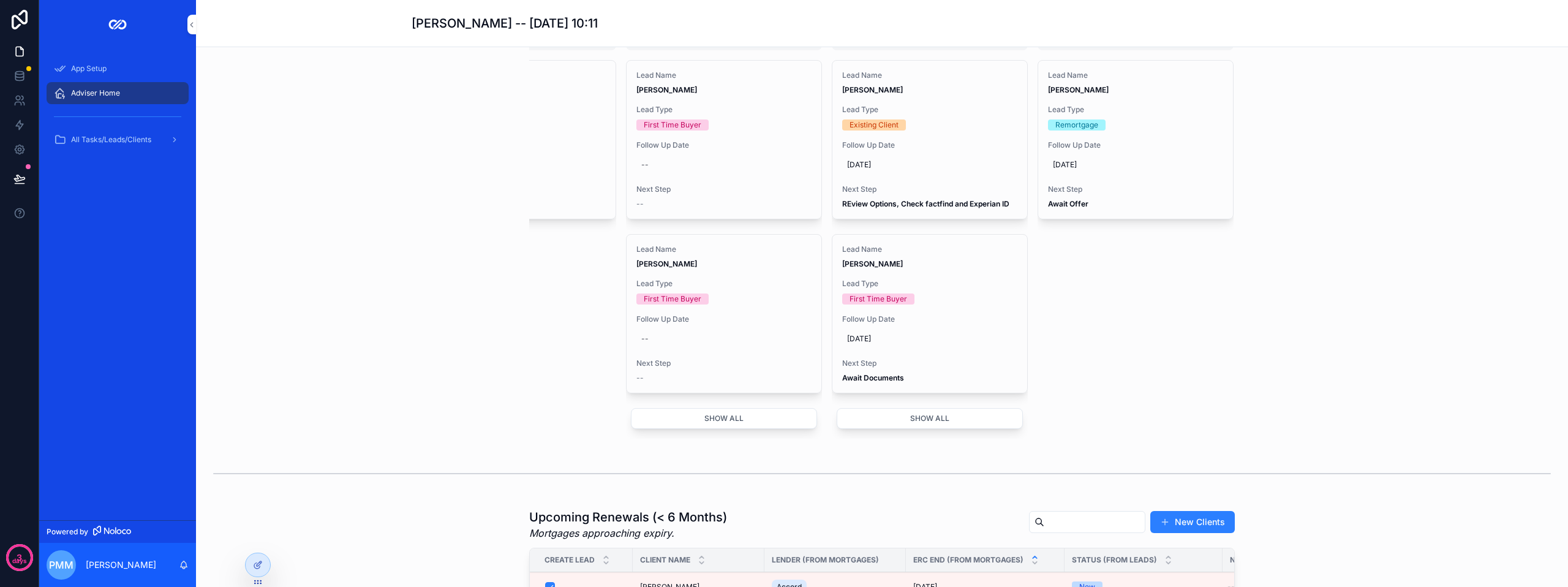
scroll to position [735, 0]
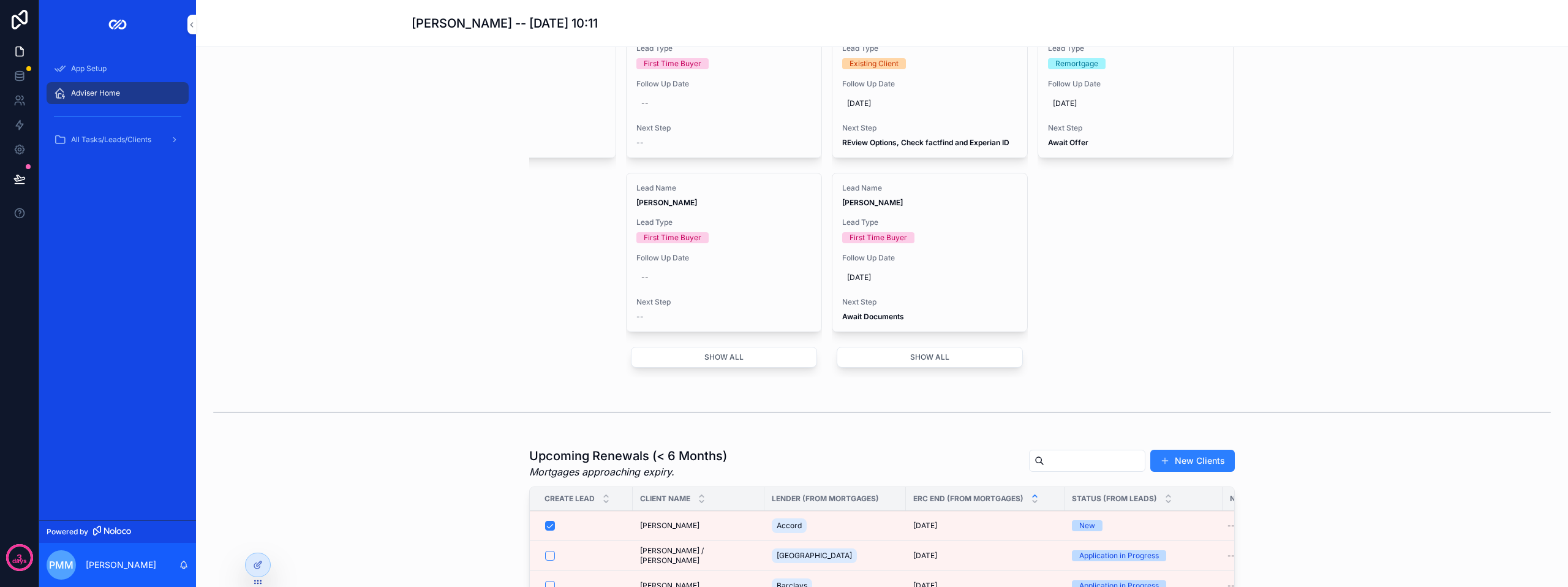
click at [906, 368] on button "Show all" at bounding box center [929, 357] width 186 height 21
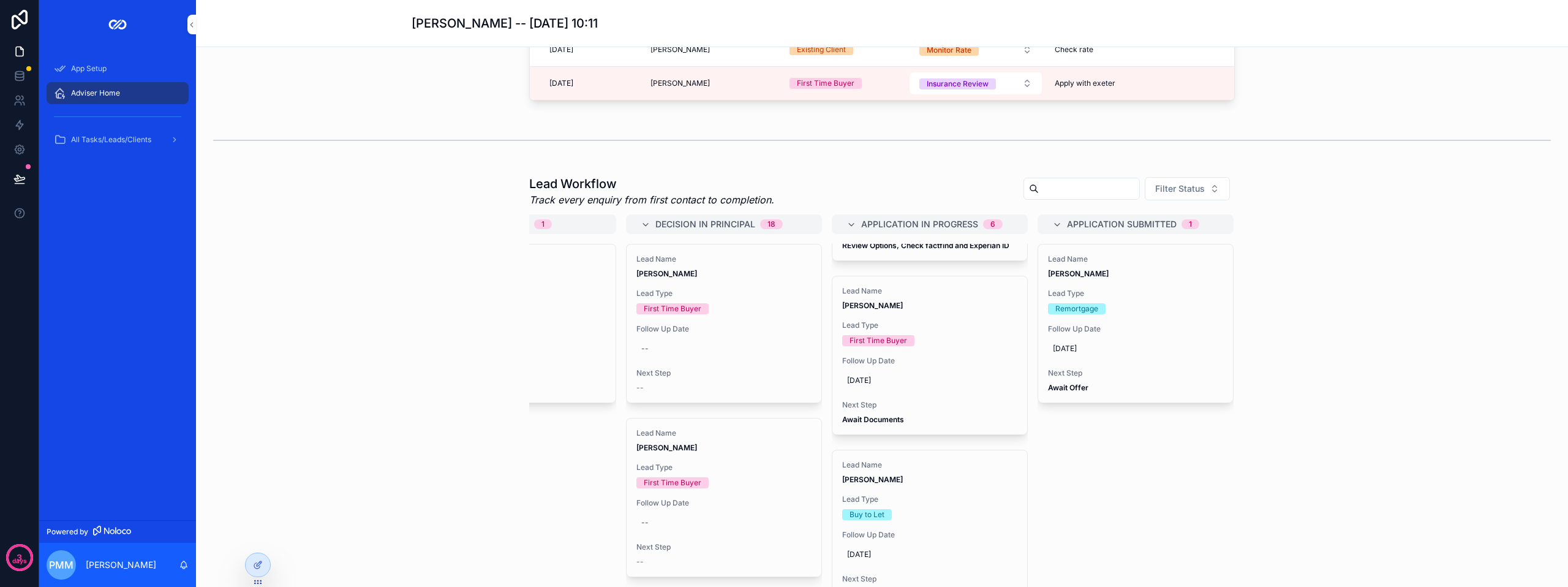
scroll to position [122, 0]
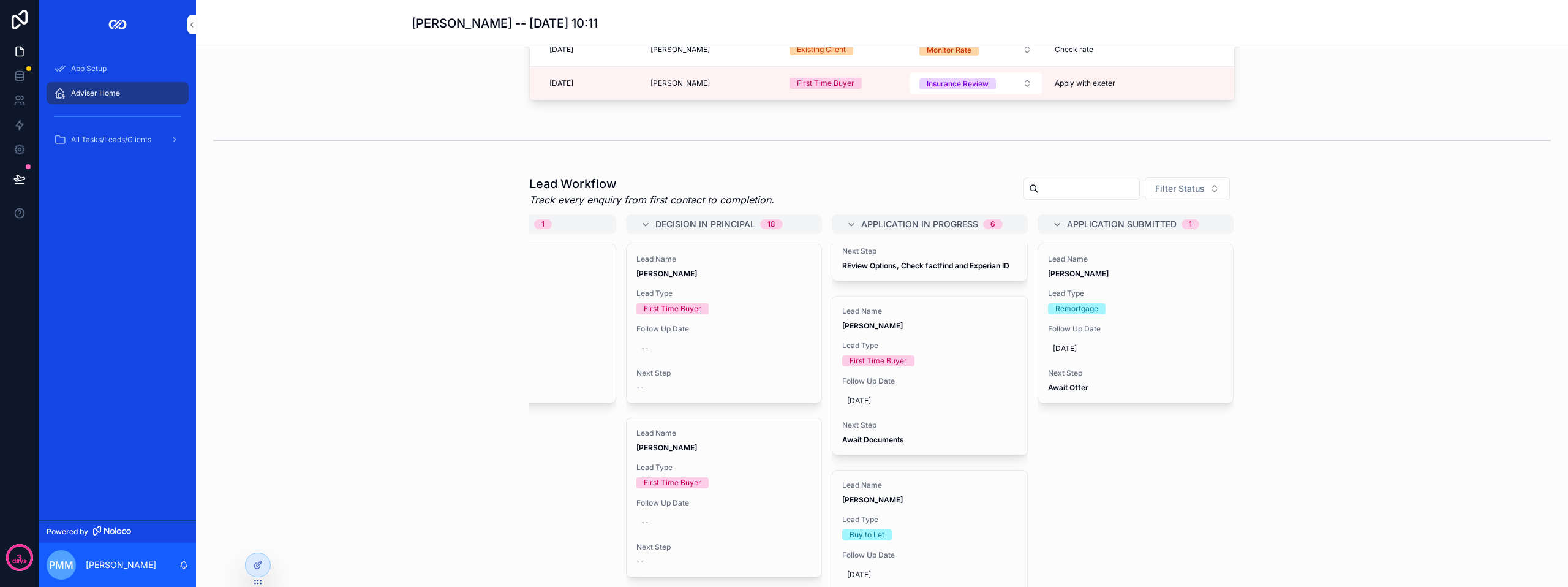
click at [943, 366] on div "Lead Type First Time Buyer" at bounding box center [929, 353] width 175 height 26
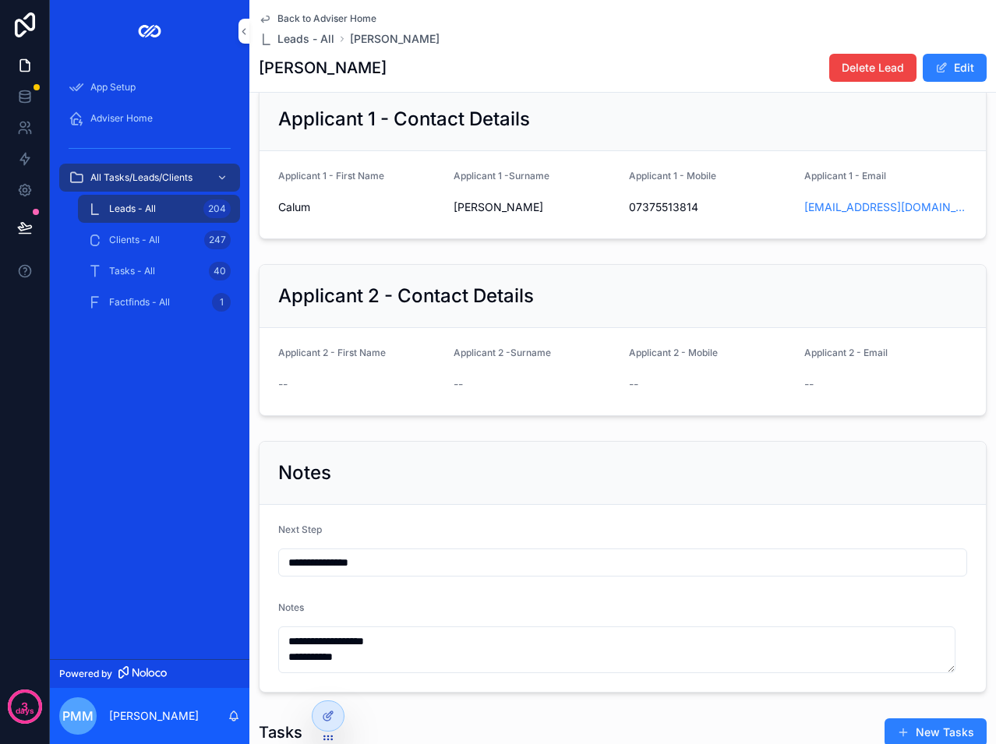
scroll to position [312, 0]
click at [949, 71] on button "Edit" at bounding box center [955, 68] width 64 height 28
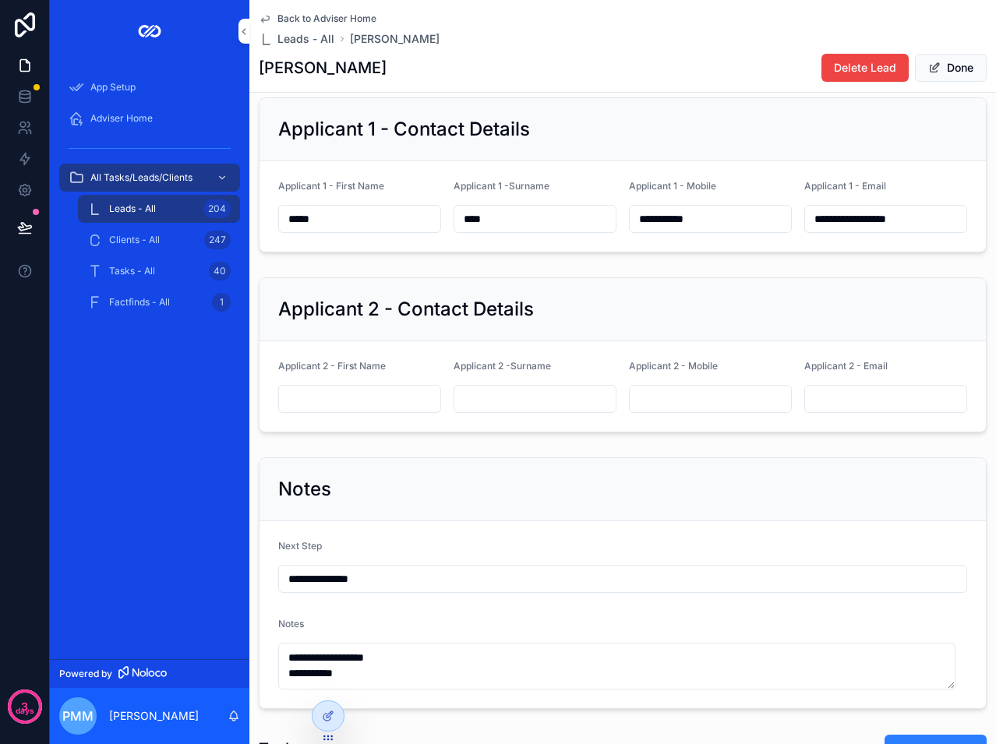
scroll to position [329, 0]
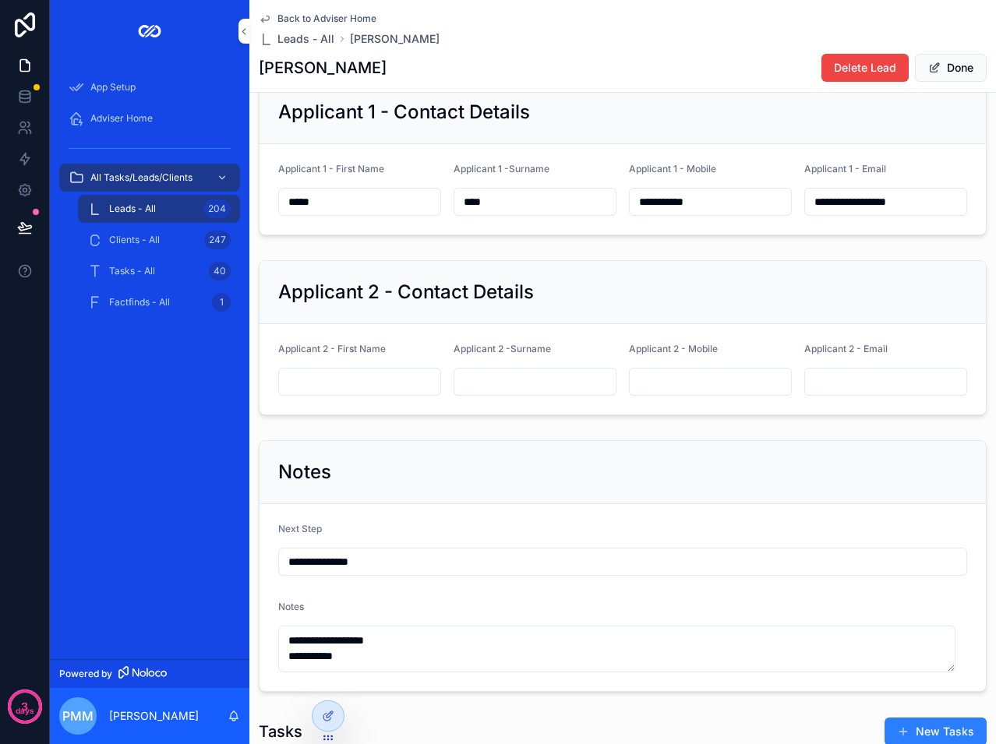
drag, startPoint x: 373, startPoint y: 387, endPoint x: 328, endPoint y: 393, distance: 44.8
click at [373, 387] on input "scrollable content" at bounding box center [359, 382] width 161 height 22
paste input "*******"
type input "*******"
click at [527, 385] on input "scrollable content" at bounding box center [534, 382] width 161 height 22
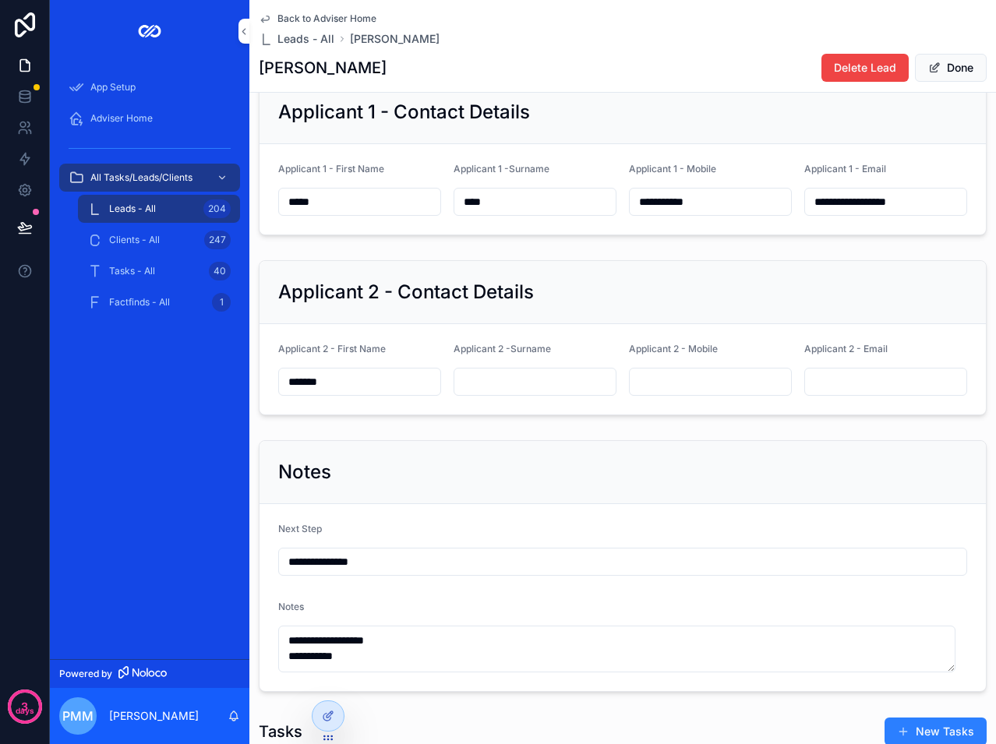
paste input "*********"
type input "*********"
click at [680, 384] on input "scrollable content" at bounding box center [710, 382] width 161 height 22
paste input "**********"
type input "**********"
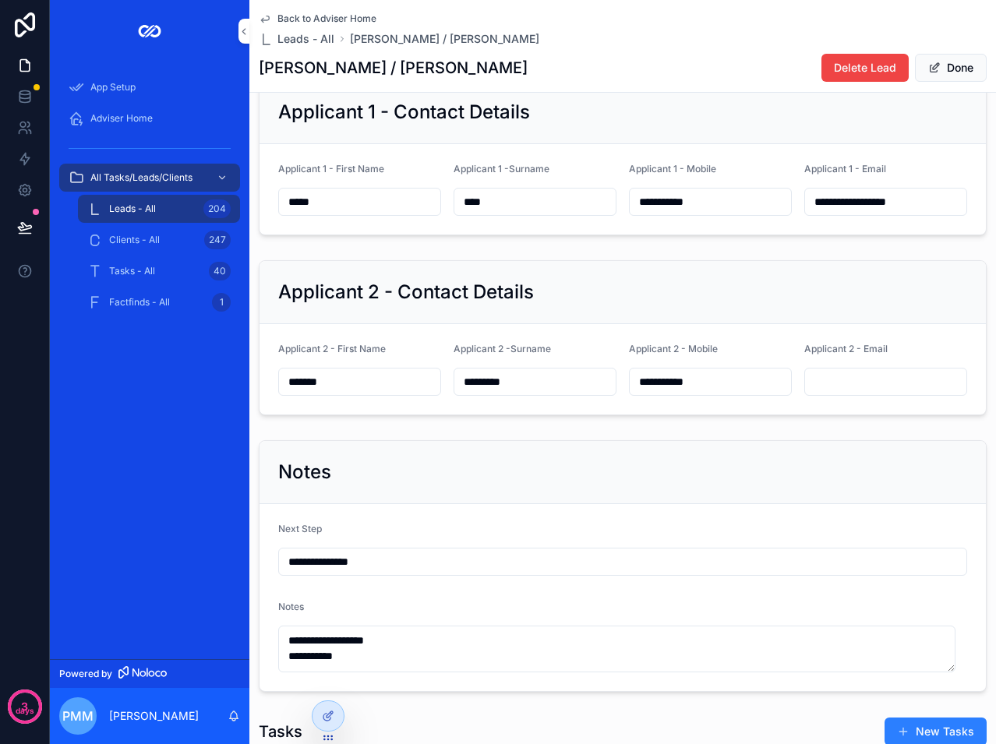
click at [878, 391] on input "scrollable content" at bounding box center [885, 382] width 161 height 22
paste input "**********"
type input "**********"
click at [676, 448] on div "**********" at bounding box center [622, 566] width 747 height 264
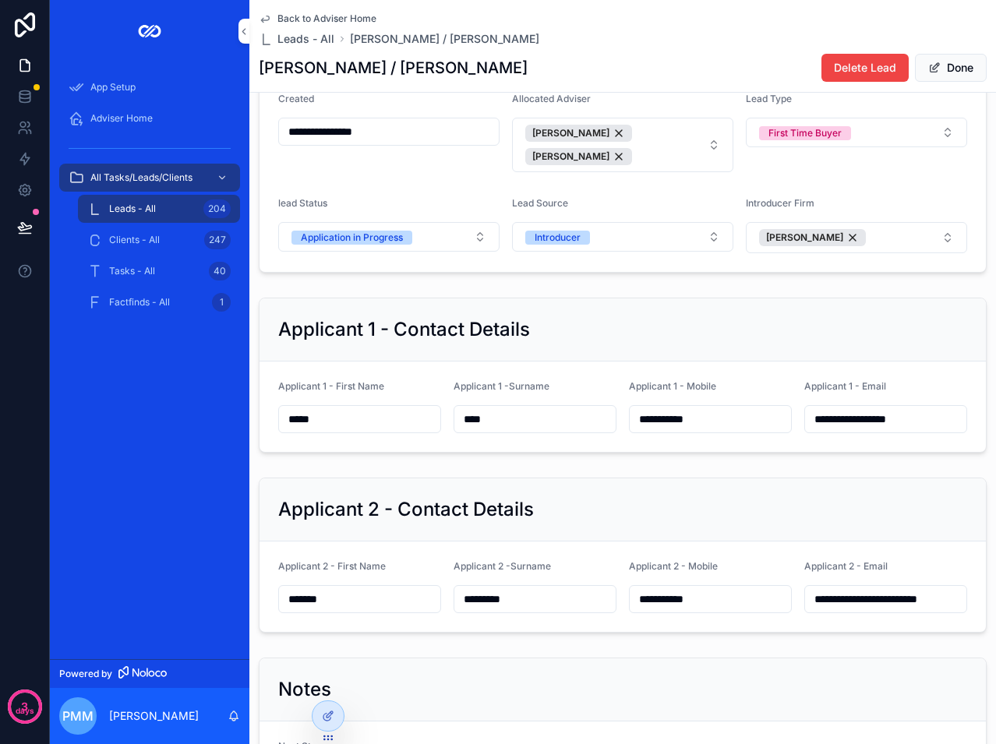
scroll to position [17, 0]
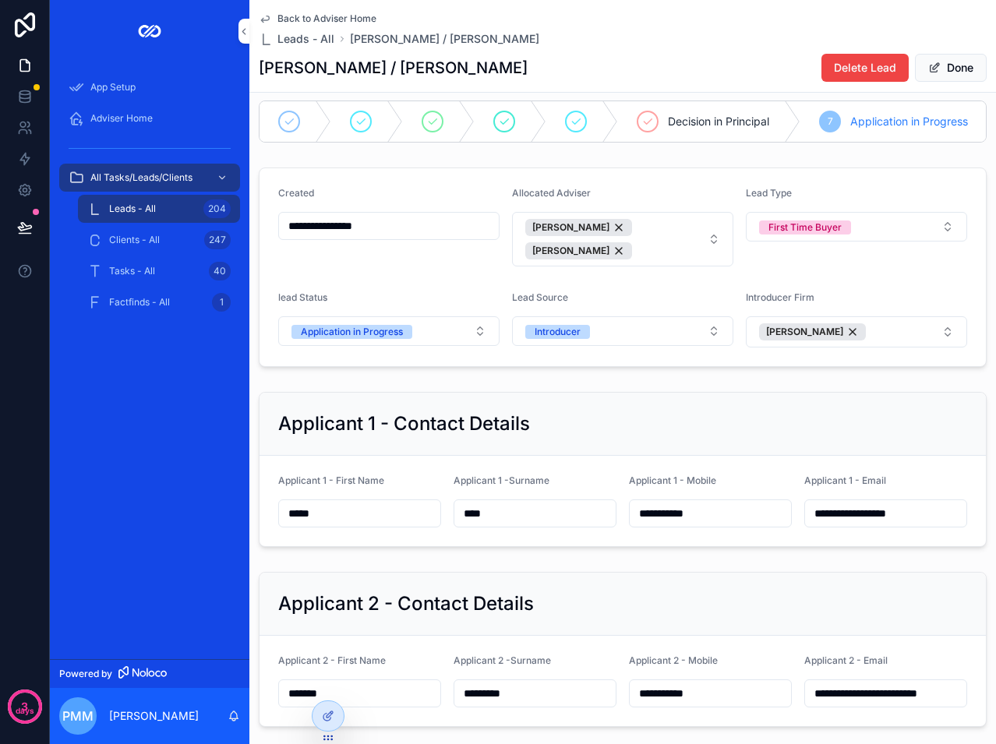
click at [944, 62] on button "Done" at bounding box center [951, 68] width 72 height 28
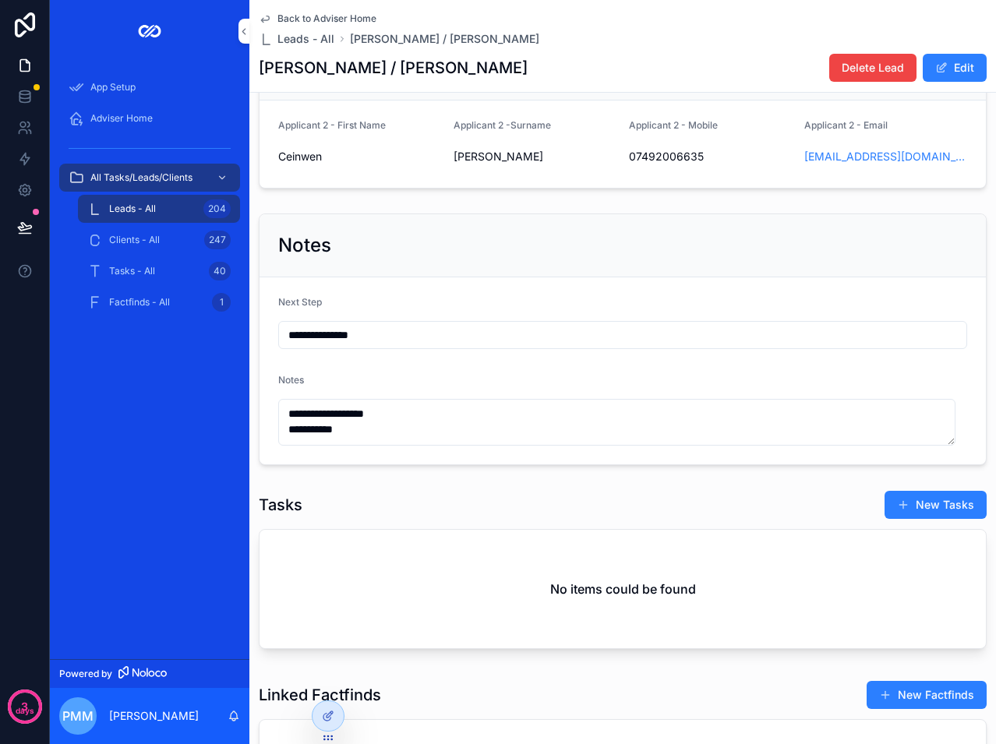
scroll to position [702, 0]
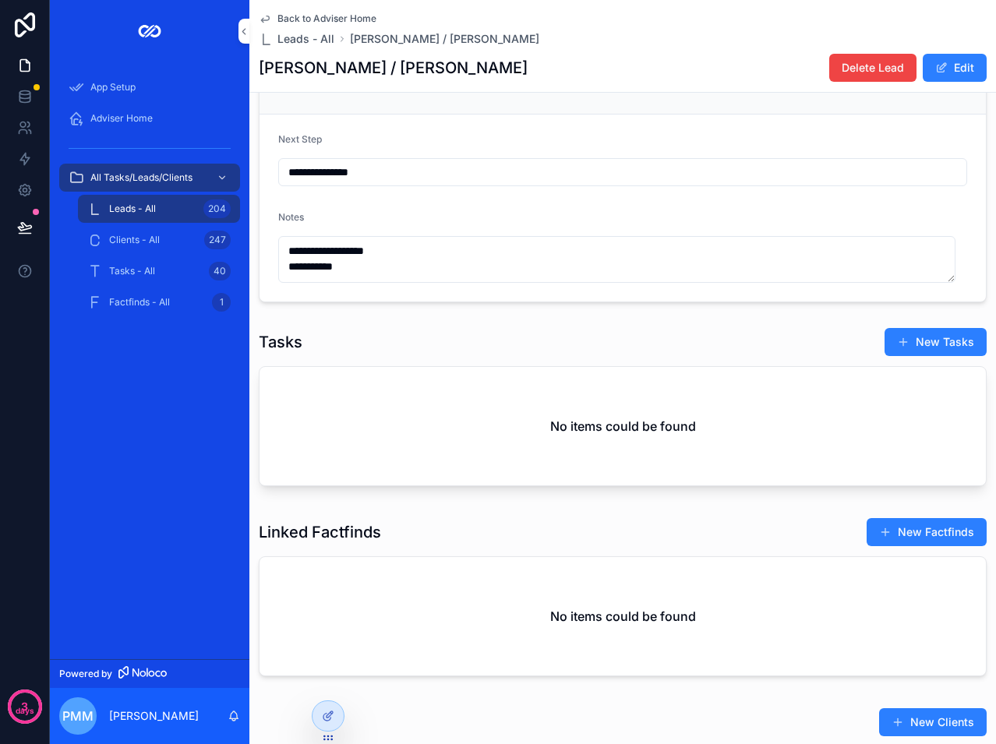
click at [328, 716] on icon at bounding box center [328, 716] width 12 height 12
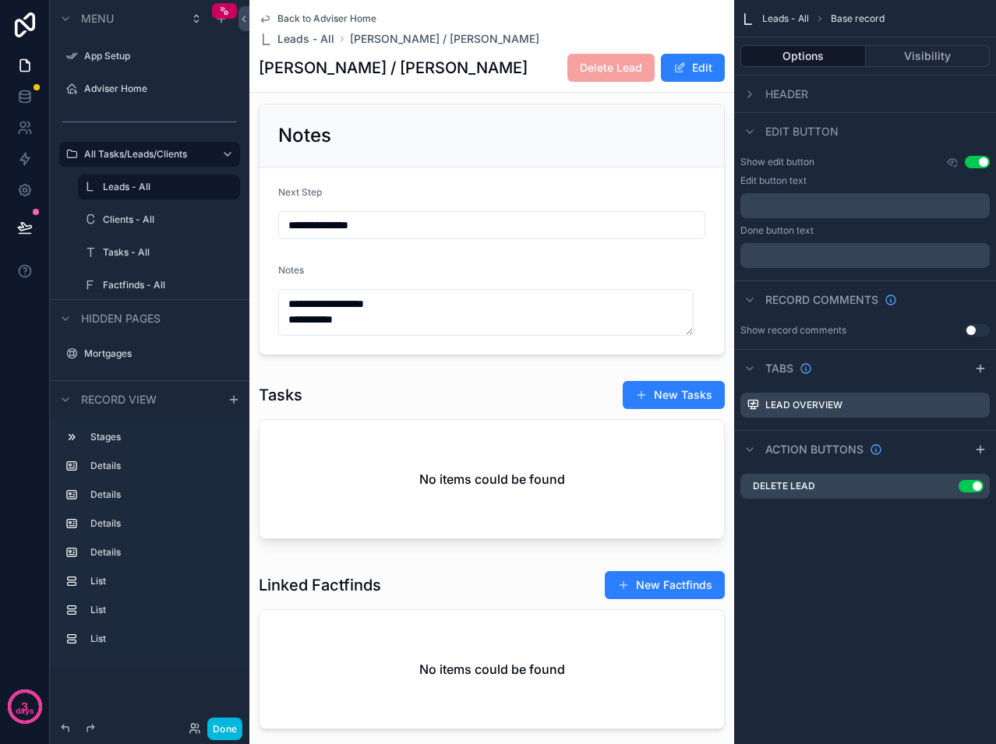
click at [422, 141] on div "scrollable content" at bounding box center [491, 229] width 485 height 264
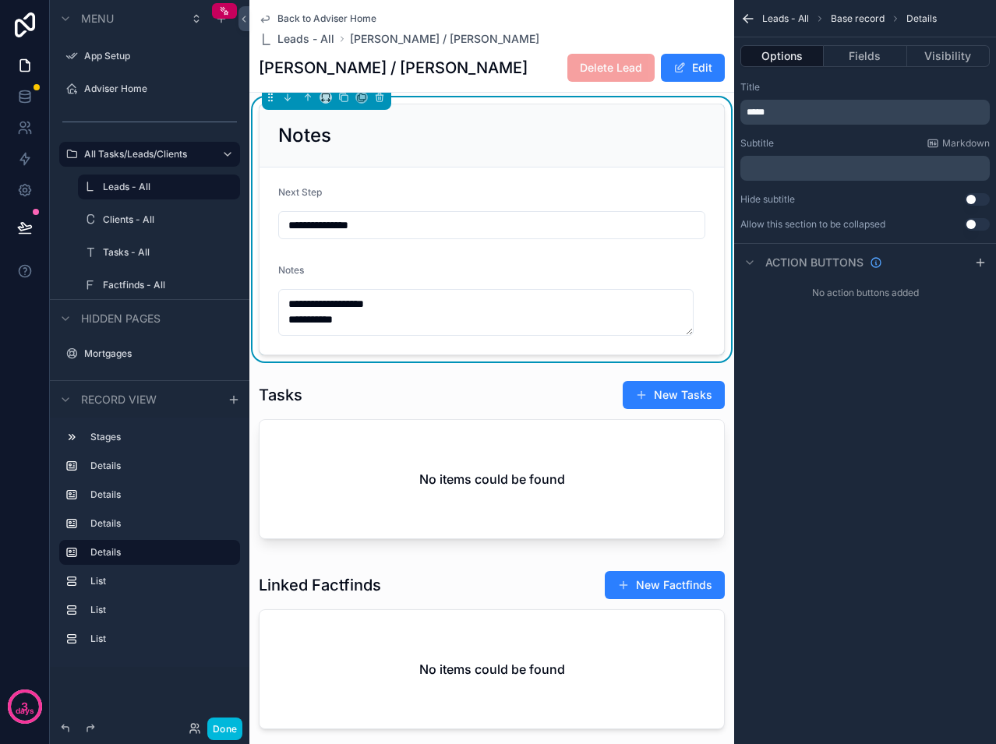
click at [861, 55] on button "Fields" at bounding box center [865, 56] width 83 height 22
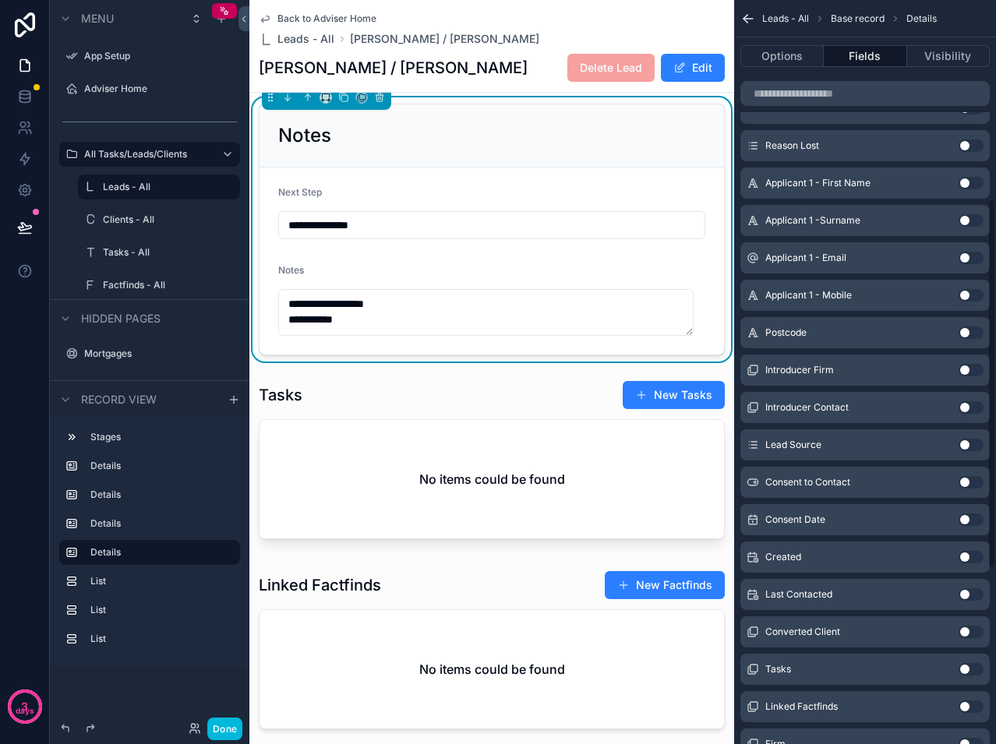
scroll to position [468, 0]
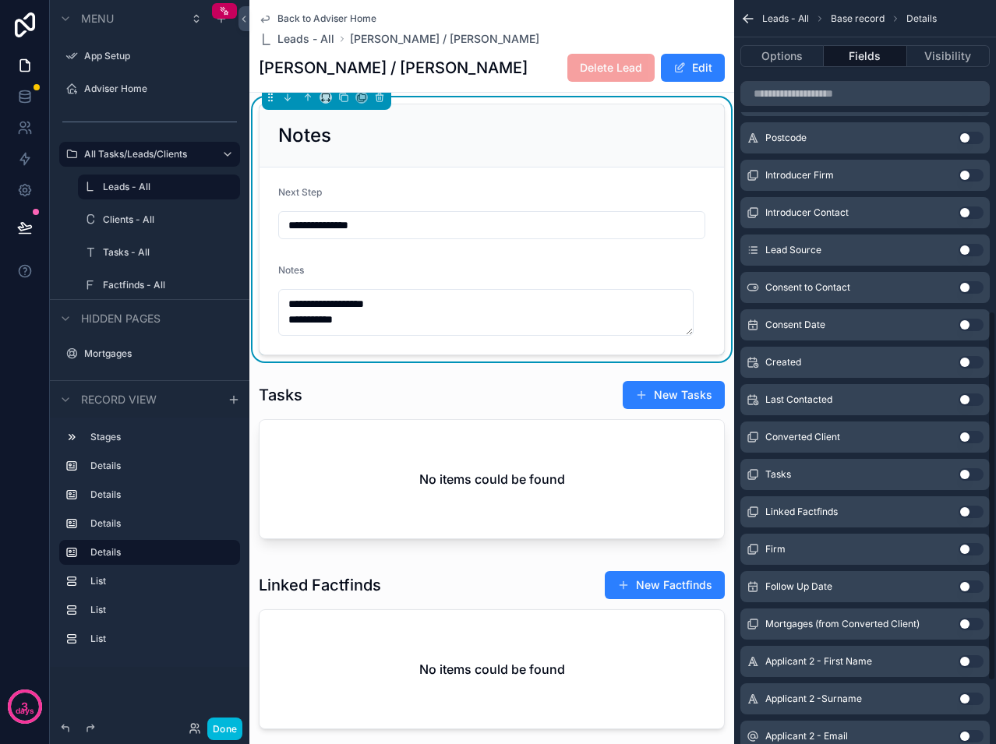
click at [968, 590] on button "Use setting" at bounding box center [971, 587] width 25 height 12
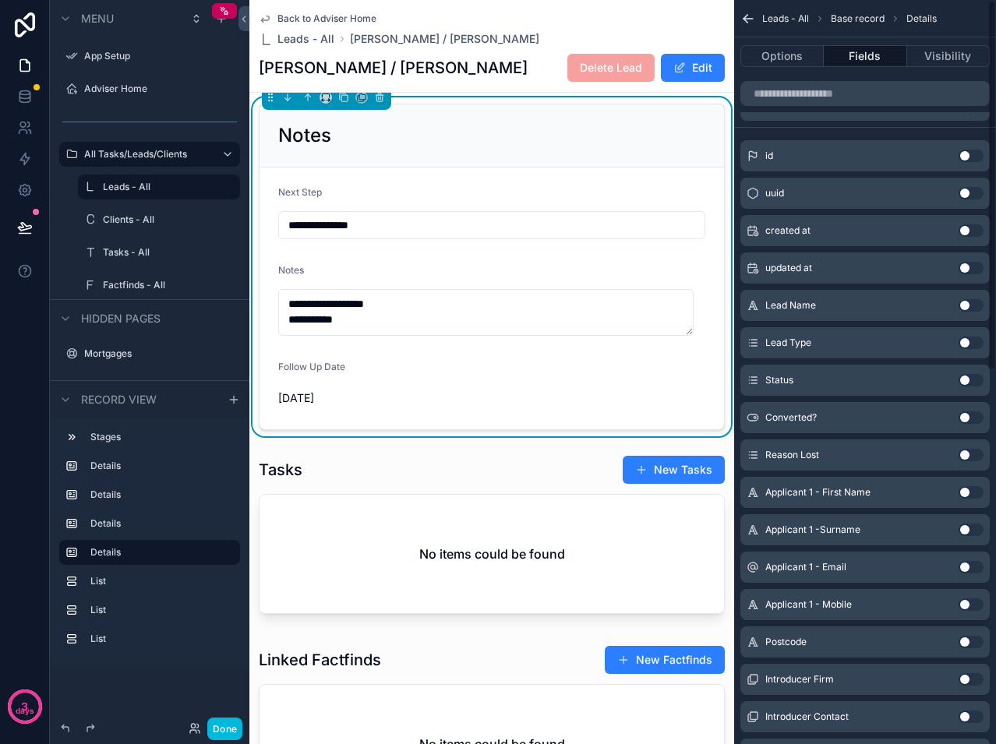
scroll to position [0, 0]
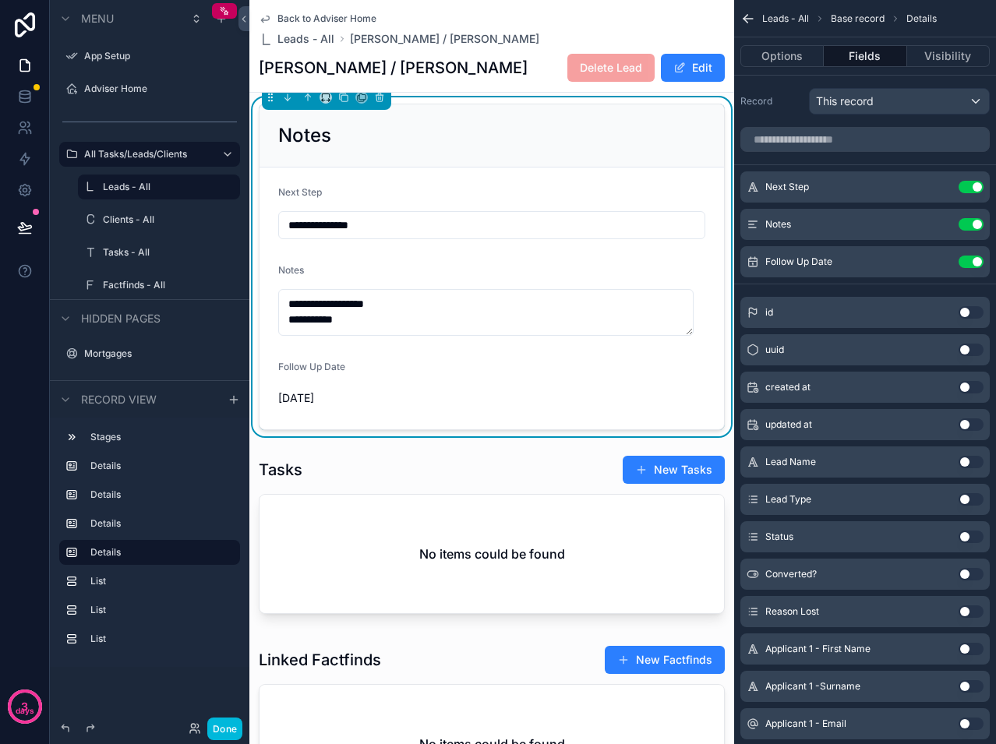
click at [0, 0] on icon "scrollable content" at bounding box center [0, 0] width 0 height 0
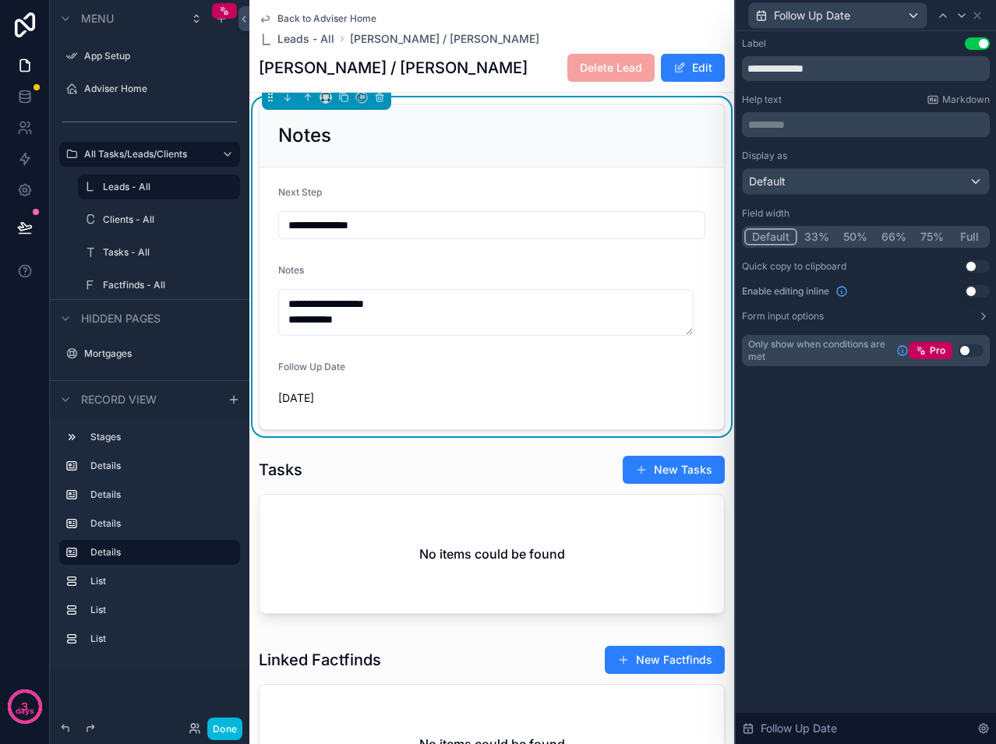
click at [977, 290] on button "Use setting" at bounding box center [977, 291] width 25 height 12
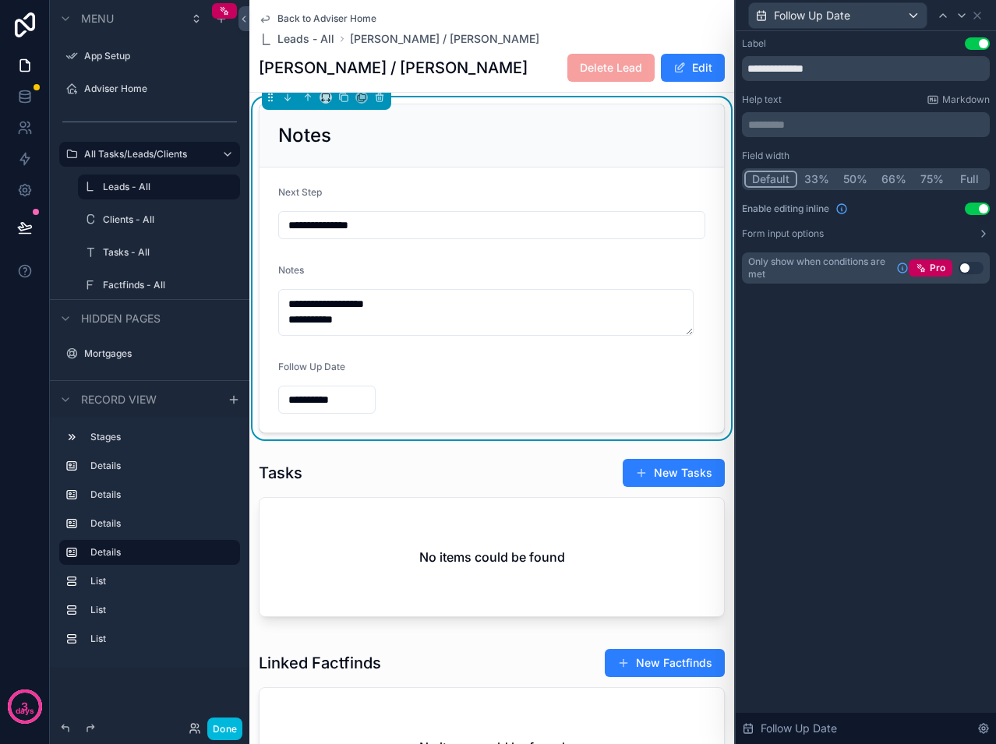
click at [865, 179] on button "50%" at bounding box center [855, 179] width 38 height 17
click at [983, 19] on icon at bounding box center [977, 15] width 12 height 12
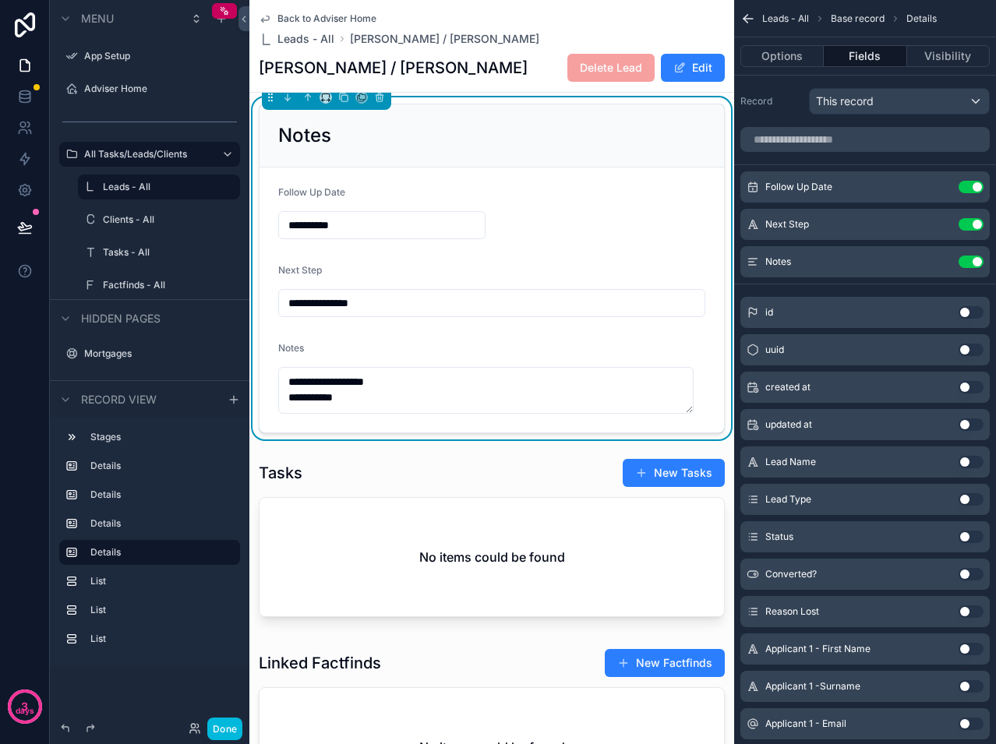
click at [221, 723] on button "Done" at bounding box center [224, 729] width 35 height 23
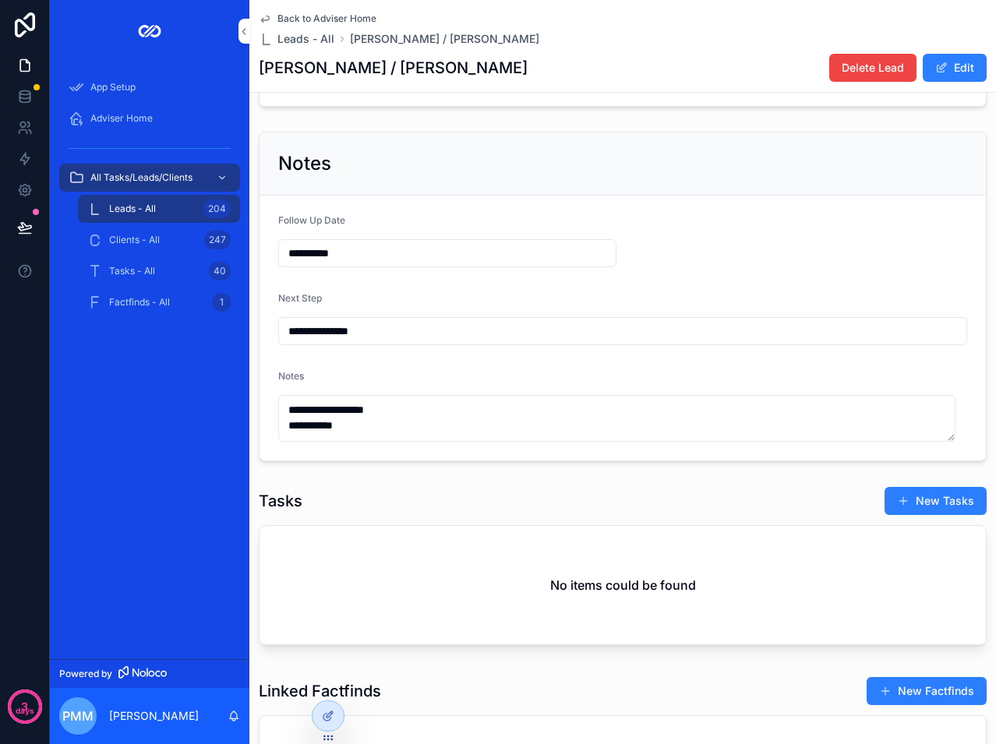
scroll to position [468, 0]
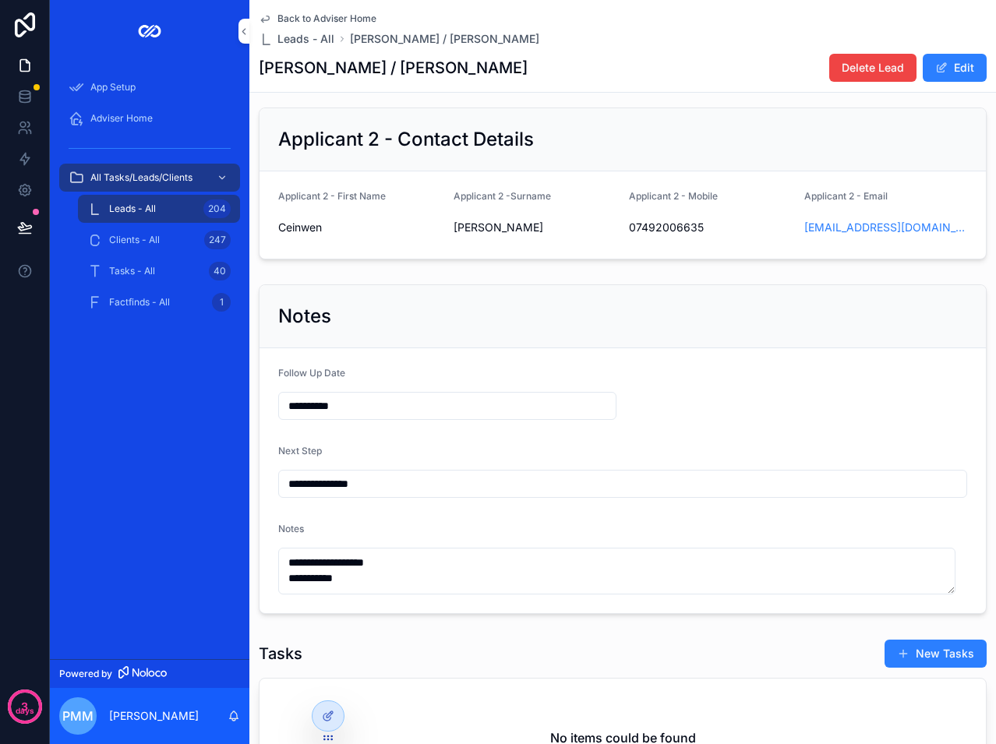
click at [373, 409] on input "**********" at bounding box center [447, 406] width 337 height 22
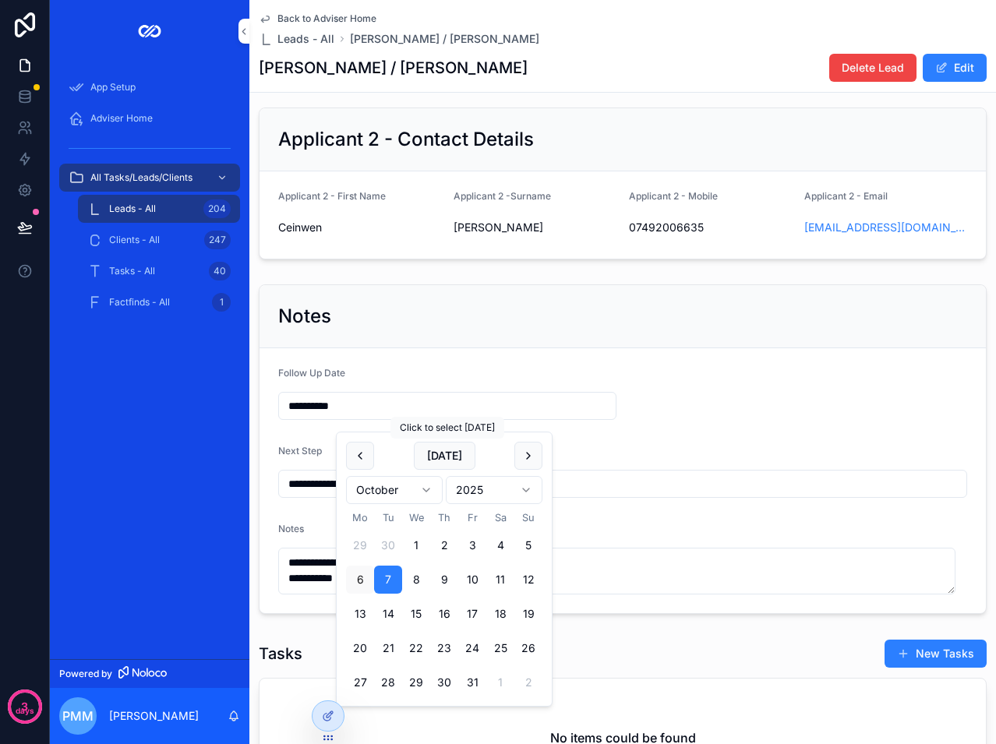
click at [452, 456] on button "[DATE]" at bounding box center [445, 456] width 62 height 28
type input "**********"
click at [708, 444] on form "**********" at bounding box center [623, 480] width 727 height 265
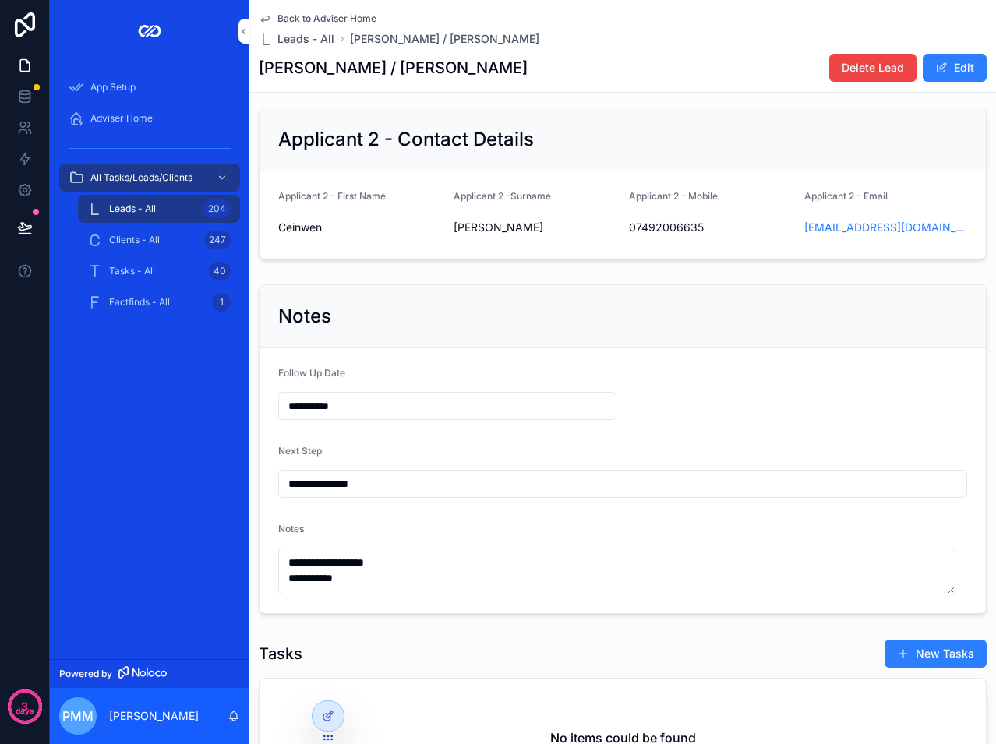
click at [116, 108] on div "Adviser Home" at bounding box center [150, 118] width 162 height 25
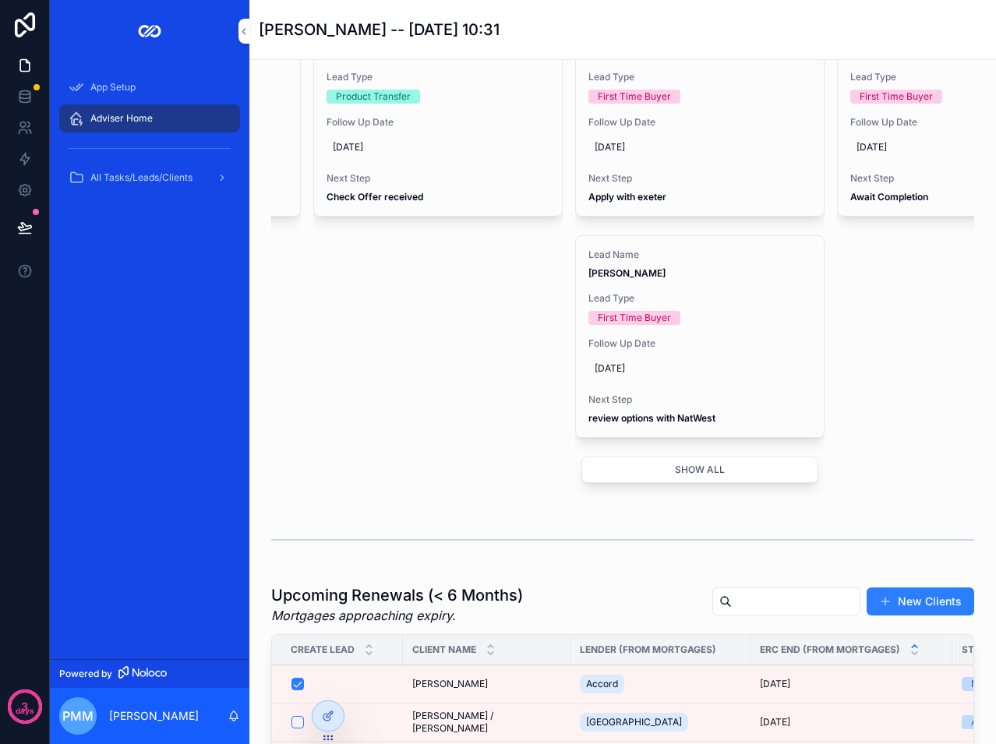
scroll to position [935, 0]
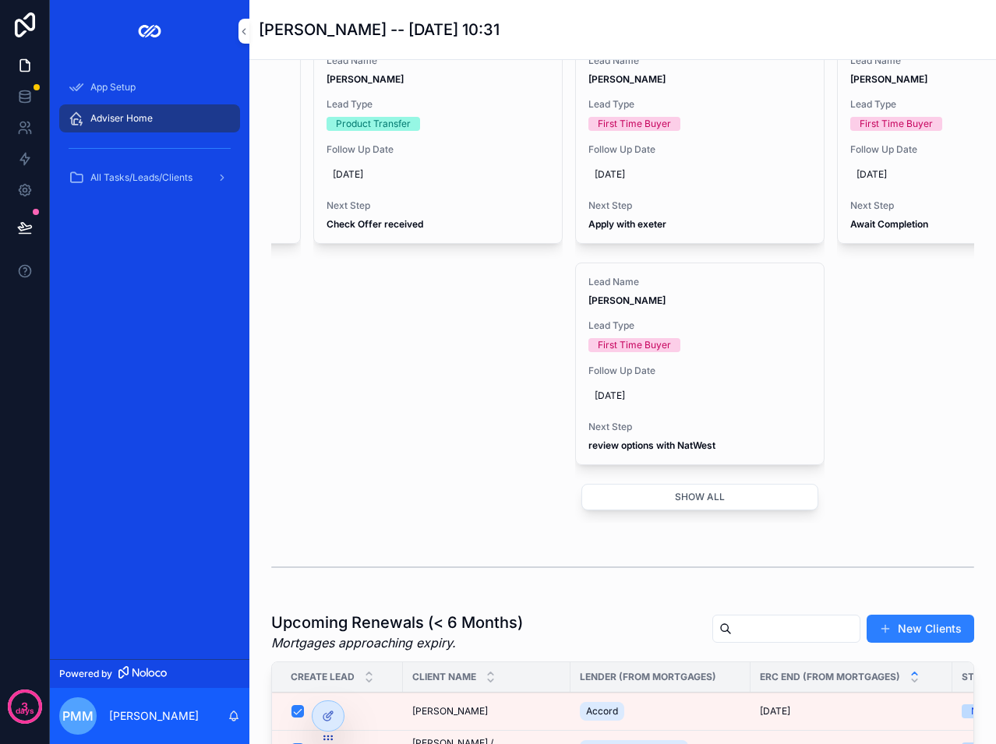
click at [672, 511] on button "Show all" at bounding box center [700, 497] width 237 height 27
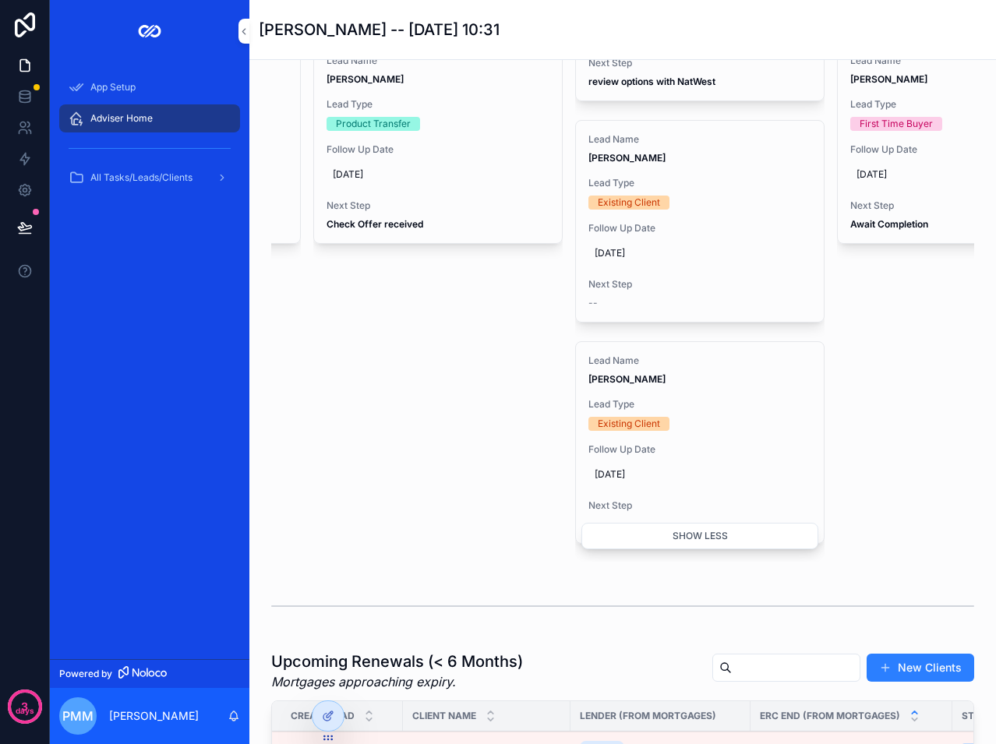
scroll to position [390, 0]
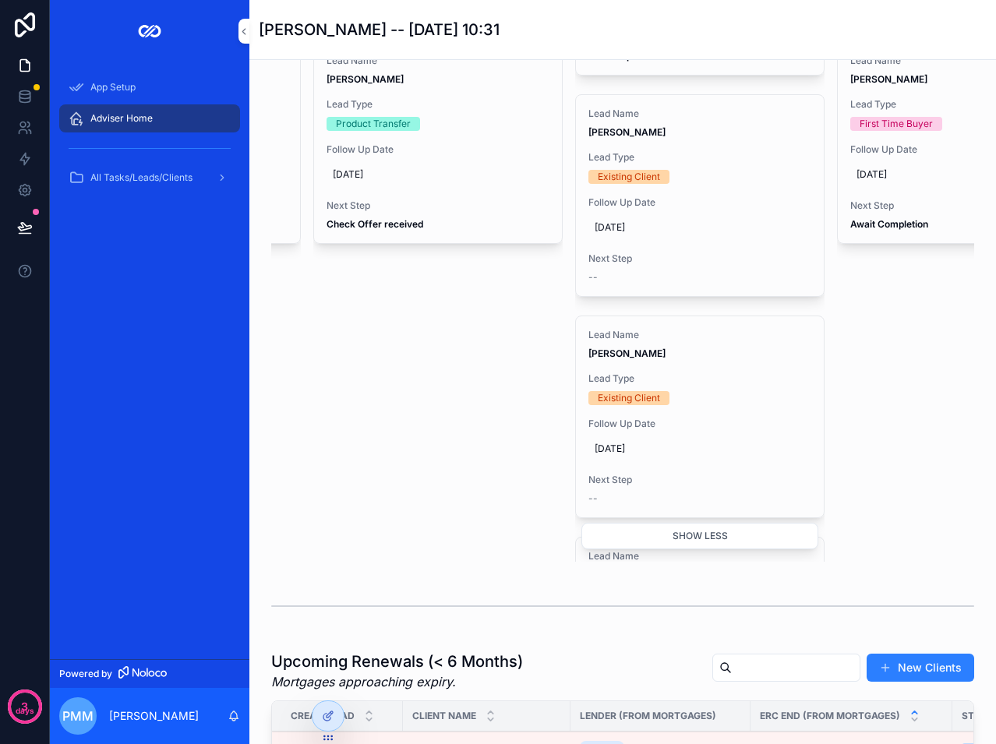
click at [677, 385] on span "Lead Type" at bounding box center [700, 379] width 223 height 12
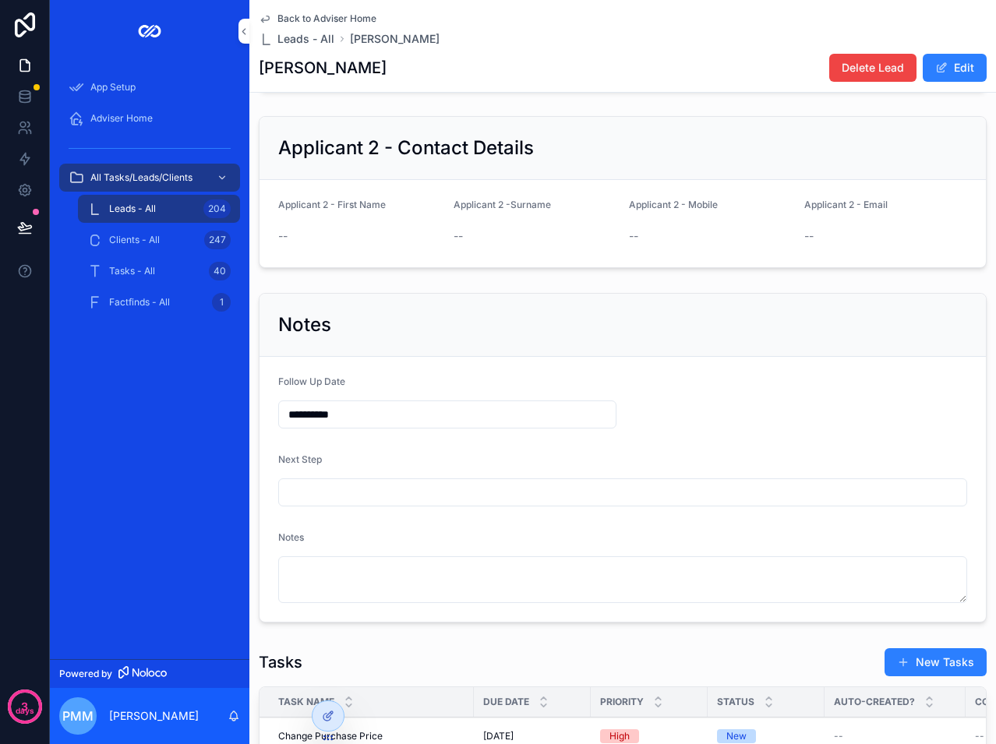
scroll to position [468, 0]
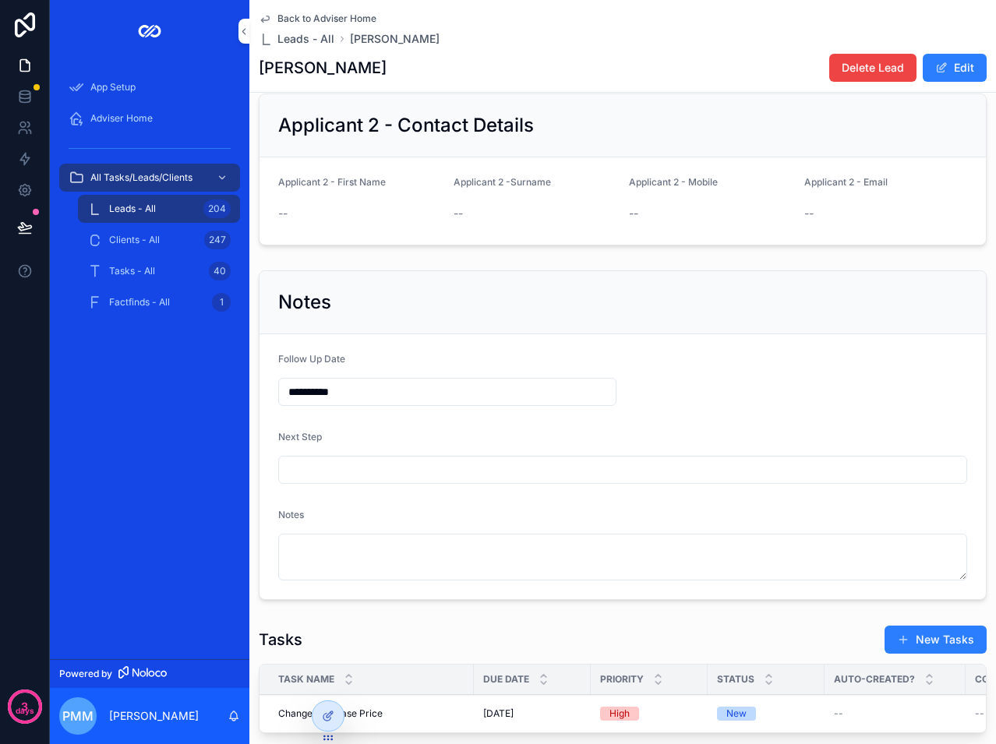
click at [375, 403] on input "**********" at bounding box center [447, 392] width 337 height 22
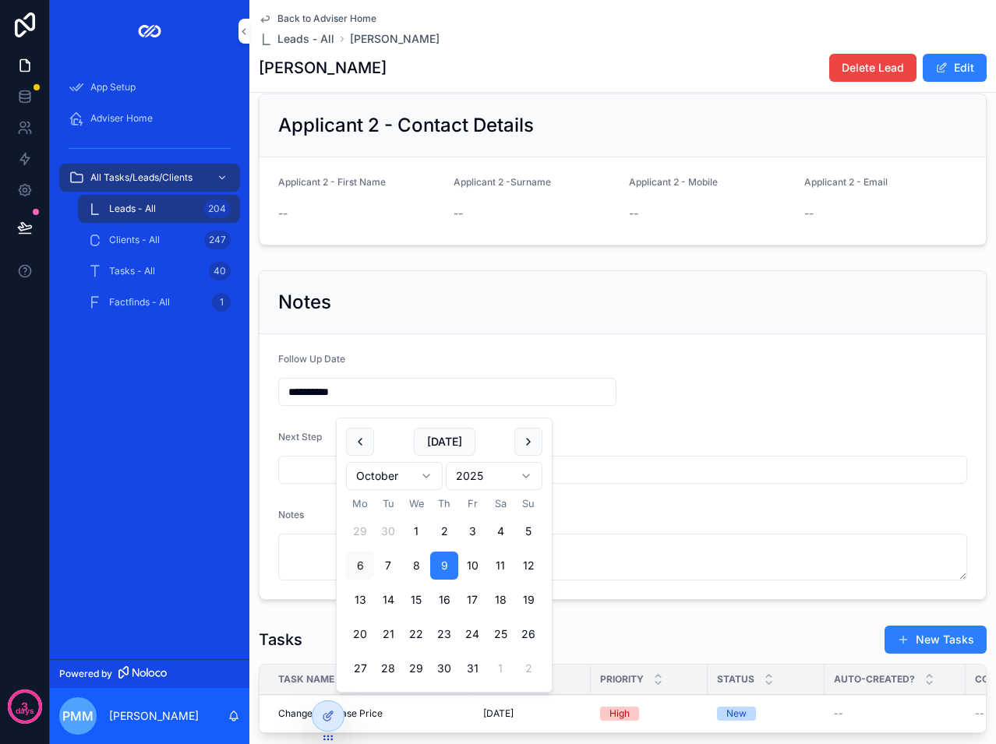
click at [394, 564] on button "7" at bounding box center [388, 566] width 28 height 28
type input "**********"
click at [610, 444] on div "Next Step" at bounding box center [622, 440] width 689 height 19
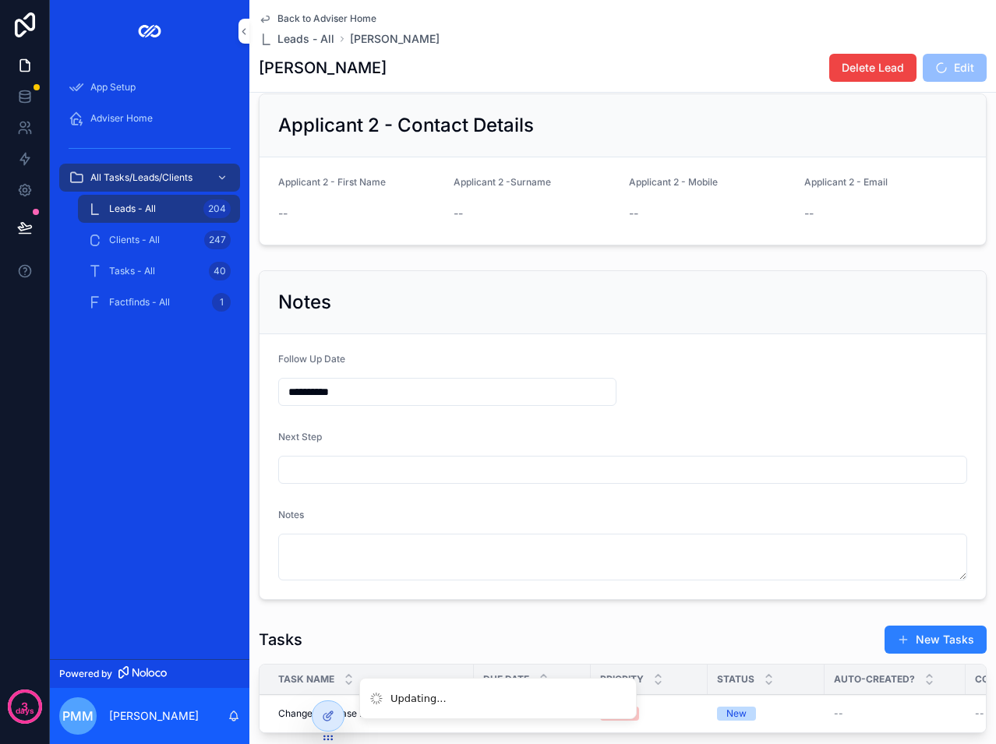
click at [437, 481] on input "scrollable content" at bounding box center [623, 470] width 688 height 22
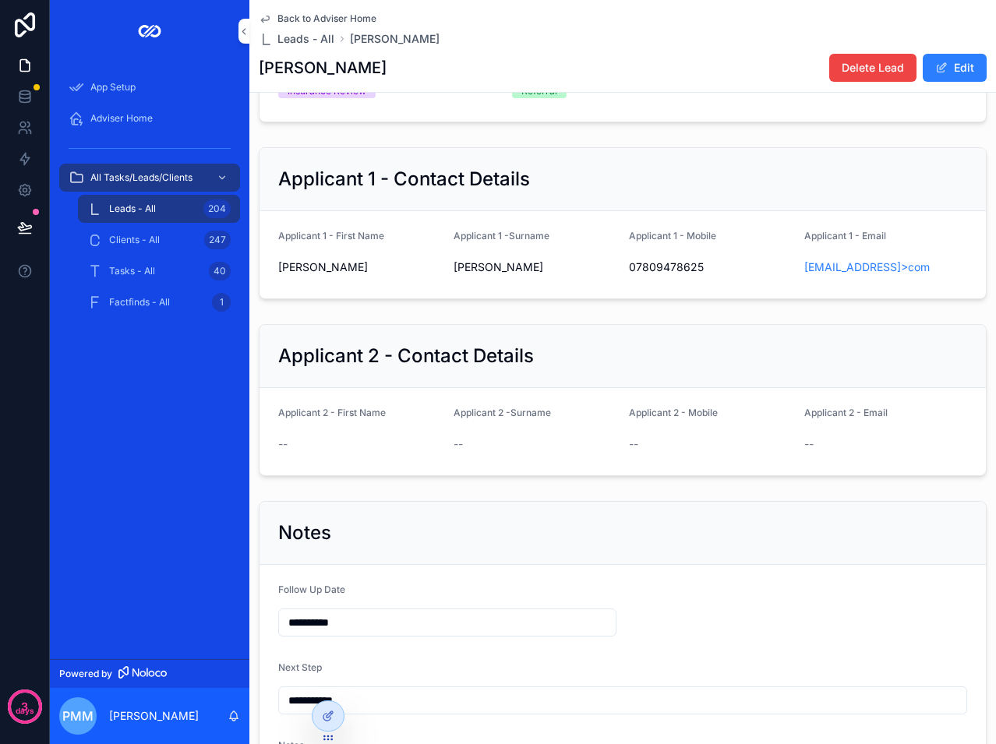
scroll to position [78, 0]
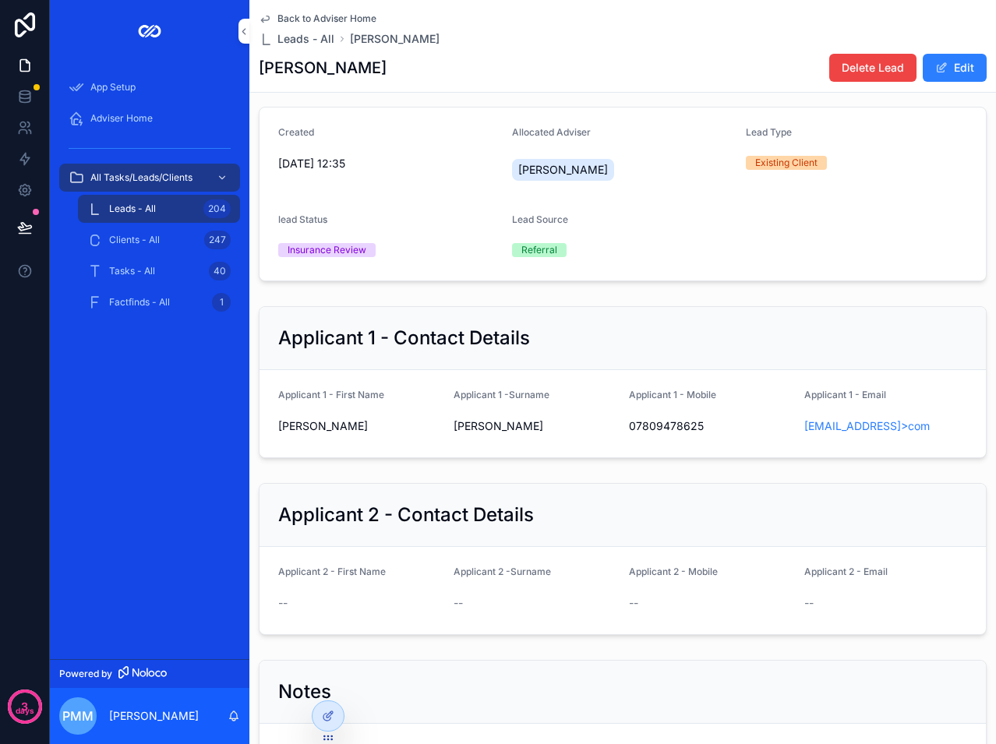
type input "**********"
click at [115, 118] on span "Adviser Home" at bounding box center [121, 118] width 62 height 12
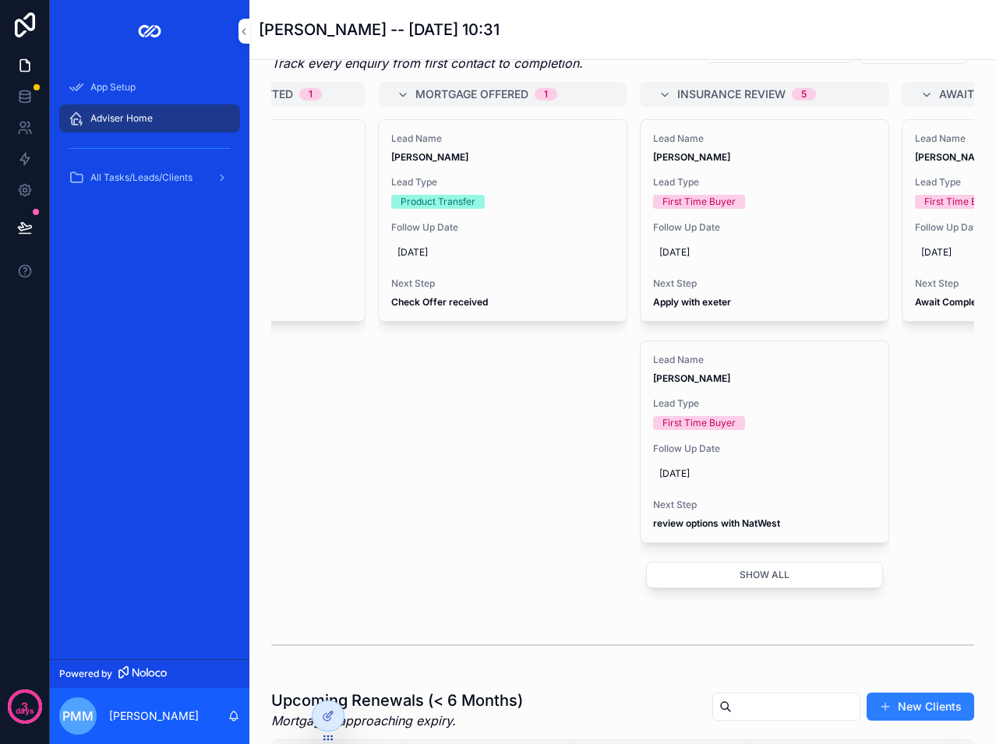
scroll to position [780, 0]
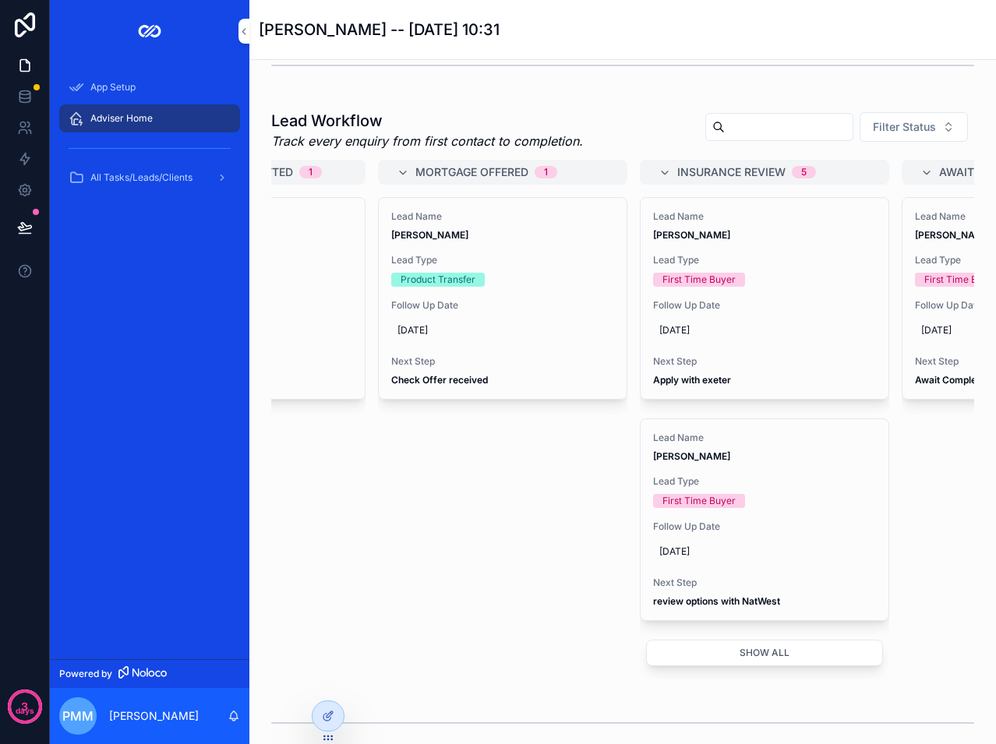
click at [708, 337] on span "[DATE]" at bounding box center [764, 330] width 210 height 12
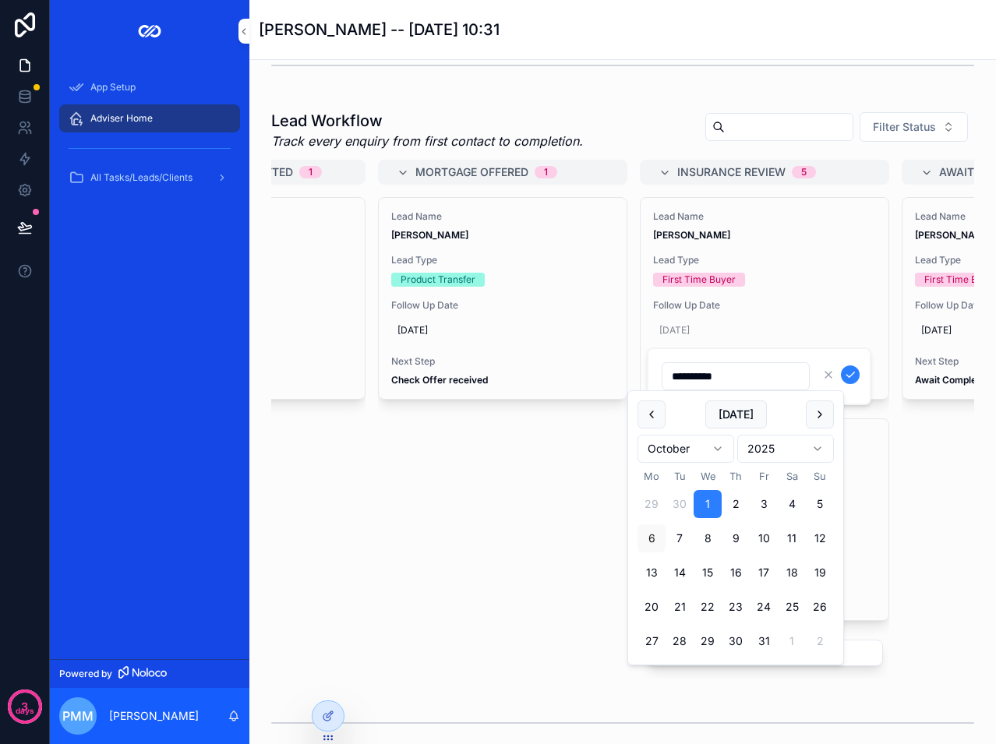
click at [740, 417] on button "[DATE]" at bounding box center [736, 415] width 62 height 28
type input "**********"
click at [854, 373] on icon "scrollable content" at bounding box center [850, 375] width 12 height 12
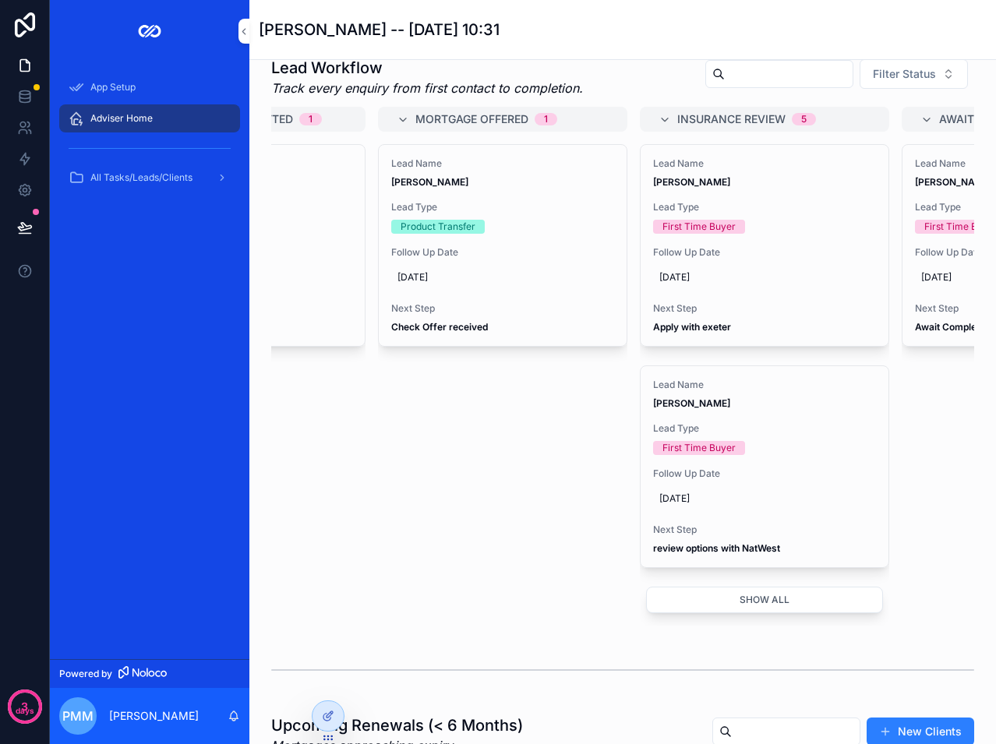
scroll to position [857, 0]
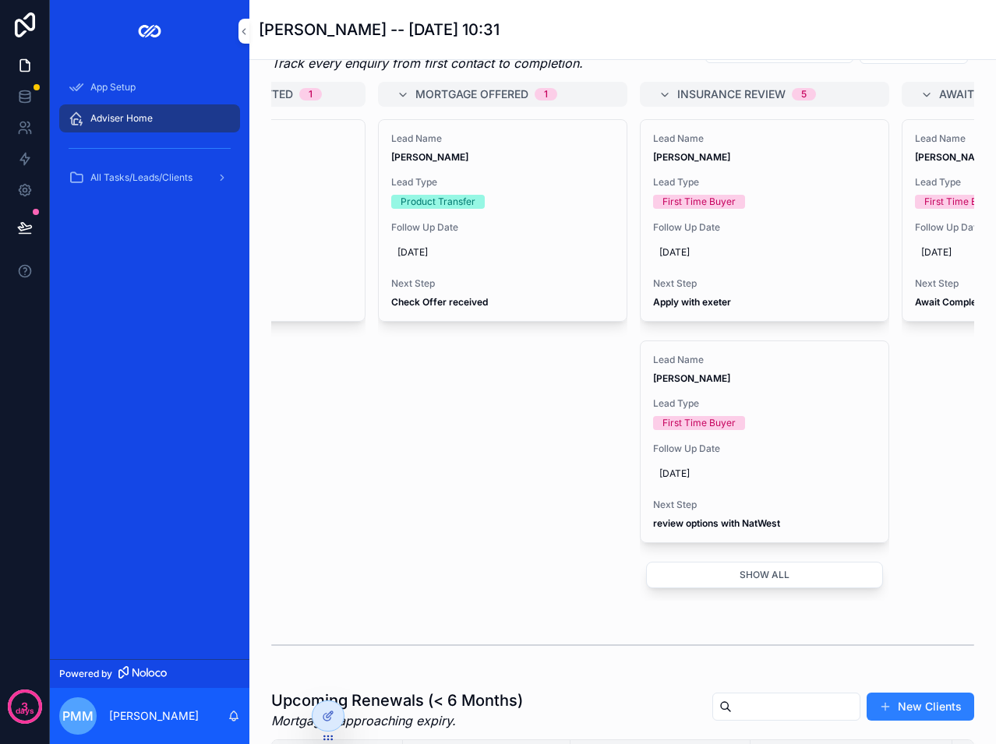
click at [739, 589] on button "Show all" at bounding box center [764, 575] width 237 height 27
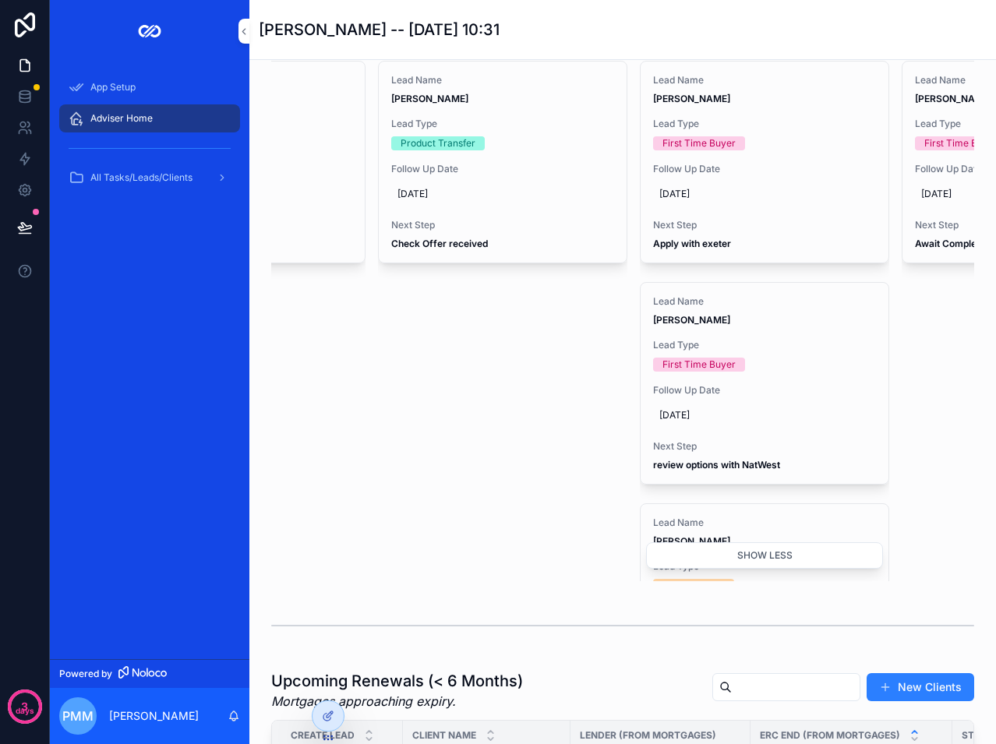
scroll to position [780, 0]
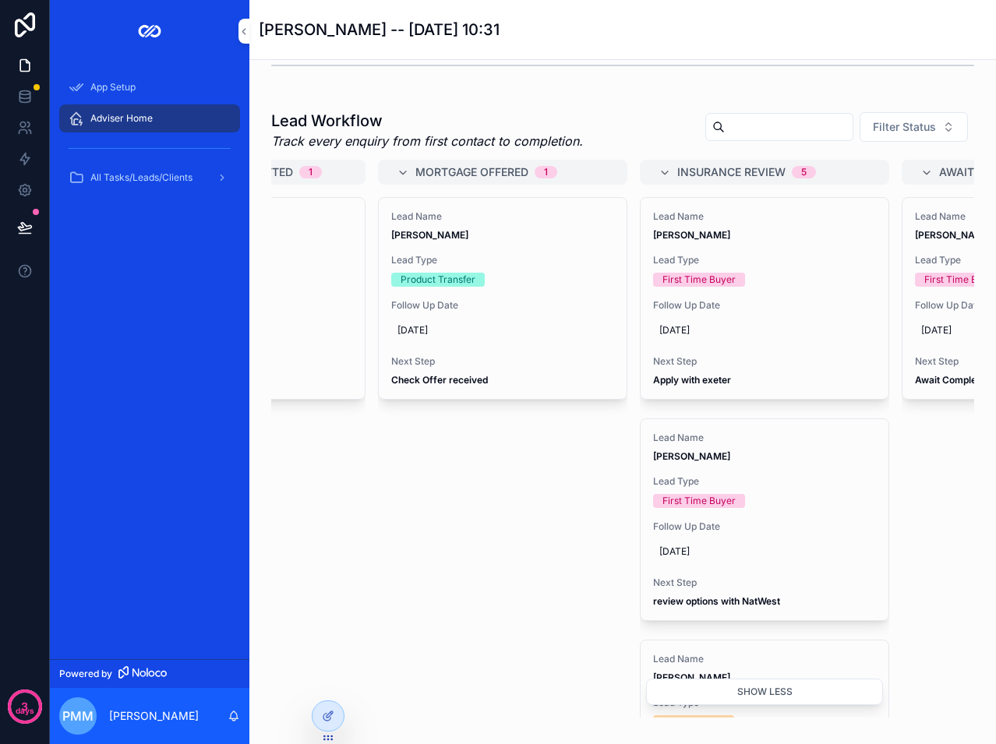
click at [514, 497] on div "Lead Name [PERSON_NAME] Lead Type Product Transfer Follow Up Date [DATE] Next S…" at bounding box center [502, 346] width 249 height 299
